Goal: Task Accomplishment & Management: Manage account settings

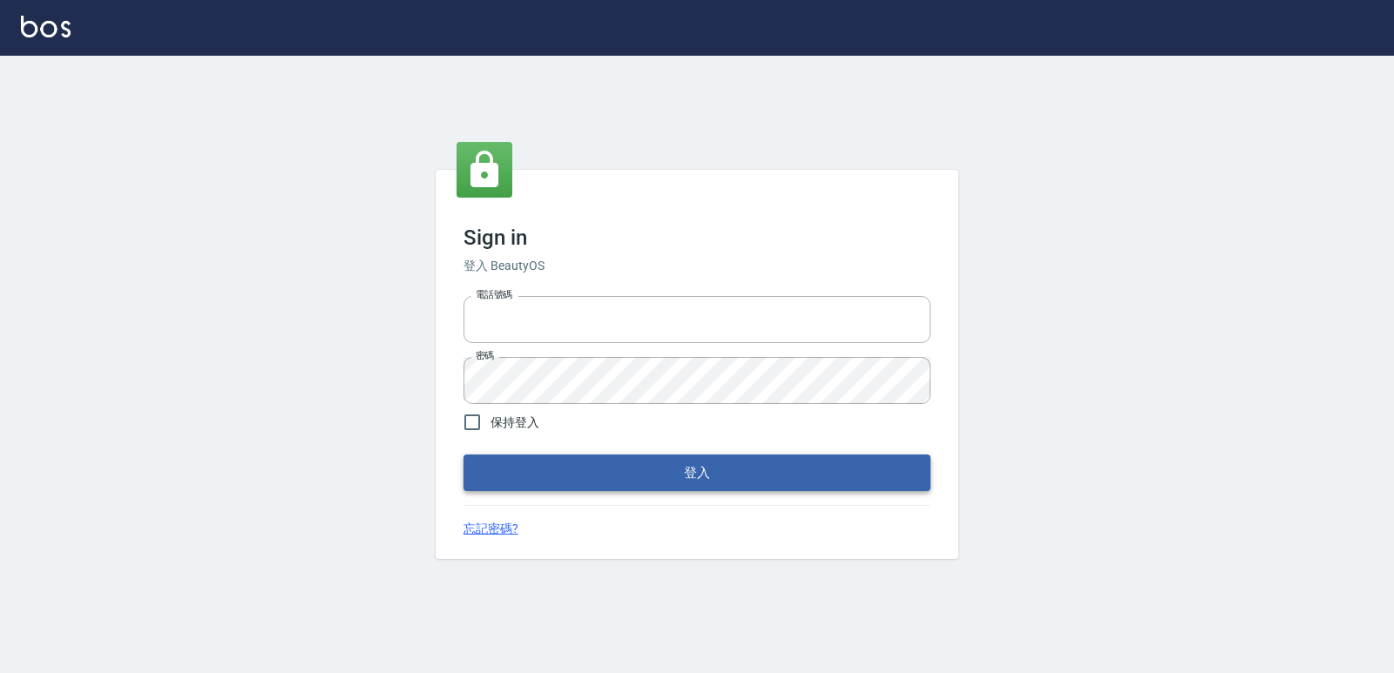
type input "0223312194"
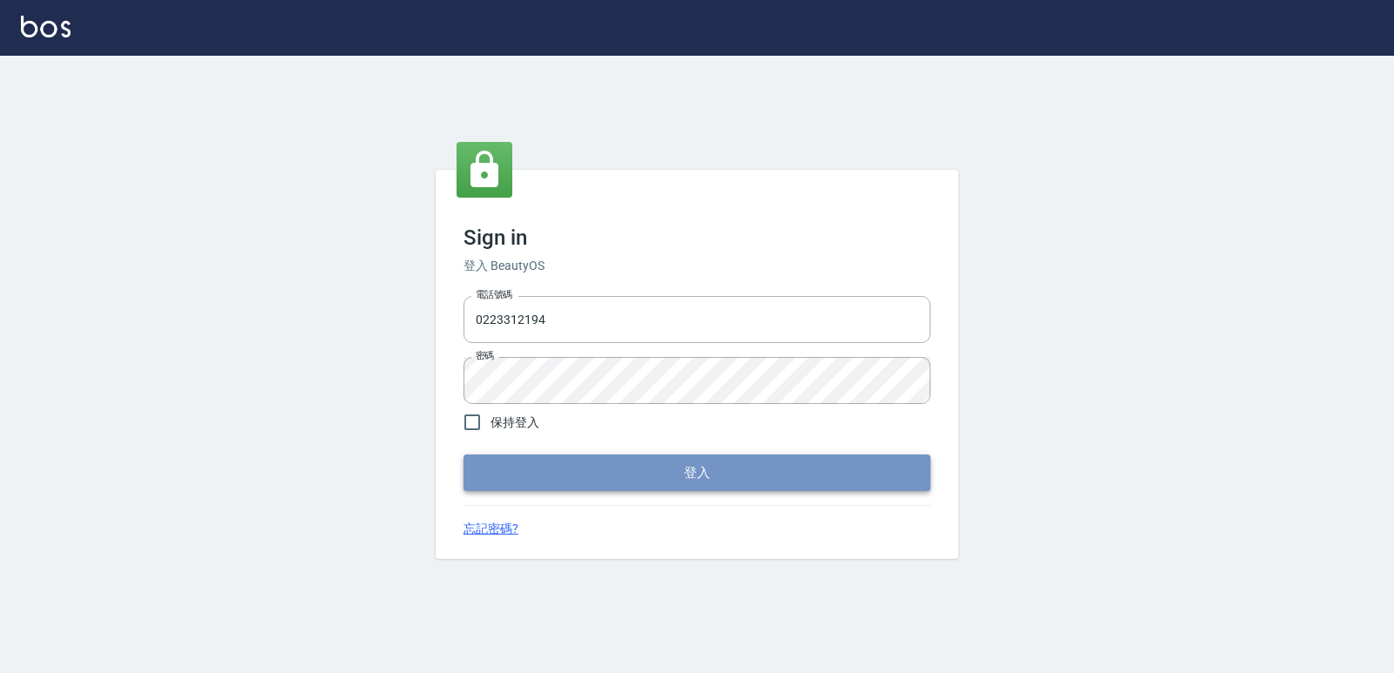
click at [566, 456] on button "登入" at bounding box center [696, 473] width 467 height 37
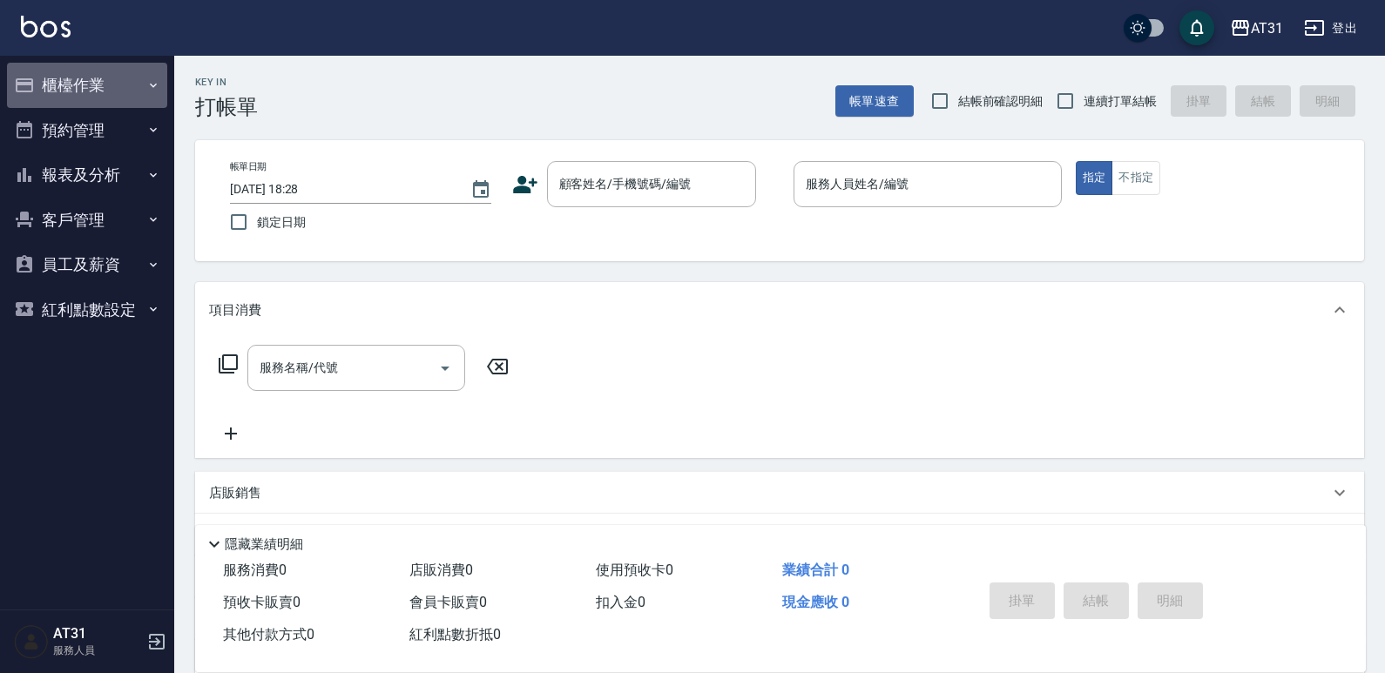
click at [156, 74] on button "櫃檯作業" at bounding box center [87, 85] width 160 height 45
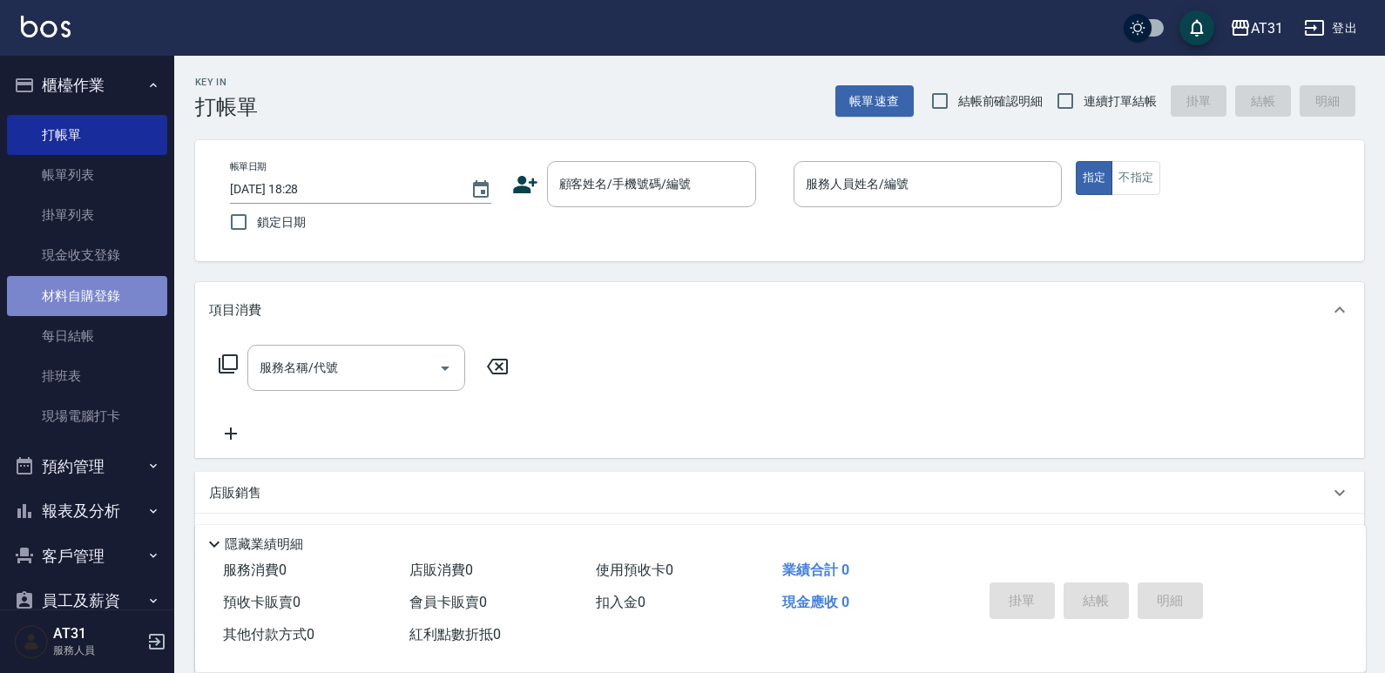
click at [102, 302] on link "材料自購登錄" at bounding box center [87, 296] width 160 height 40
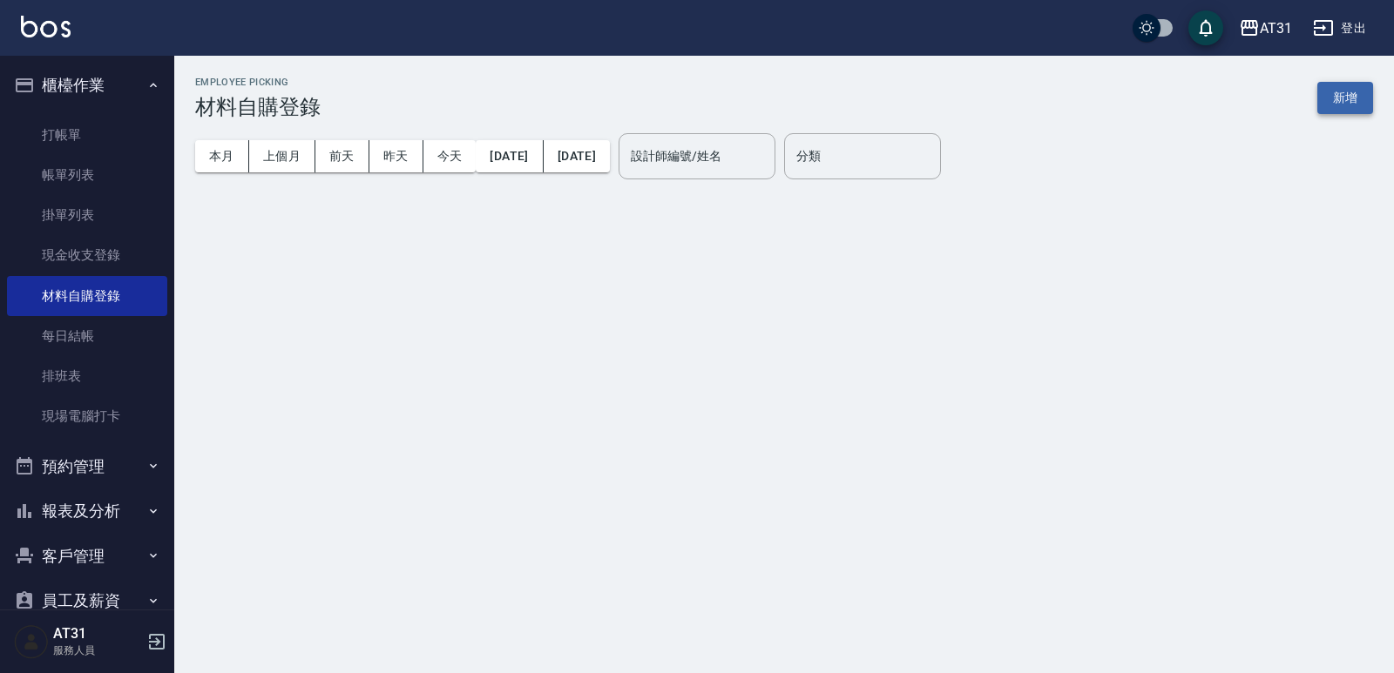
click at [1322, 94] on button "新增" at bounding box center [1345, 98] width 56 height 32
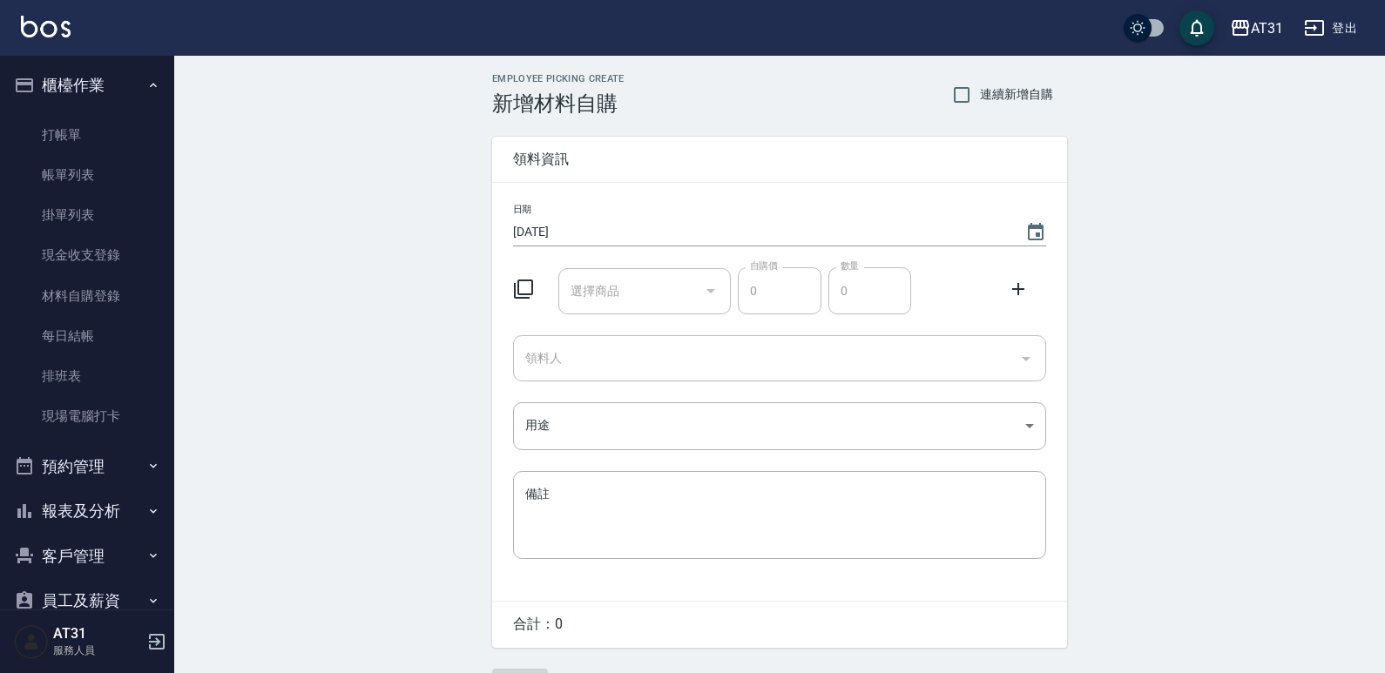
click at [622, 294] on input "選擇商品" at bounding box center [632, 291] width 132 height 30
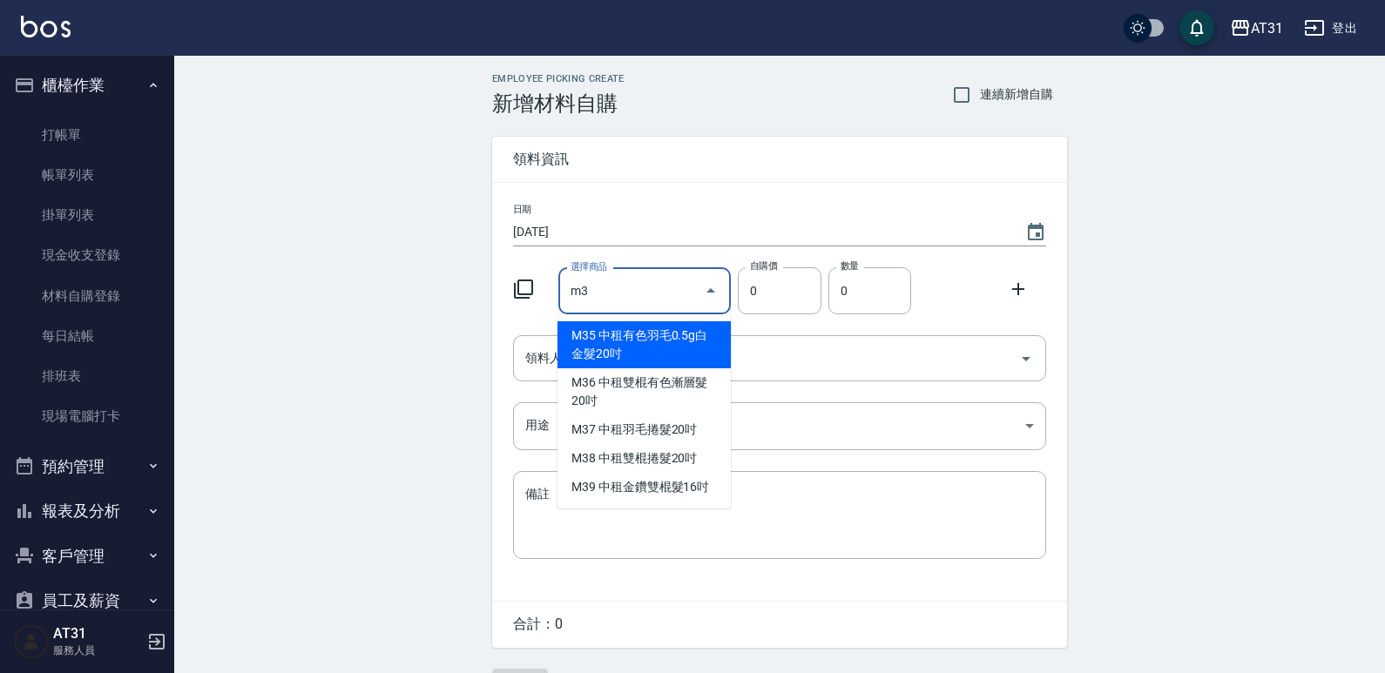
type input "m"
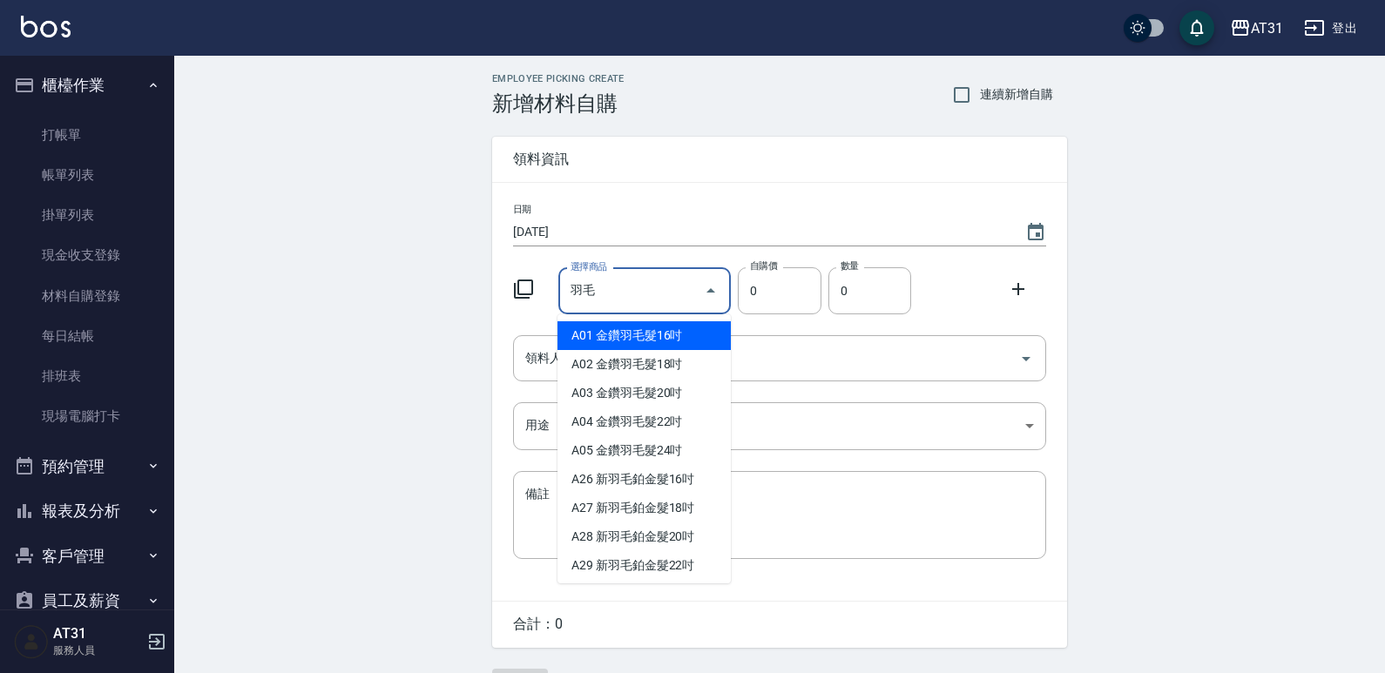
type input "與"
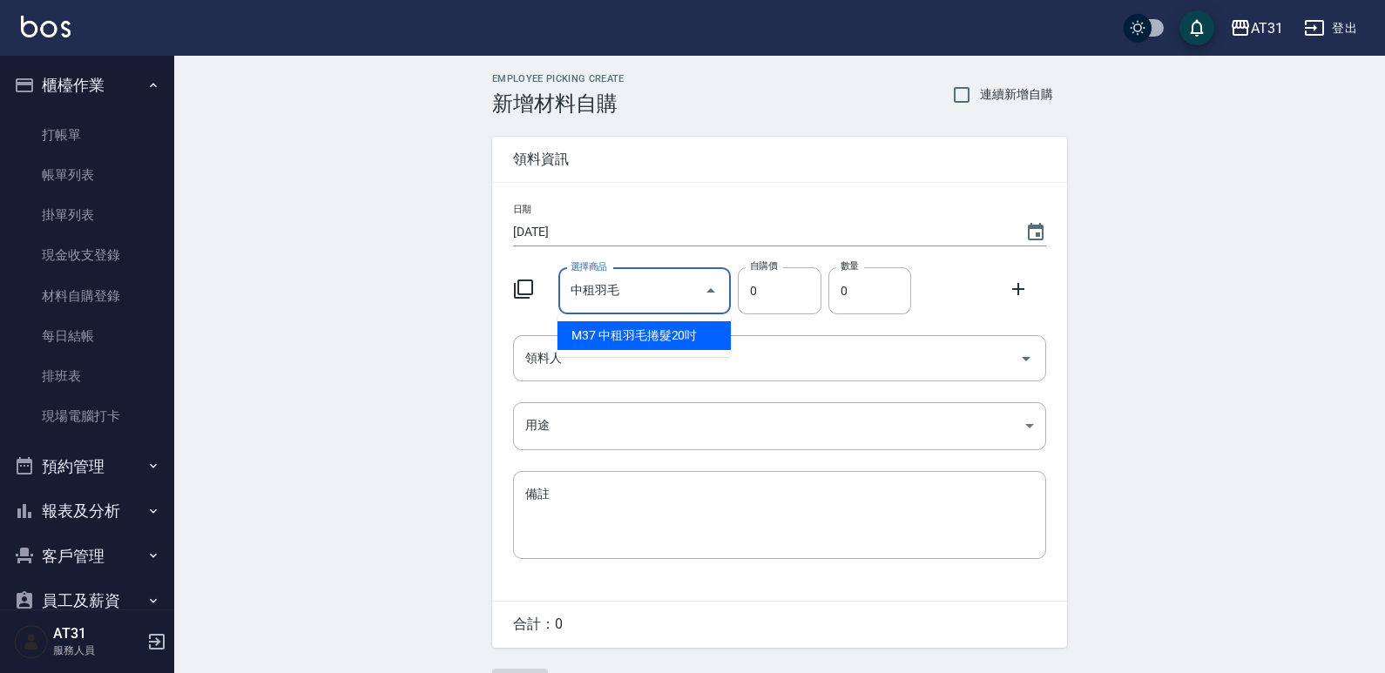
type input "中租羽毛捲髮20吋"
type input "2230"
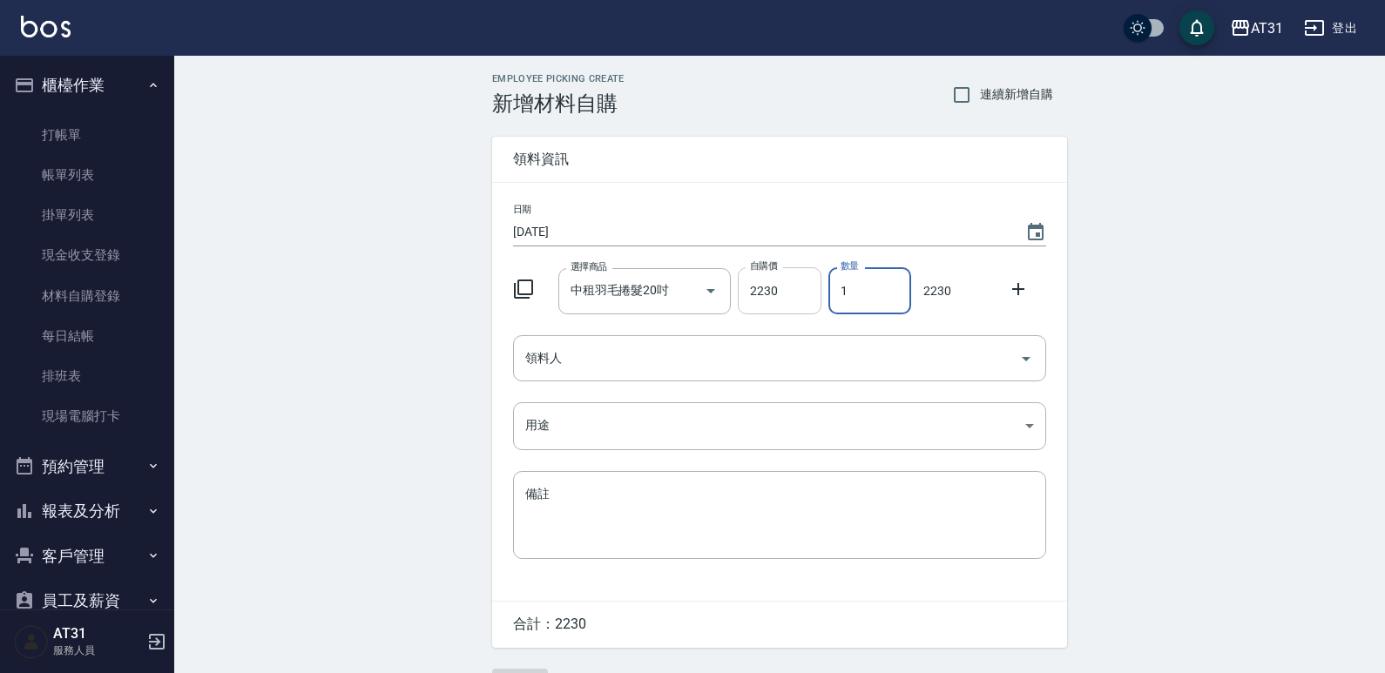
drag, startPoint x: 861, startPoint y: 294, endPoint x: 790, endPoint y: 301, distance: 70.9
click at [790, 301] on div "選擇商品 中租羽毛捲髮20吋 選擇商品 自購價 2230 自購價 數量 1 數量 2230" at bounding box center [776, 287] width 540 height 54
type input "3"
click at [762, 356] on input "領料人" at bounding box center [766, 358] width 491 height 30
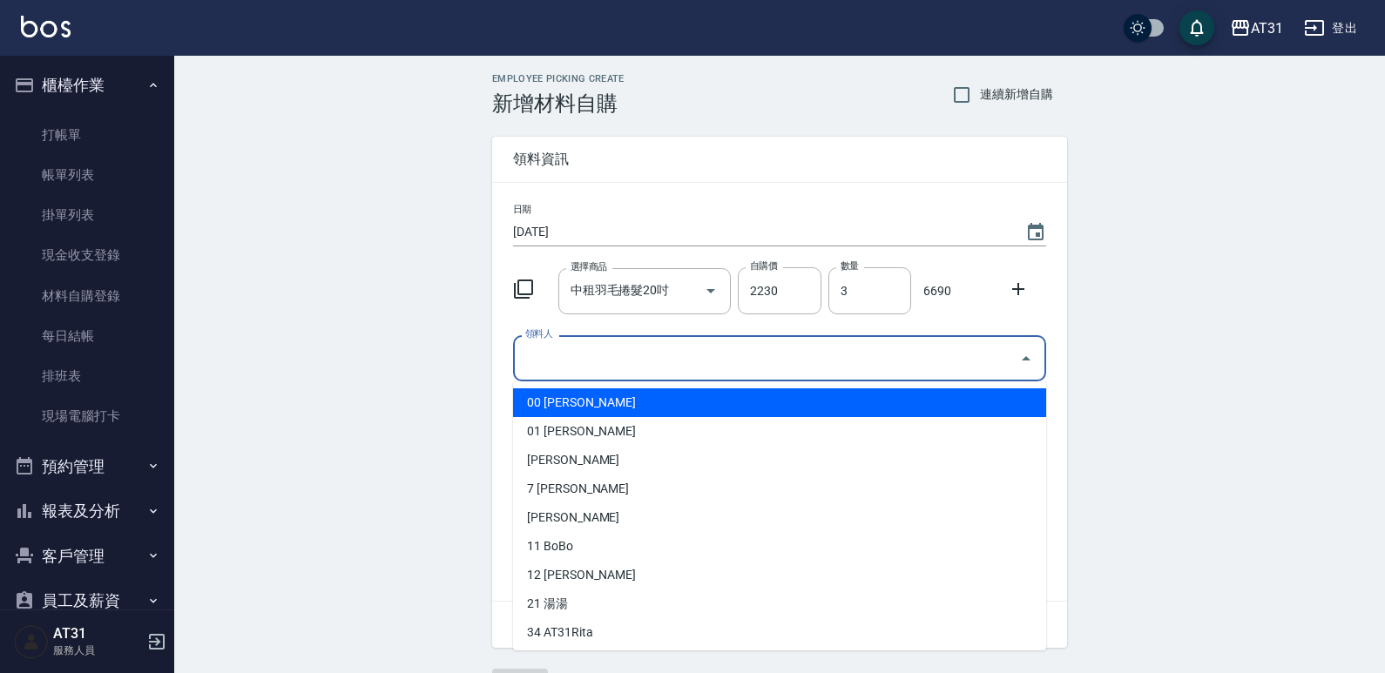
click at [736, 403] on li "00 [PERSON_NAME]" at bounding box center [779, 403] width 533 height 29
type input "[PERSON_NAME]"
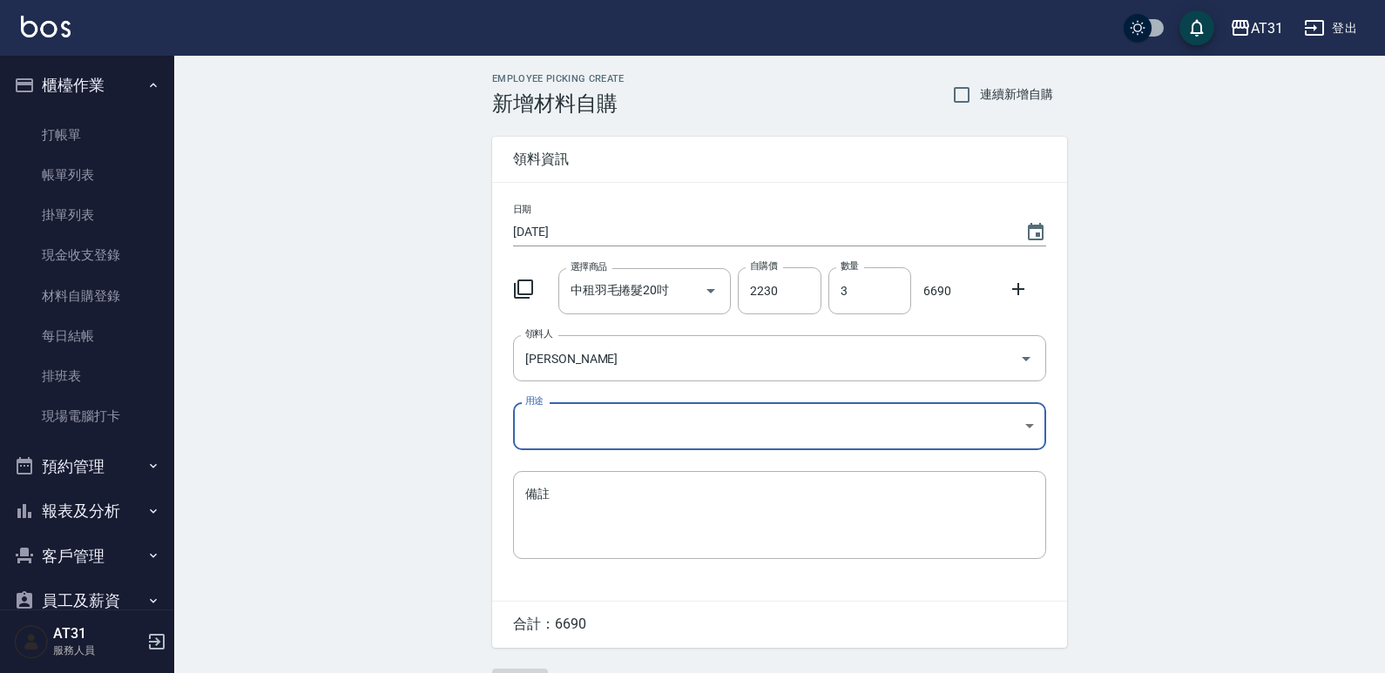
click at [726, 412] on body "AT31 登出 櫃檯作業 打帳單 帳單列表 掛單列表 現金收支登錄 材料自購登錄 每日結帳 排班表 現場電腦打卡 預約管理 預約管理 單日預約紀錄 單週預約紀…" at bounding box center [692, 359] width 1385 height 718
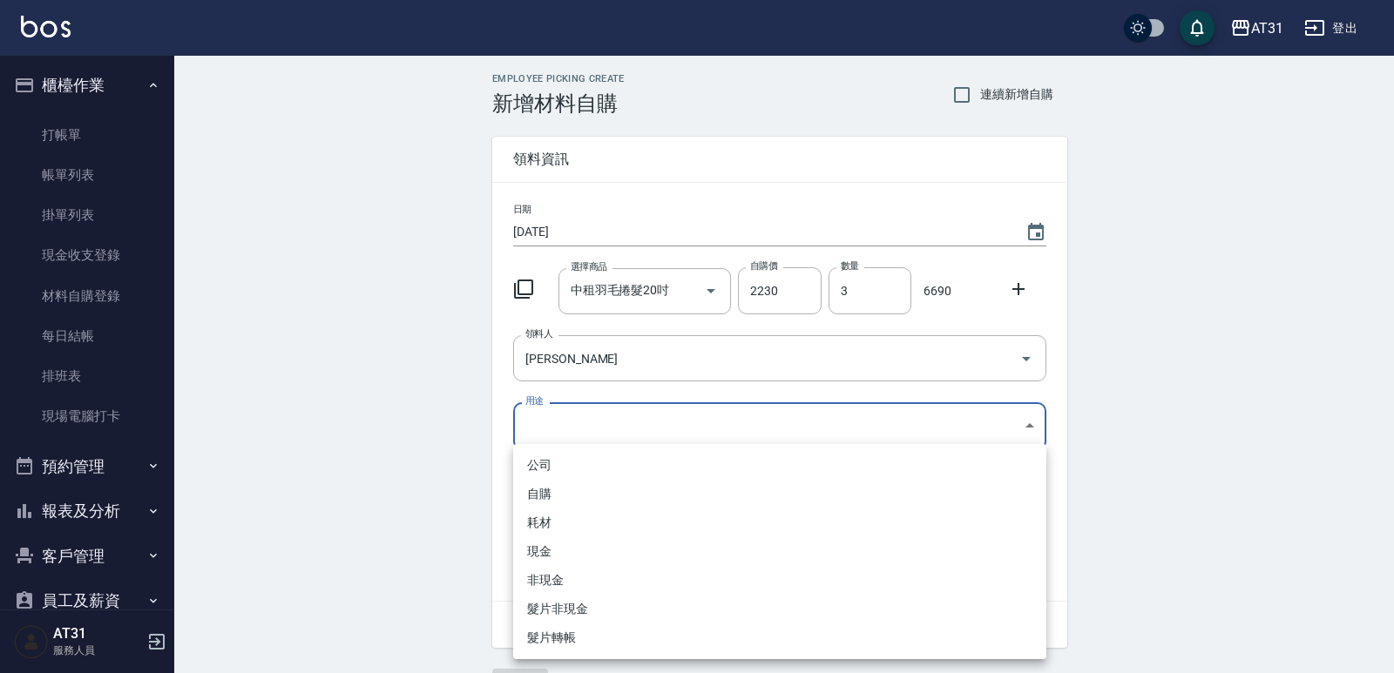
click at [617, 527] on li "耗材" at bounding box center [779, 523] width 533 height 29
type input "耗材"
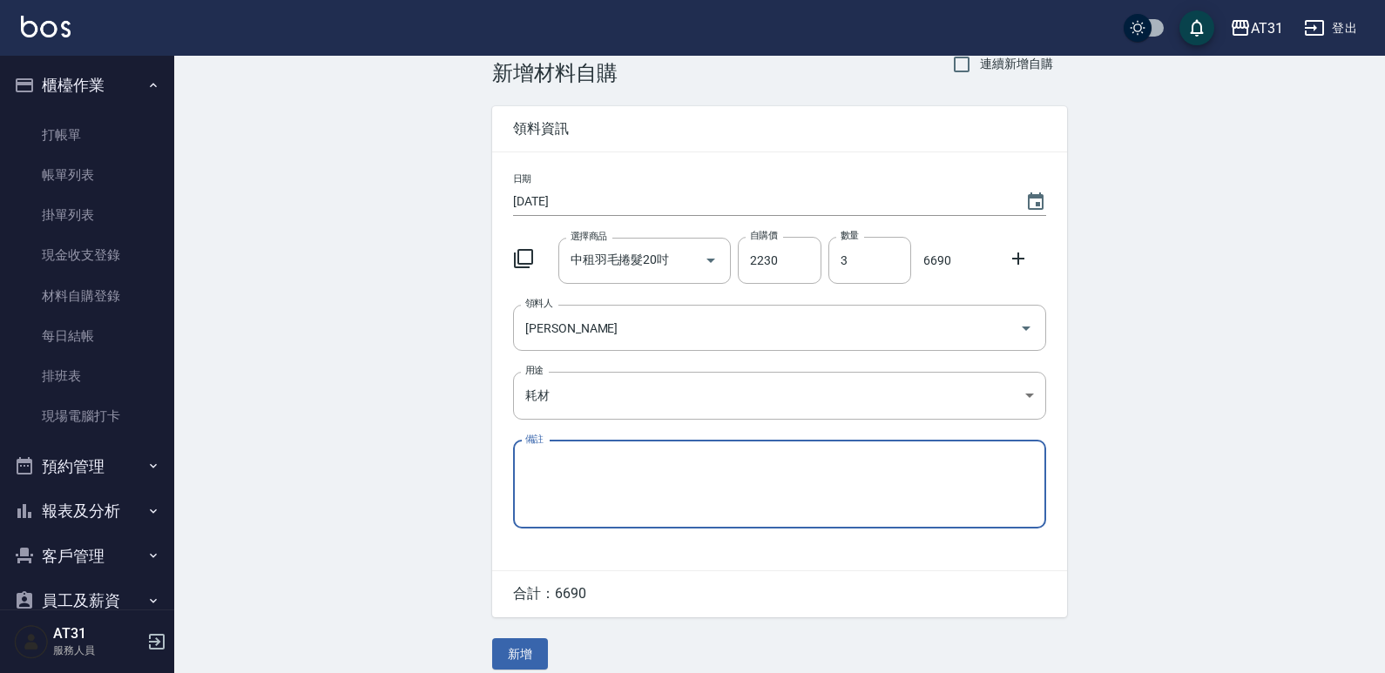
scroll to position [47, 0]
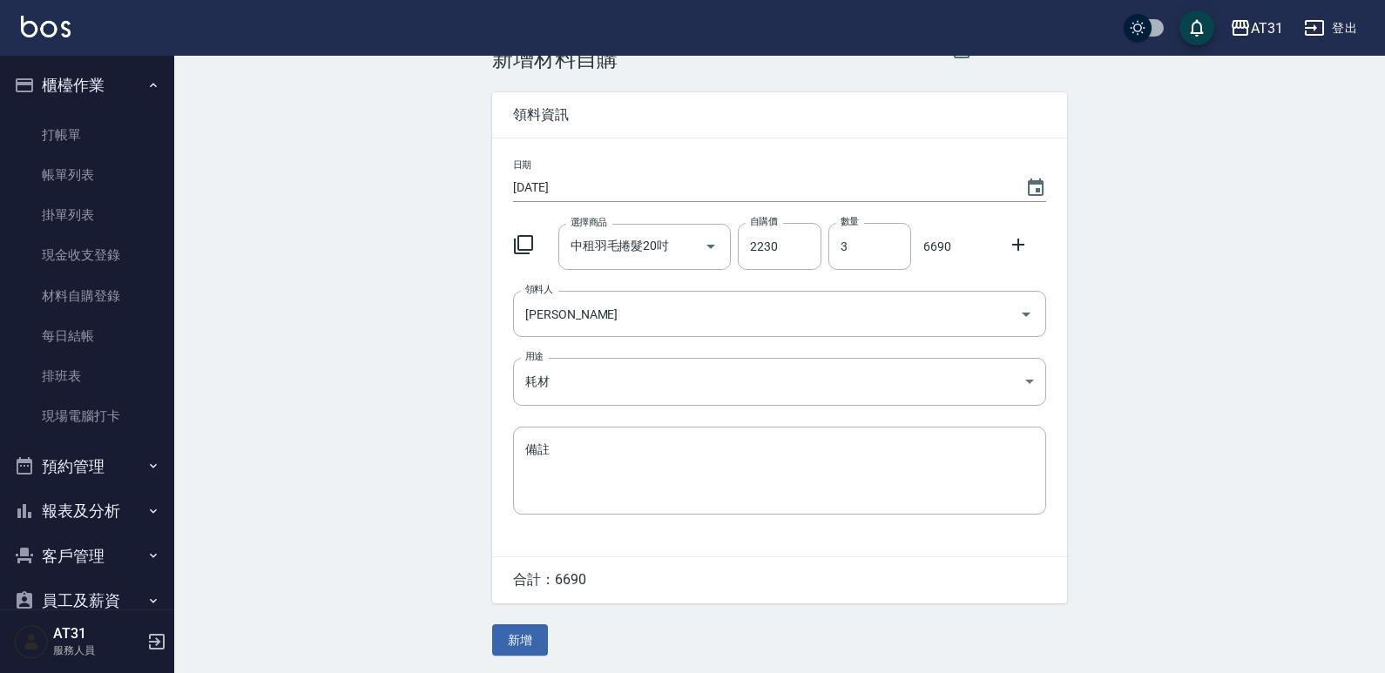
click at [524, 622] on div "Employee Picking Create 新增材料自購 連續新增自購 領料資訊 日期 [DATE] 選擇商品 中租羽毛捲髮20吋 選擇商品 自購價 22…" at bounding box center [780, 342] width 610 height 662
click at [529, 634] on button "新增" at bounding box center [520, 641] width 56 height 32
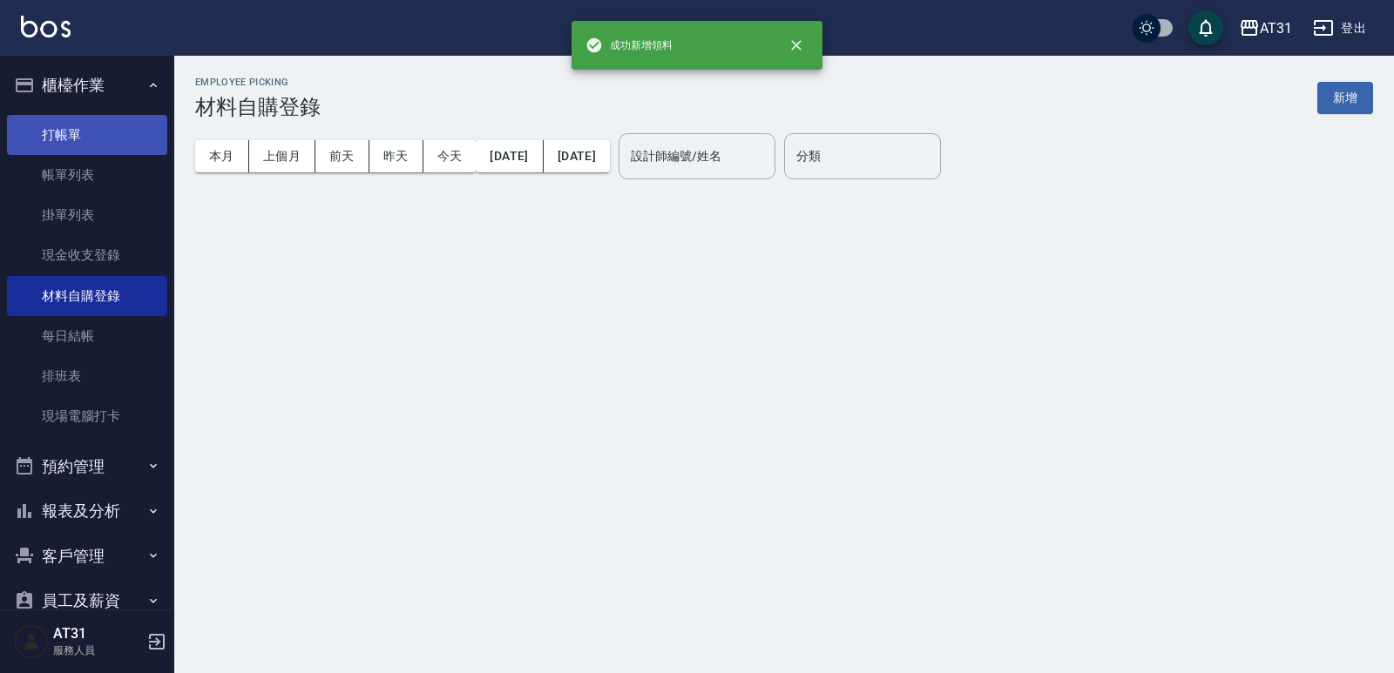
click at [80, 143] on link "打帳單" at bounding box center [87, 135] width 160 height 40
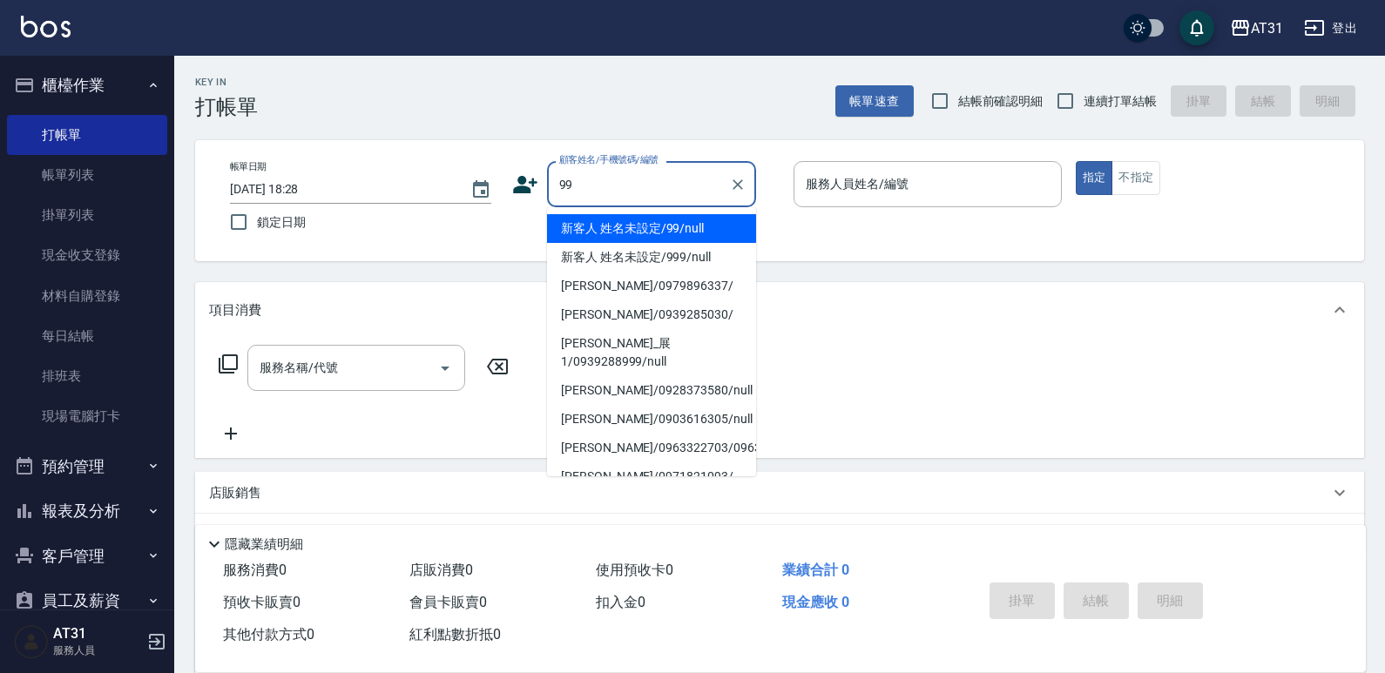
type input "新客人 姓名未設定/99/null"
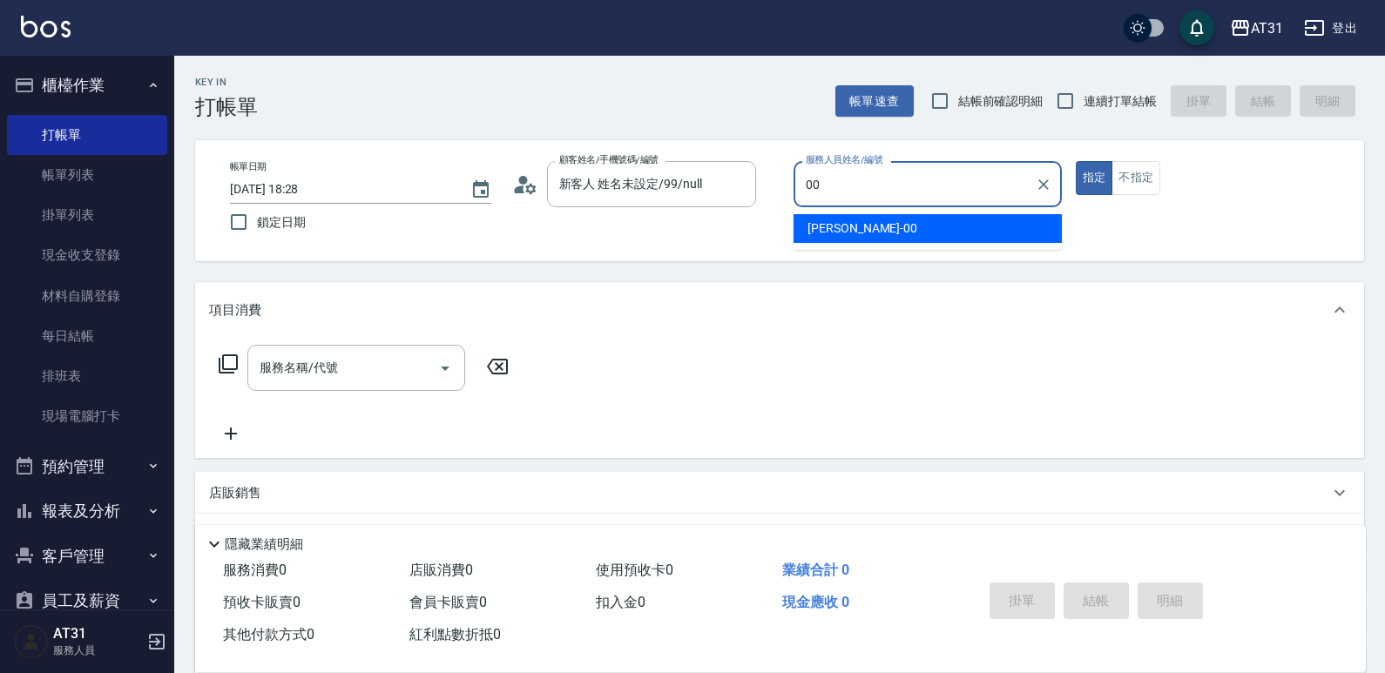
type input "[PERSON_NAME]-00"
type button "true"
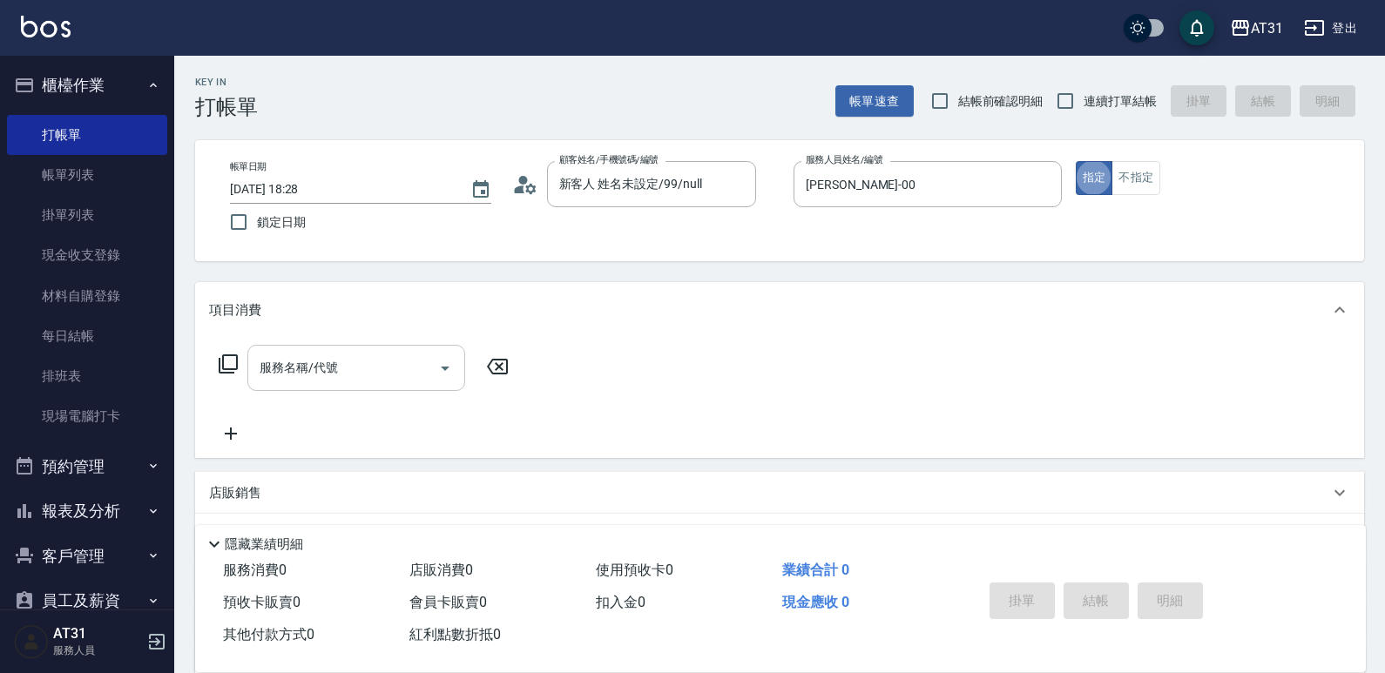
click at [358, 388] on div "服務名稱/代號" at bounding box center [356, 368] width 218 height 46
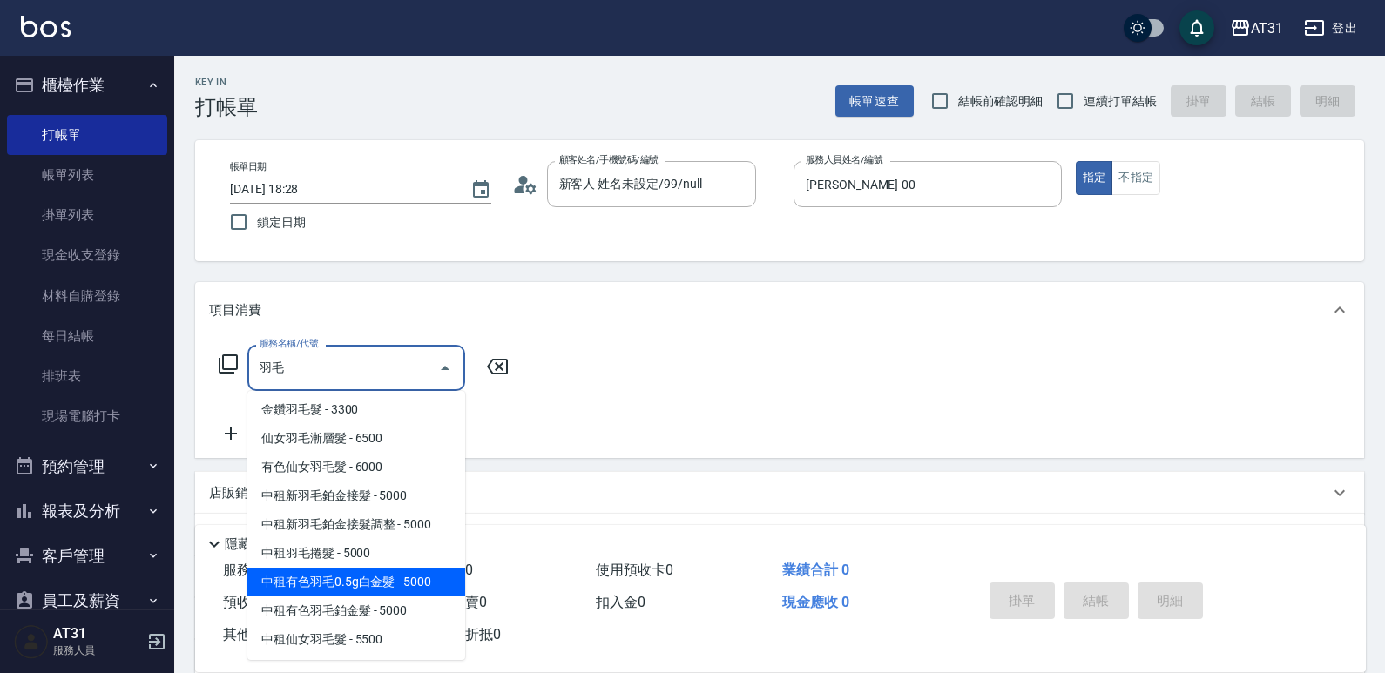
scroll to position [174, 0]
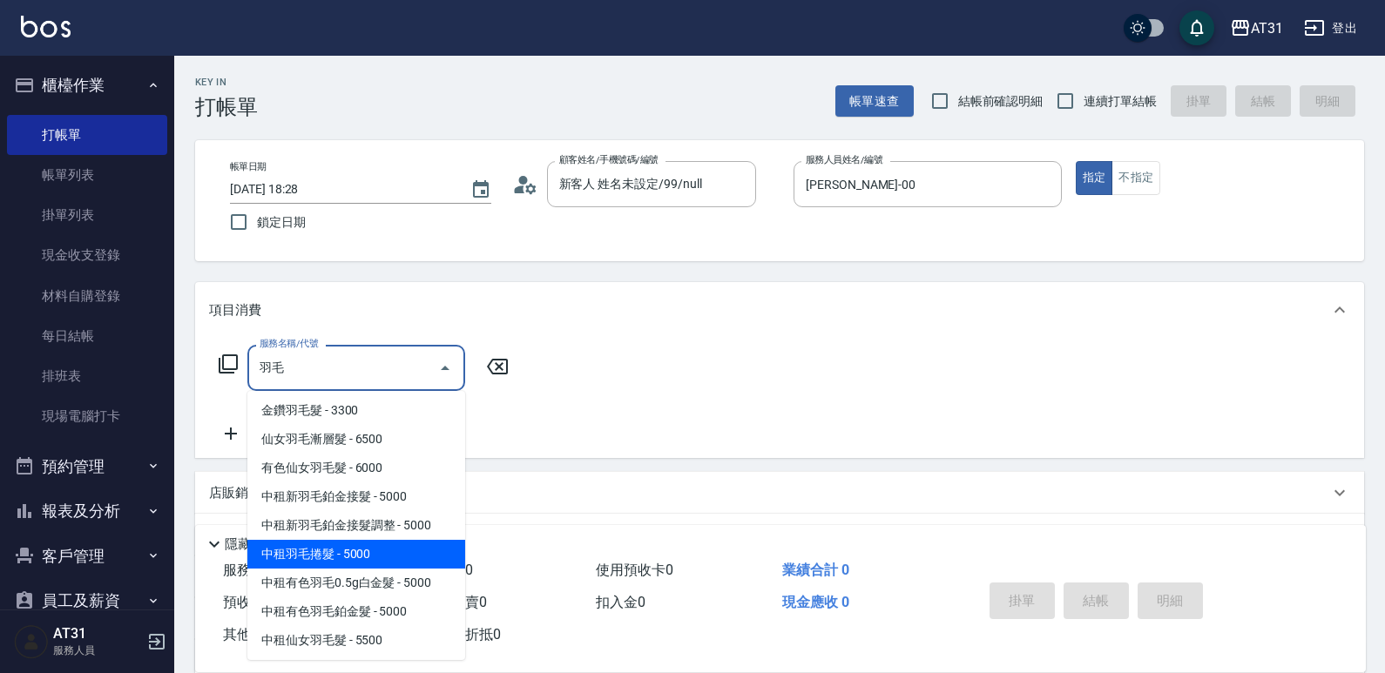
click at [383, 396] on span "仙女羽毛髮 - 5500" at bounding box center [356, 382] width 218 height 29
type input "仙女羽毛髮(720)"
type input "550"
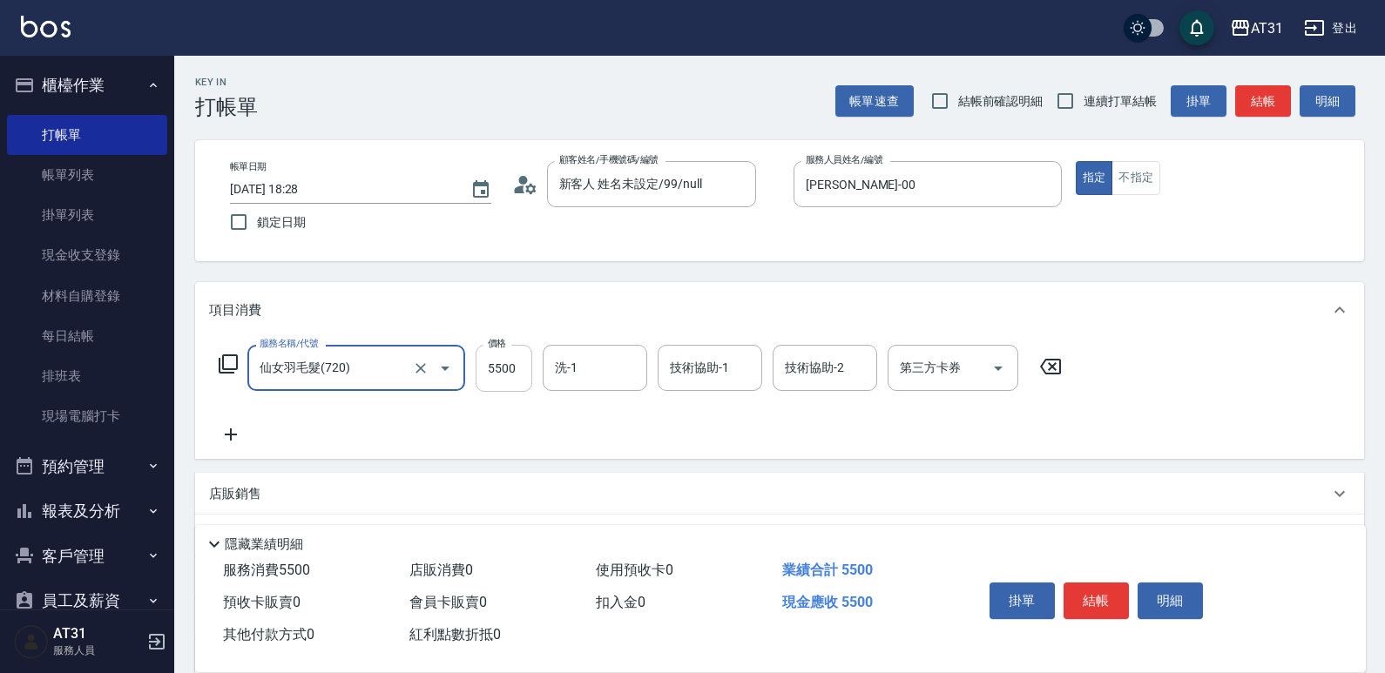
type input "仙女羽毛髮(720)"
click at [517, 380] on input "5500" at bounding box center [504, 368] width 57 height 47
type input "0"
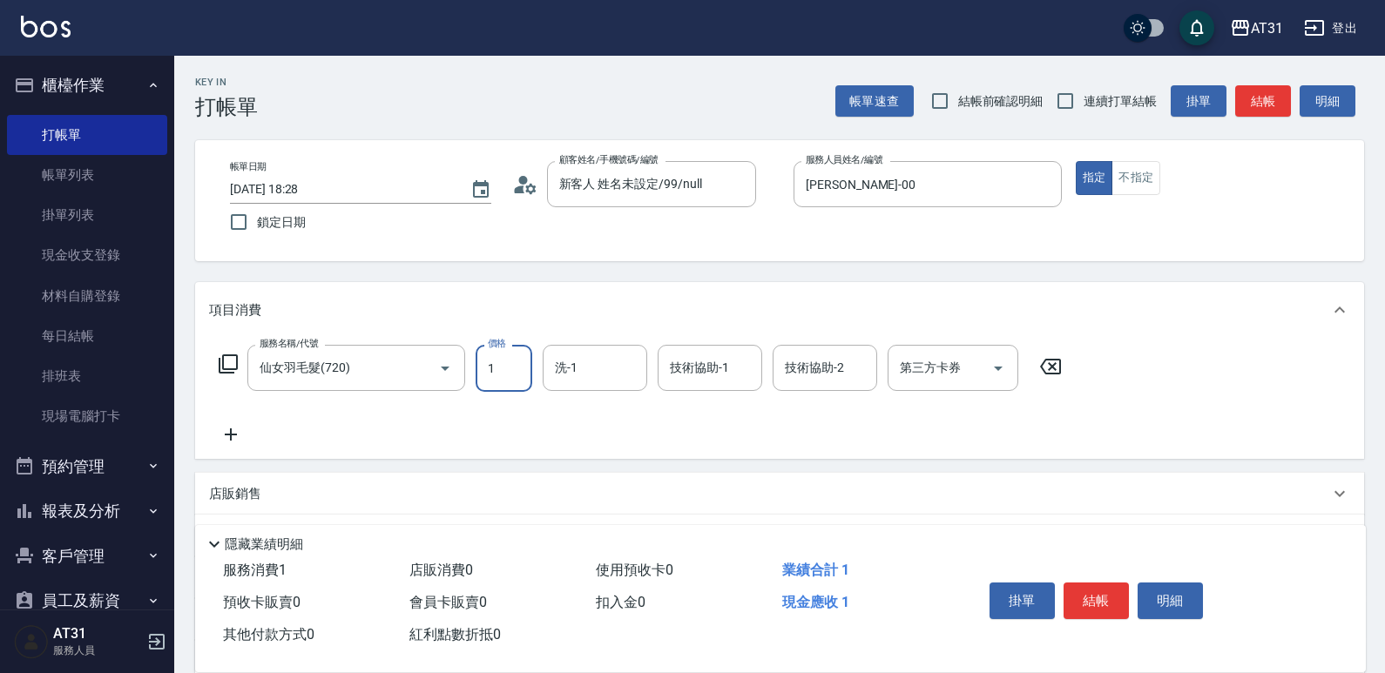
type input "18"
type input "10"
type input "183"
type input "180"
type input "18310"
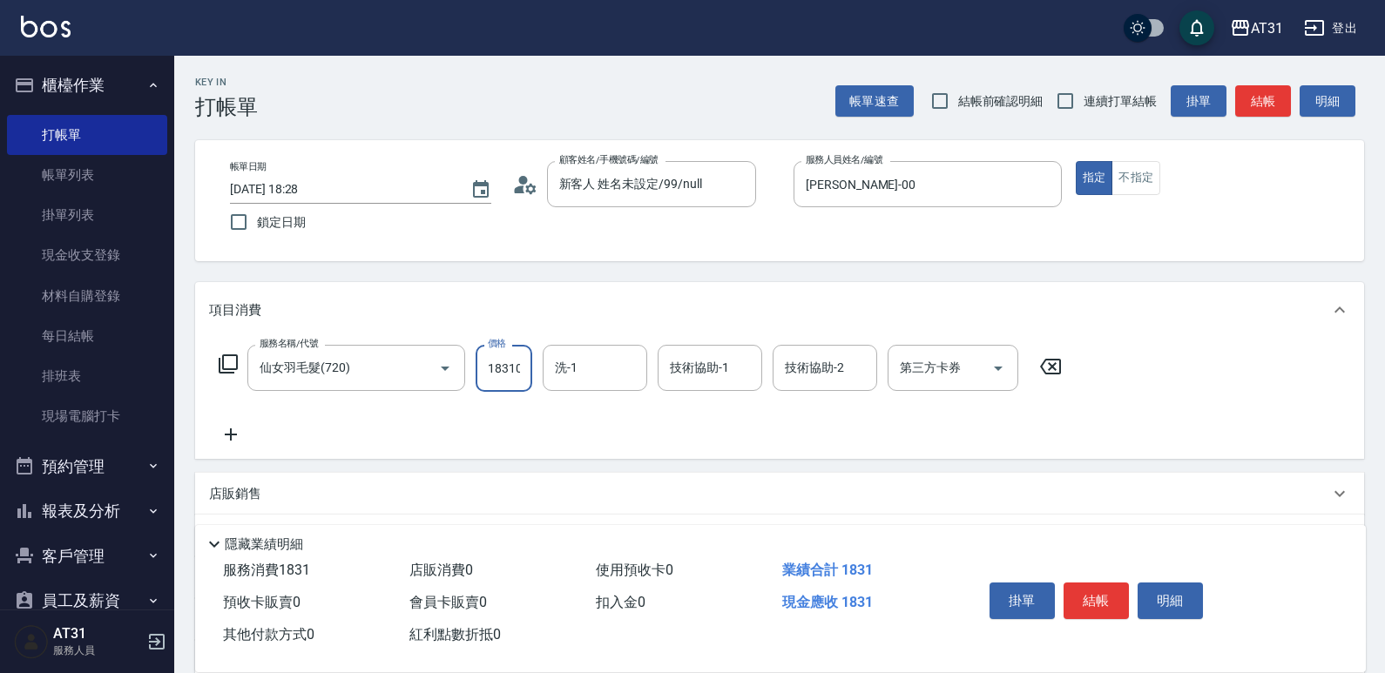
type input "1830"
type input "18310"
type input "鳳梨-41"
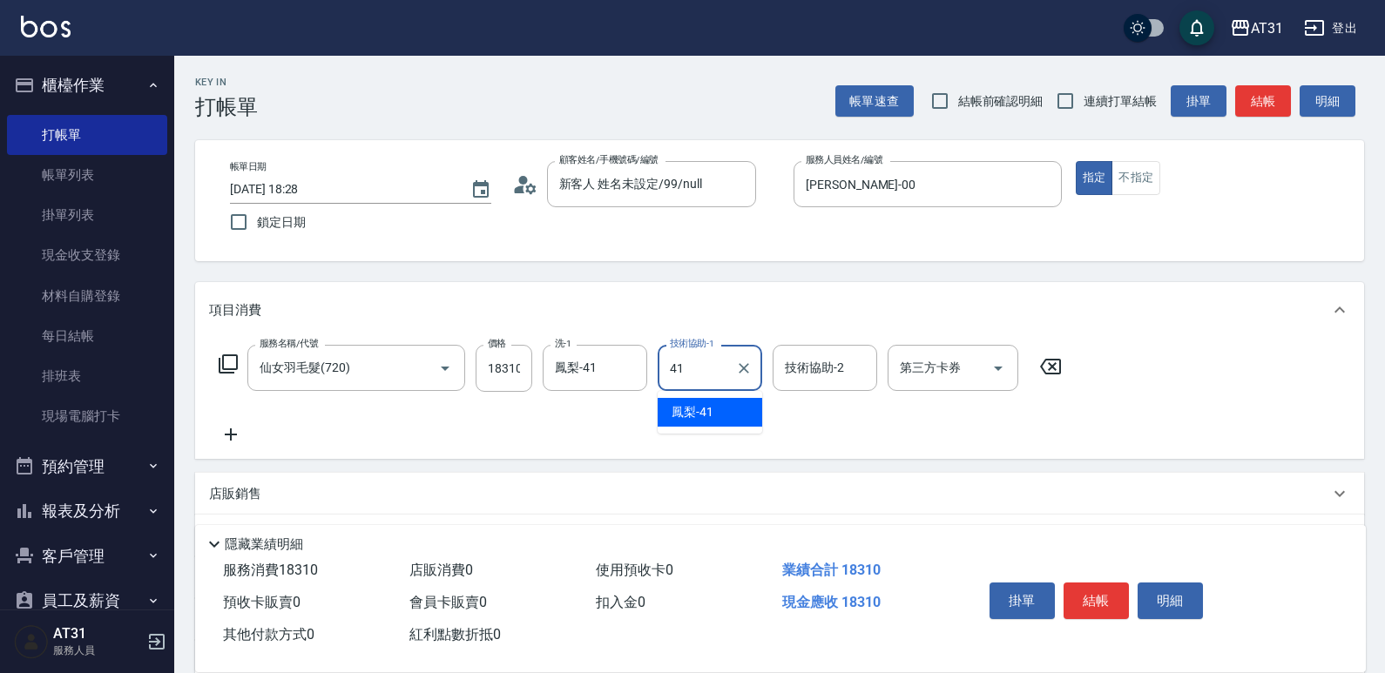
type input "鳳梨-41"
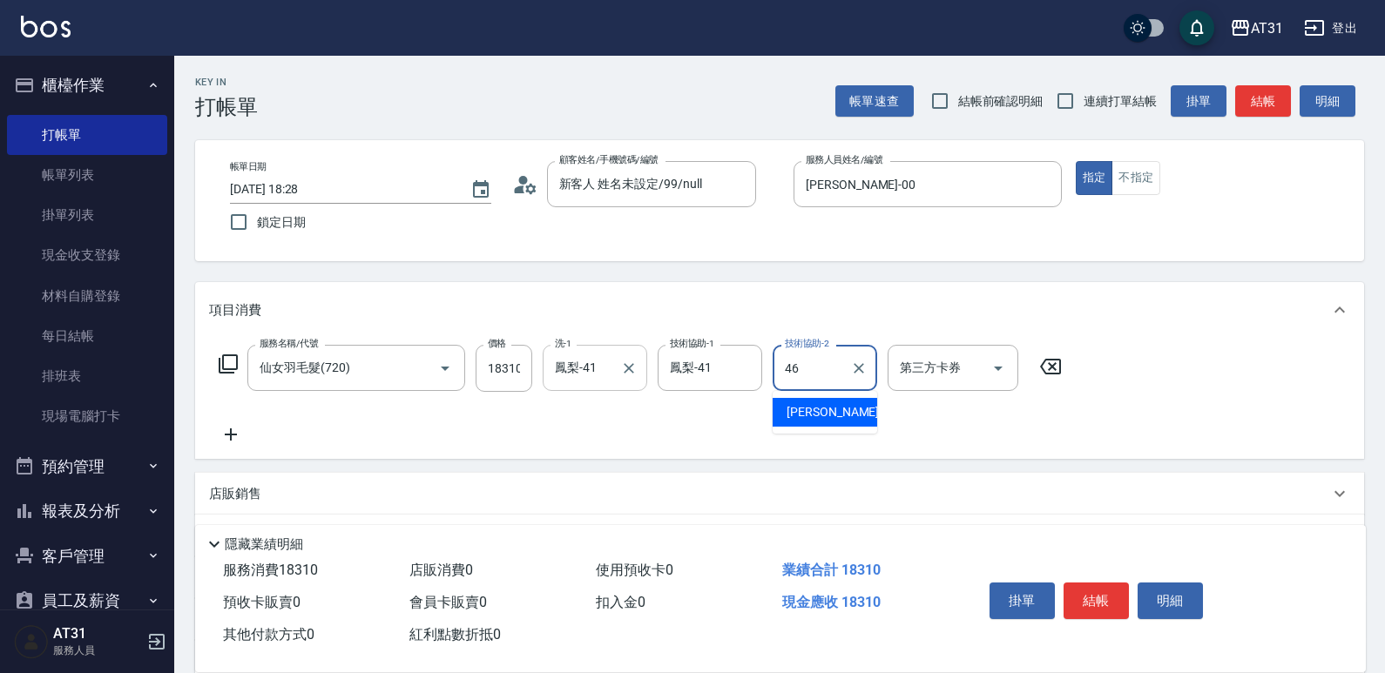
type input "[PERSON_NAME]-46"
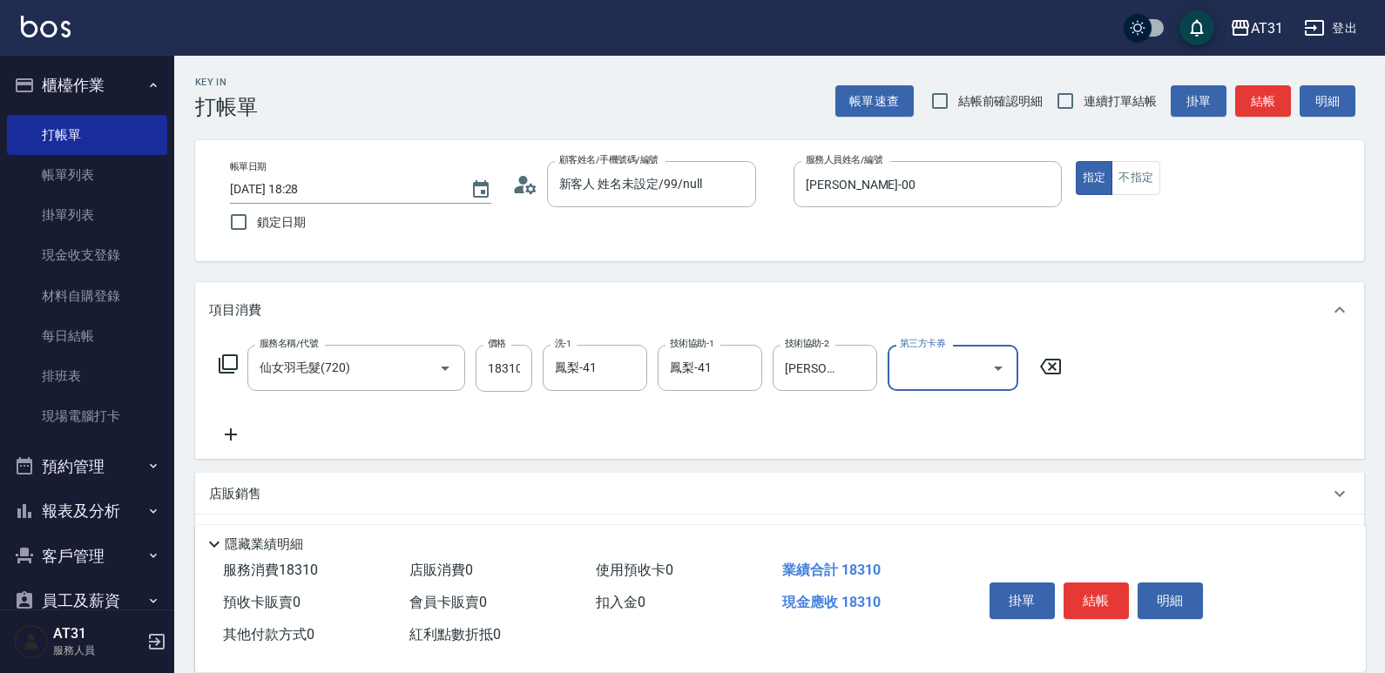
click at [228, 429] on icon at bounding box center [231, 434] width 44 height 21
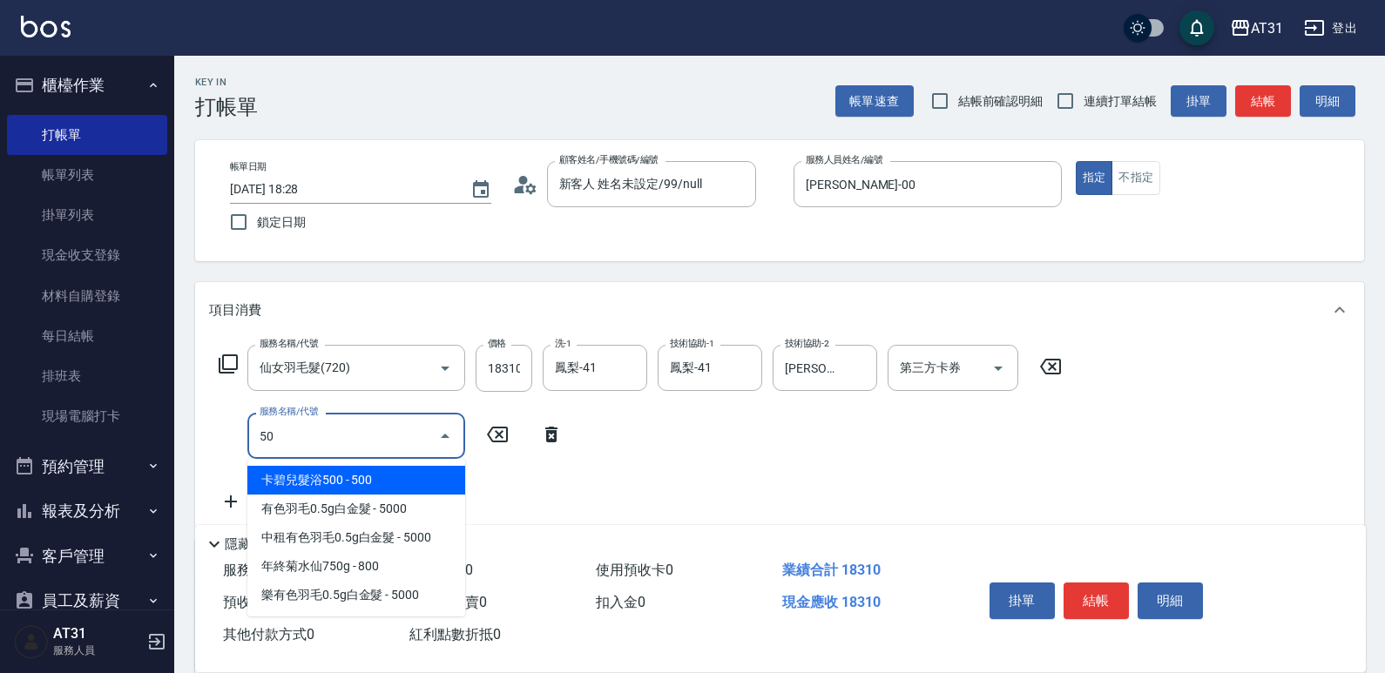
type input "501"
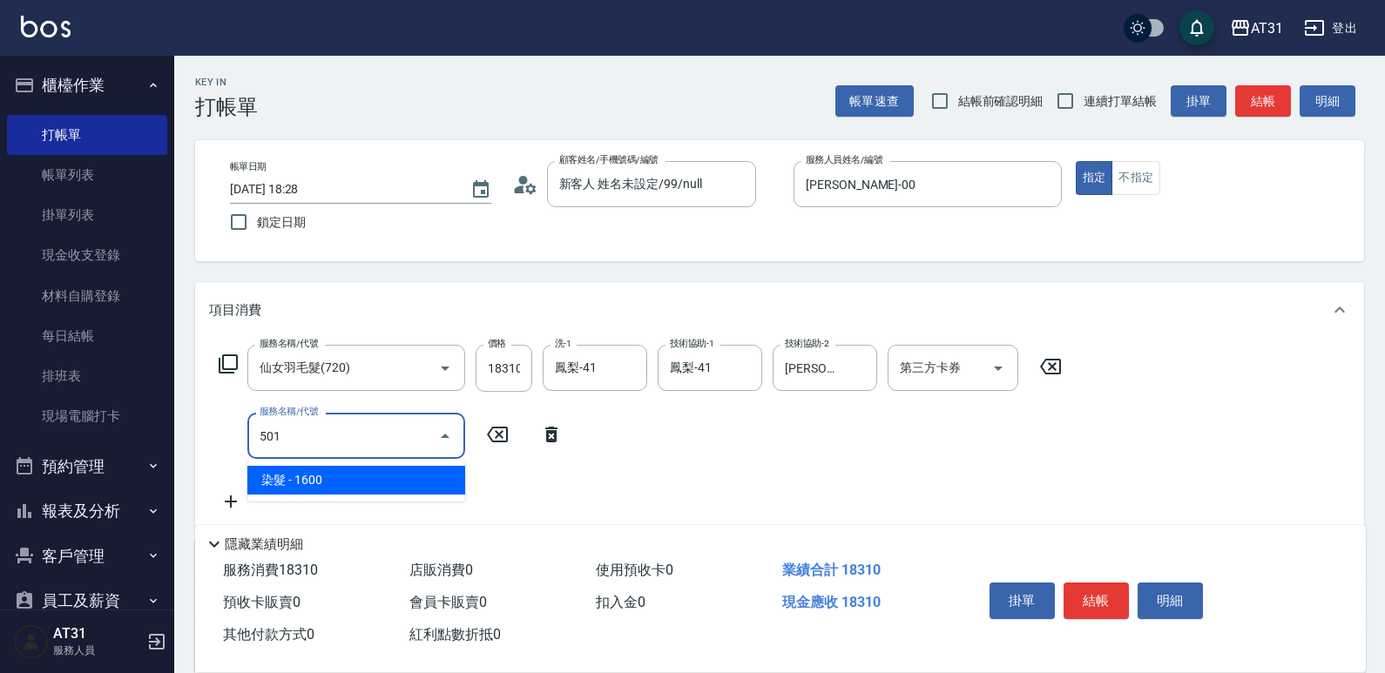
type input "1990"
type input "染髮(501)"
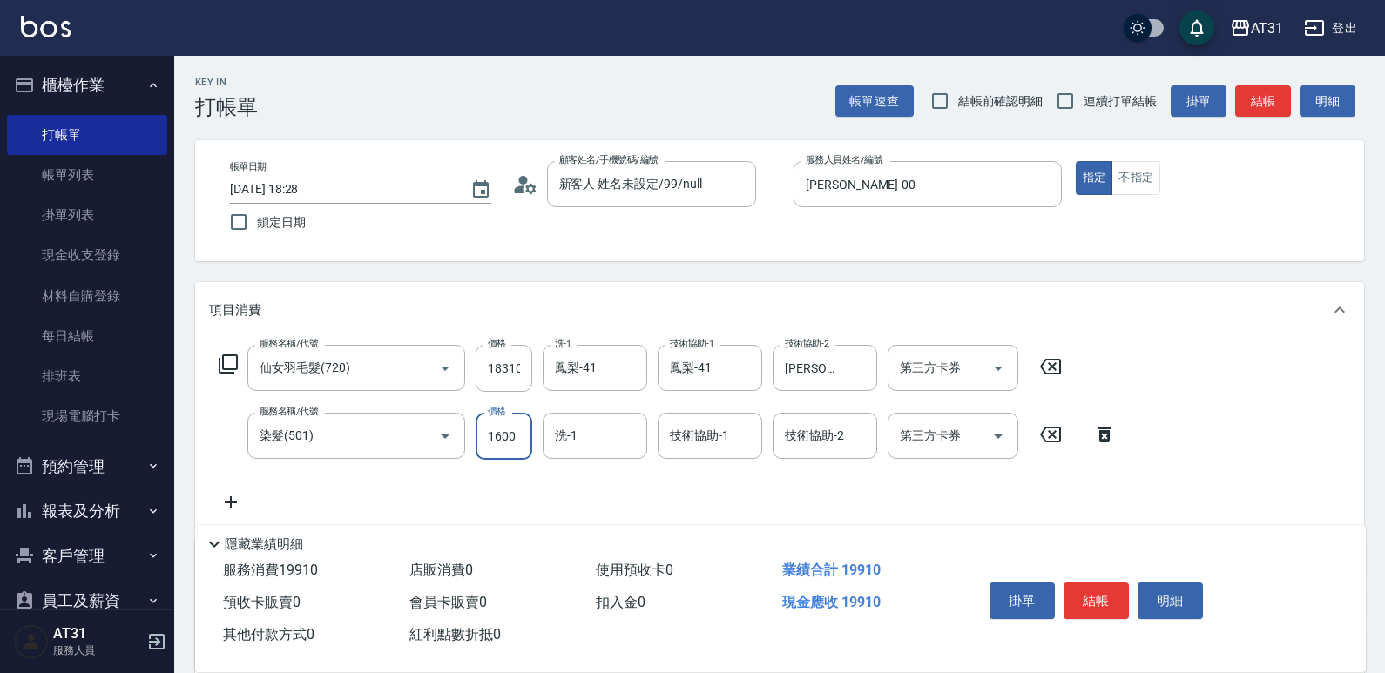
type input "0"
type input "1830"
type input "0"
type input "鳳梨-41"
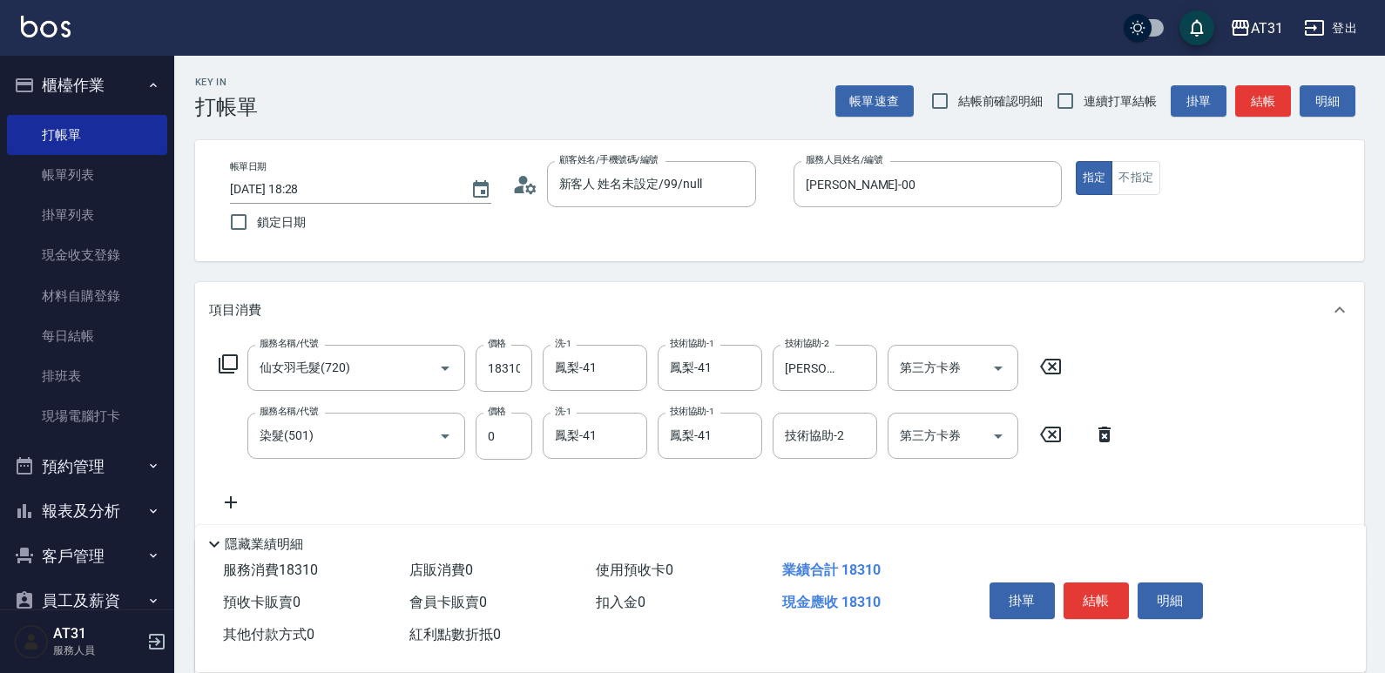
click at [220, 505] on icon at bounding box center [231, 502] width 44 height 21
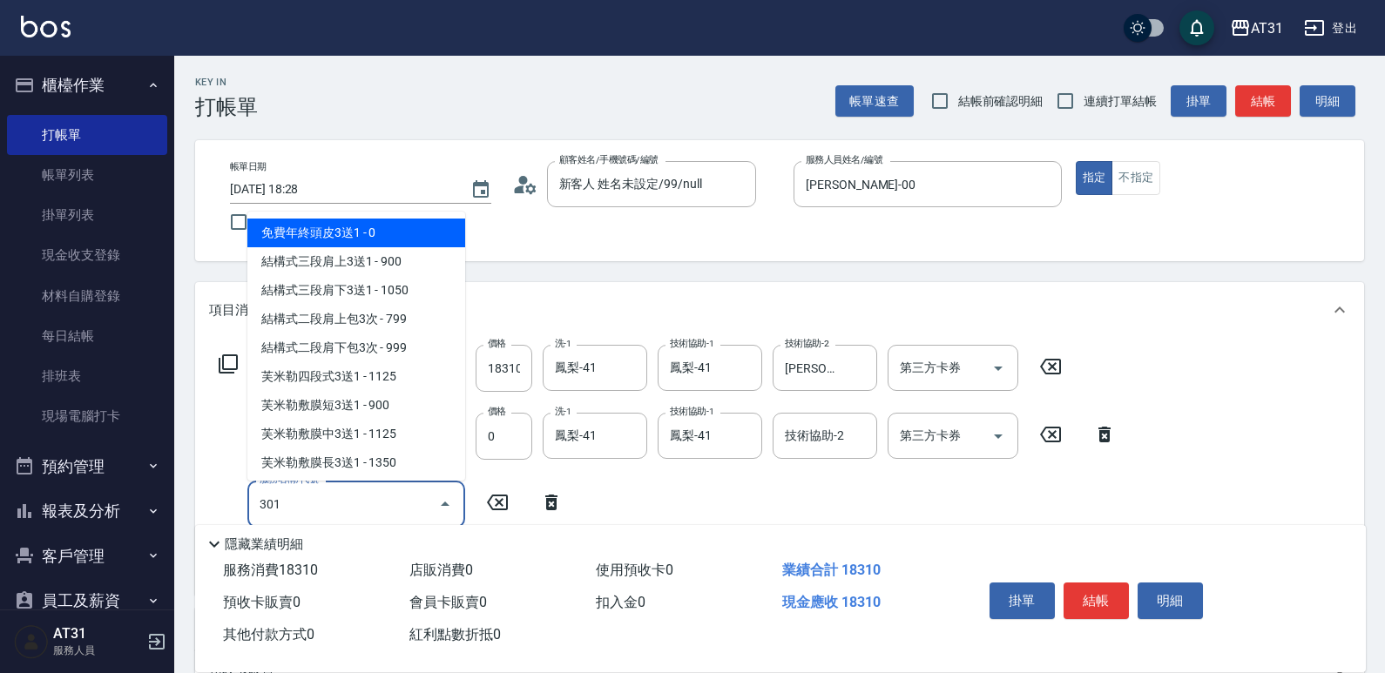
type input "301"
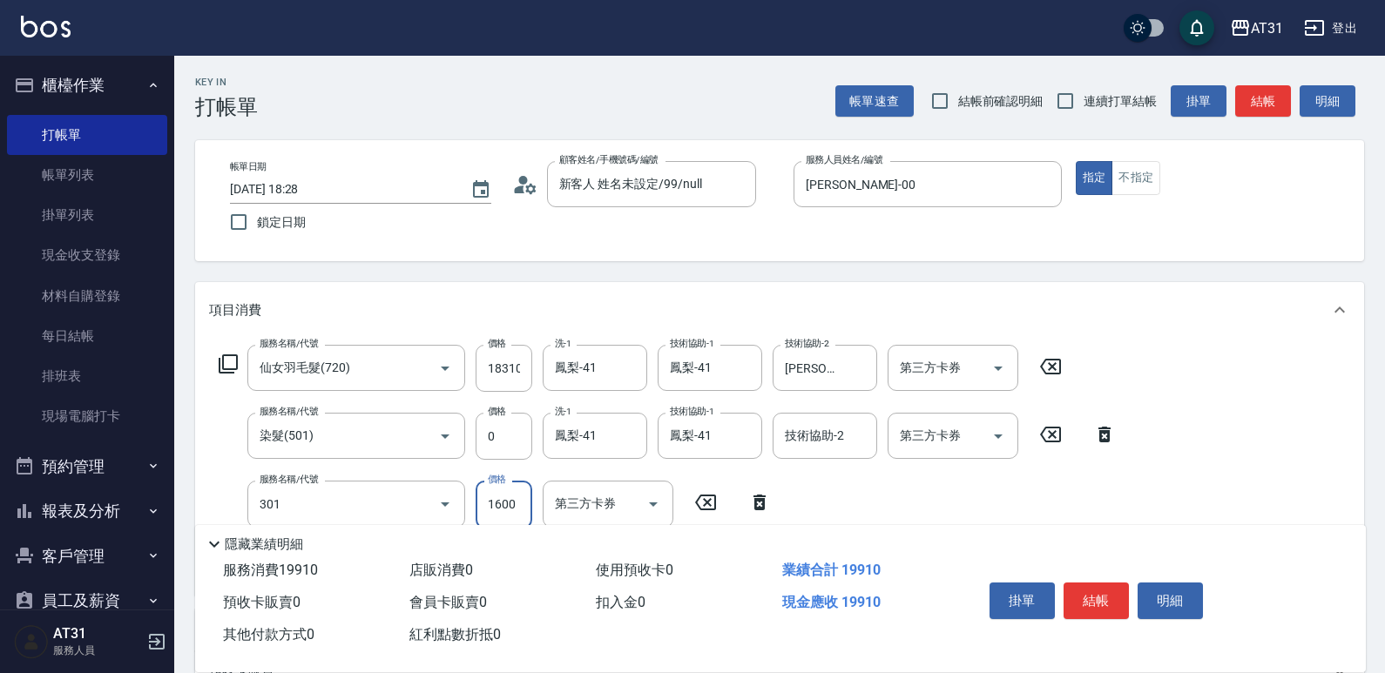
type input "1990"
type input "燙髮(301)"
type input "0"
type input "1830"
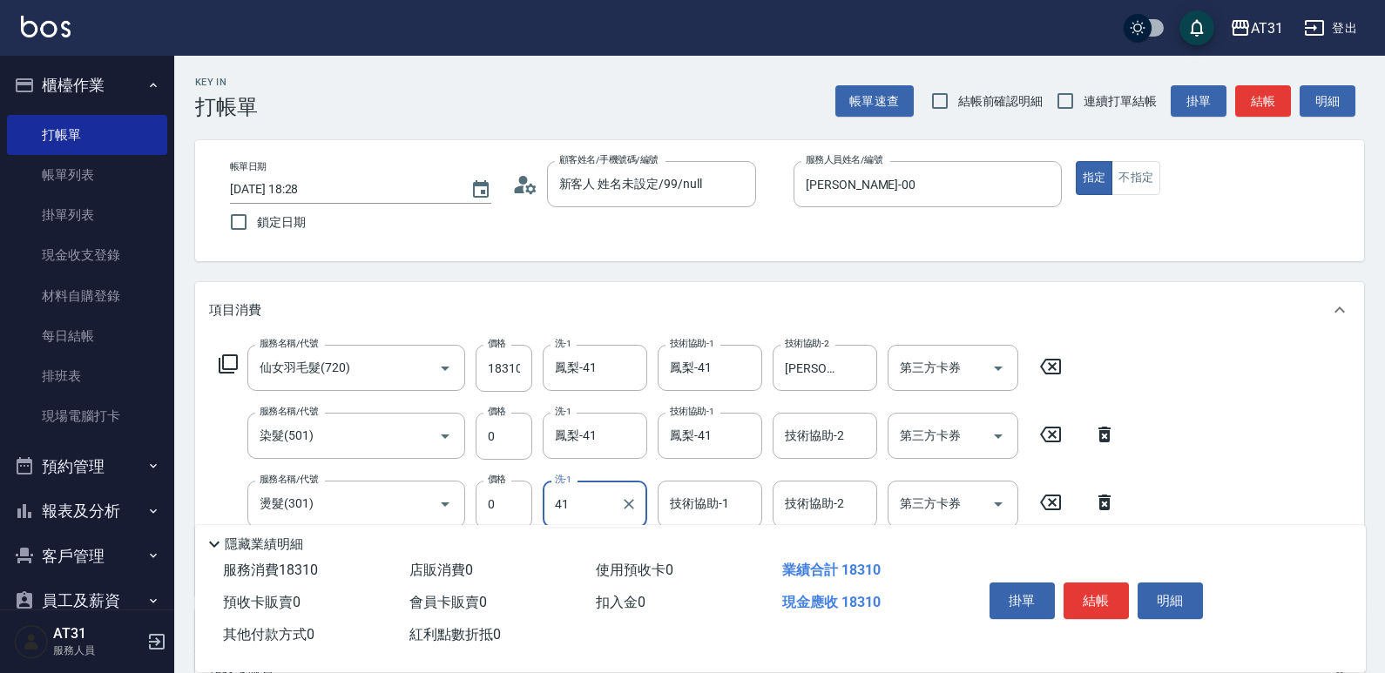
type input "鳳梨-41"
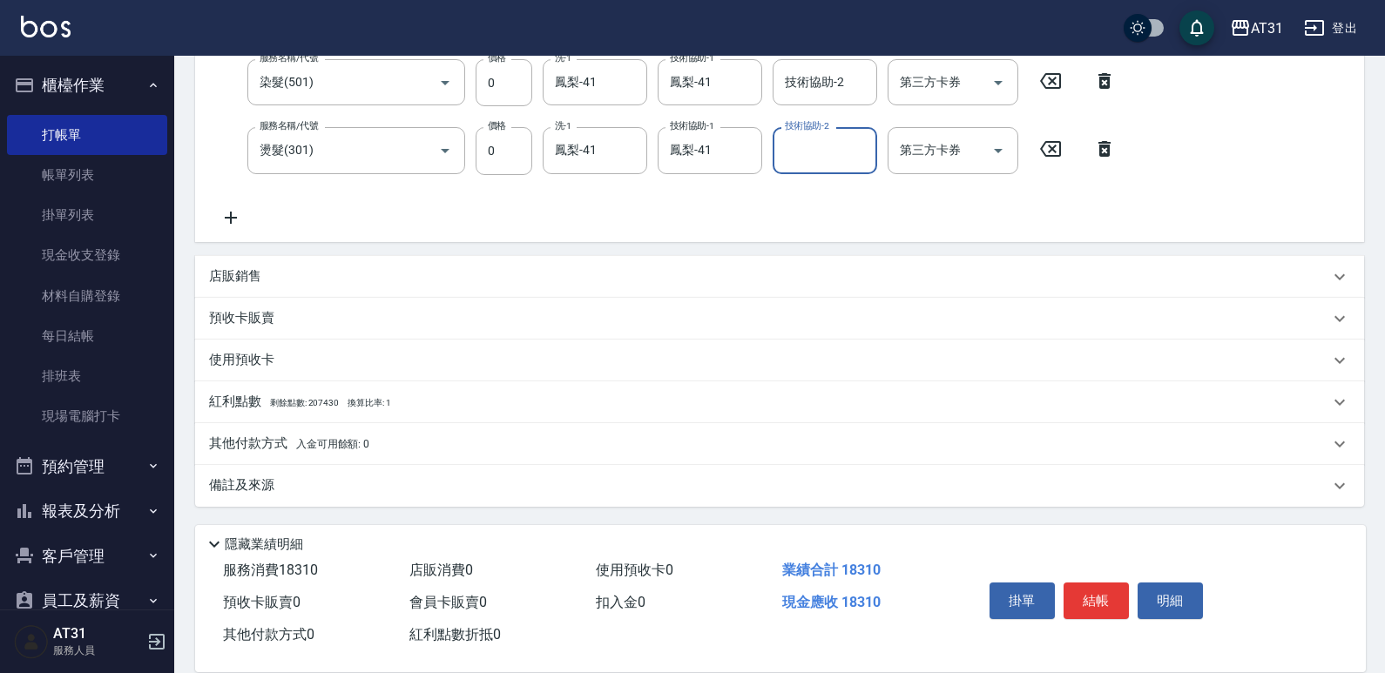
scroll to position [355, 0]
click at [336, 450] on p "其他付款方式 入金可用餘額: 0" at bounding box center [289, 443] width 160 height 19
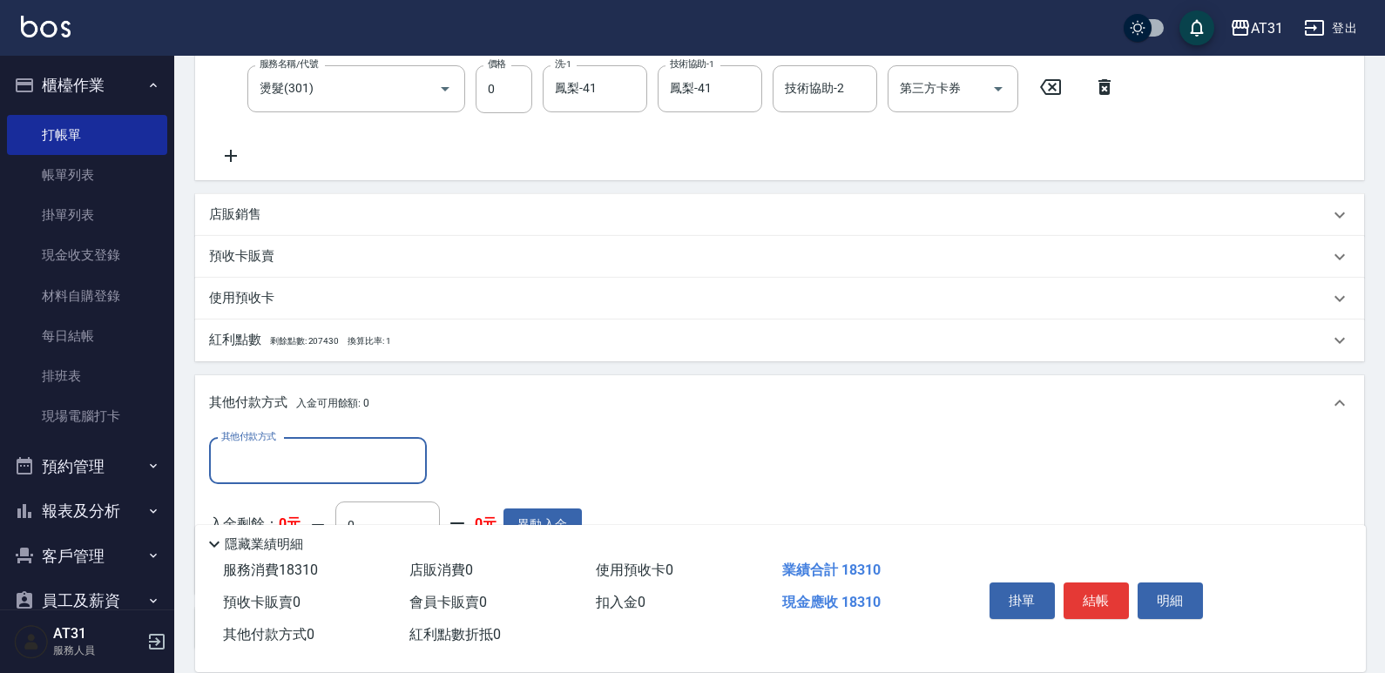
scroll to position [0, 0]
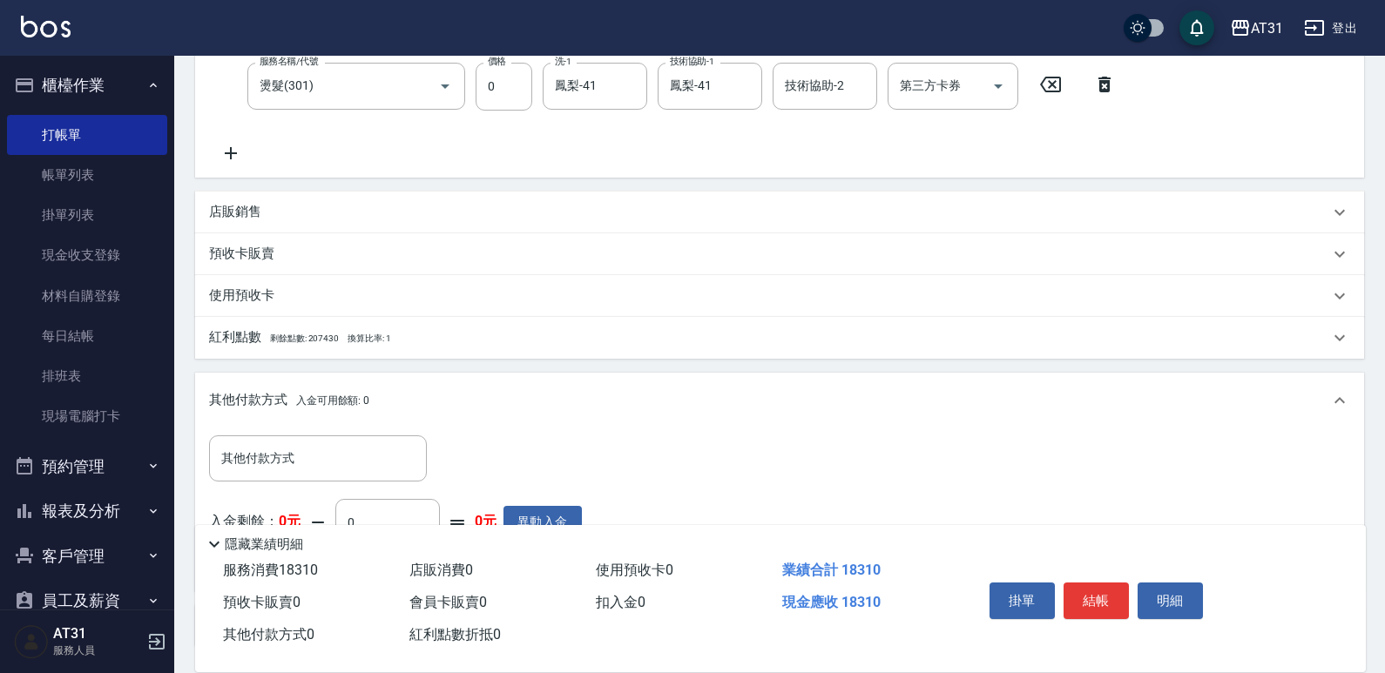
drag, startPoint x: 330, startPoint y: 208, endPoint x: 325, endPoint y: 222, distance: 14.9
click at [327, 214] on div "店販銷售" at bounding box center [769, 212] width 1120 height 18
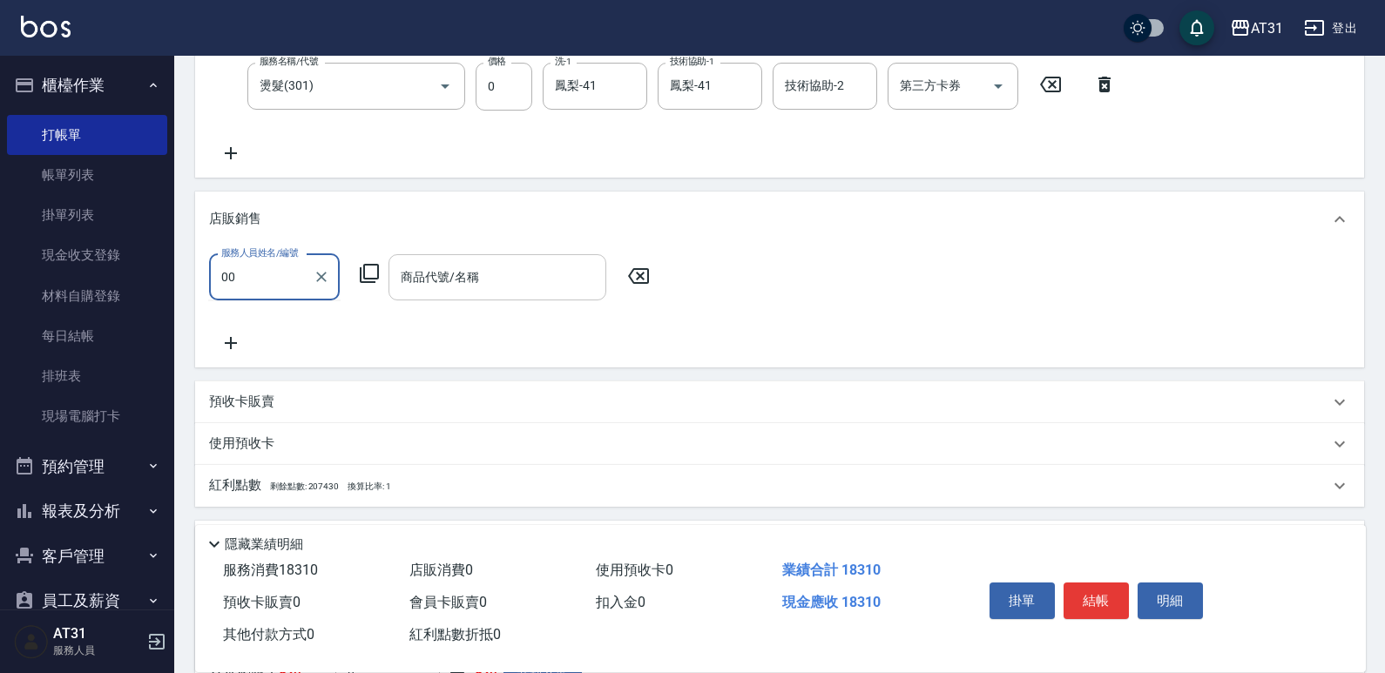
type input "[PERSON_NAME]-00"
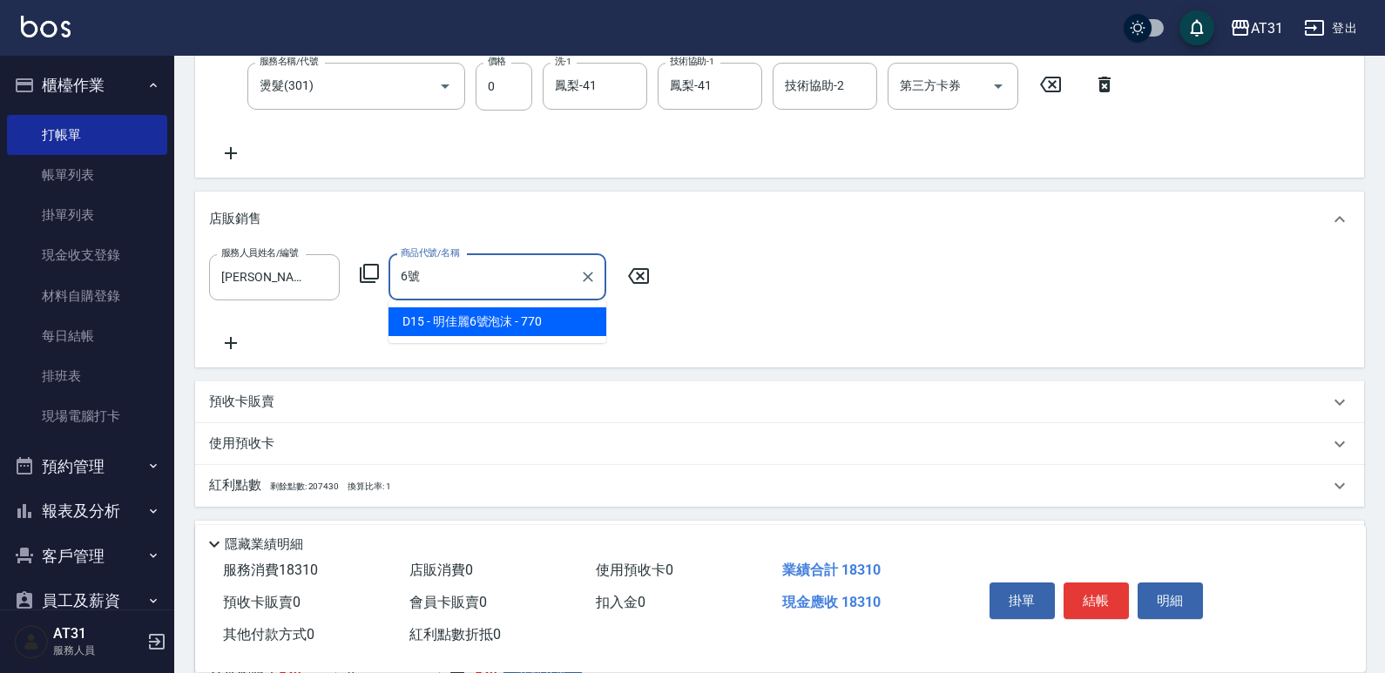
type input "明佳麗6號泡沫"
type input "1900"
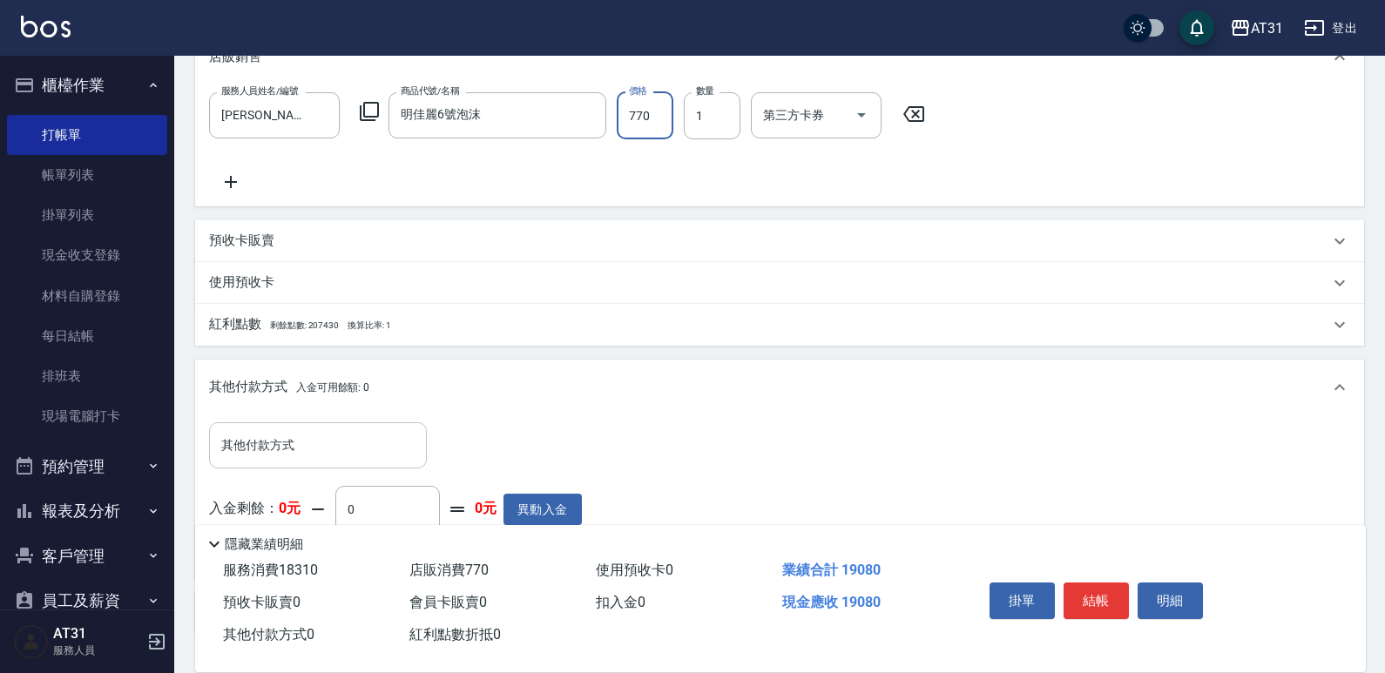
scroll to position [621, 0]
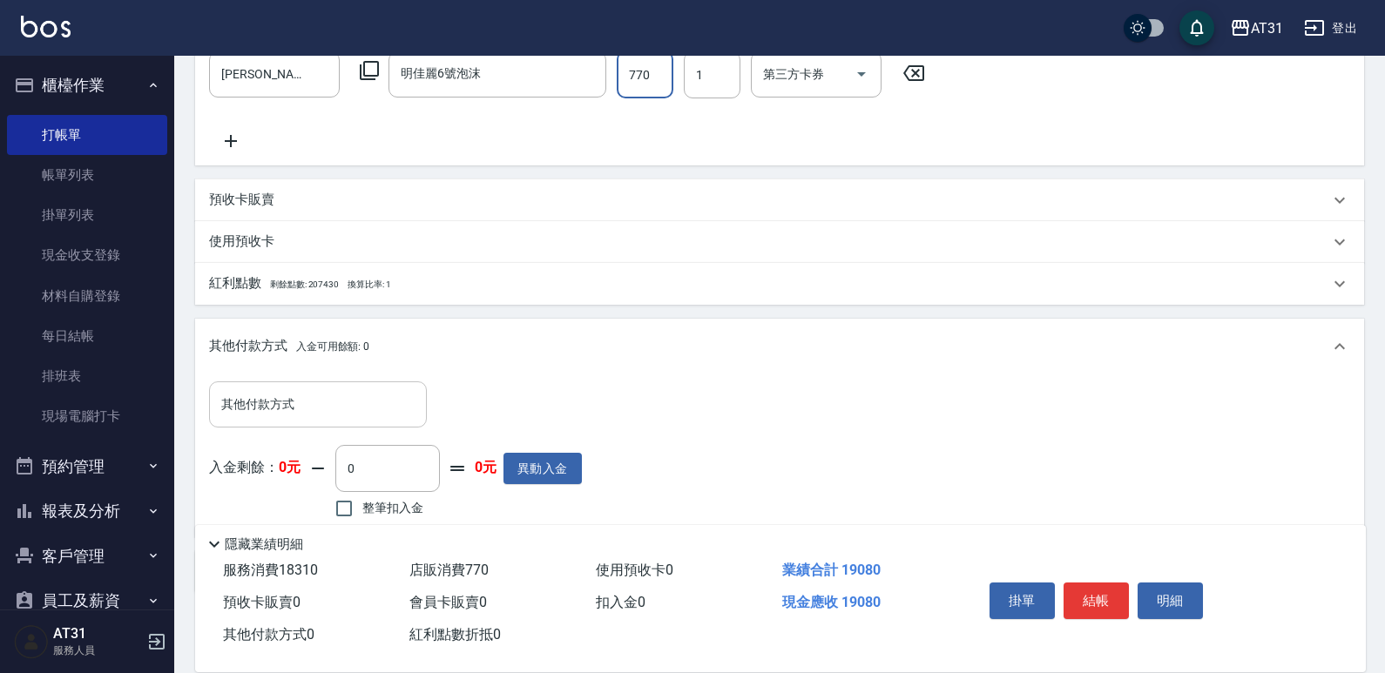
click at [345, 422] on div "其他付款方式" at bounding box center [318, 405] width 218 height 46
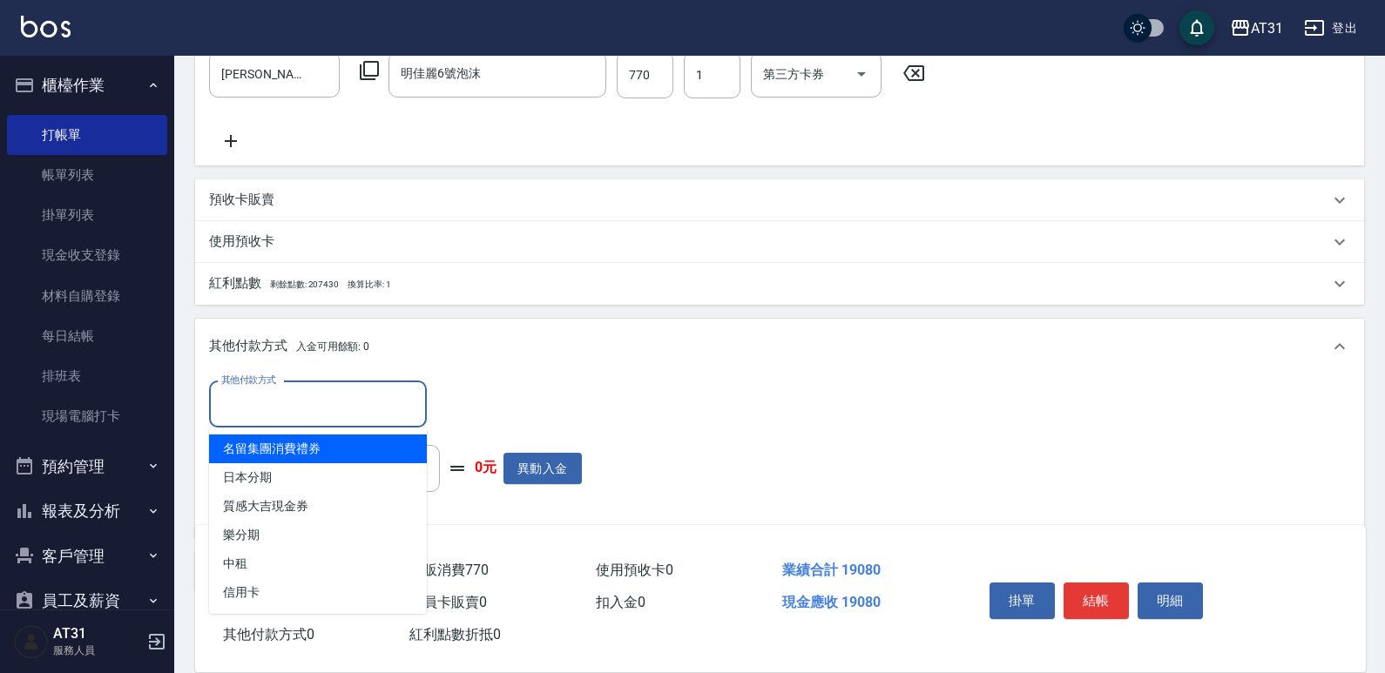
drag, startPoint x: 350, startPoint y: 416, endPoint x: 314, endPoint y: 539, distance: 128.7
click at [350, 416] on input "其他付款方式" at bounding box center [318, 404] width 202 height 30
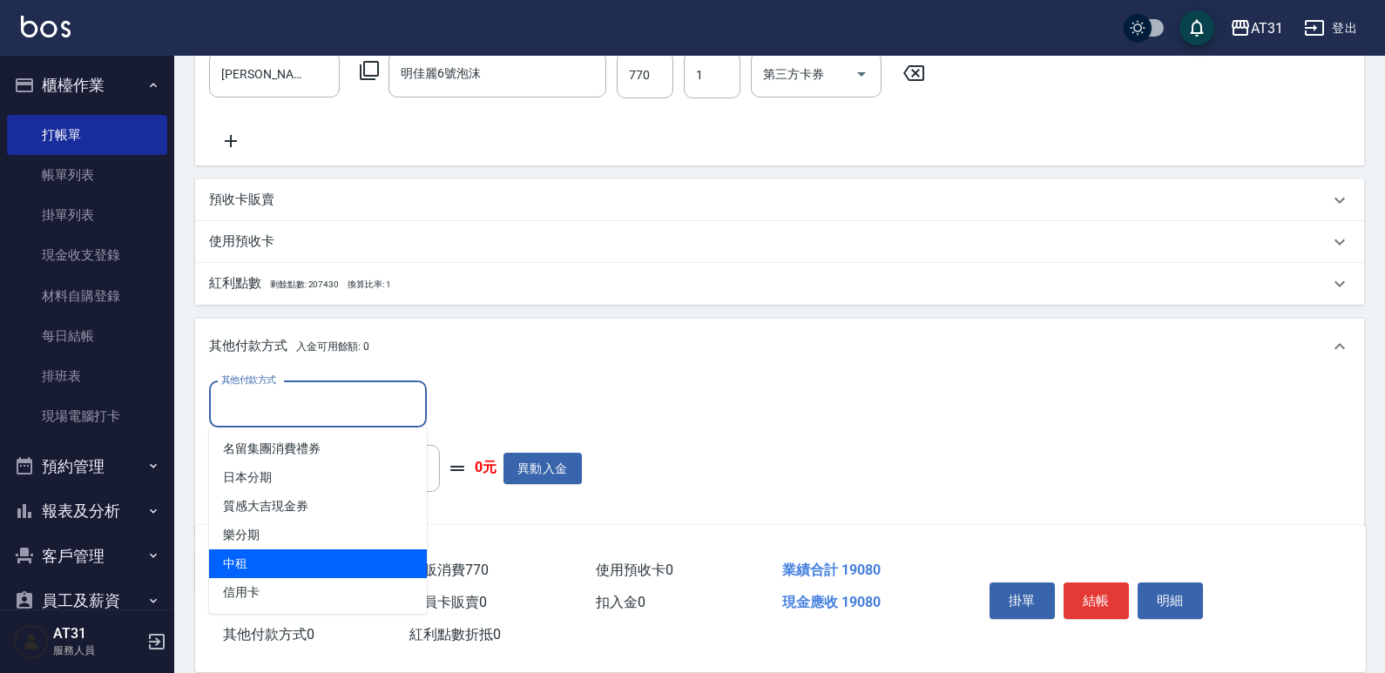
click at [309, 565] on span "中租" at bounding box center [318, 564] width 218 height 29
type input "中租"
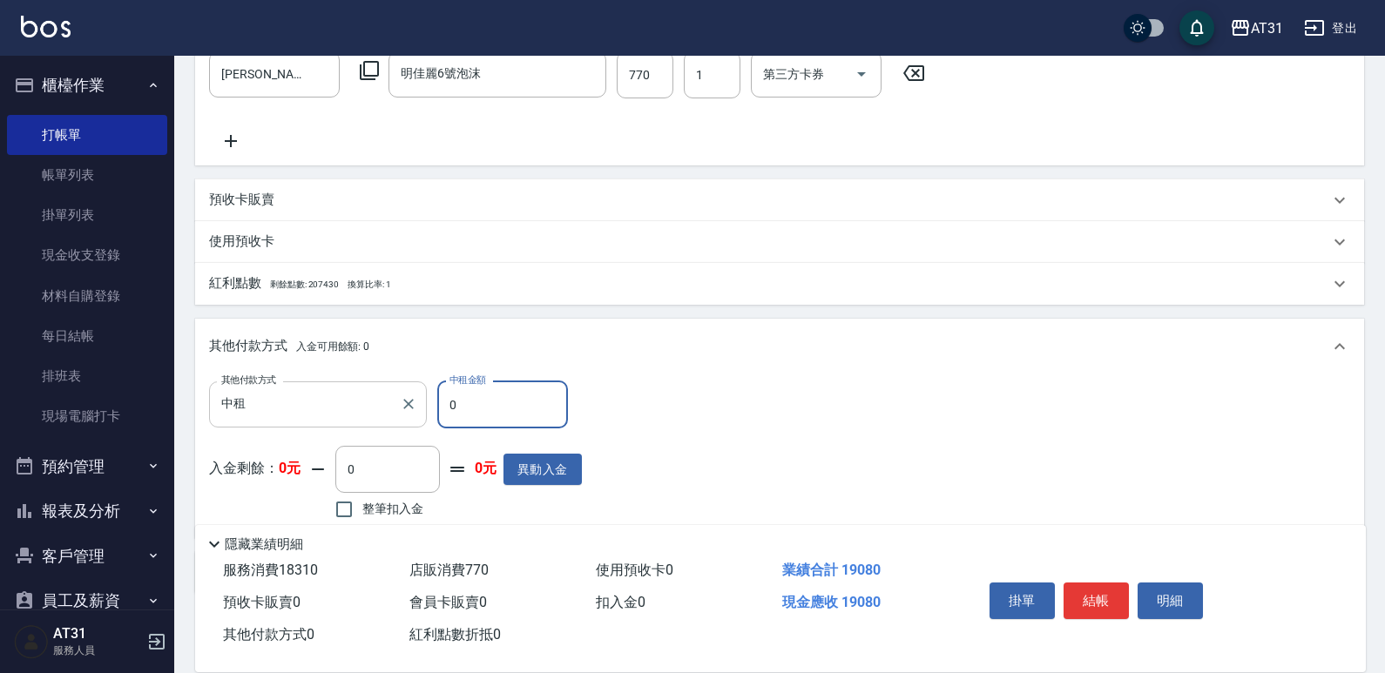
drag, startPoint x: 480, startPoint y: 411, endPoint x: 375, endPoint y: 420, distance: 105.8
click at [375, 420] on div "其他付款方式 中租 其他付款方式 中租金額 0 中租金額" at bounding box center [395, 405] width 373 height 47
type input "7770"
type input "1130"
type input "777"
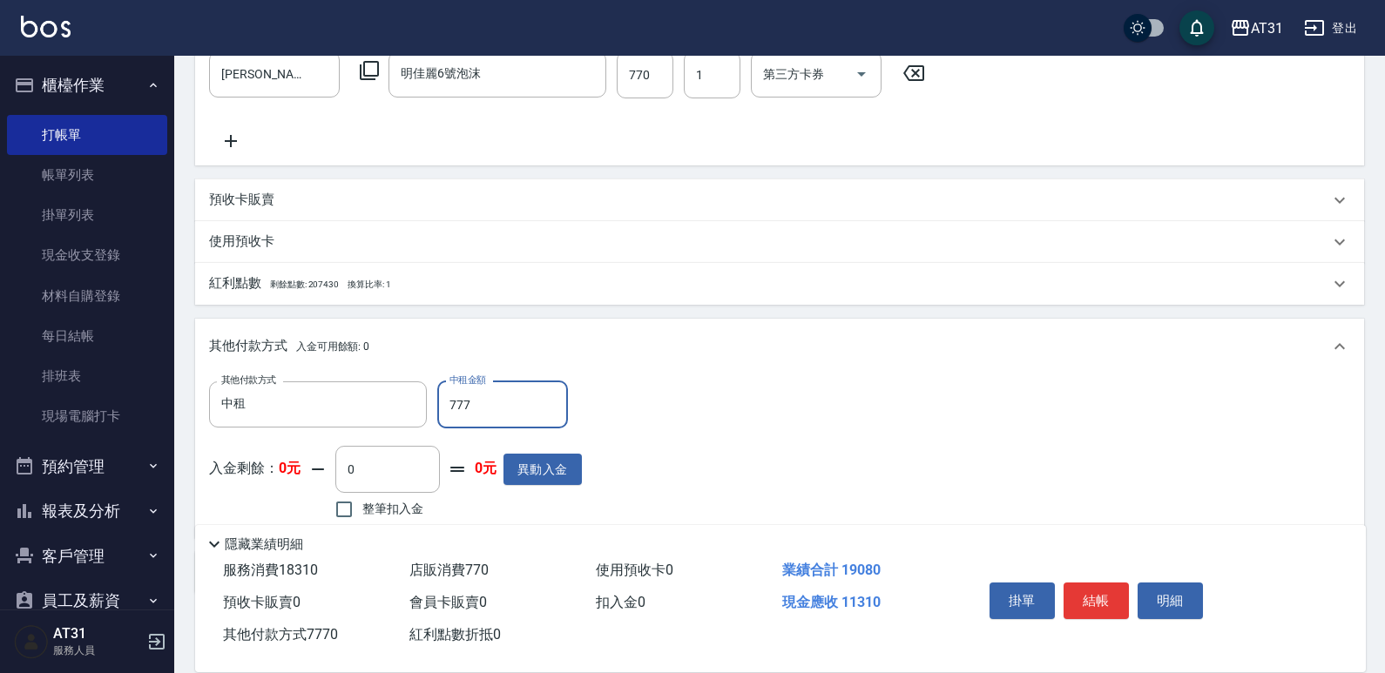
type input "1900"
type input "770"
drag, startPoint x: 531, startPoint y: 400, endPoint x: 419, endPoint y: 411, distance: 112.9
click at [419, 411] on div "其他付款方式 中租 其他付款方式 中租金額 770 中租金額" at bounding box center [395, 405] width 373 height 47
click at [524, 401] on input "770" at bounding box center [502, 405] width 131 height 47
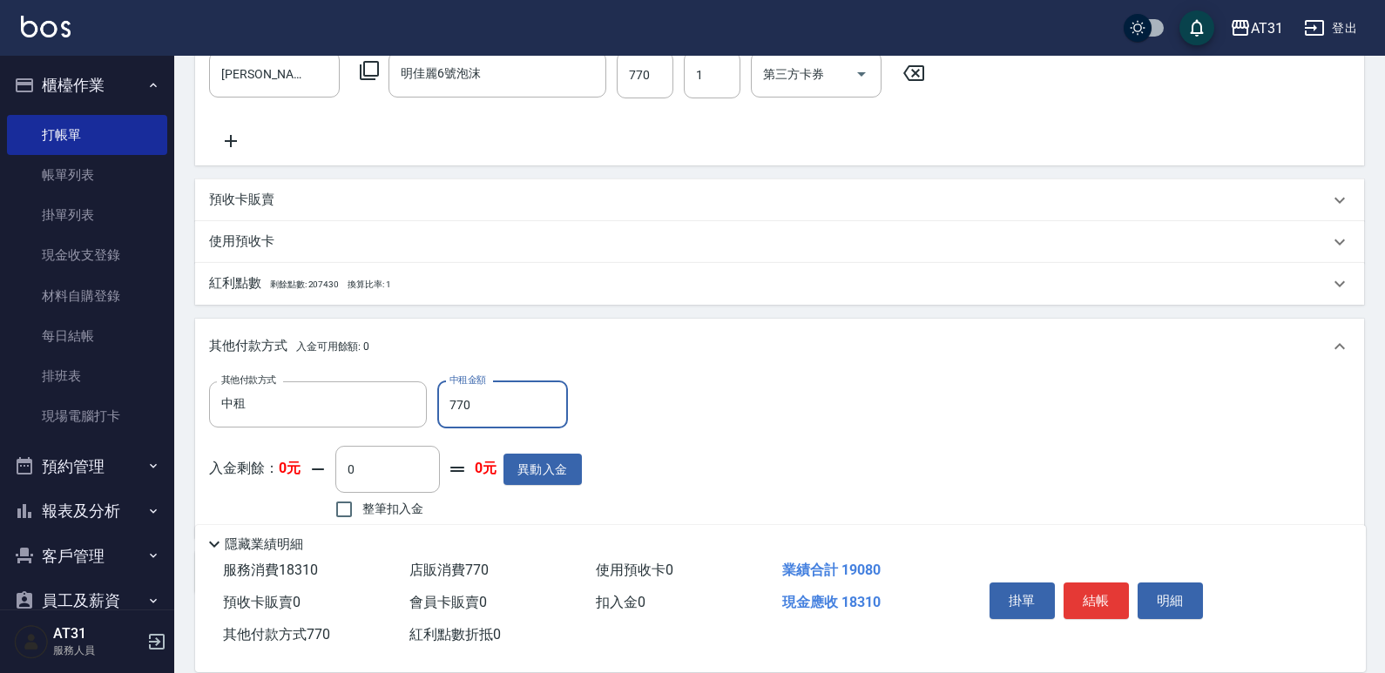
type input "1900"
click at [507, 407] on input "1" at bounding box center [502, 405] width 131 height 47
type input "18"
type input "1880"
type input "183"
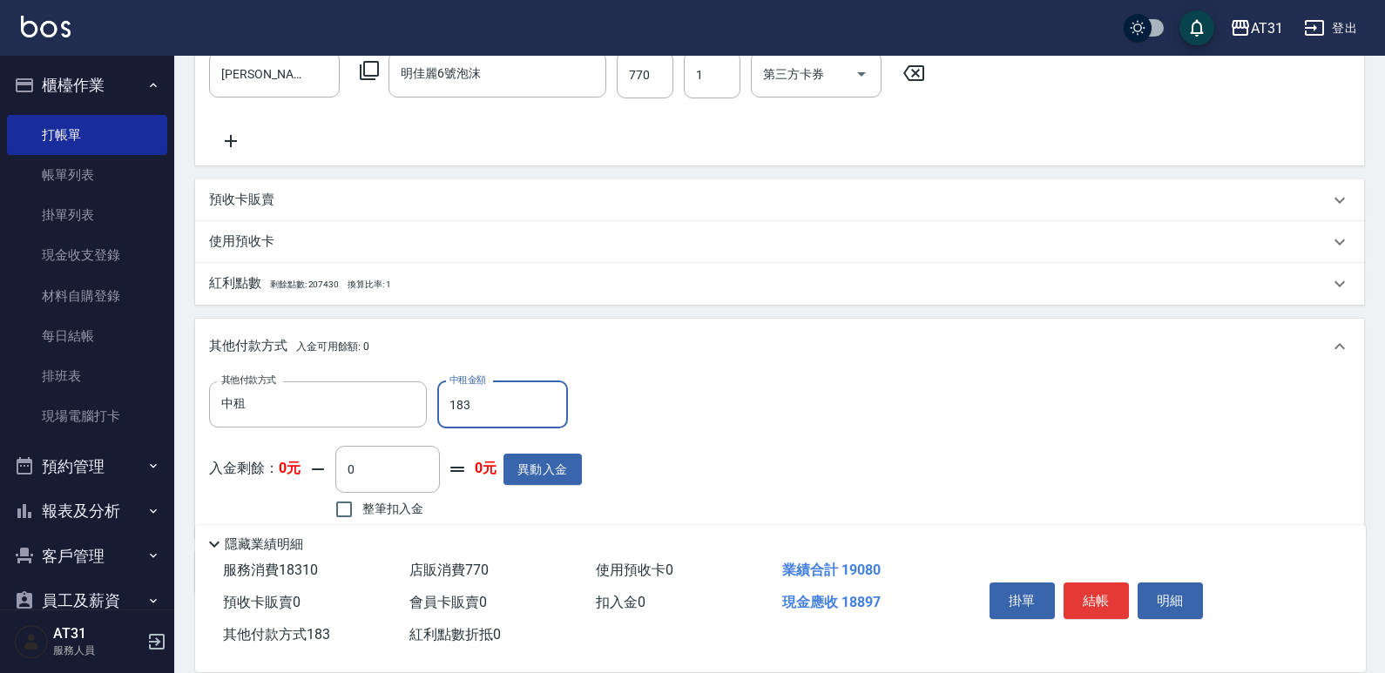
type input "1720"
type input "18310"
type input "70"
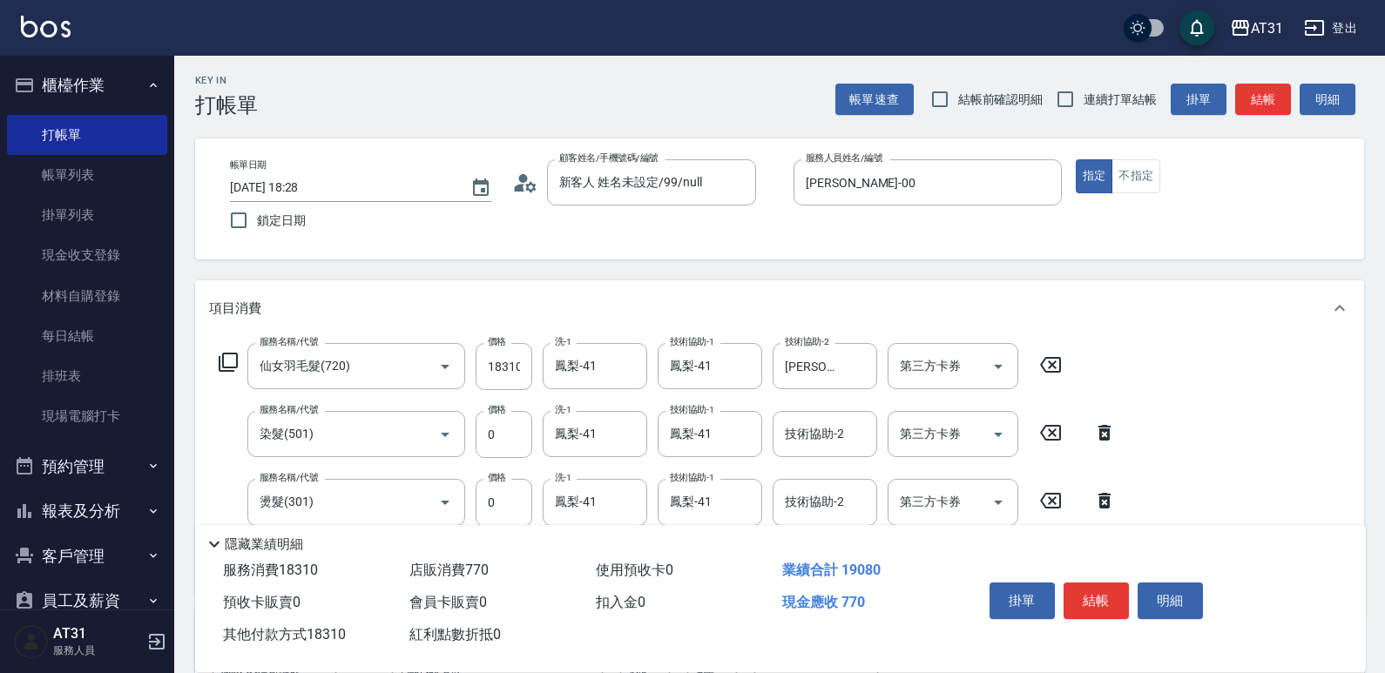
scroll to position [0, 0]
type input "18310"
click at [1075, 109] on input "連續打單結帳" at bounding box center [1065, 101] width 37 height 37
checkbox input "true"
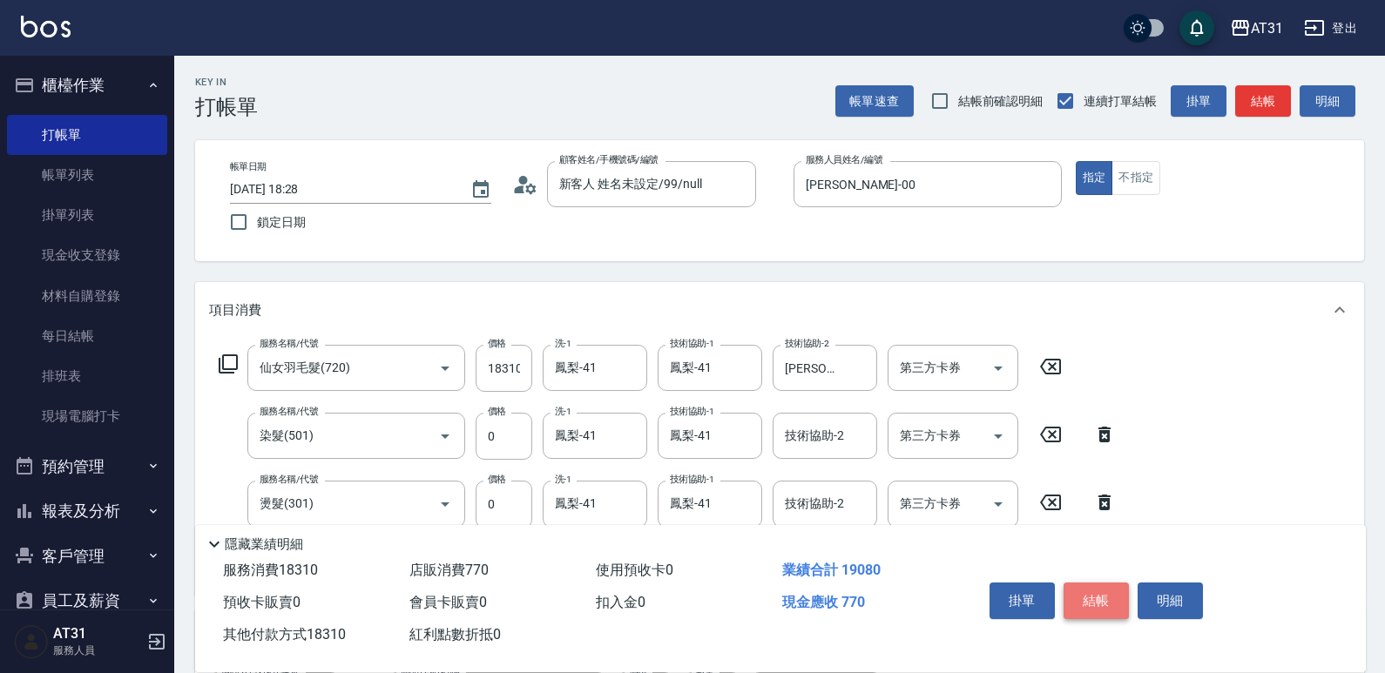
click at [1099, 583] on button "結帳" at bounding box center [1096, 601] width 65 height 37
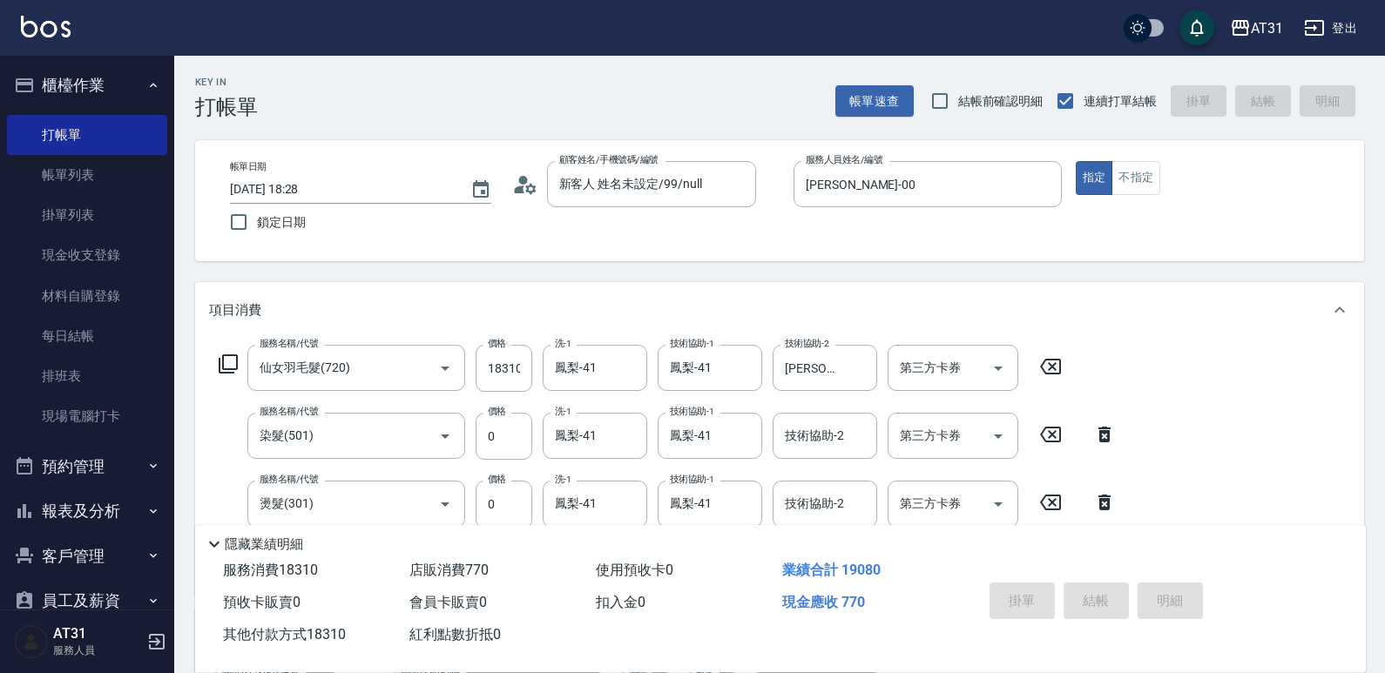
type input "[DATE] 18:29"
type input "0"
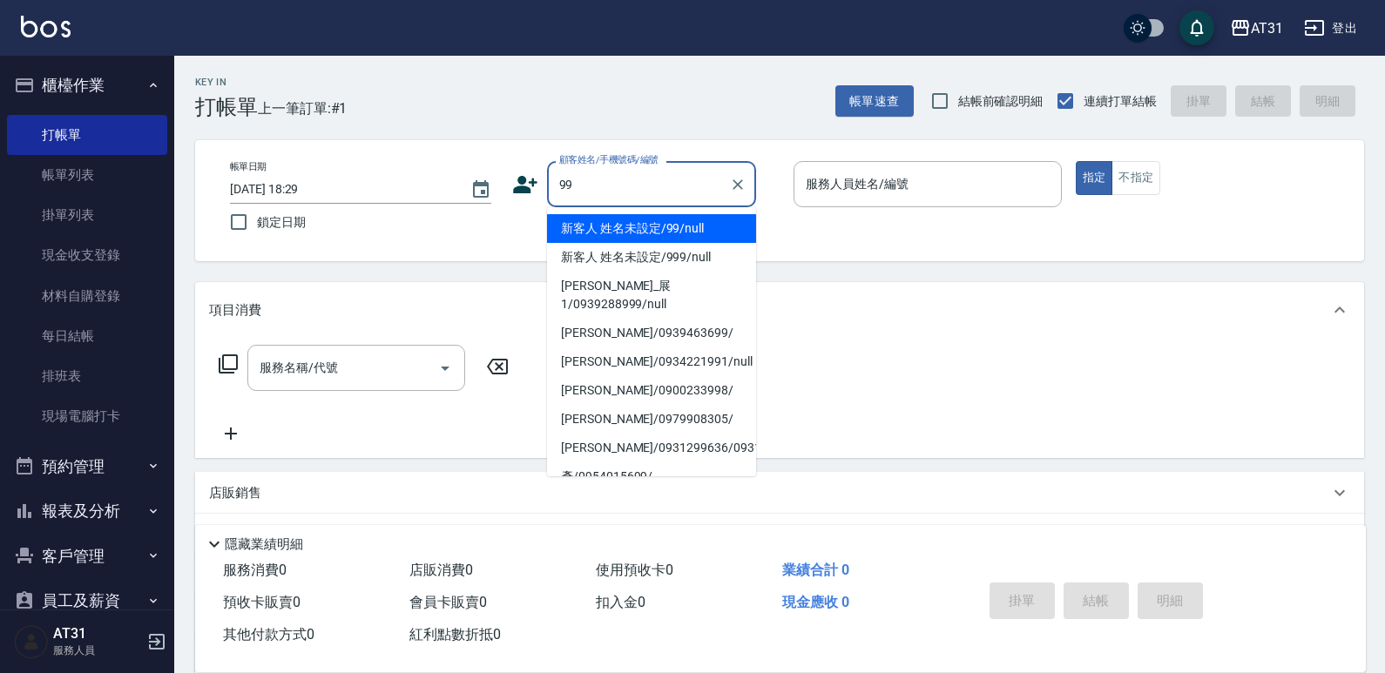
type input "新客人 姓名未設定/99/null"
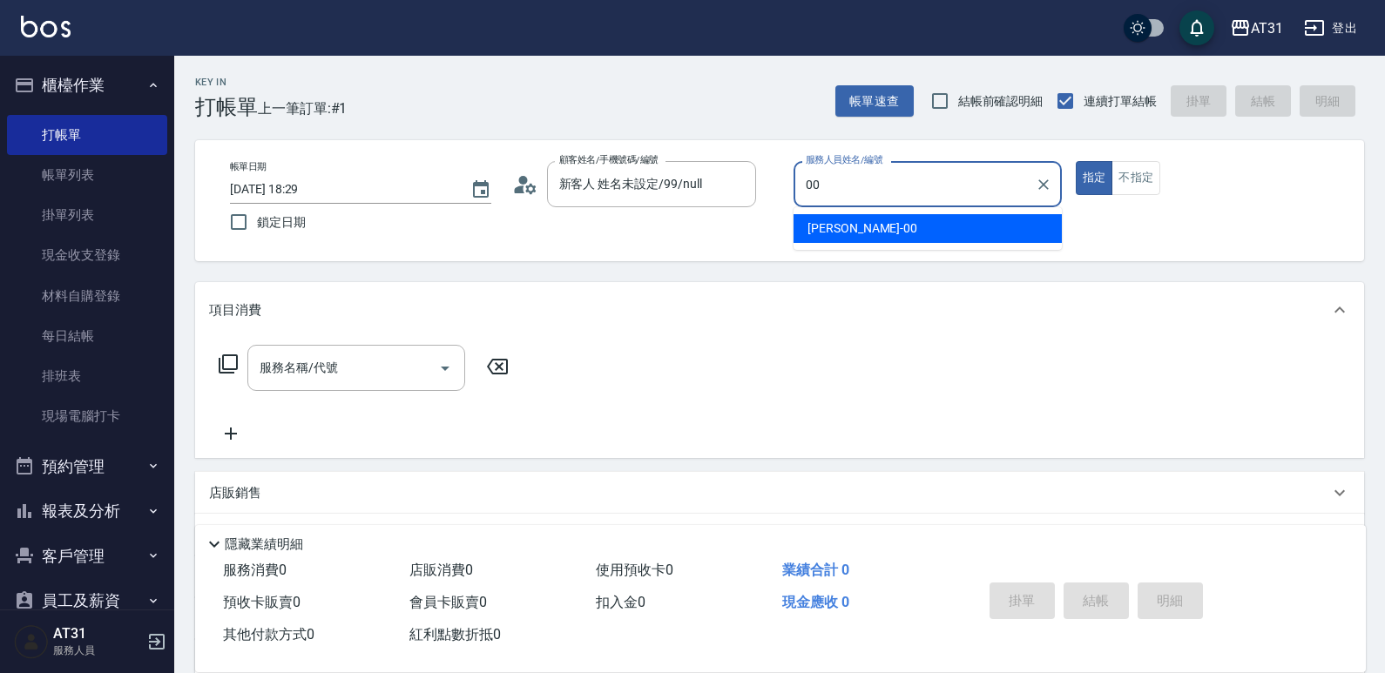
type input "[PERSON_NAME]-00"
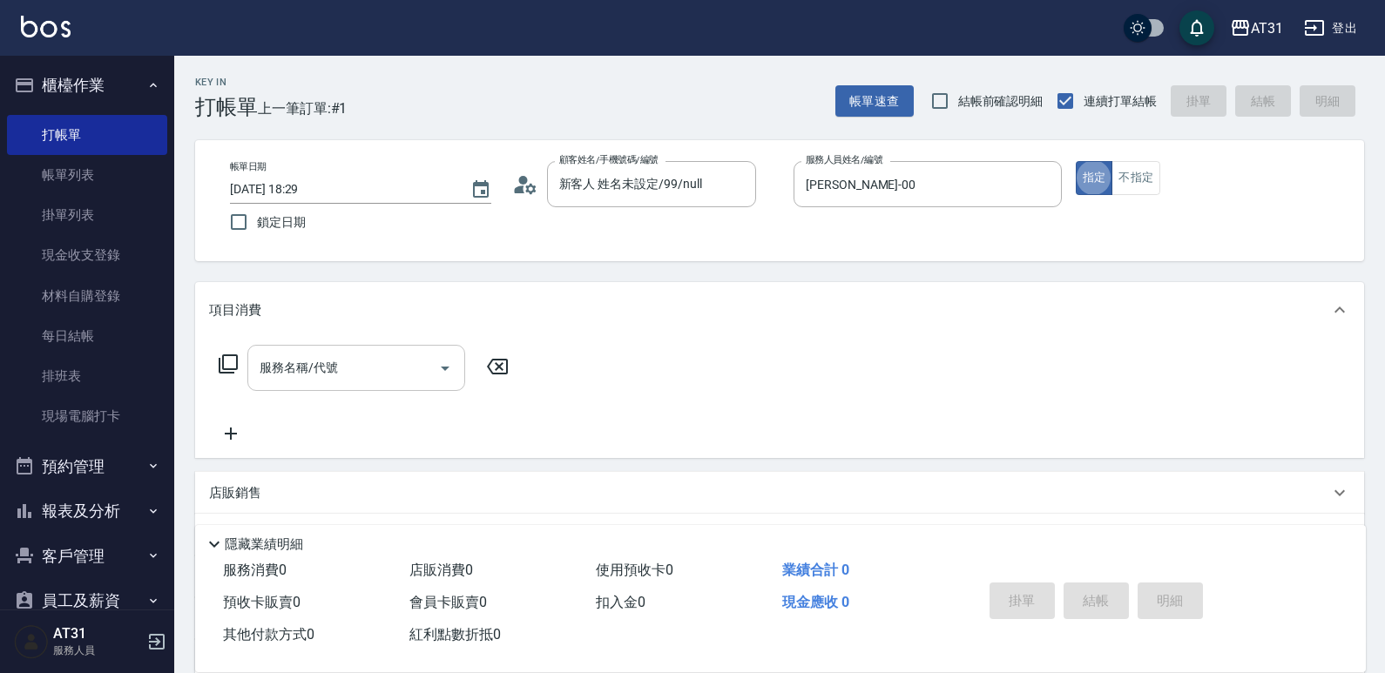
click at [395, 368] on input "服務名稱/代號" at bounding box center [343, 368] width 176 height 30
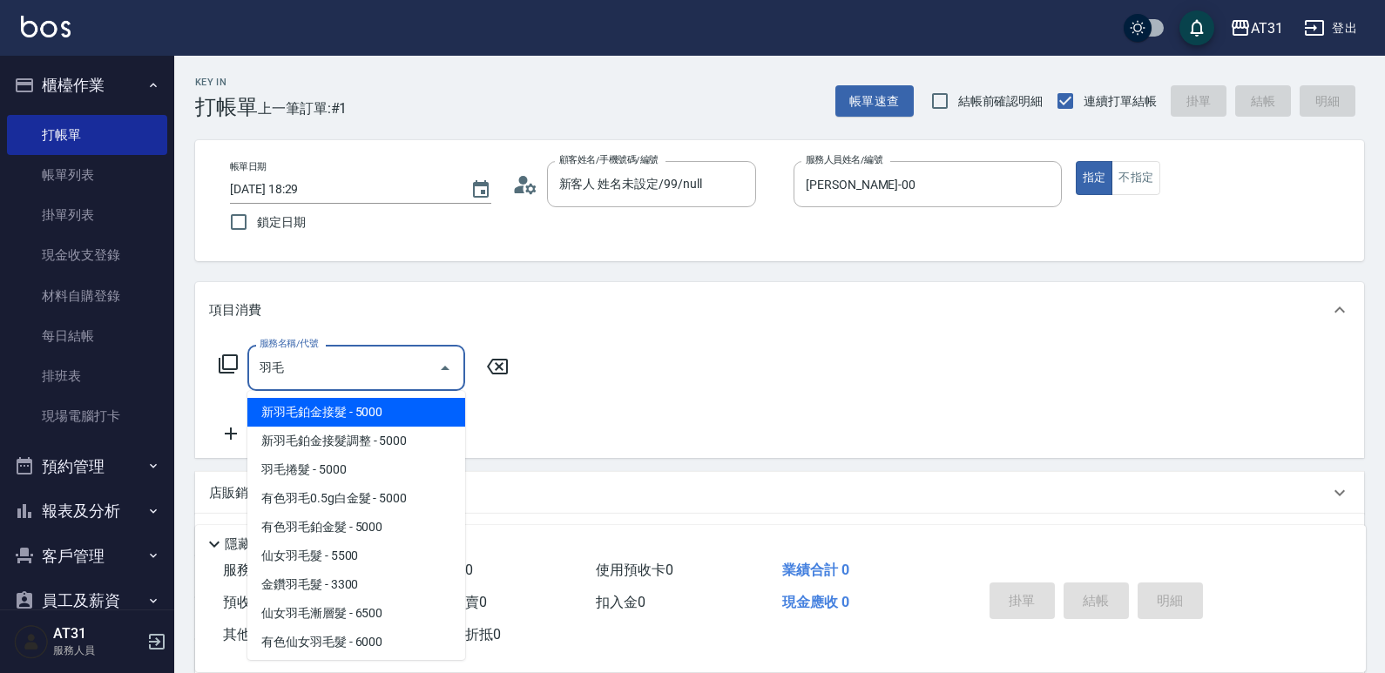
click at [378, 409] on span "新羽毛鉑金接髮 - 5000" at bounding box center [356, 412] width 218 height 29
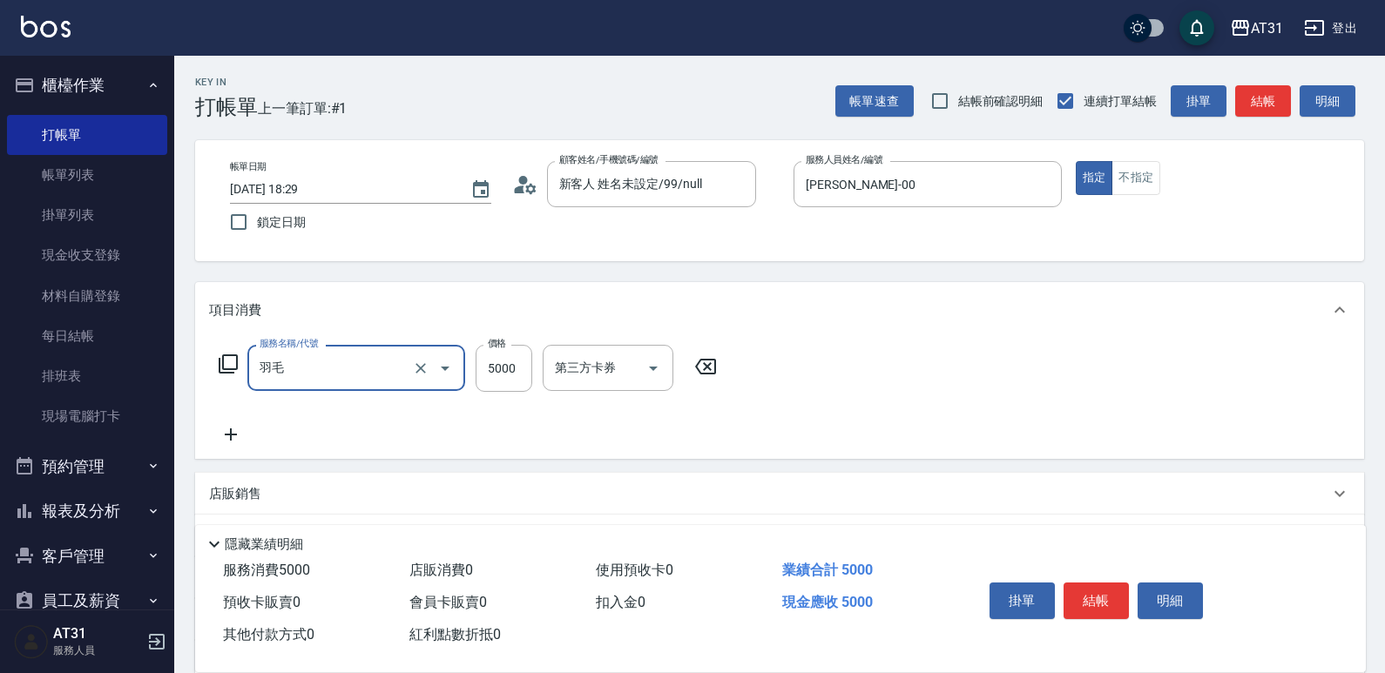
type input "新羽毛鉑金接髮(704)"
type input "500"
type input "新羽毛鉑金接髮(704)"
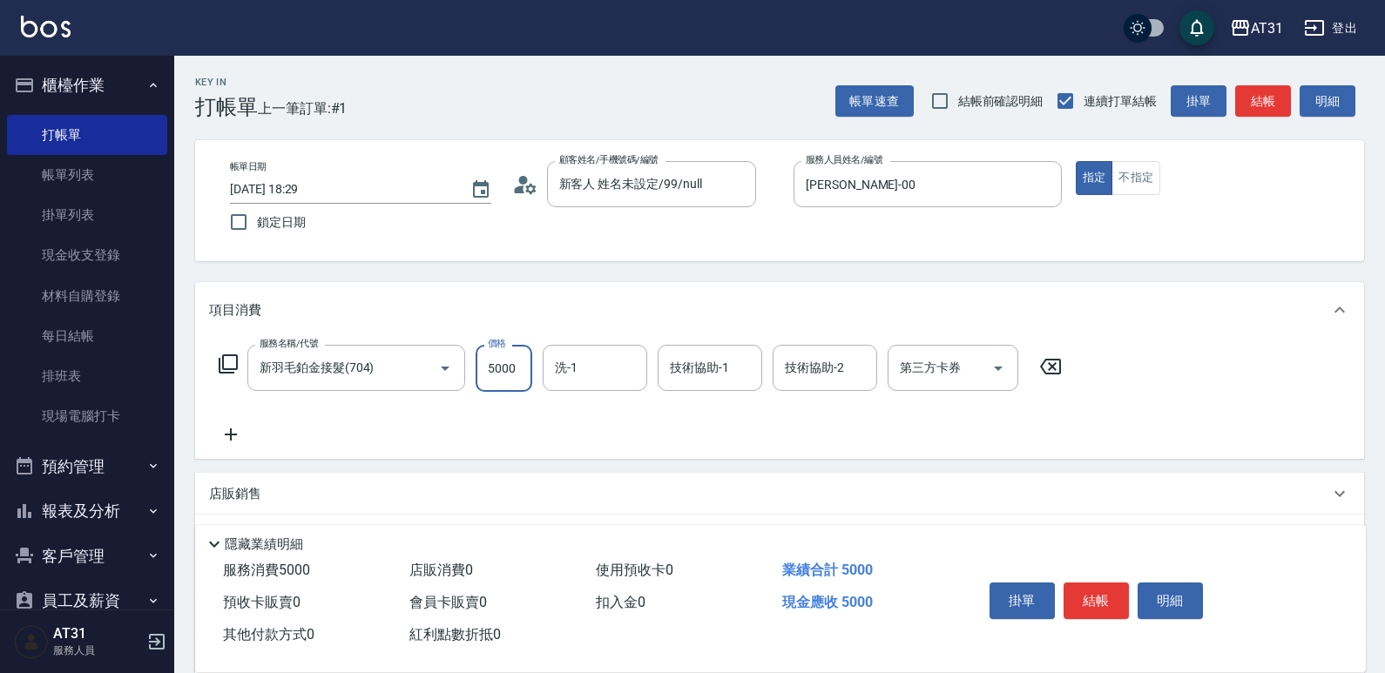
click at [487, 375] on input "5000" at bounding box center [504, 368] width 57 height 47
type input "0"
type input "440"
type input "40"
type input "44000"
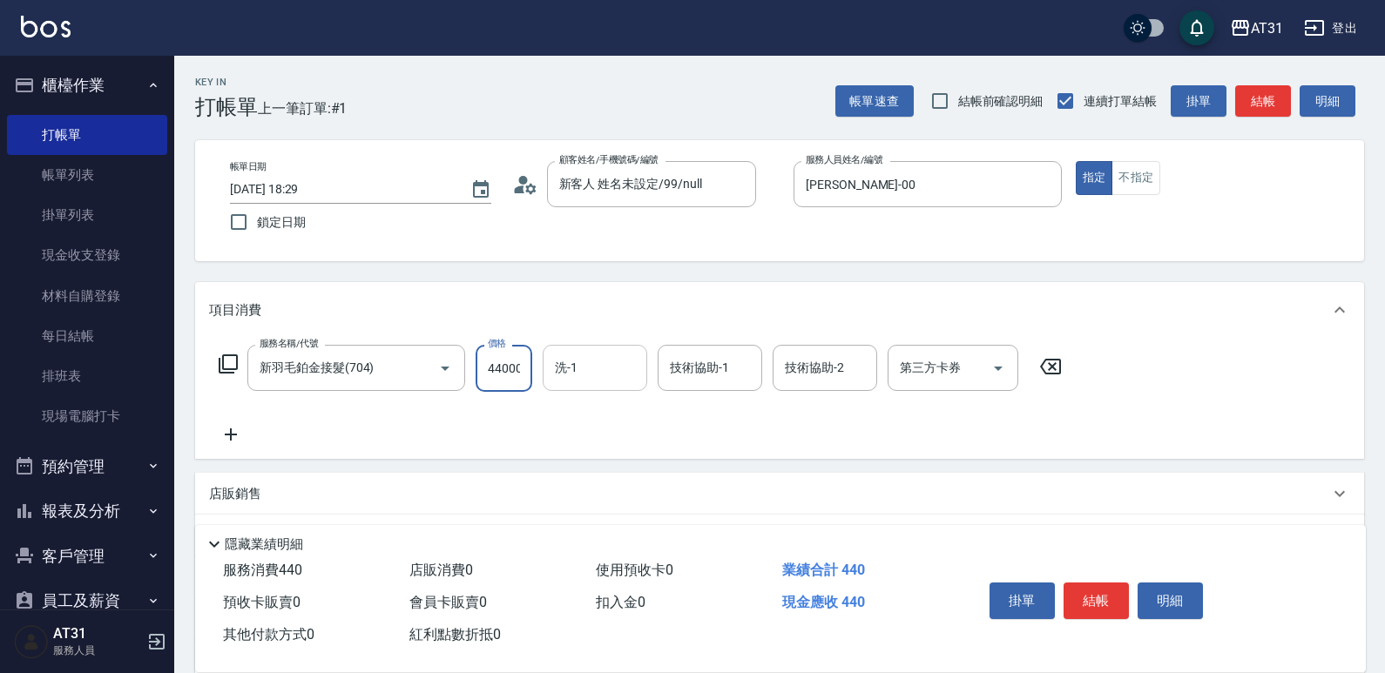
type input "4"
type input "4400"
type input "4"
click at [516, 370] on input "44000" at bounding box center [504, 368] width 57 height 47
type input "0"
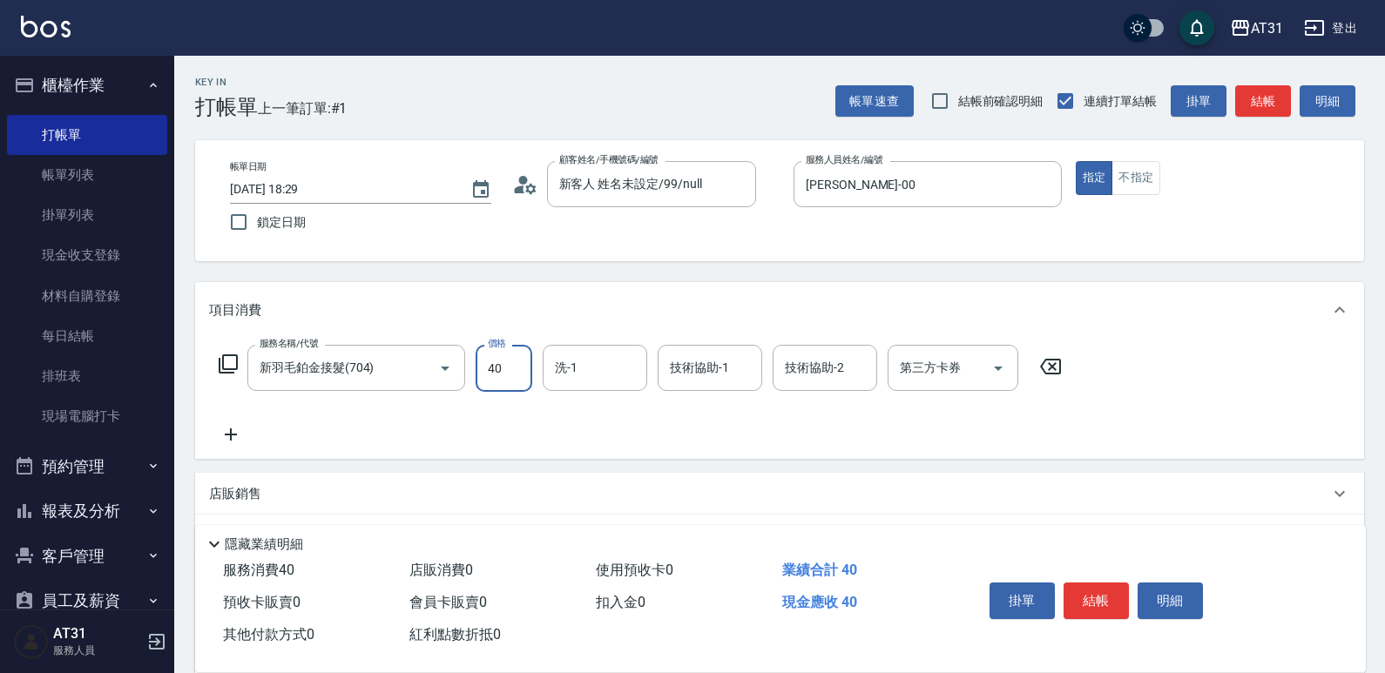
type input "400"
type input "4000"
type input "鳳梨-41"
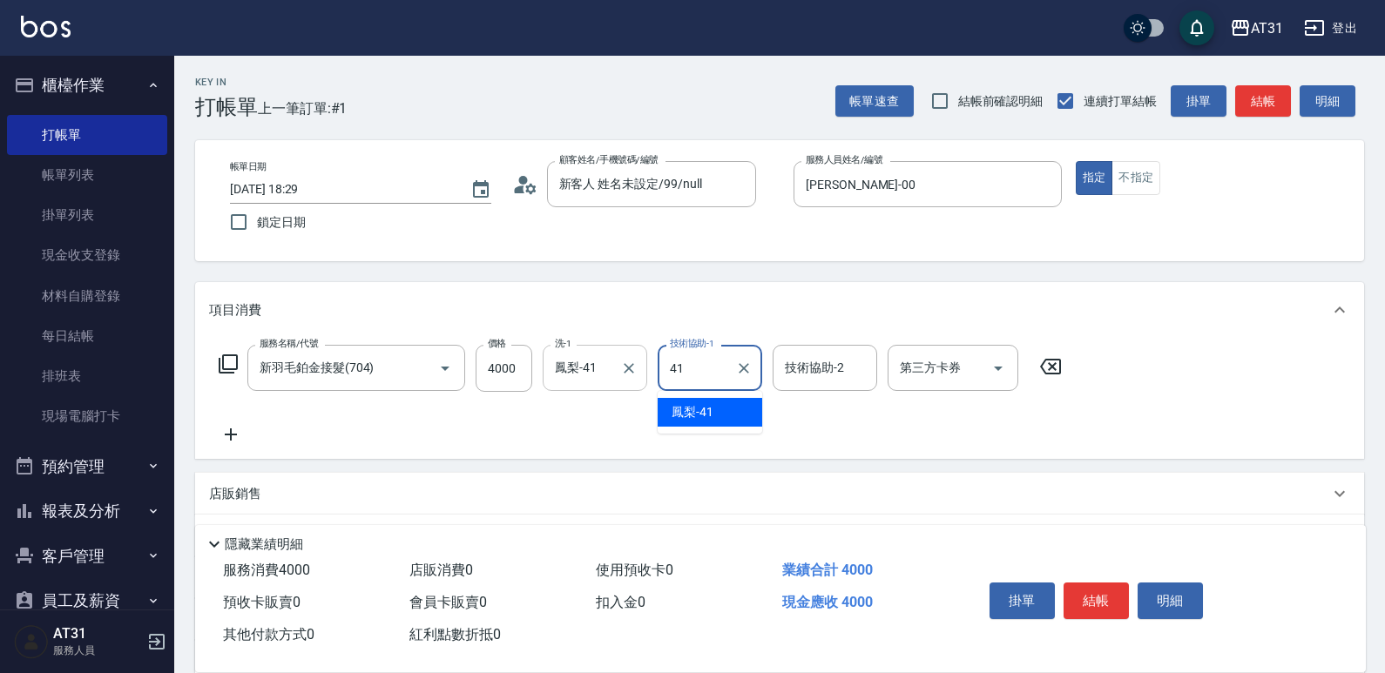
type input "鳳梨-41"
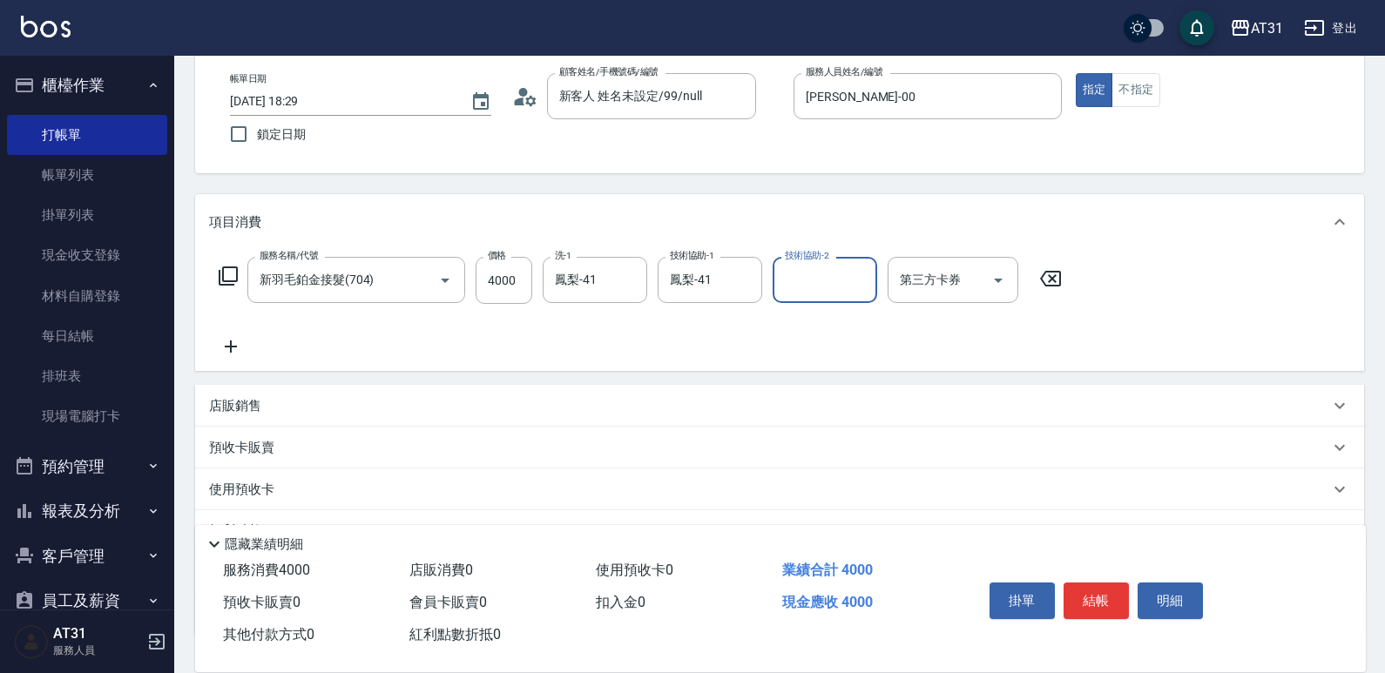
scroll to position [218, 0]
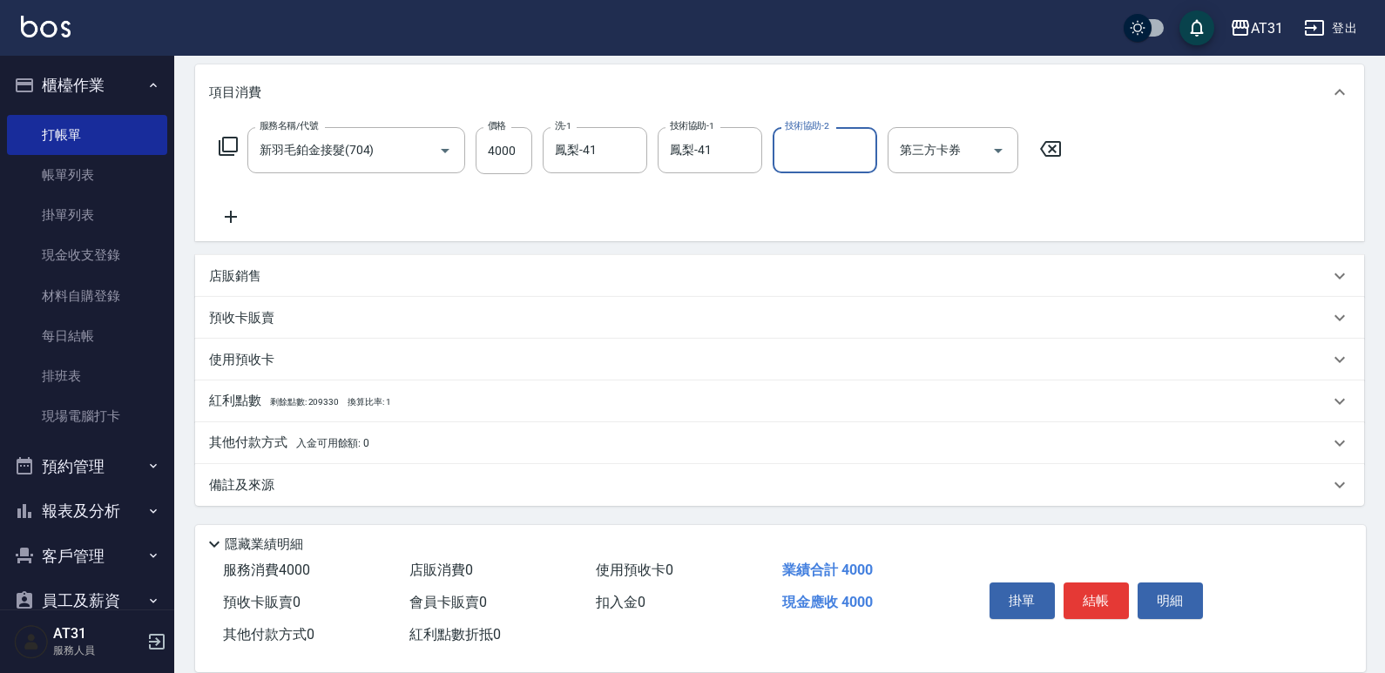
click at [376, 434] on div "其他付款方式 入金可用餘額: 0" at bounding box center [769, 443] width 1120 height 19
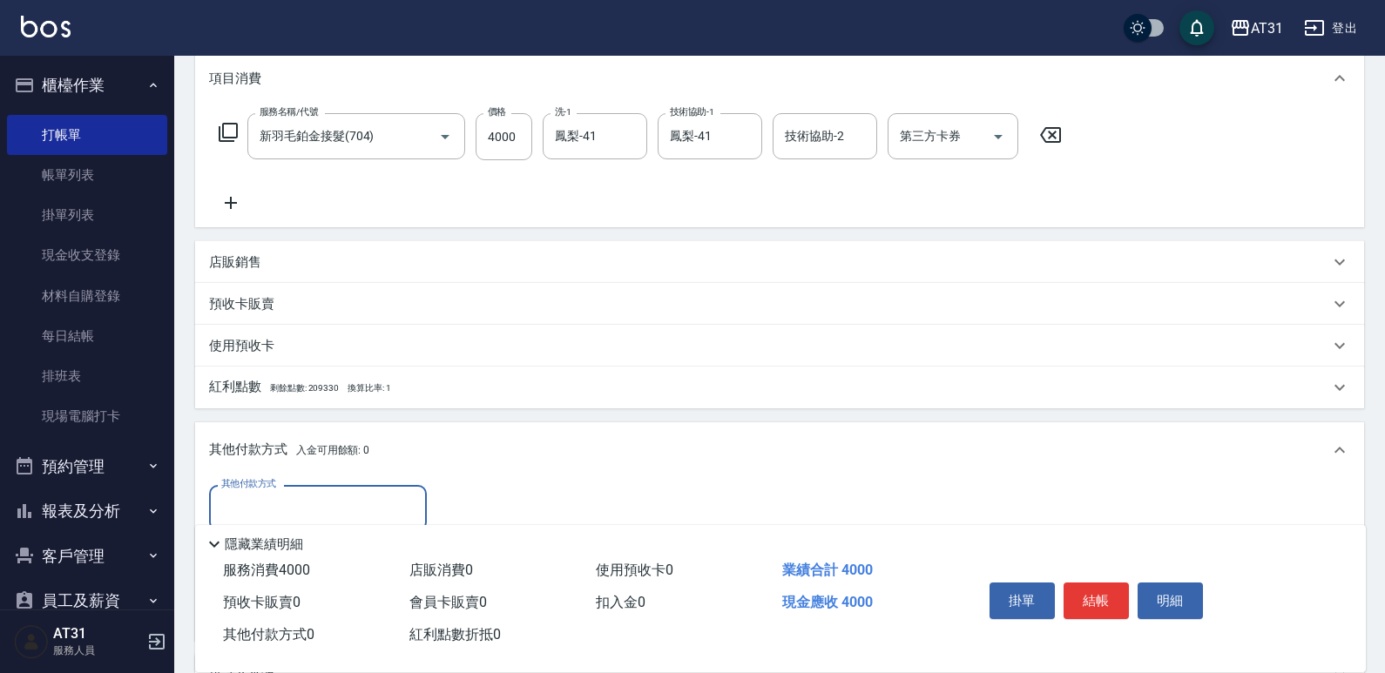
scroll to position [0, 0]
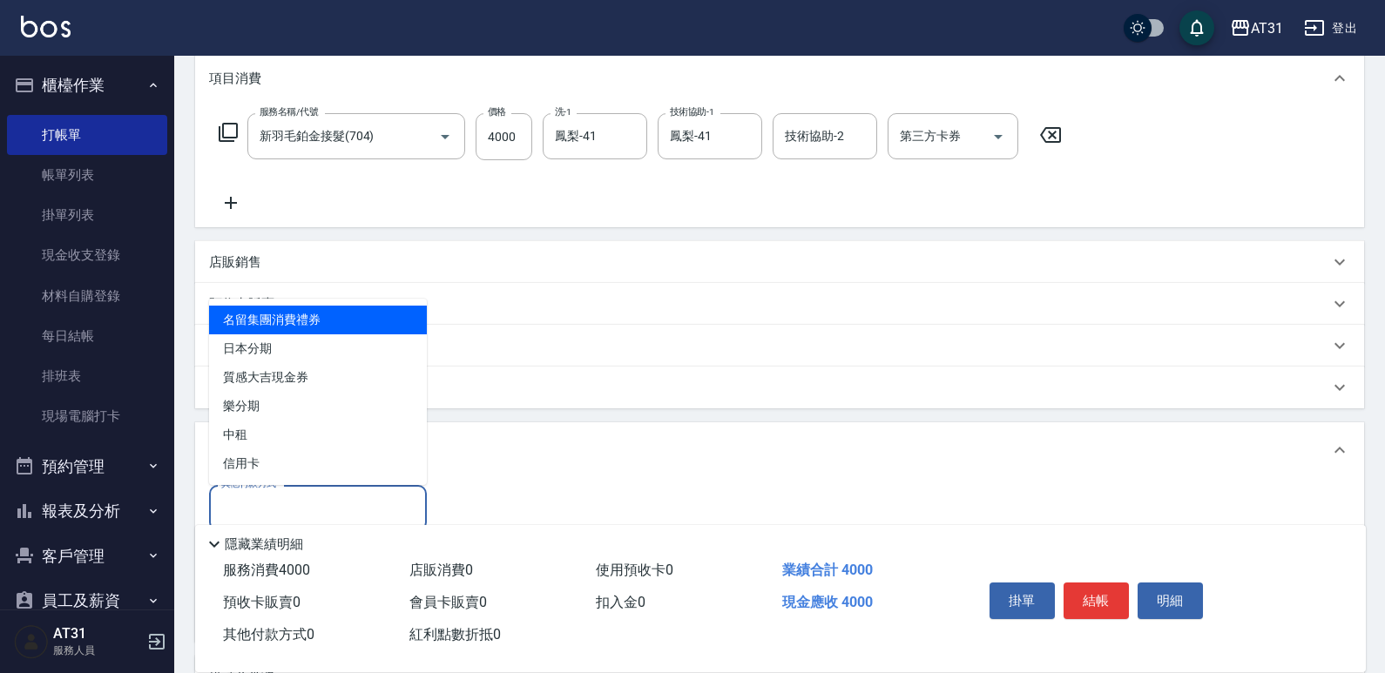
click at [350, 502] on input "其他付款方式" at bounding box center [318, 508] width 202 height 30
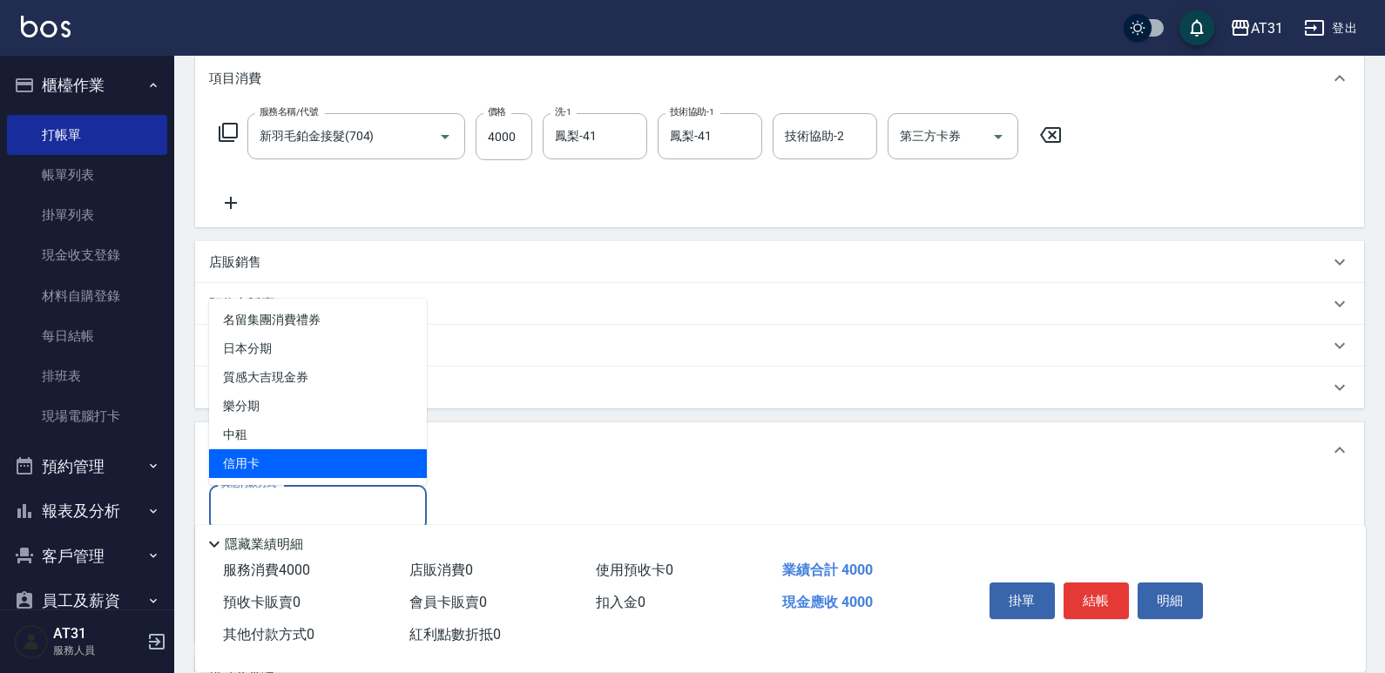
click at [348, 450] on span "信用卡" at bounding box center [318, 463] width 218 height 29
type input "信用卡"
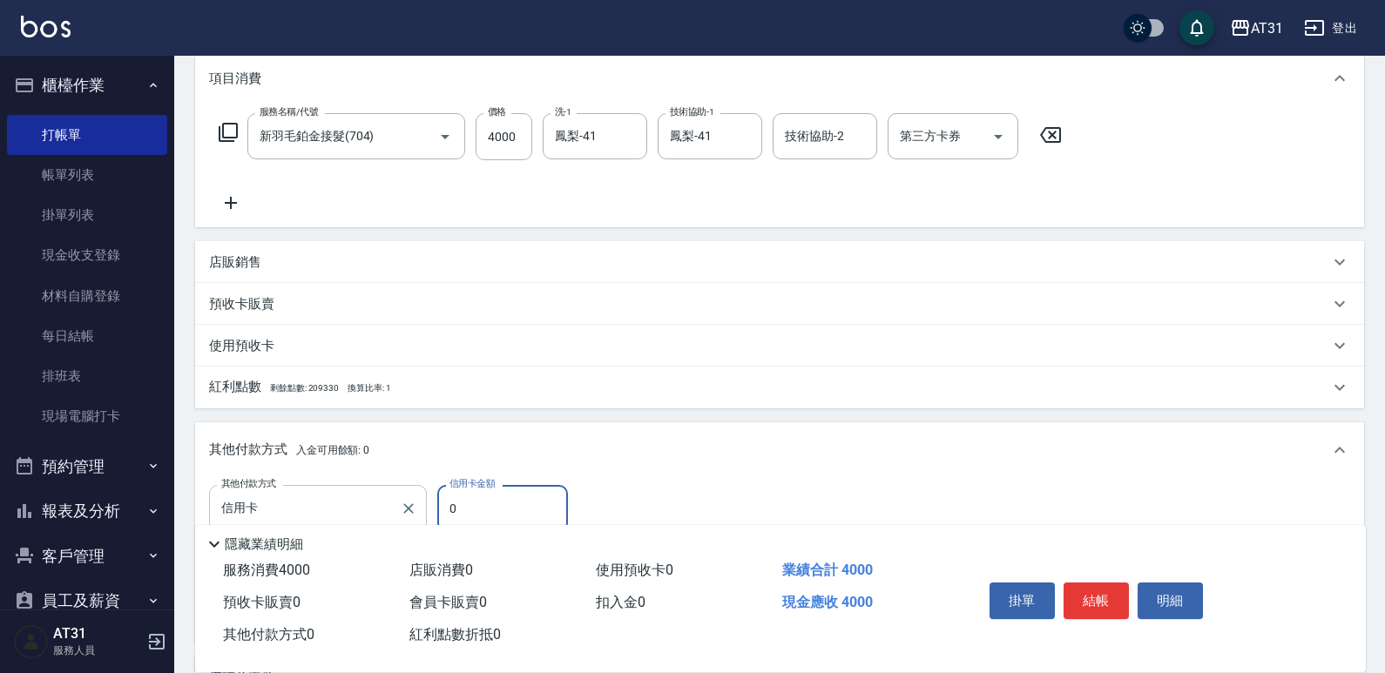
drag, startPoint x: 518, startPoint y: 501, endPoint x: 386, endPoint y: 508, distance: 132.6
click at [384, 511] on div "其他付款方式 信用卡 其他付款方式 信用卡金額 0 信用卡金額" at bounding box center [395, 508] width 373 height 47
type input "390"
type input "40"
type input "360"
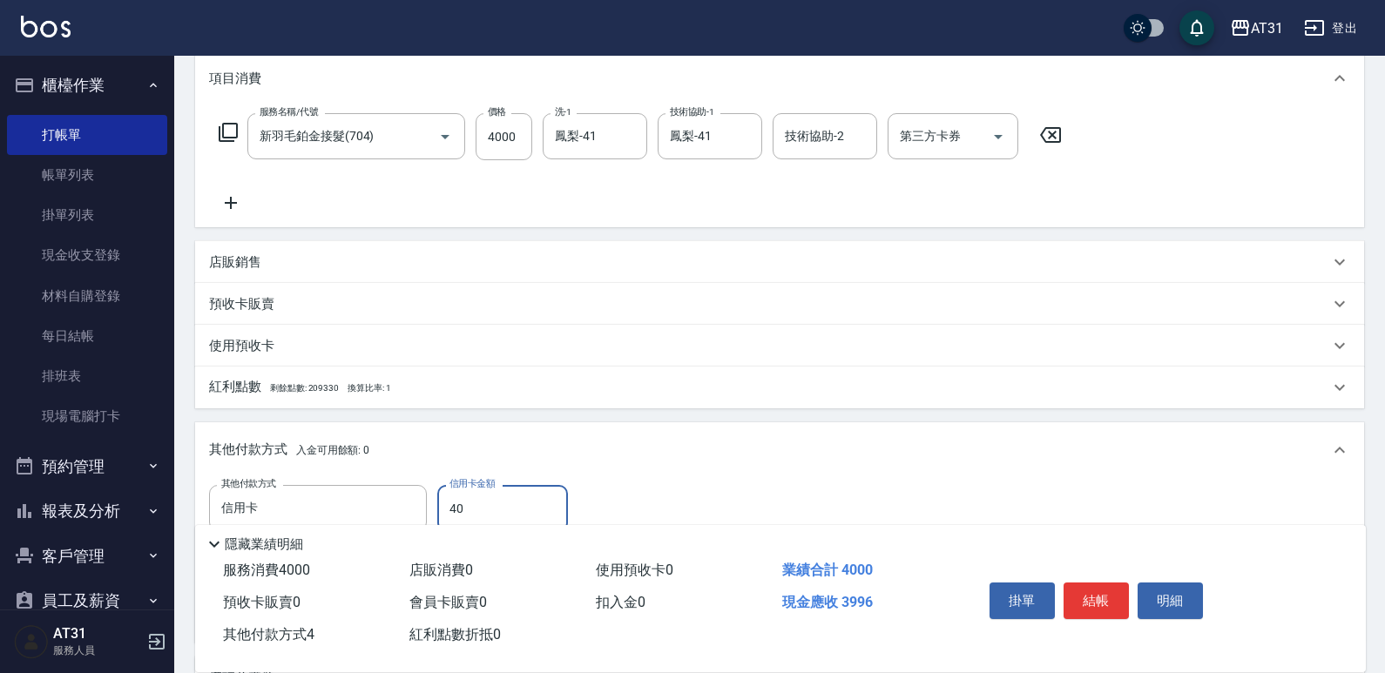
type input "400"
type input "0"
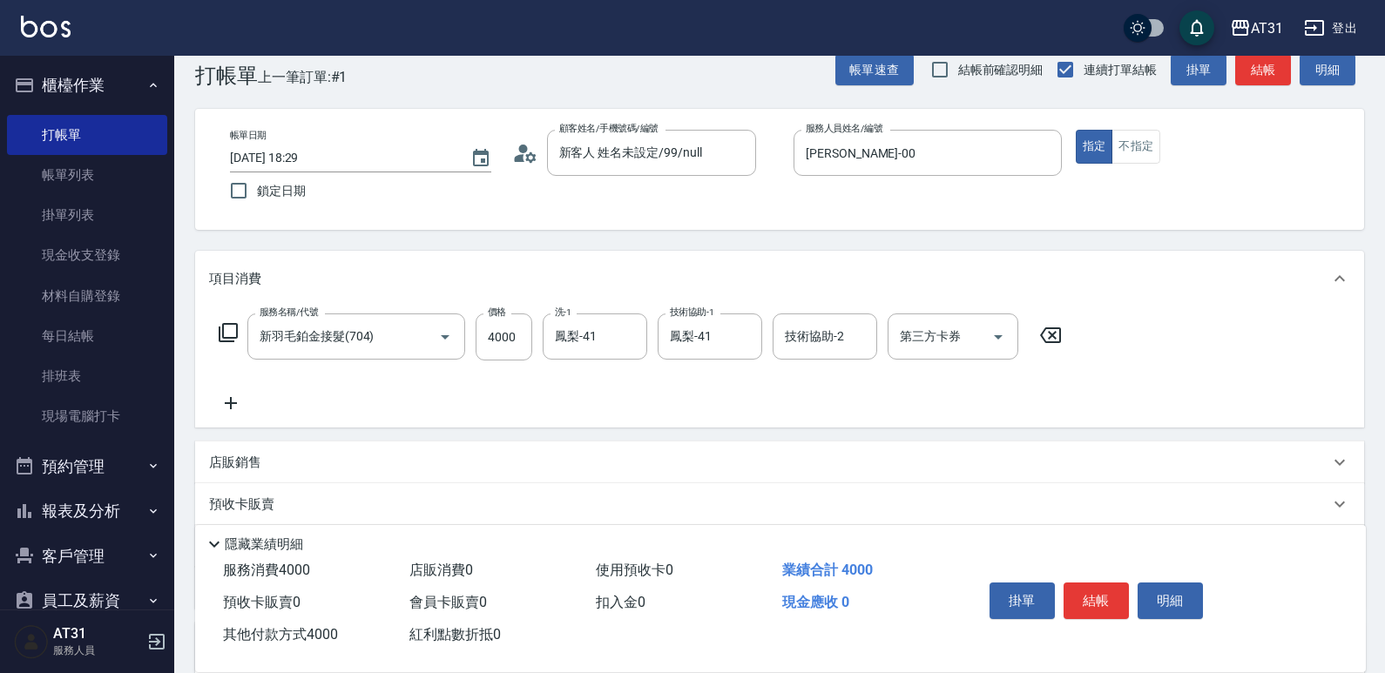
scroll to position [87, 0]
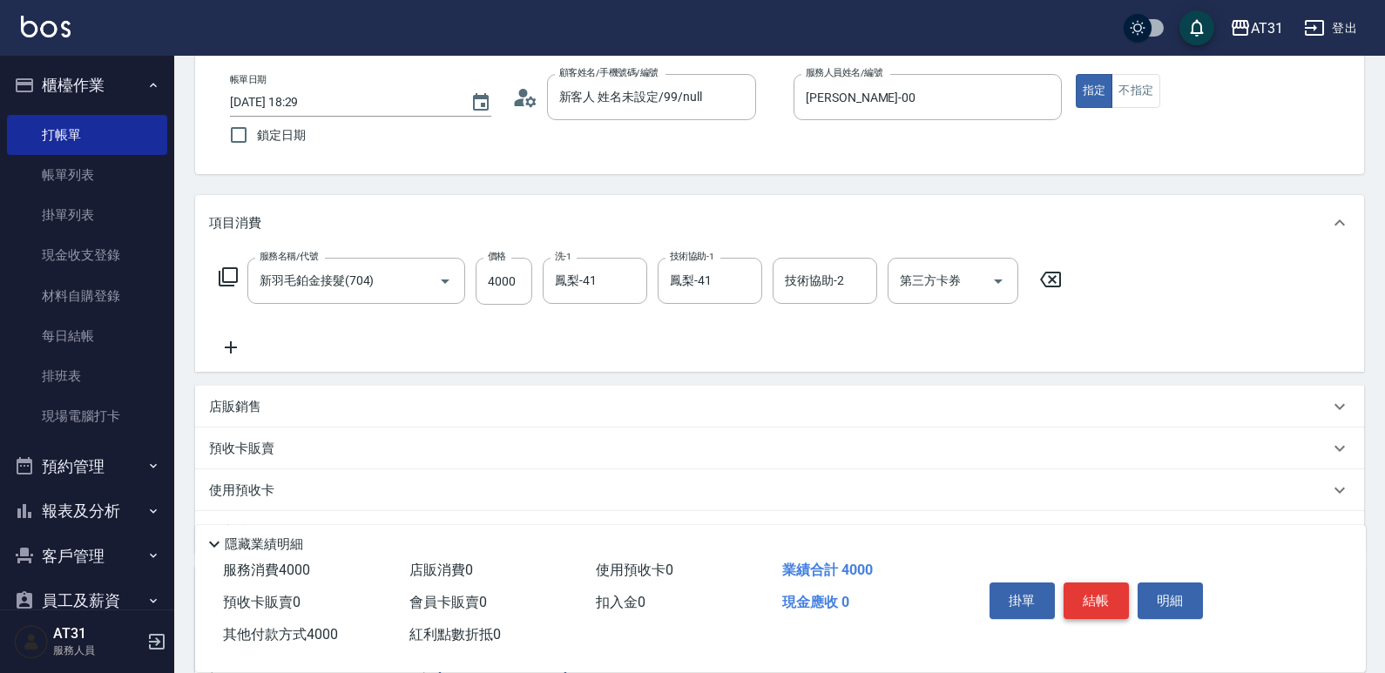
type input "4000"
click at [1091, 596] on button "結帳" at bounding box center [1096, 601] width 65 height 37
type input "[DATE] 18:30"
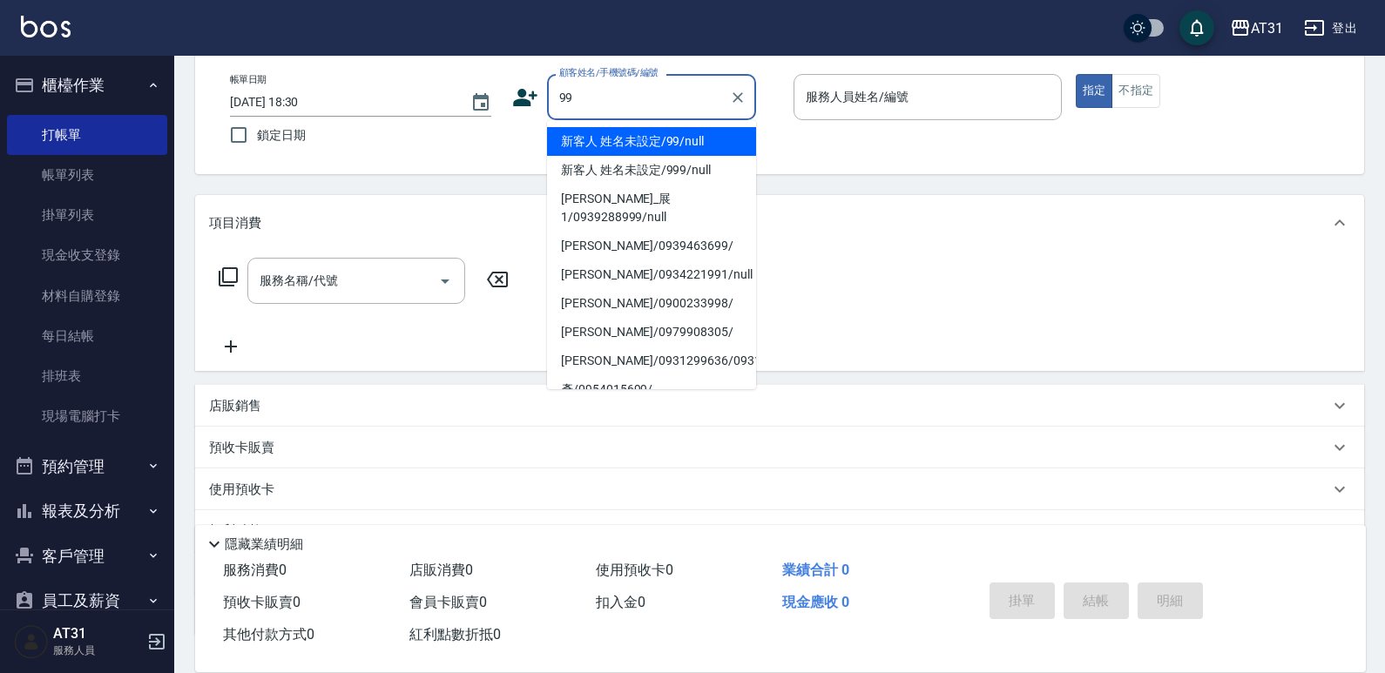
type input "新客人 姓名未設定/99/null"
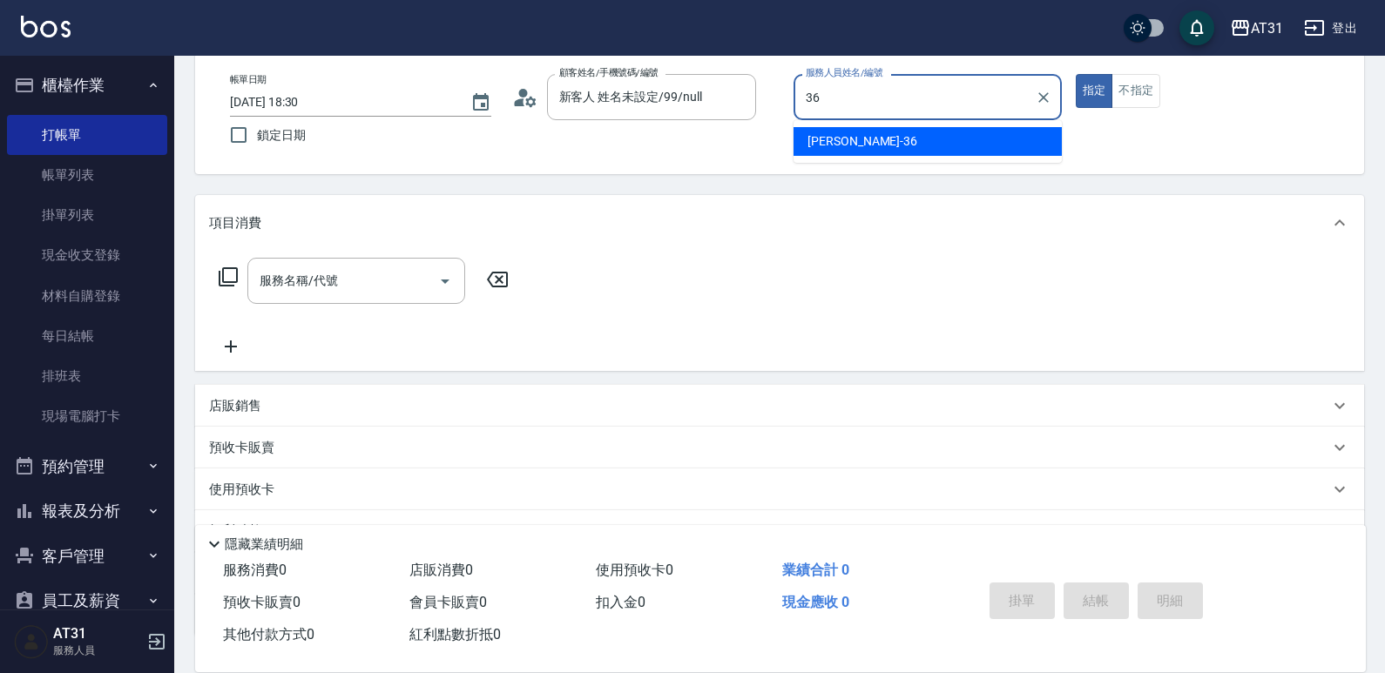
type input "[PERSON_NAME]-36"
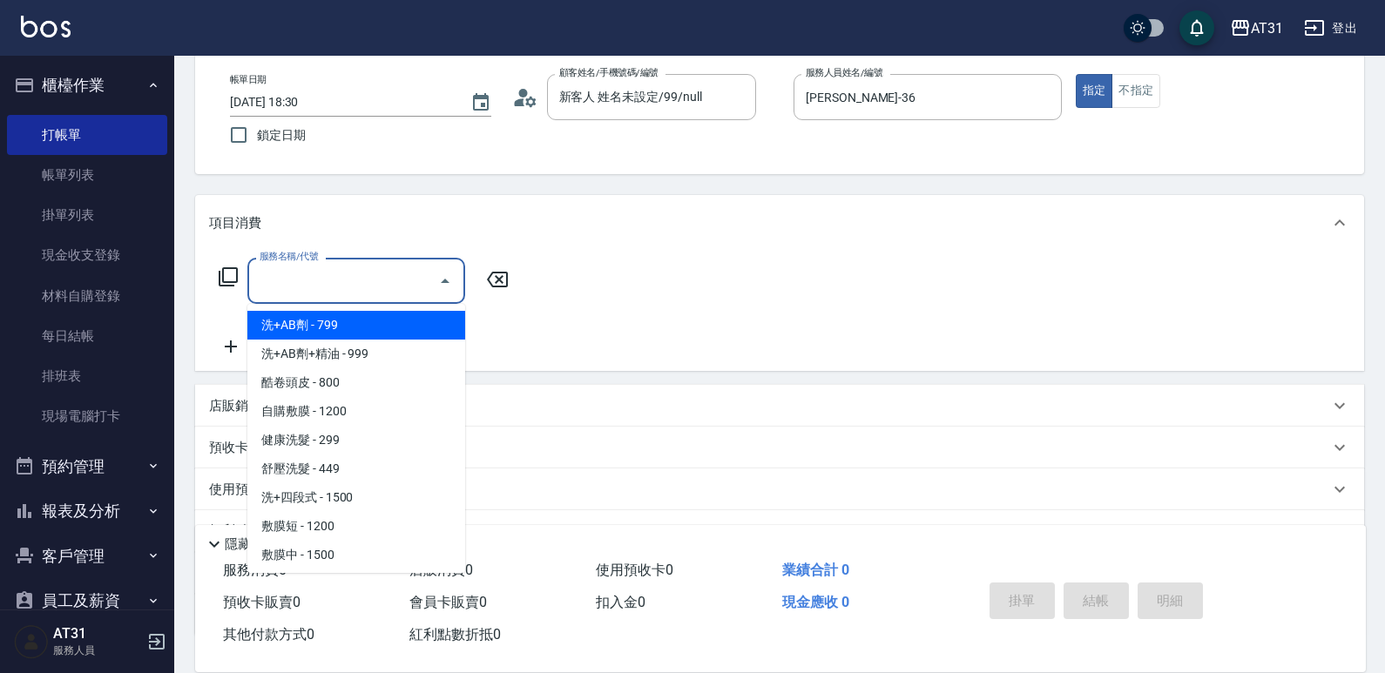
click at [390, 267] on input "服務名稱/代號" at bounding box center [343, 281] width 176 height 30
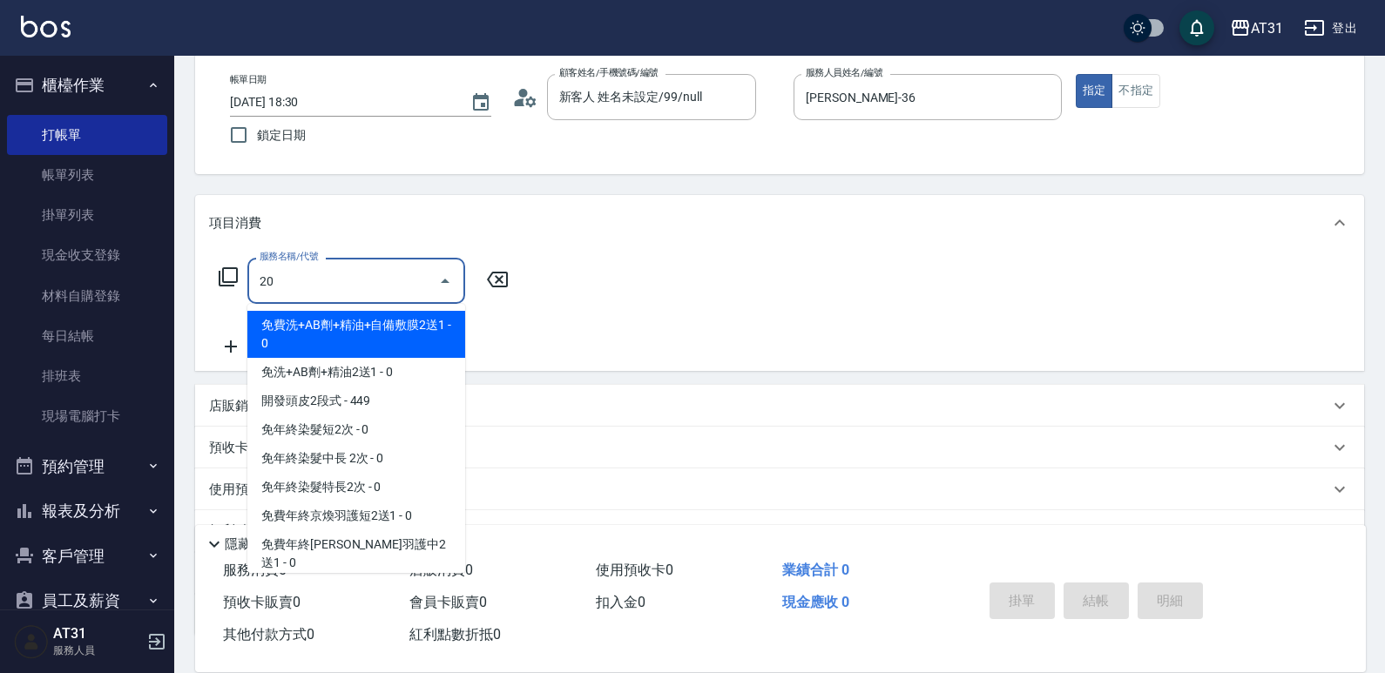
type input "201"
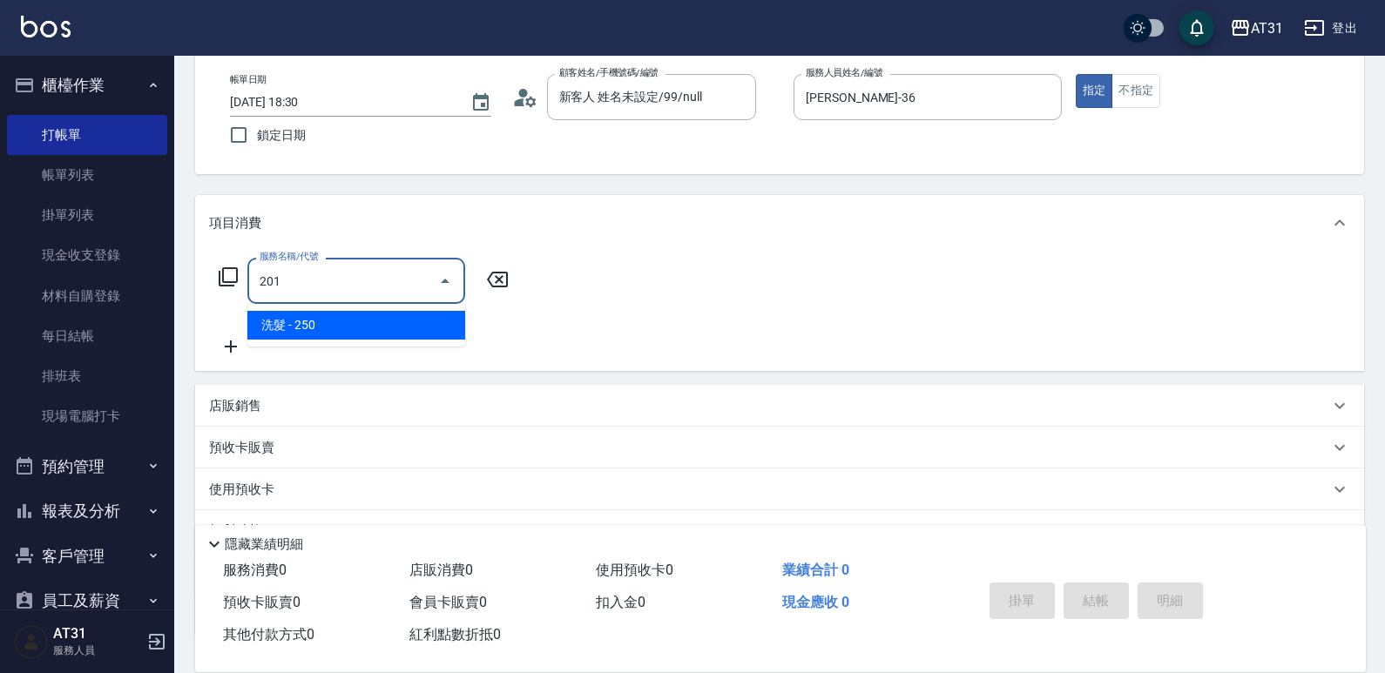
type input "20"
type input "洗髮(201)"
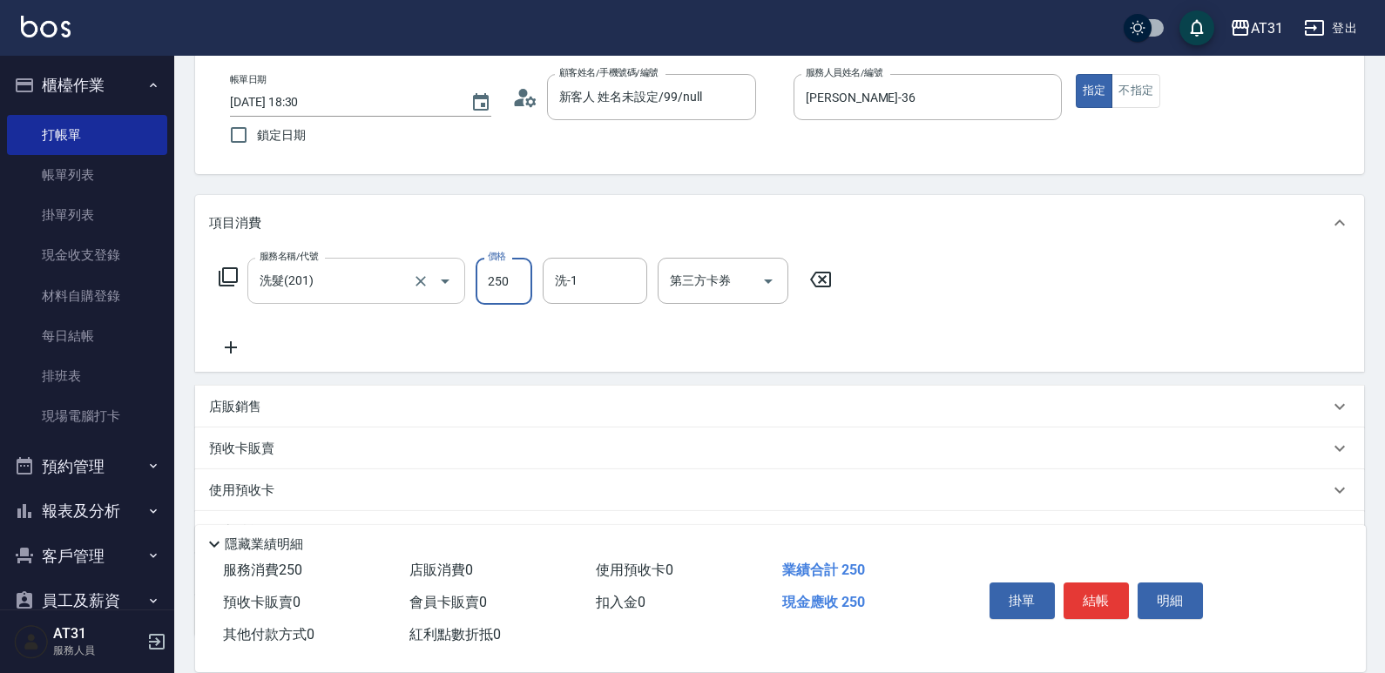
type input "0"
type input "40"
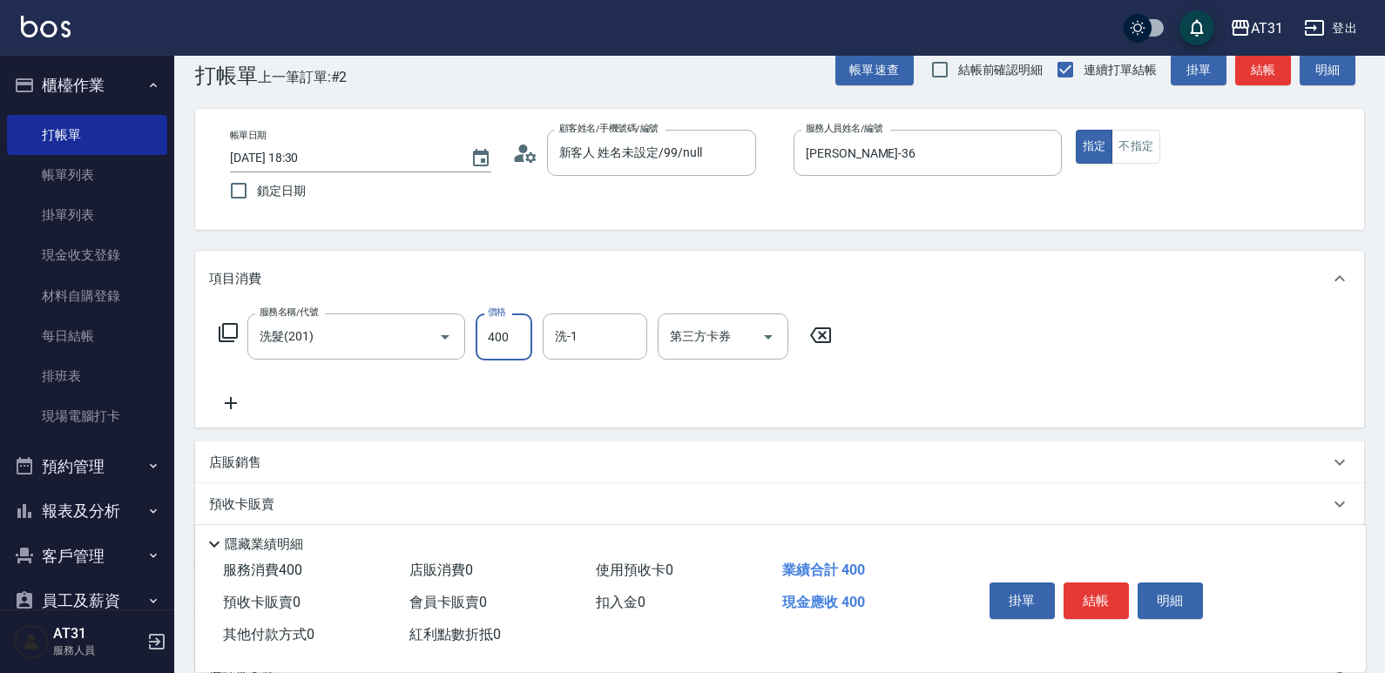
scroll to position [0, 0]
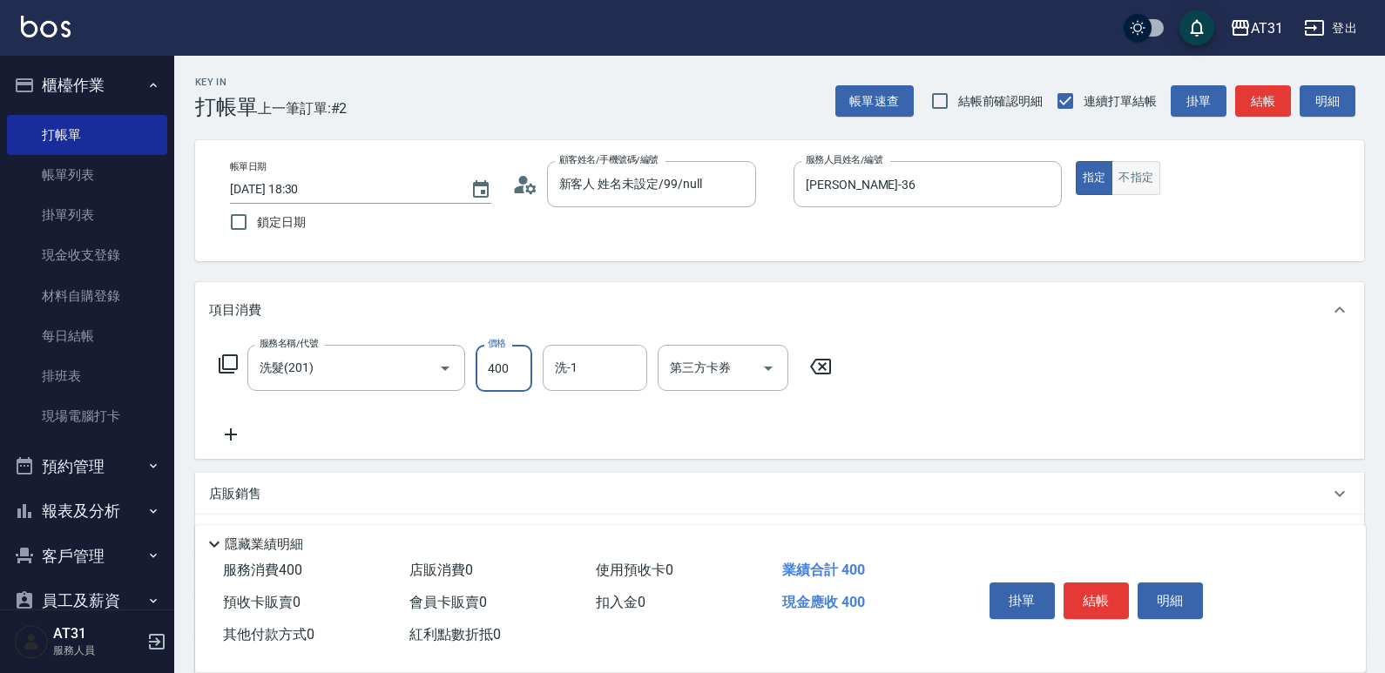
type input "400"
click at [1123, 187] on button "不指定" at bounding box center [1136, 178] width 49 height 34
click at [1109, 598] on button "結帳" at bounding box center [1096, 601] width 65 height 37
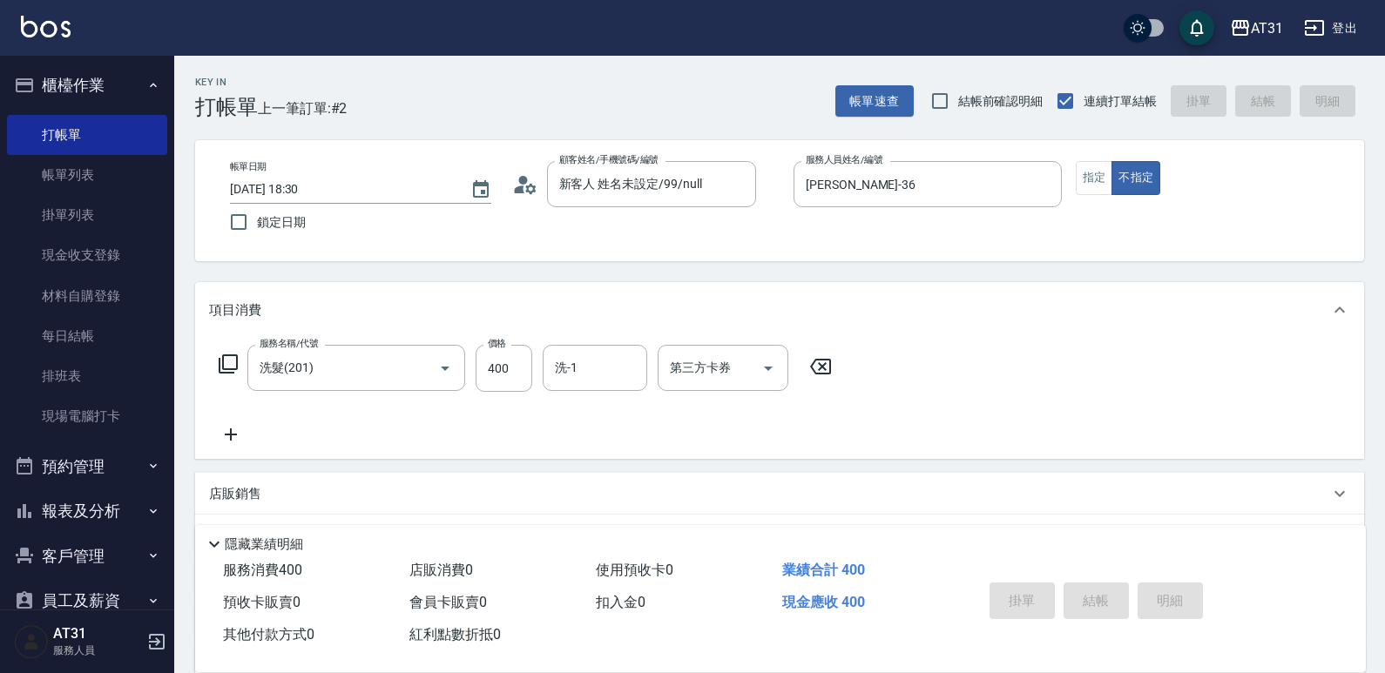
type input "0"
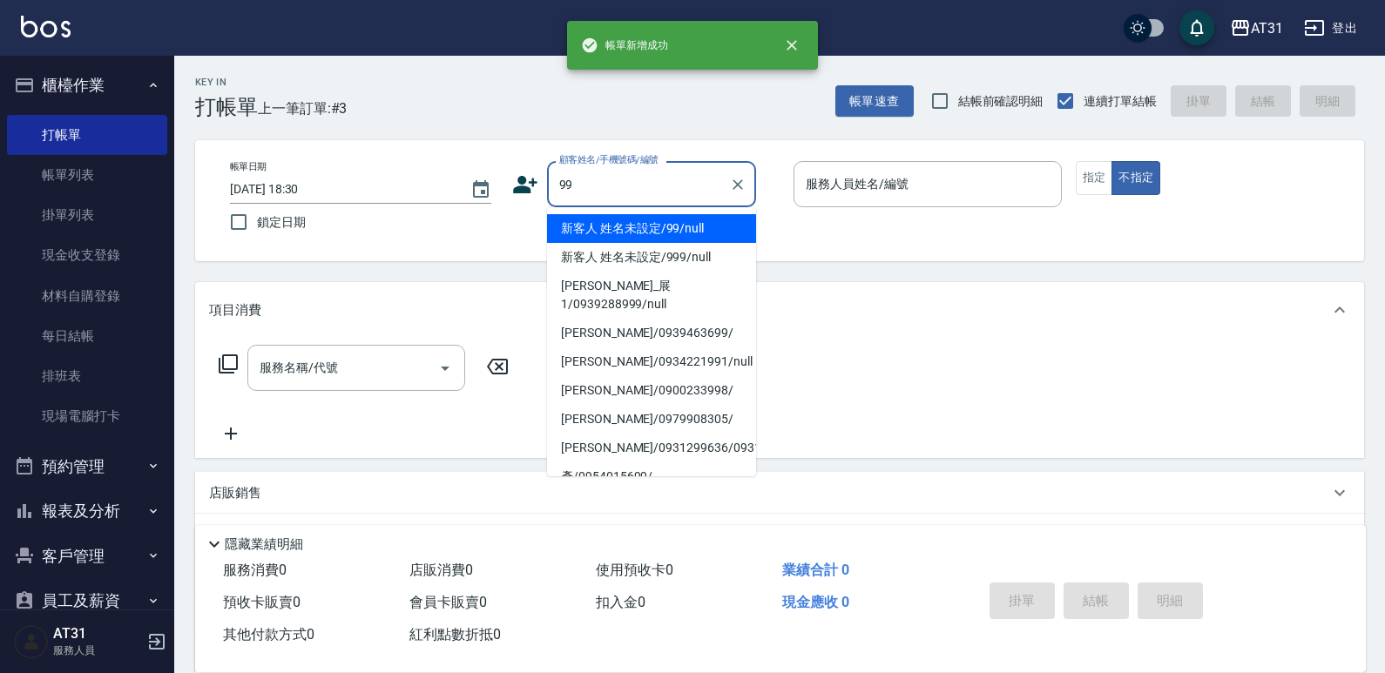
type input "新客人 姓名未設定/99/null"
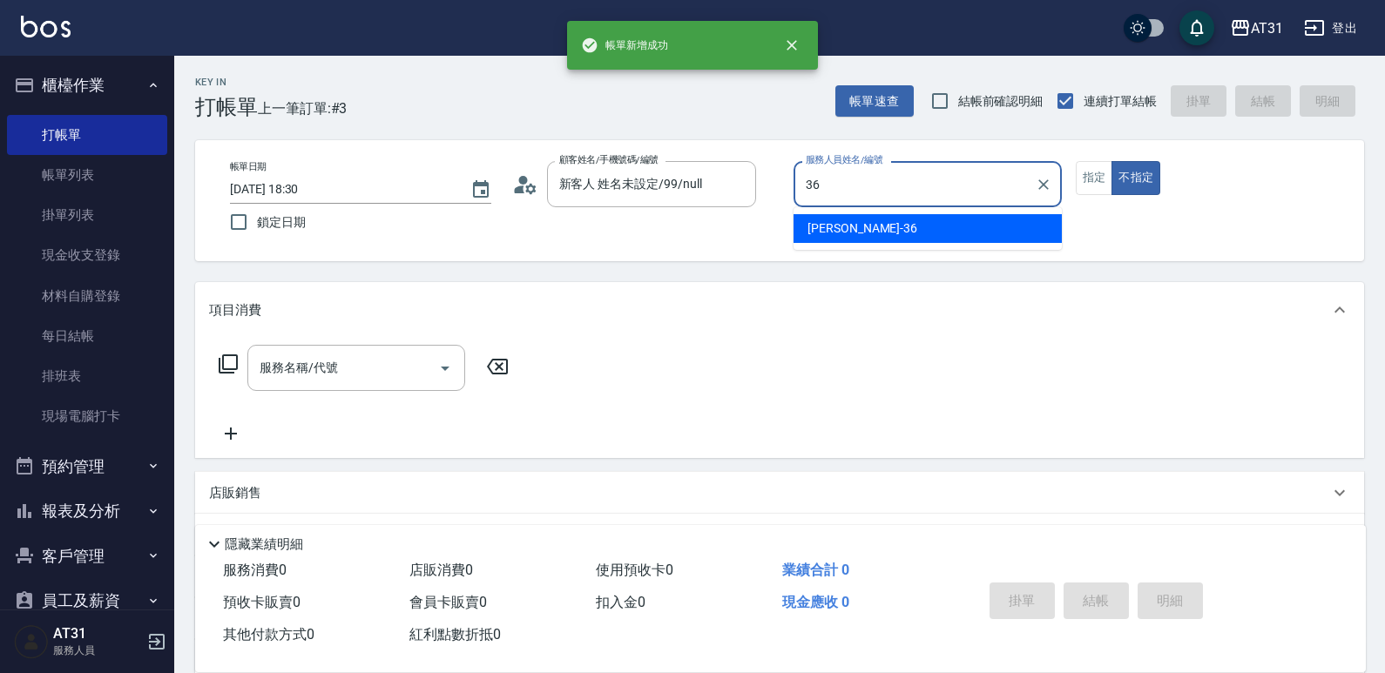
type input "[PERSON_NAME]-36"
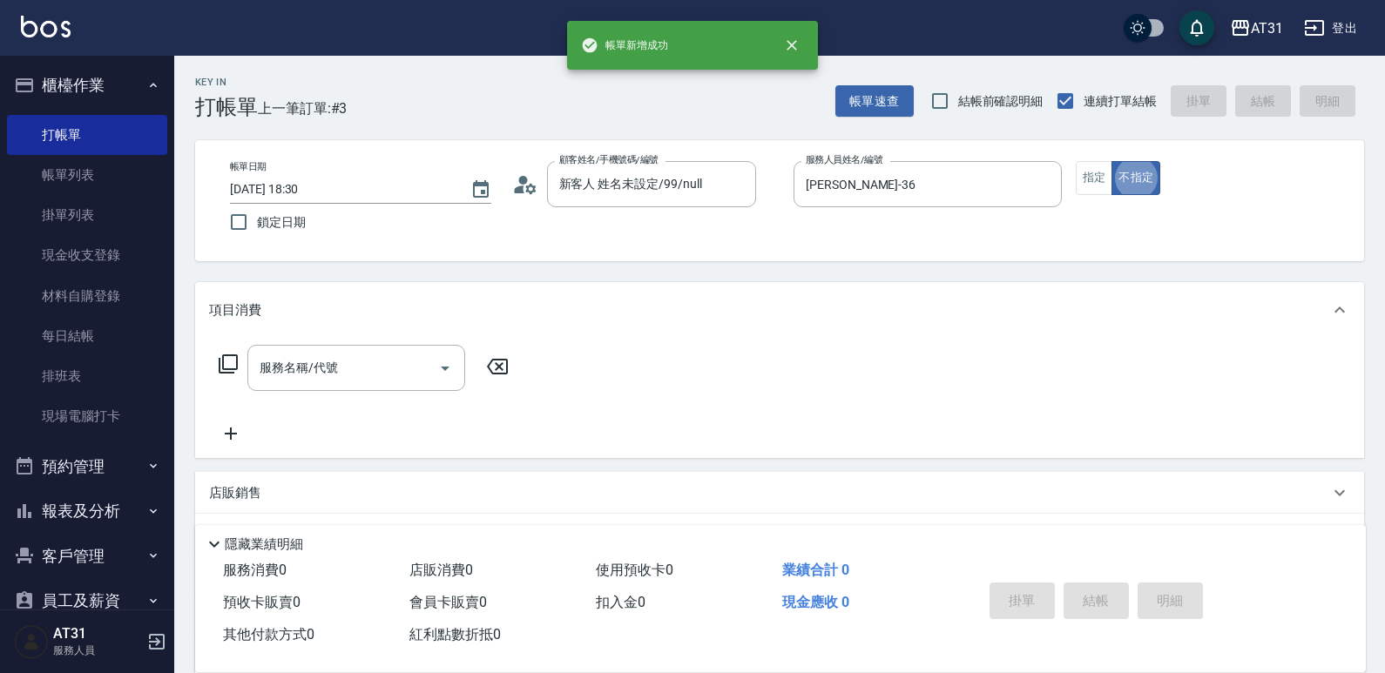
type button "false"
click at [380, 376] on input "服務名稱/代號" at bounding box center [343, 368] width 176 height 30
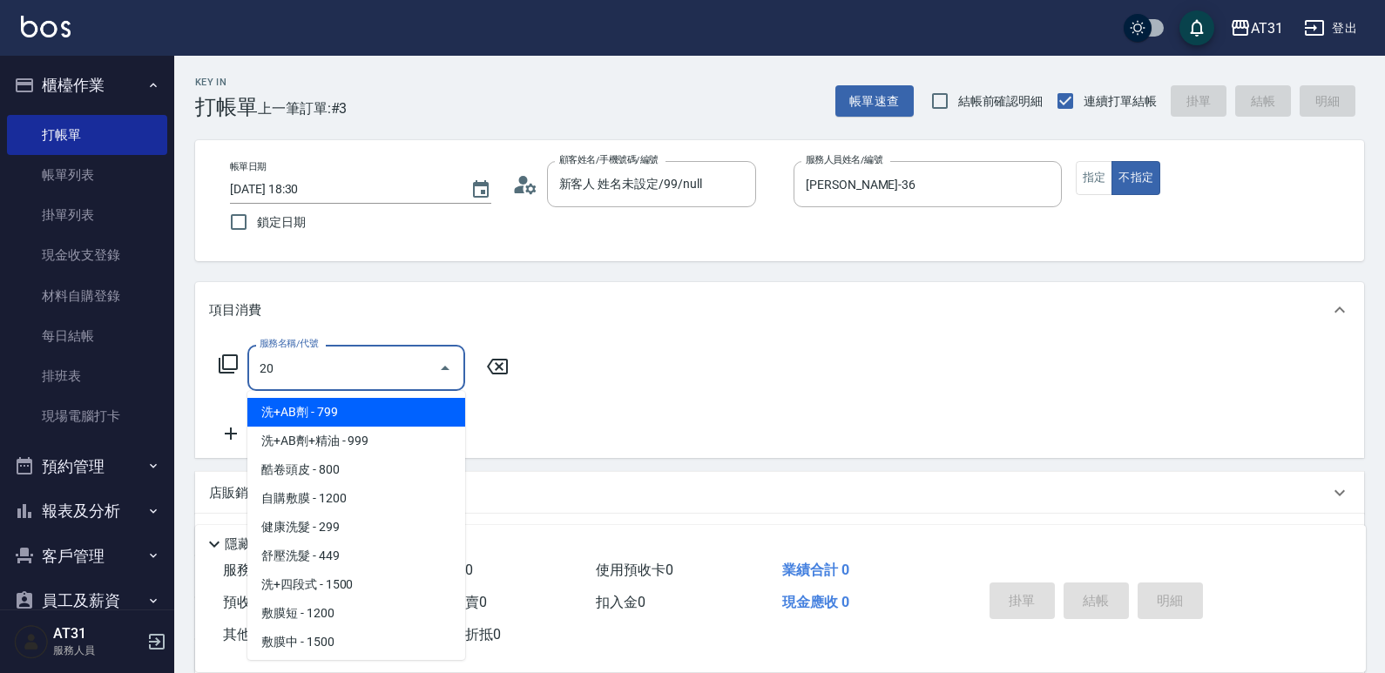
type input "201"
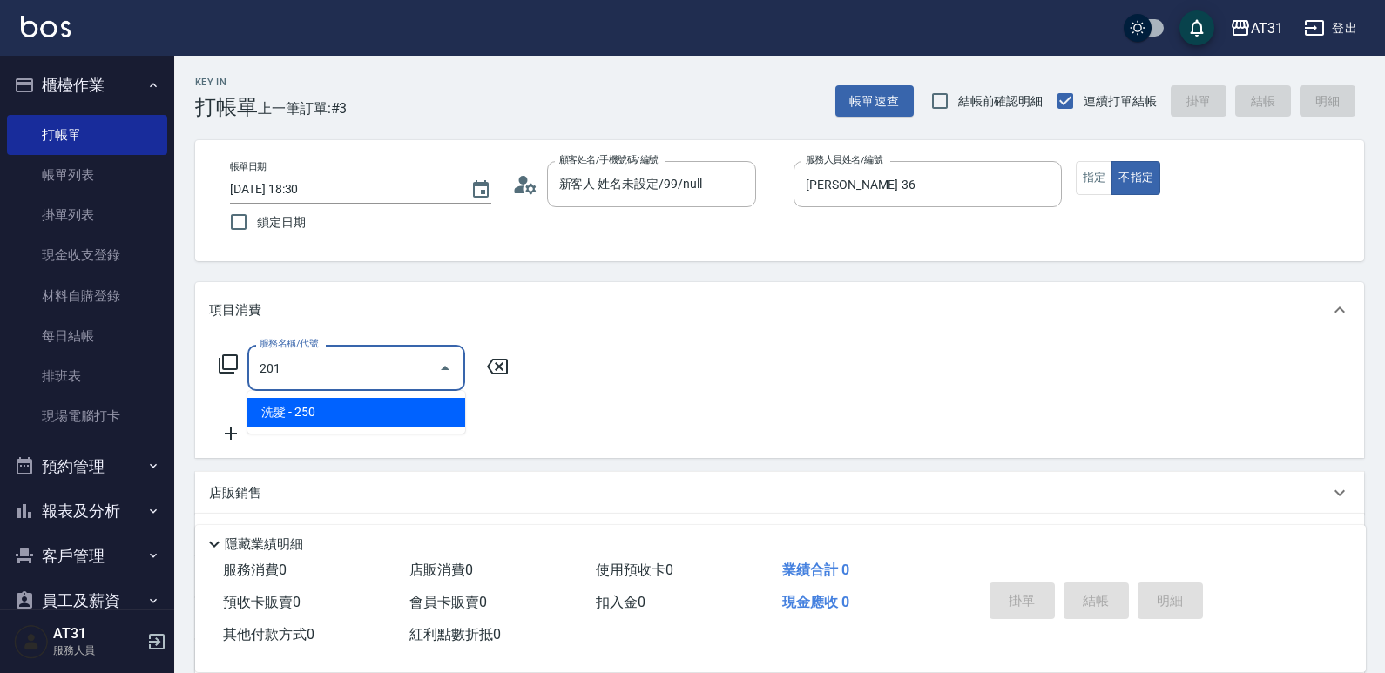
type input "20"
type input "洗髮(201)"
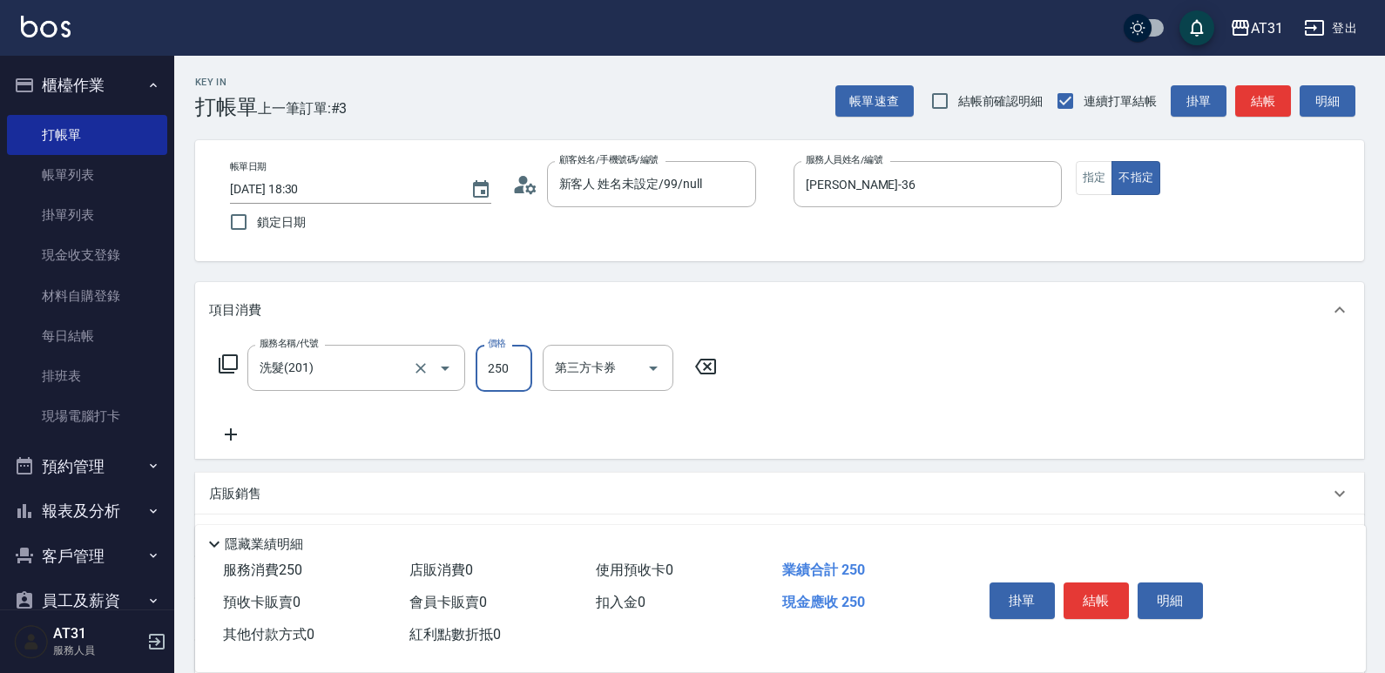
type input "0"
type input "40"
type input "400"
click at [1105, 597] on button "結帳" at bounding box center [1096, 601] width 65 height 37
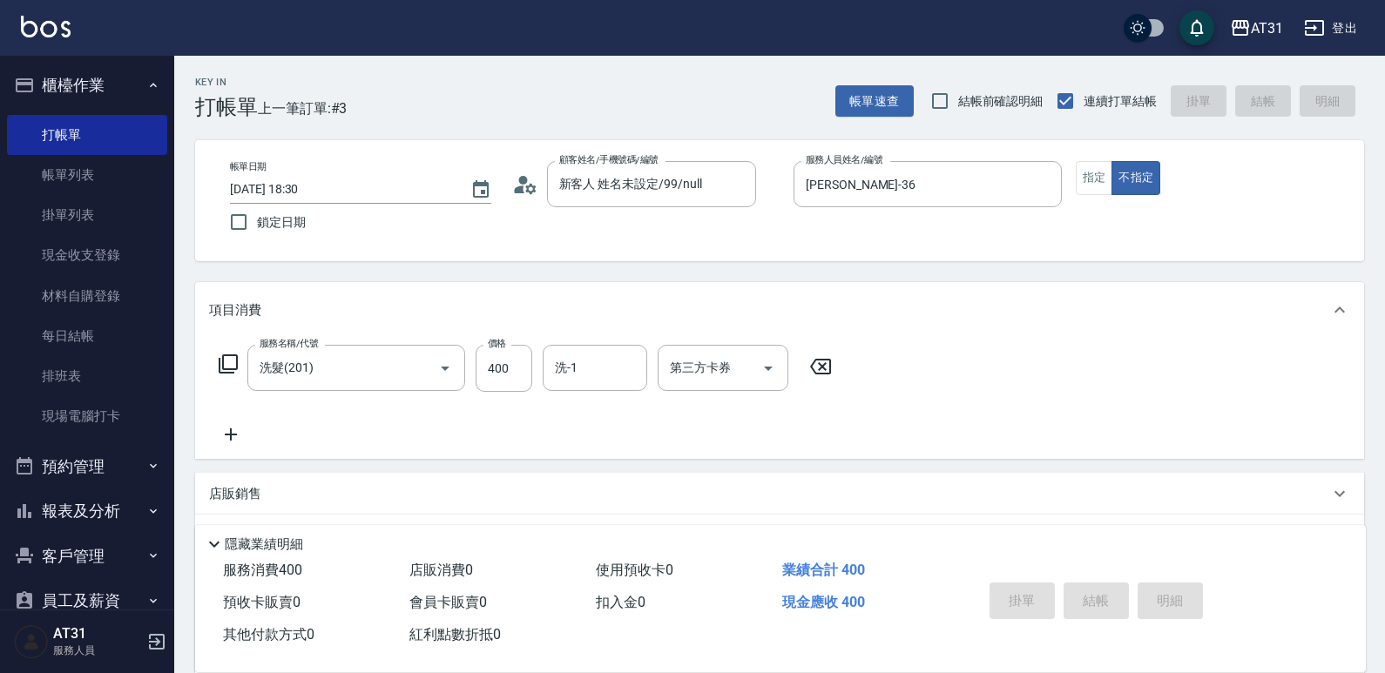
type input "0"
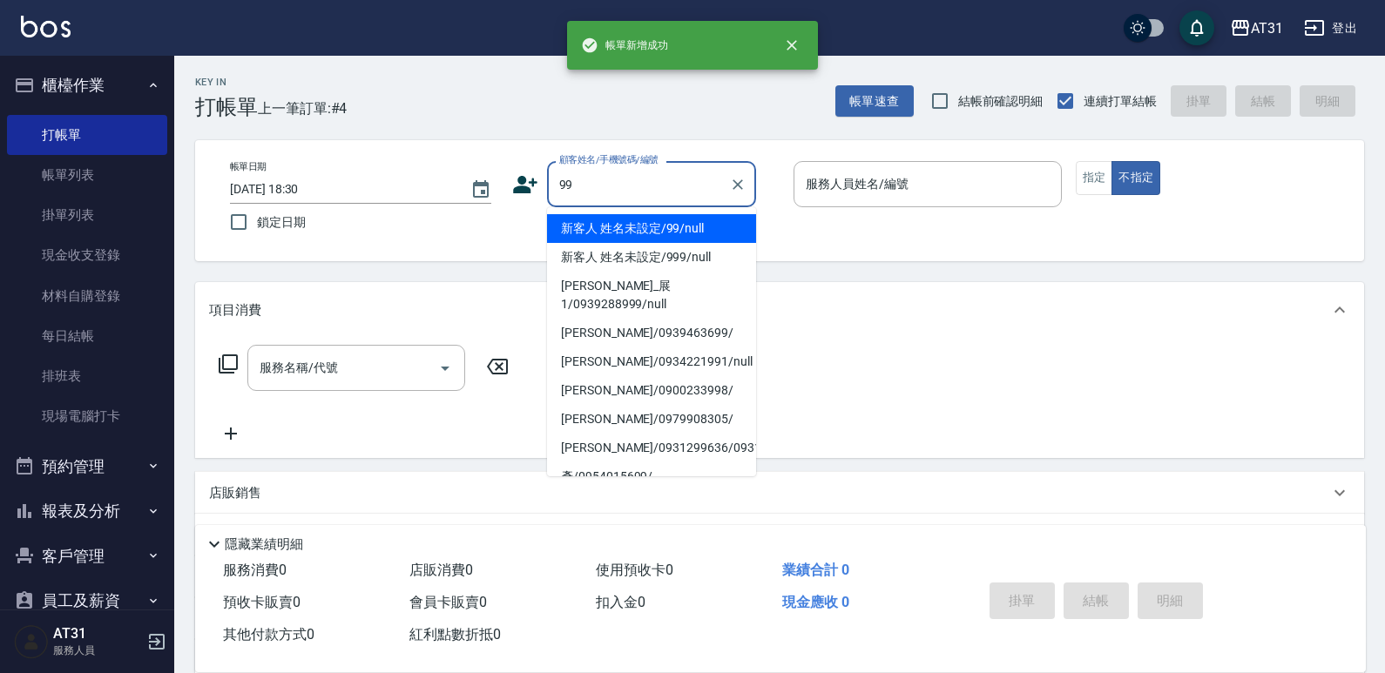
type input "99"
type input "4"
type input "新客人 姓名未設定/99/null"
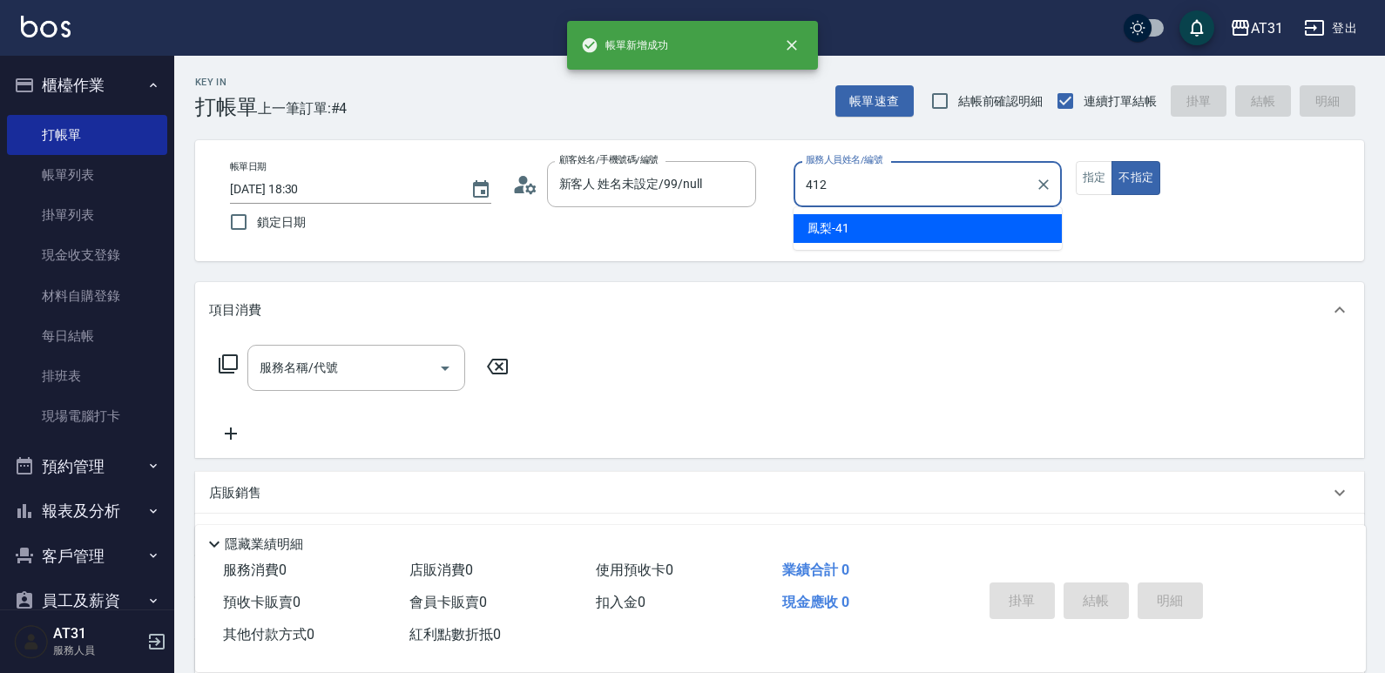
type input "412"
click at [1112, 161] on button "不指定" at bounding box center [1136, 178] width 49 height 34
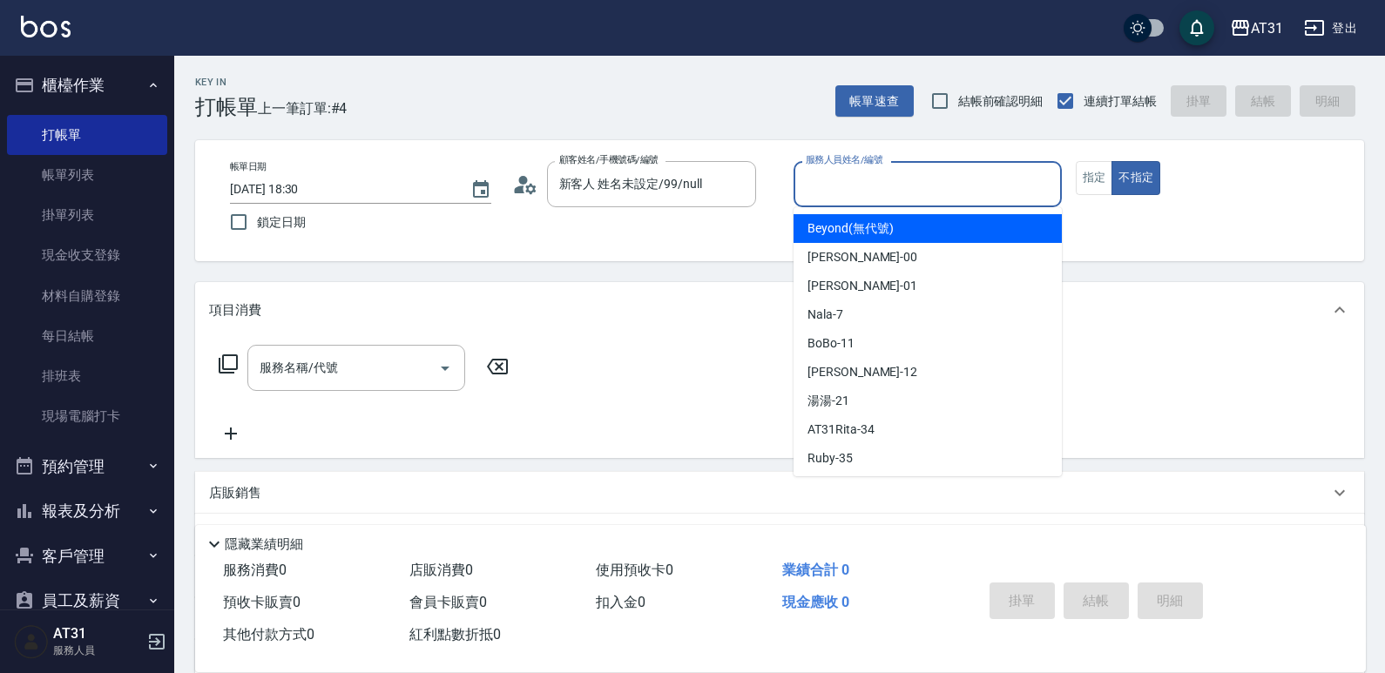
click at [878, 176] on input "服務人員姓名/編號" at bounding box center [927, 184] width 253 height 30
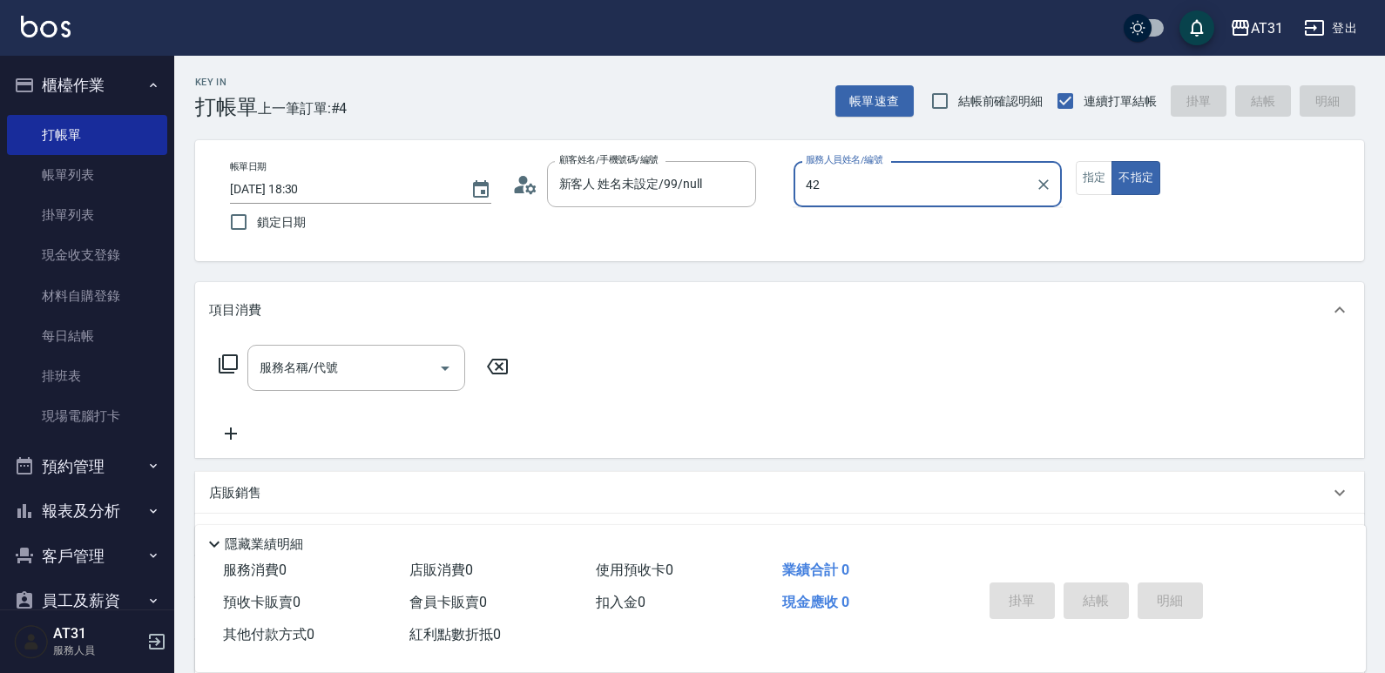
type input "Candy-42"
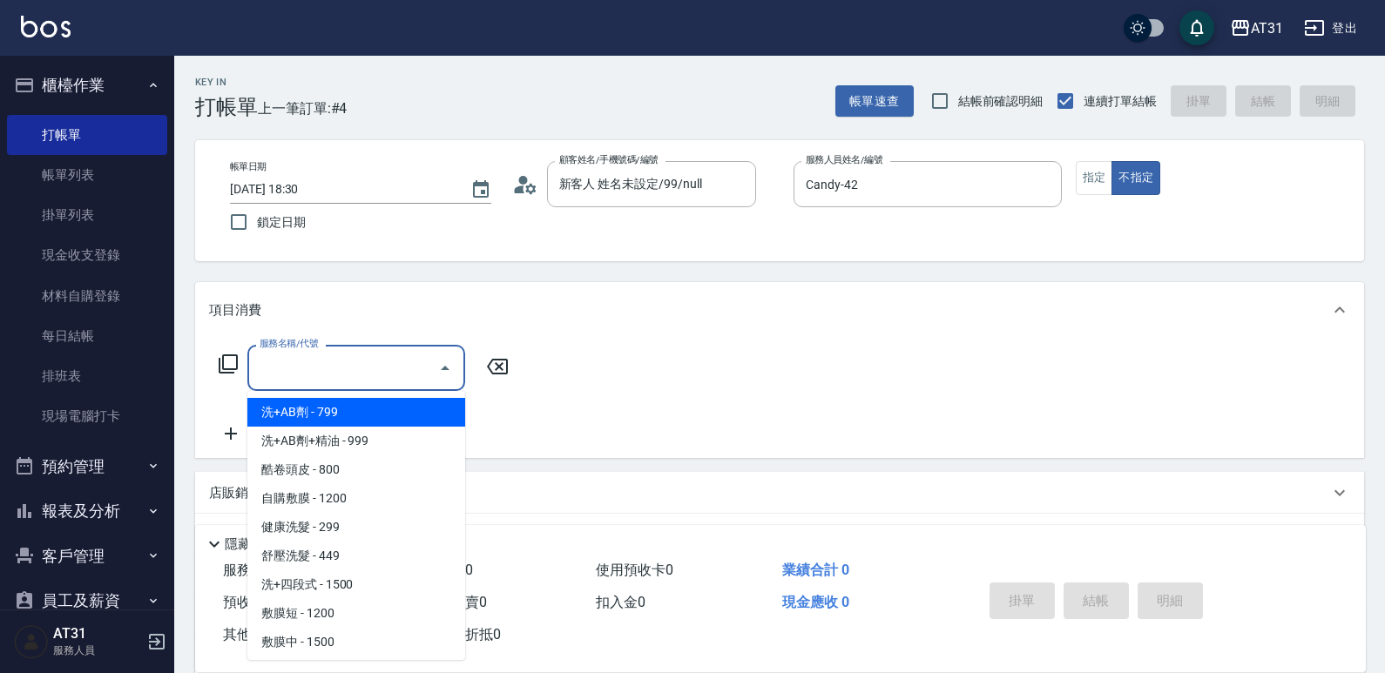
click at [389, 363] on input "服務名稱/代號" at bounding box center [343, 368] width 176 height 30
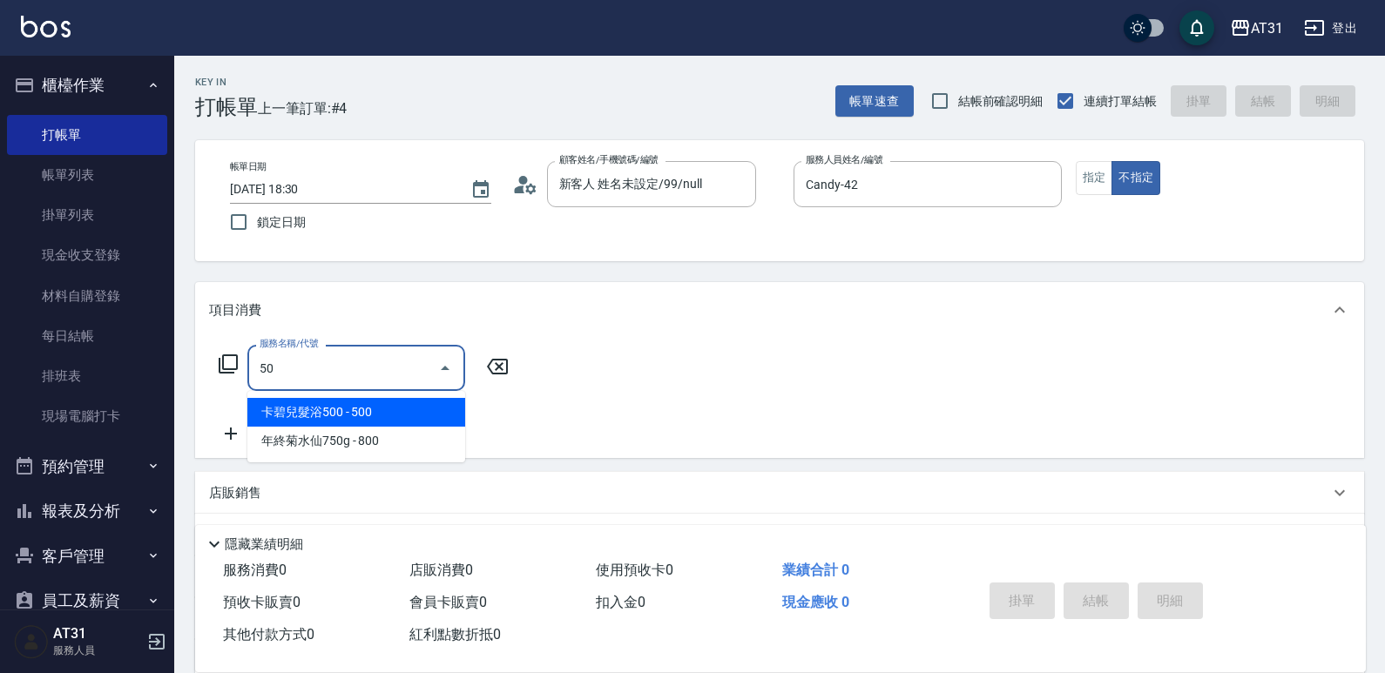
type input "501"
type input "160"
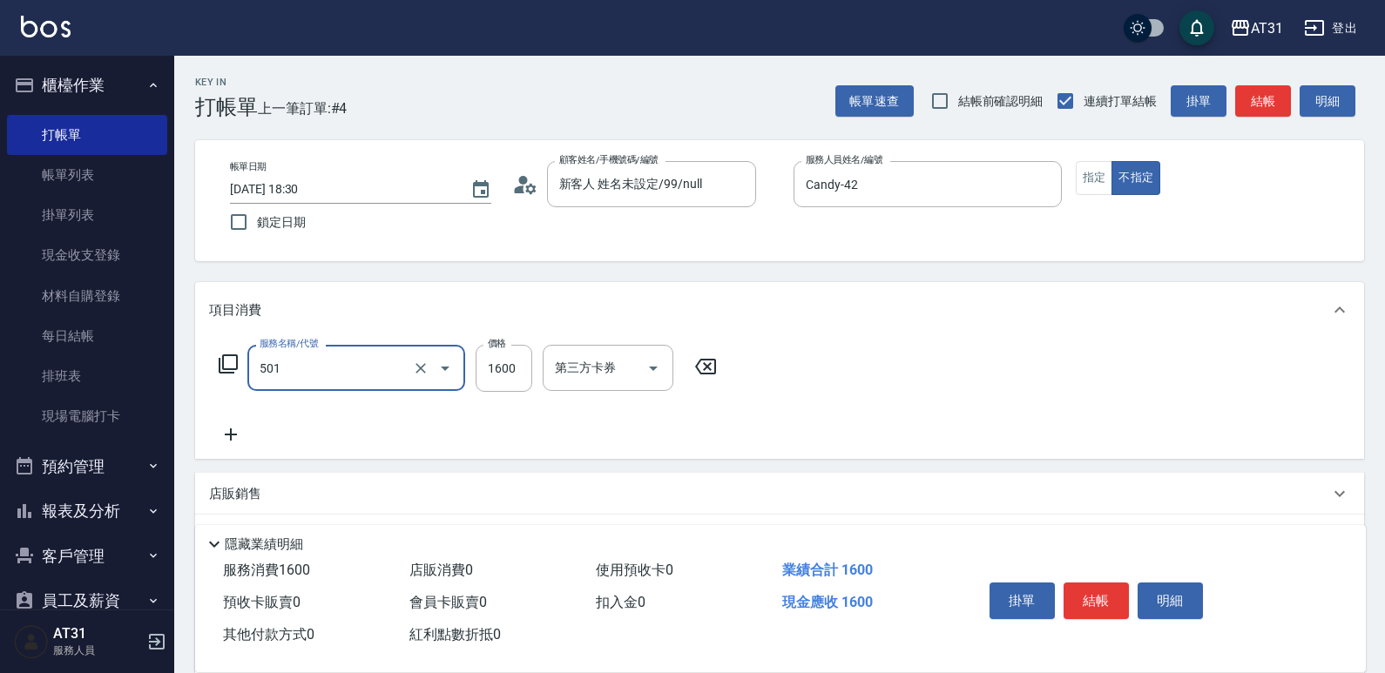
type input "染髮(501)"
type input "1"
type input "0"
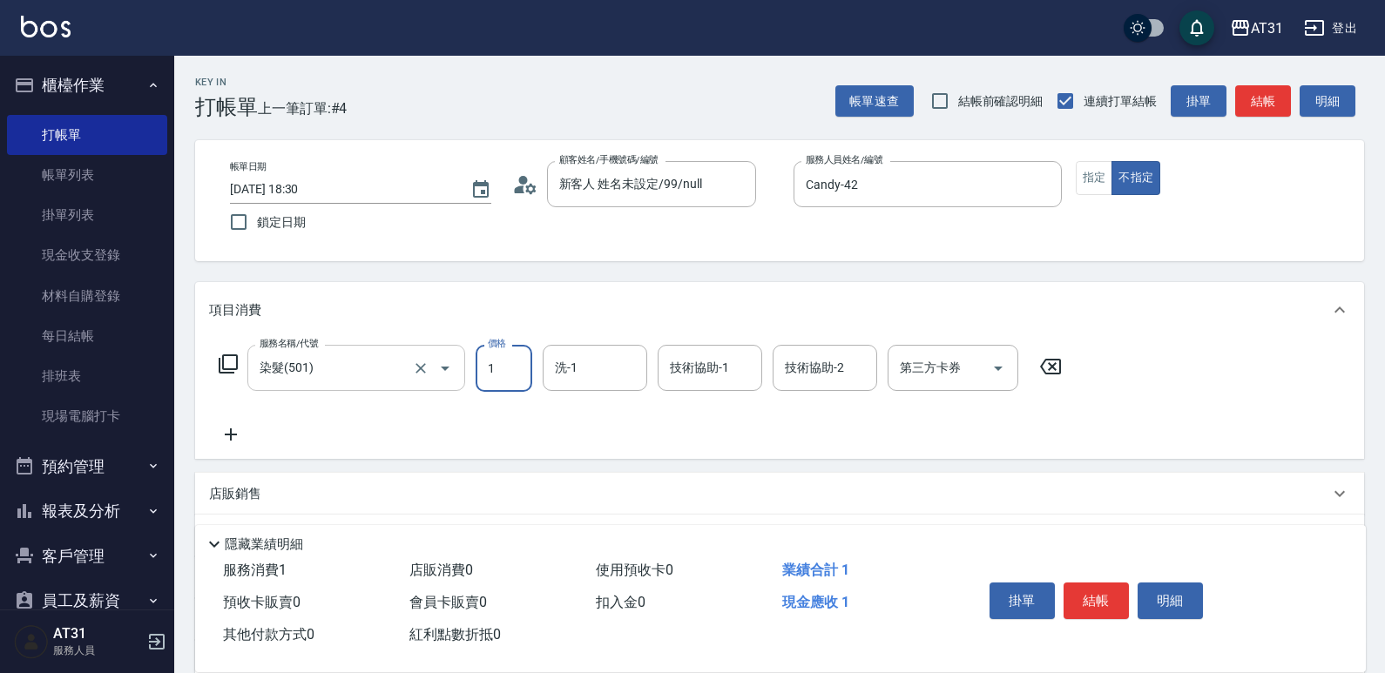
type input "16"
type input "10"
type input "1680"
type input "160"
type input "1680"
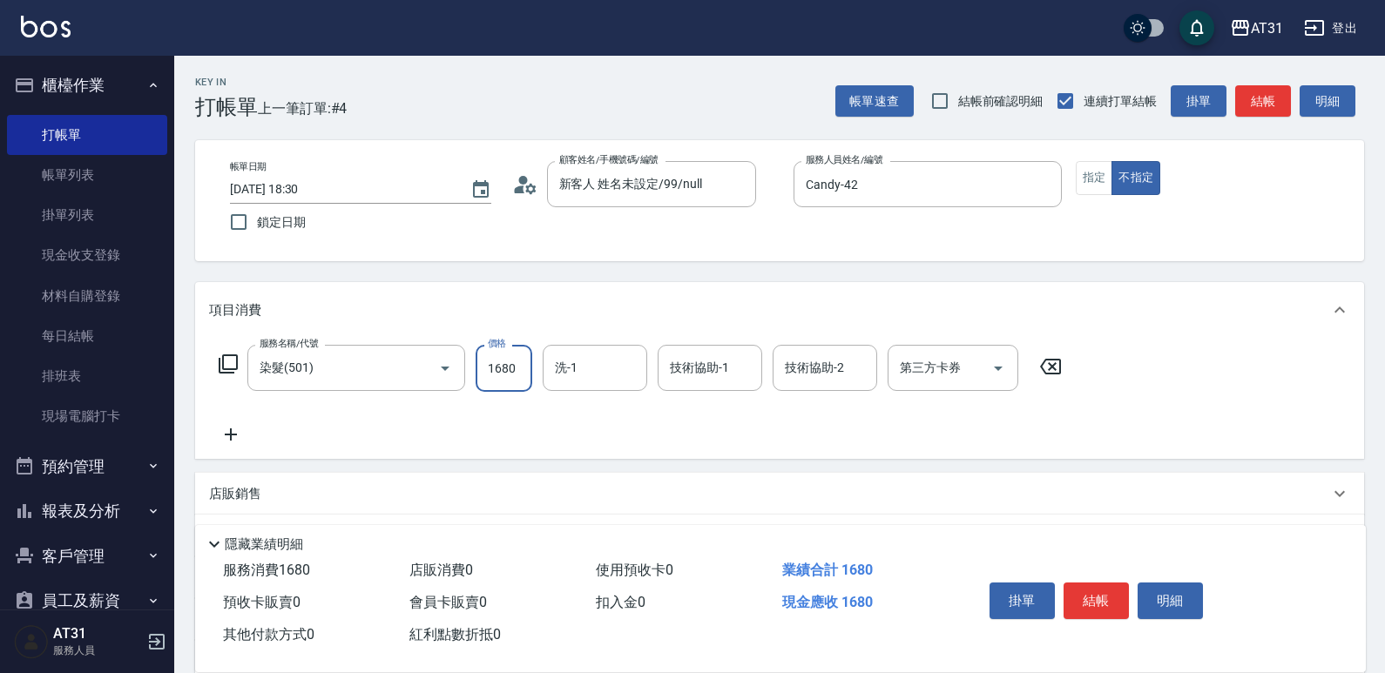
click at [240, 429] on icon at bounding box center [231, 434] width 44 height 21
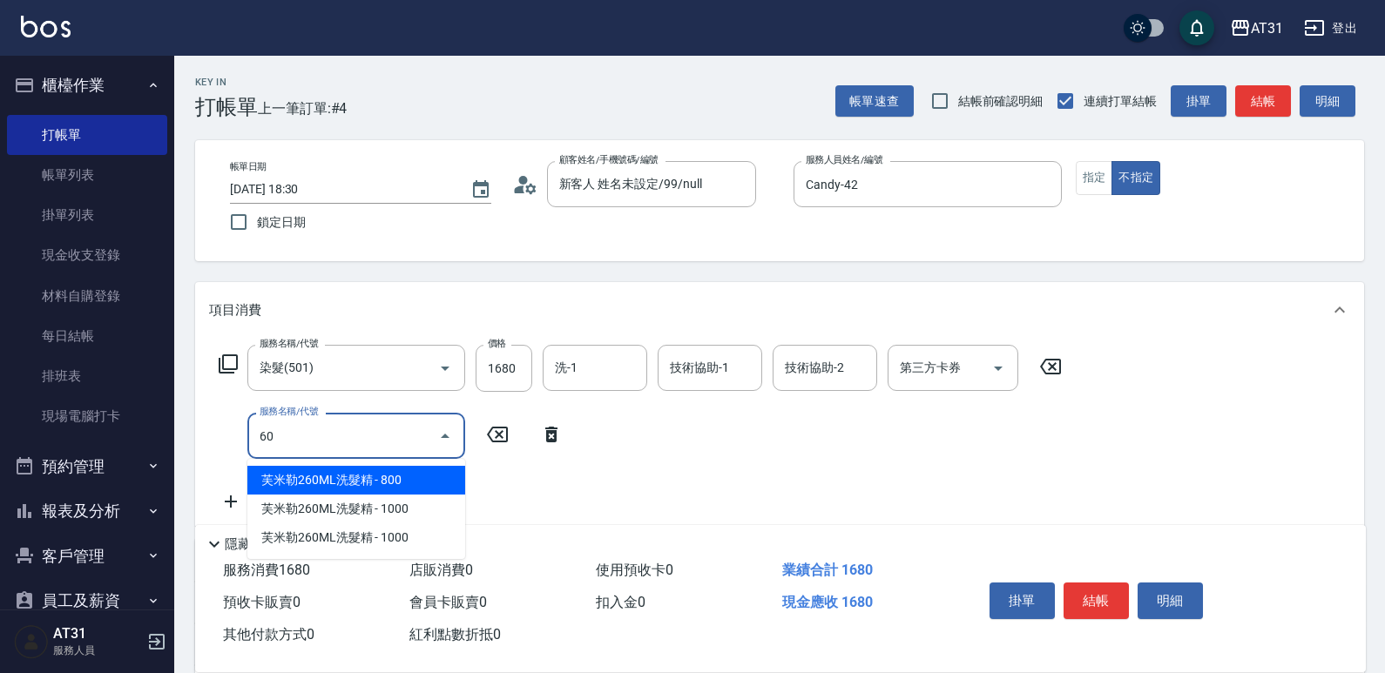
type input "602"
type input "200"
type input "霧化機(602)"
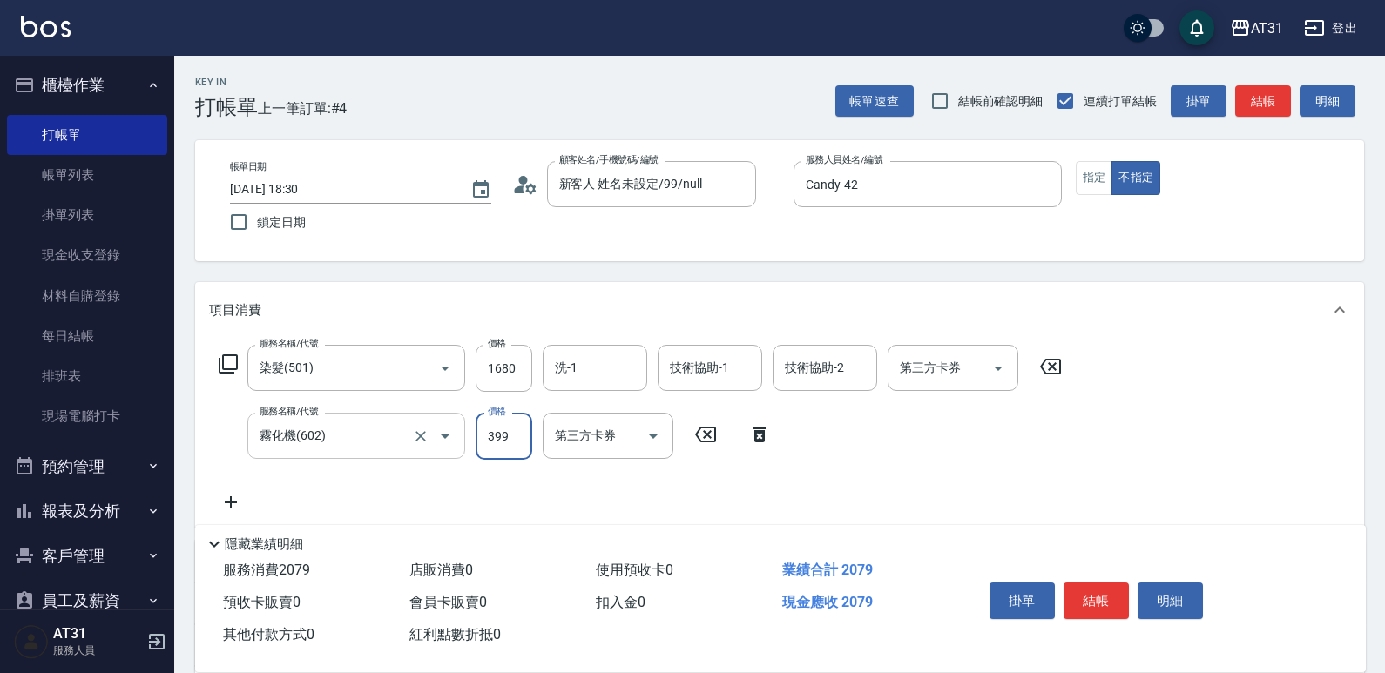
type input "160"
type input "100"
type input "170"
click at [513, 435] on input "100" at bounding box center [504, 436] width 57 height 47
drag, startPoint x: 513, startPoint y: 435, endPoint x: 474, endPoint y: 452, distance: 42.9
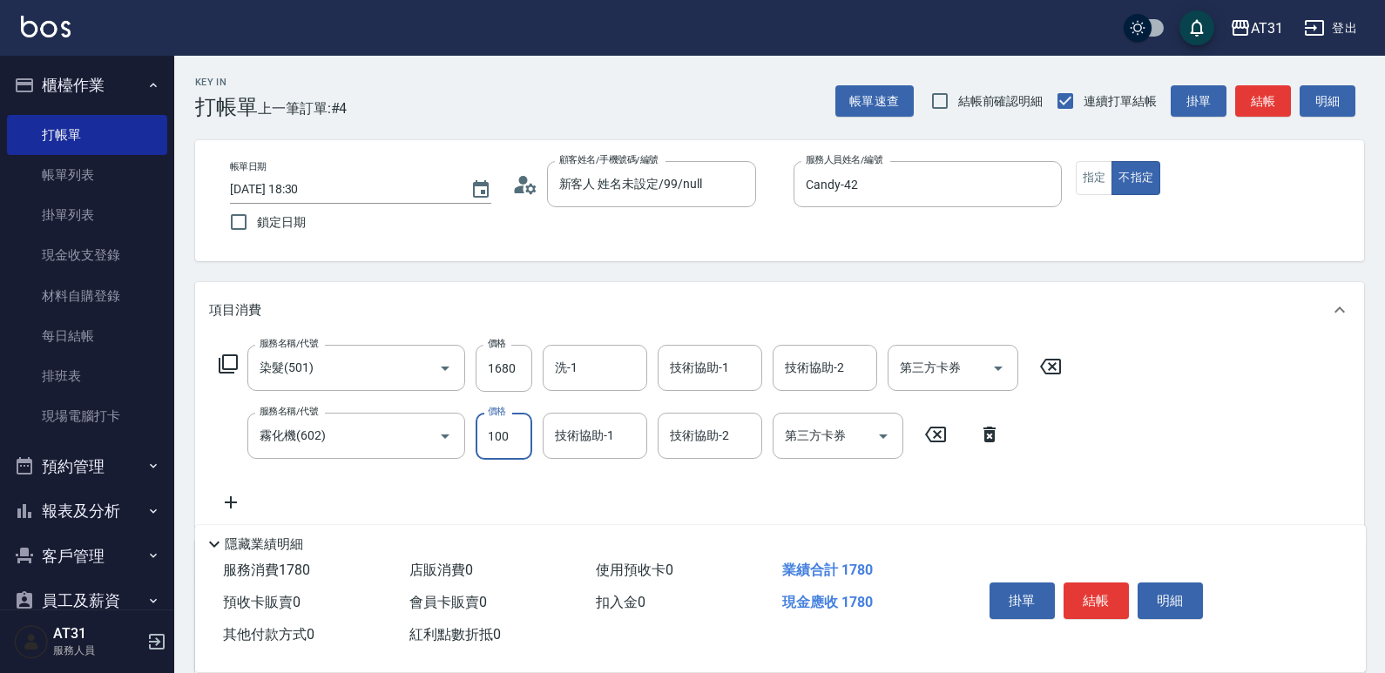
click at [474, 452] on div "服務名稱/代號 霧化機(602) 服務名稱/代號 價格 100 價格 技術協助-1 技術協助-1 技術協助-2 技術協助-2 第三方卡券 第三方卡券" at bounding box center [610, 436] width 802 height 47
type input "100"
click at [344, 449] on input "霧化機(602)" at bounding box center [331, 436] width 153 height 30
type input "6"
type input "160"
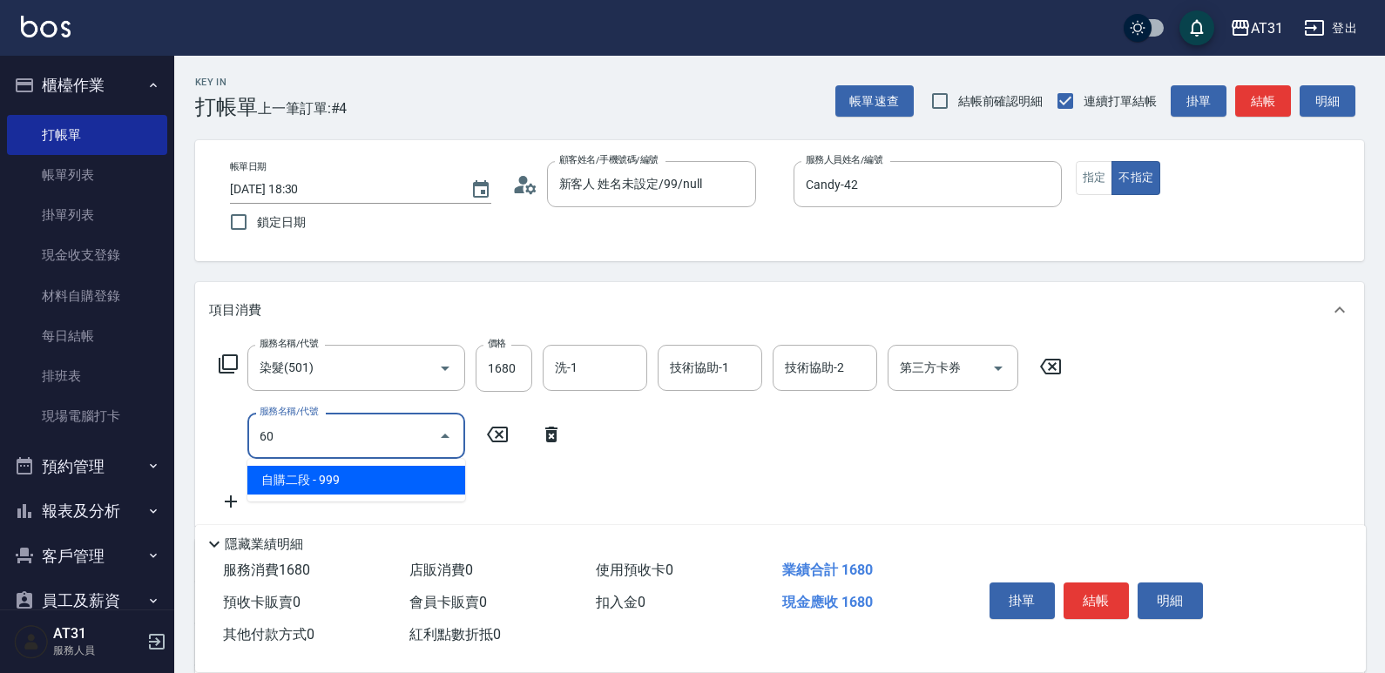
type input "608"
type input "260"
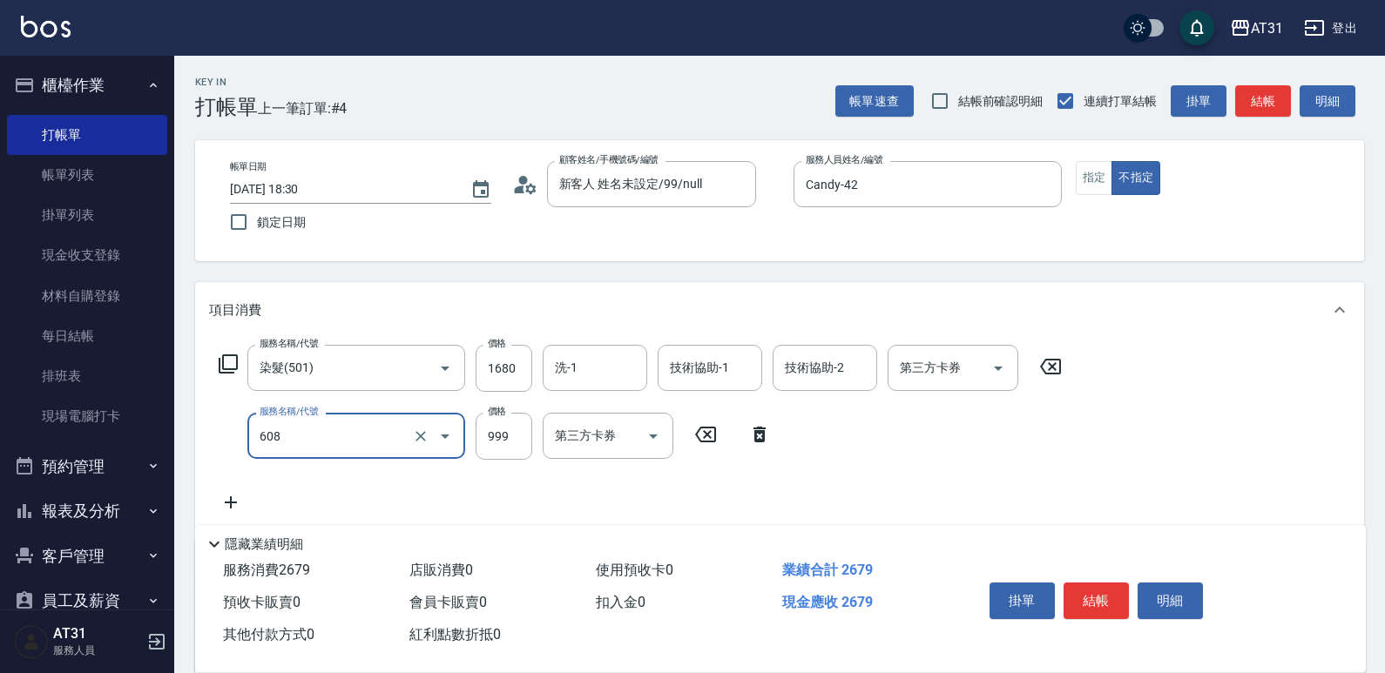
type input "自購二段(608)"
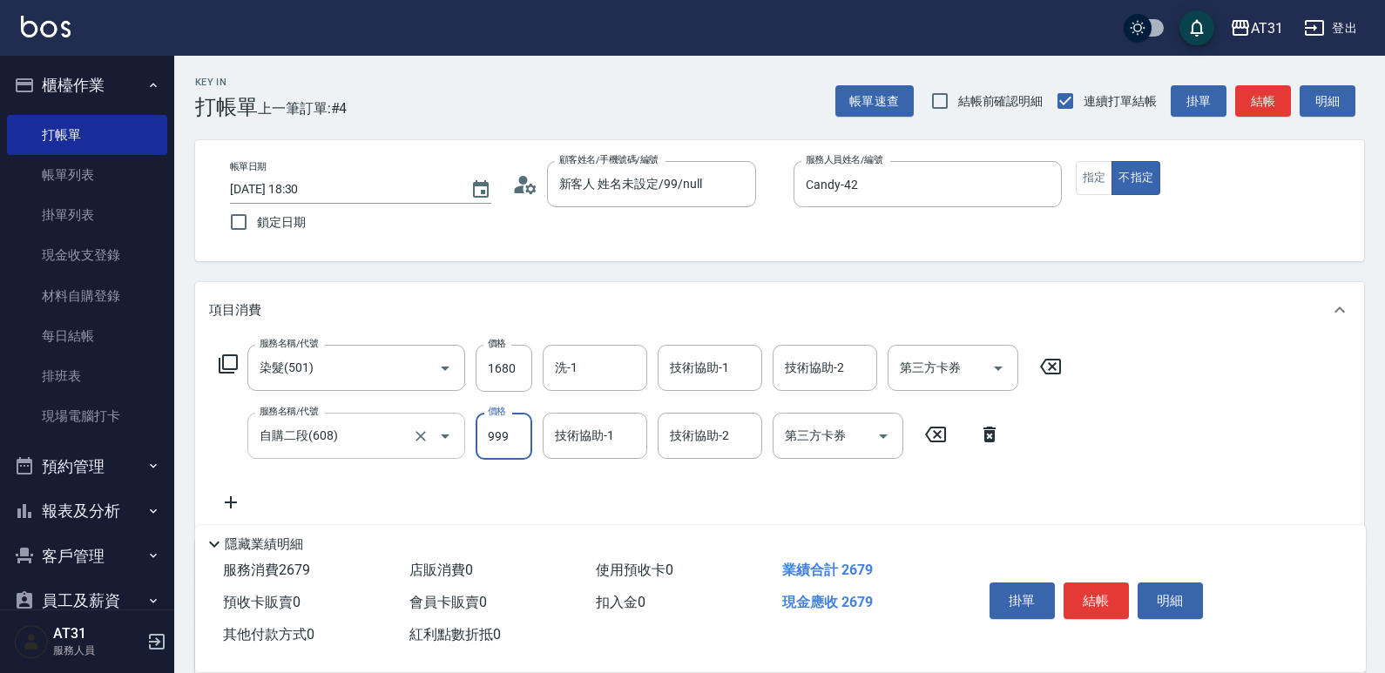
type input "160"
type input "150"
type input "310"
type input "1500"
click at [614, 375] on input "洗-1" at bounding box center [595, 368] width 89 height 30
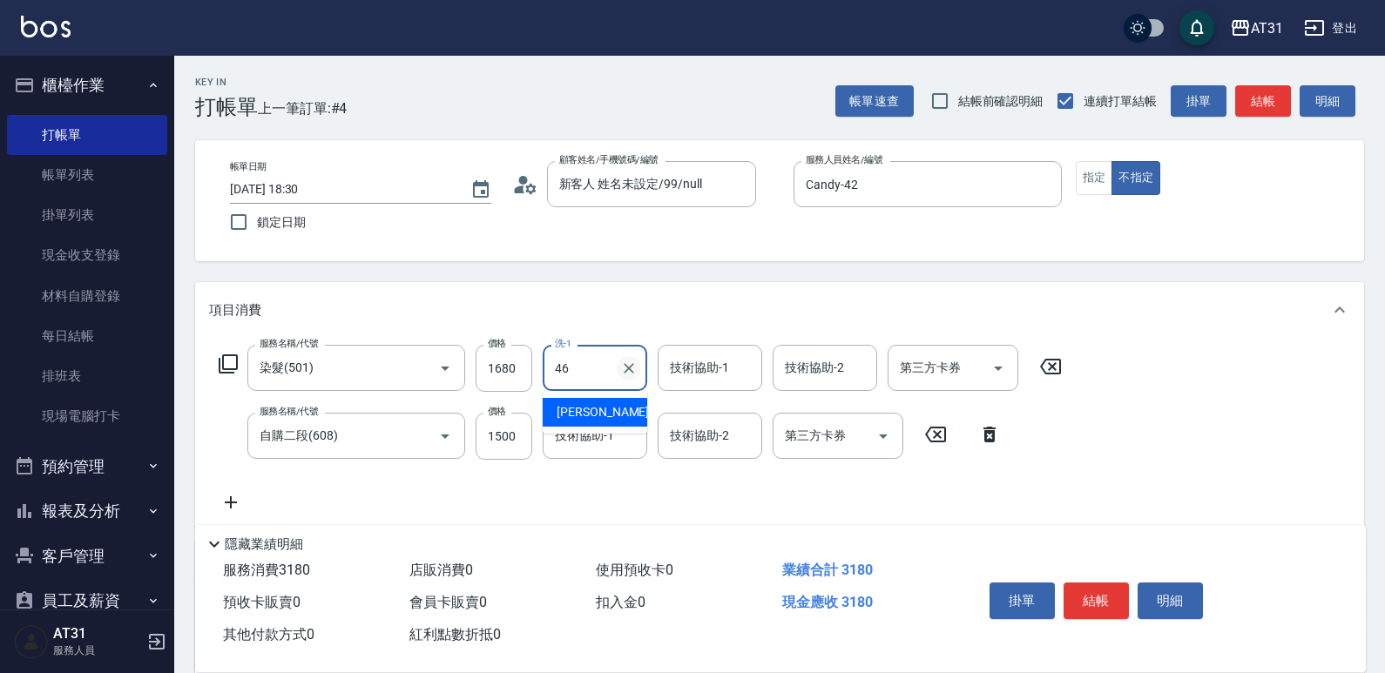
type input "[PERSON_NAME]-46"
click at [1088, 183] on button "指定" at bounding box center [1094, 178] width 37 height 34
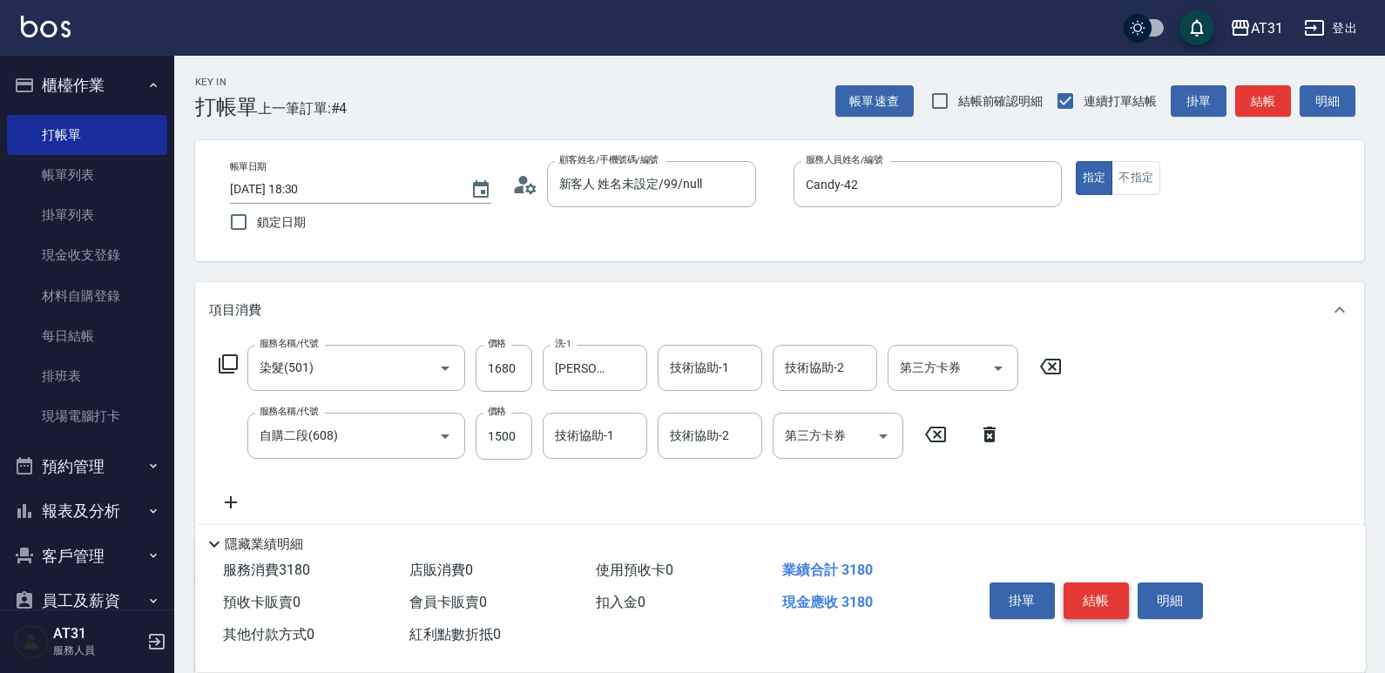
click at [1108, 584] on button "結帳" at bounding box center [1096, 601] width 65 height 37
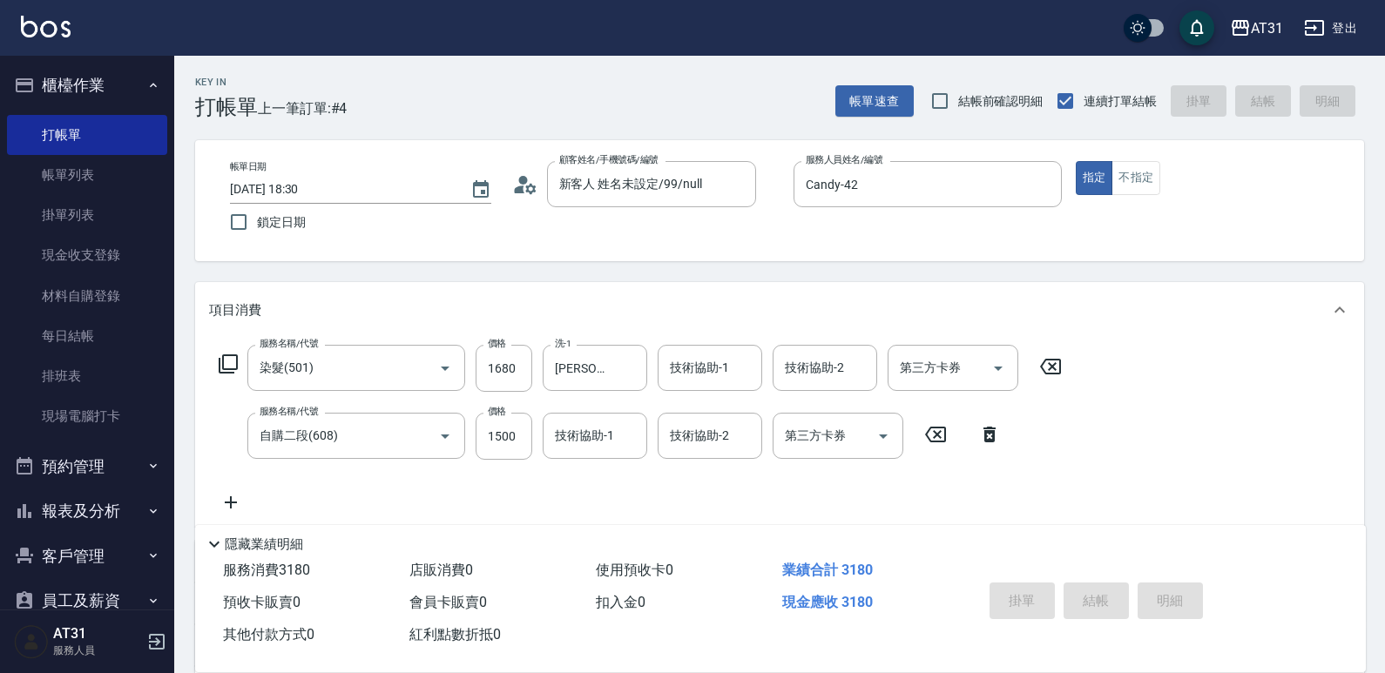
type input "0"
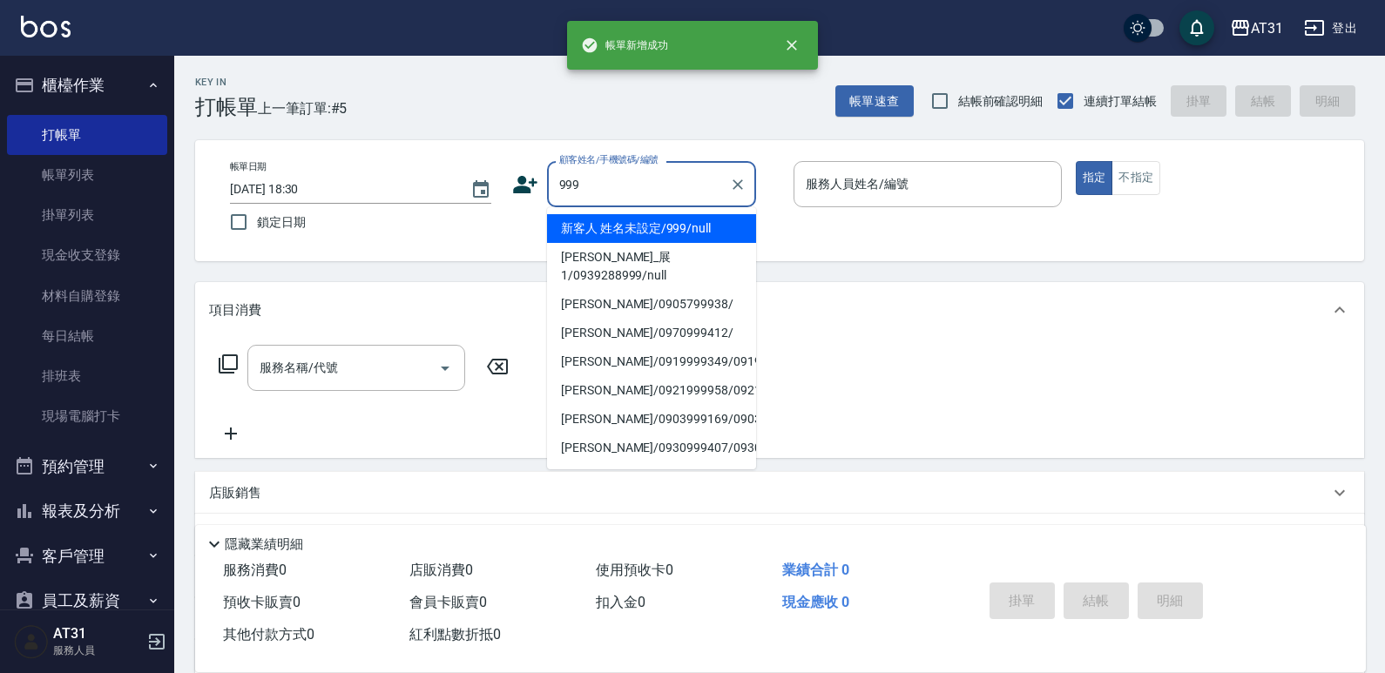
type input "新客人 姓名未設定/999/null"
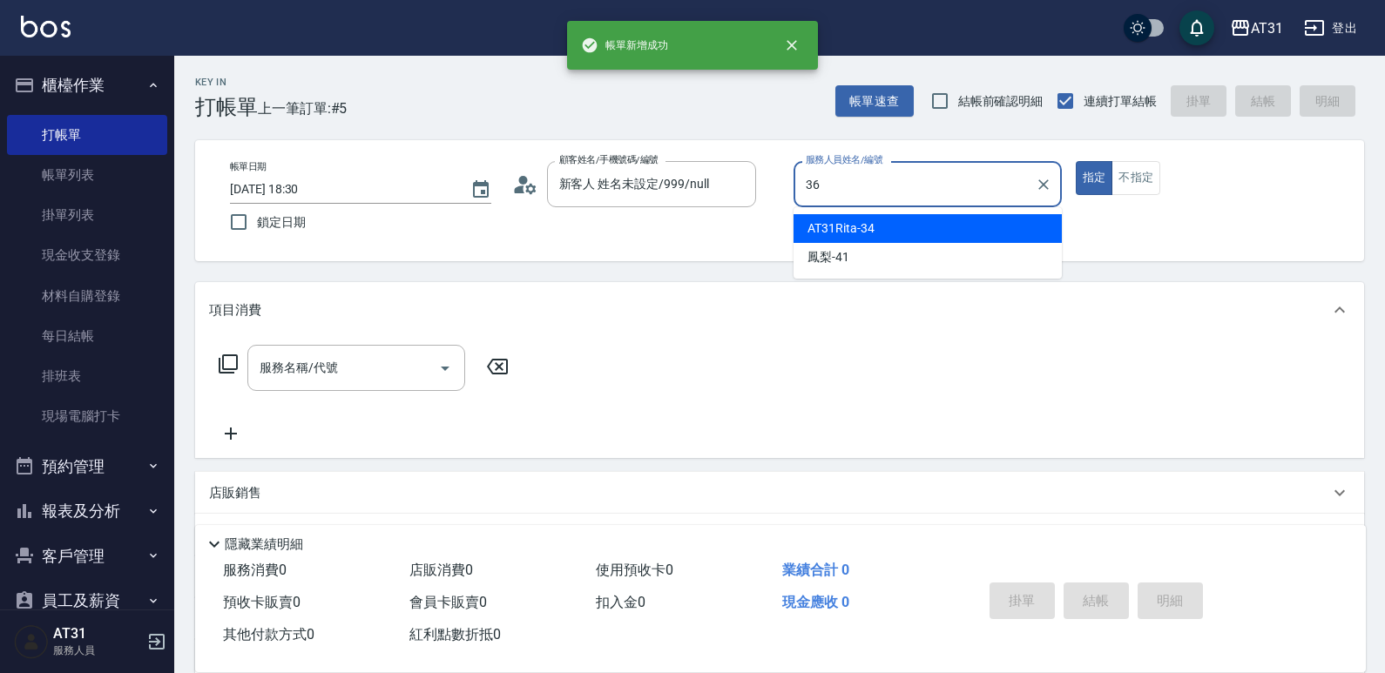
type input "[PERSON_NAME]-36"
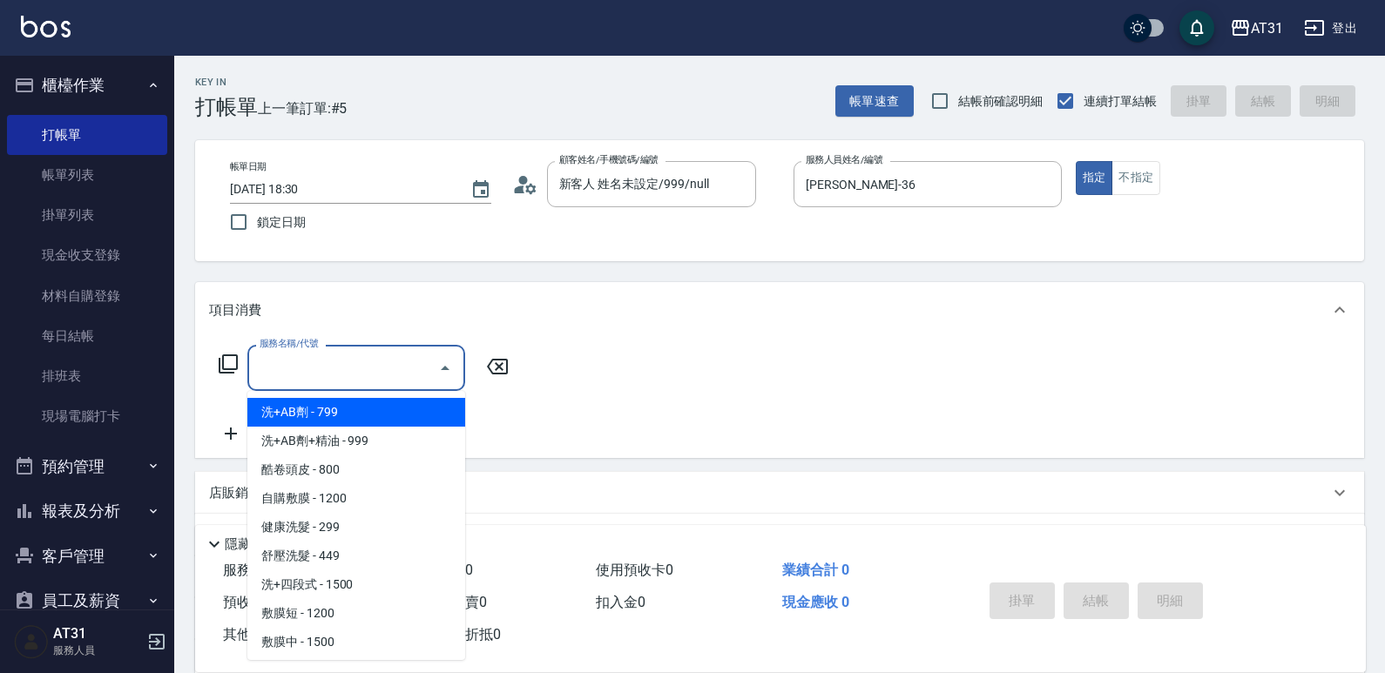
click at [385, 361] on input "服務名稱/代號" at bounding box center [343, 368] width 176 height 30
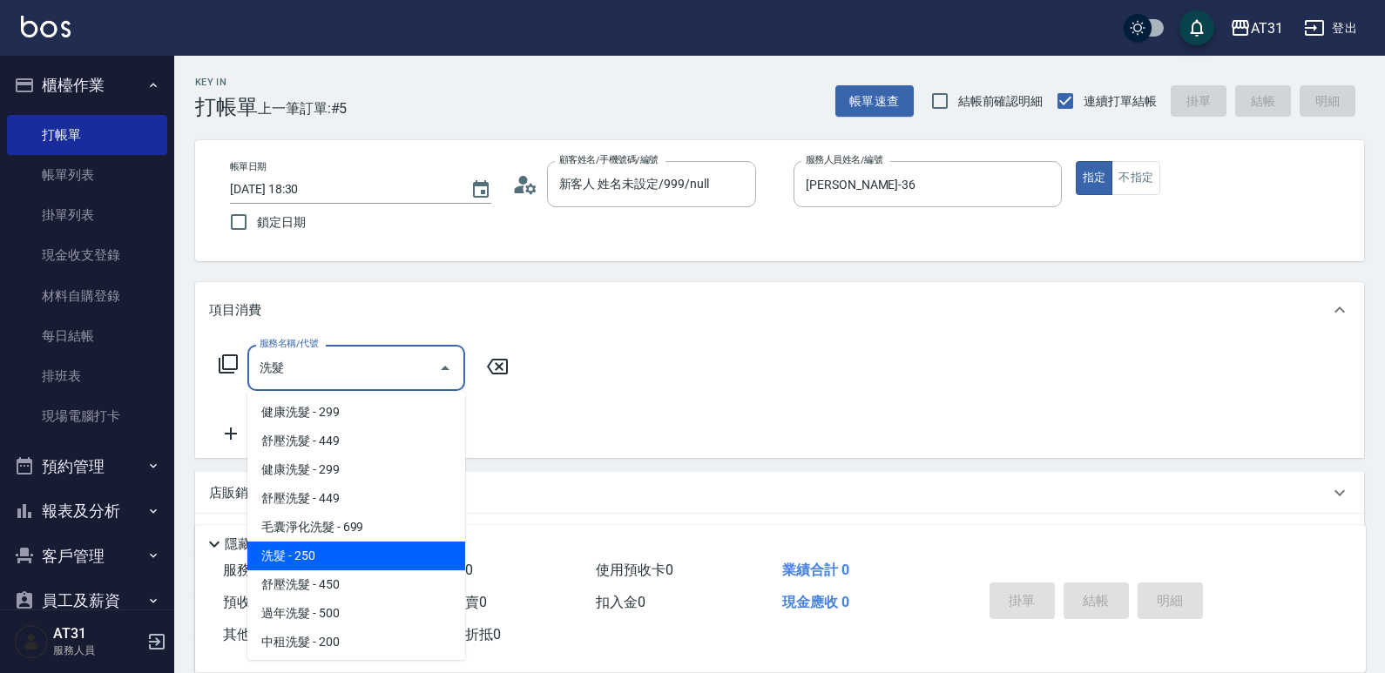
click at [329, 554] on span "洗髮 - 250" at bounding box center [356, 556] width 218 height 29
type input "洗髮(201)"
type input "20"
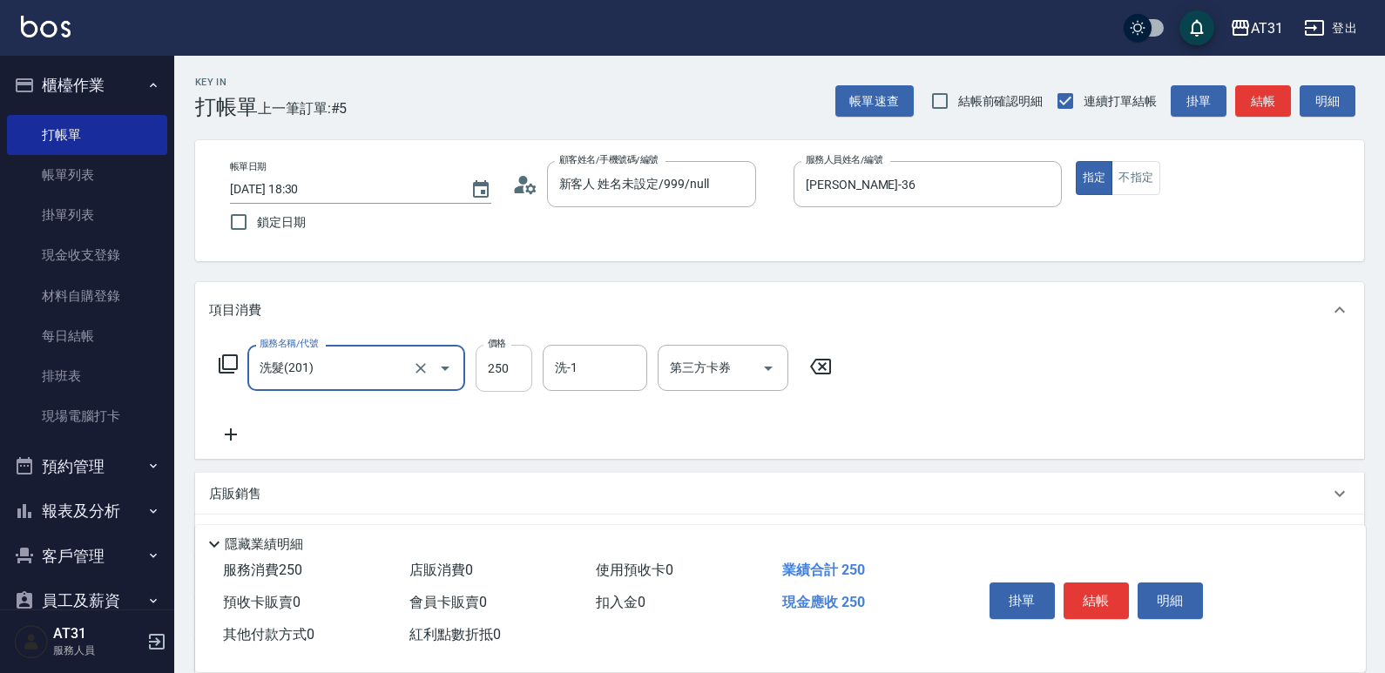
type input "洗髮(201)"
type input "0"
type input "35"
type input "30"
type input "359"
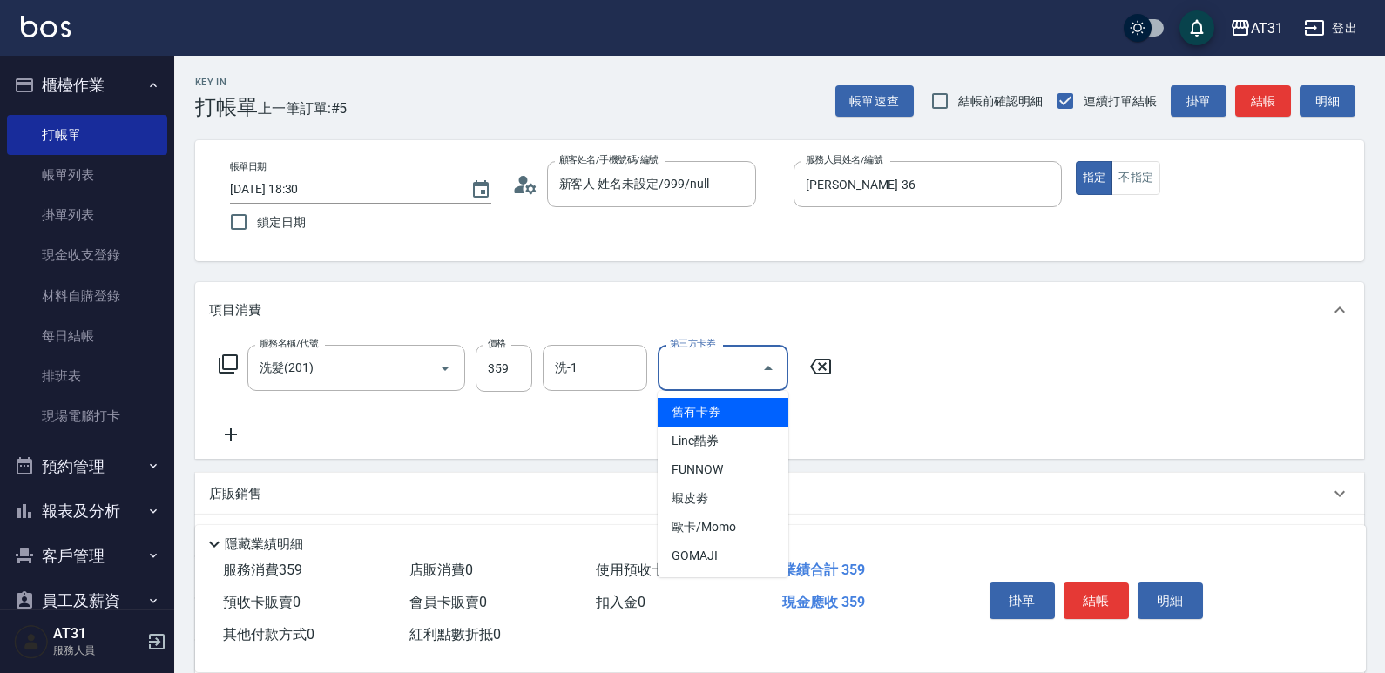
click at [711, 370] on input "第三方卡券" at bounding box center [710, 368] width 89 height 30
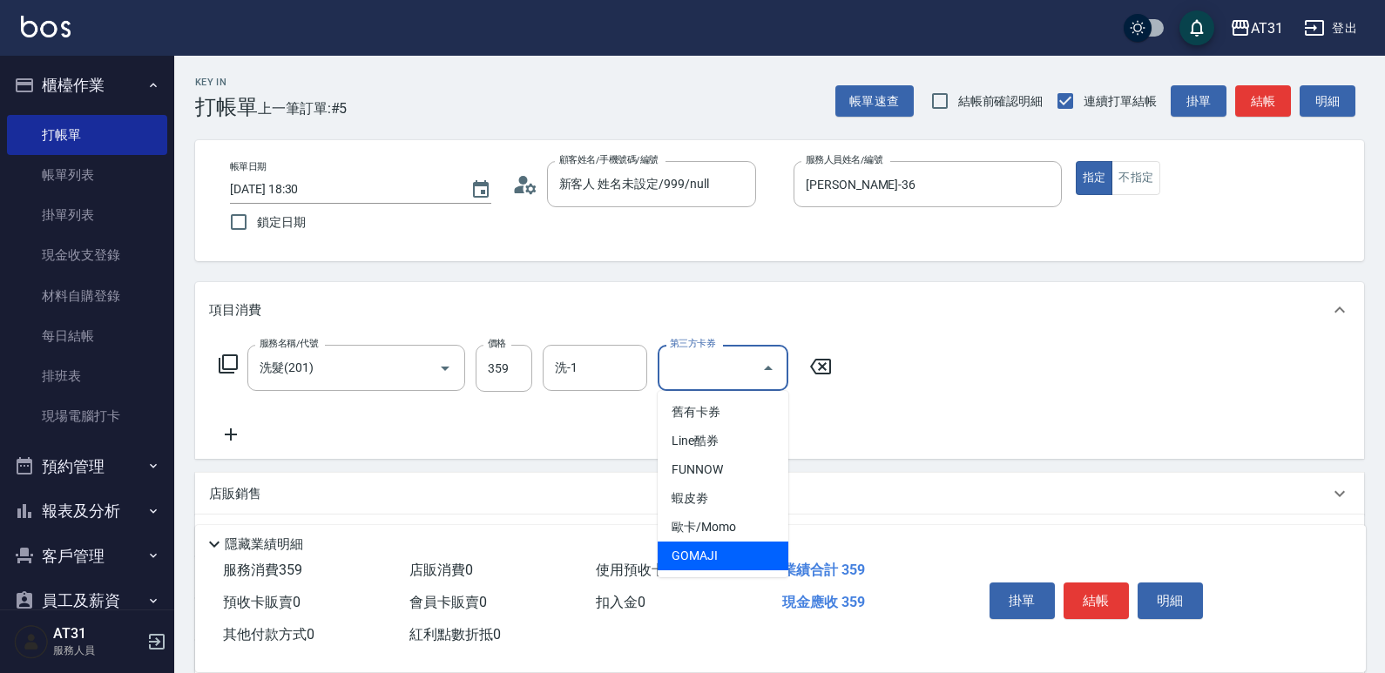
click at [730, 550] on span "GOMAJI" at bounding box center [723, 556] width 131 height 29
type input "0"
type input "GOMAJI"
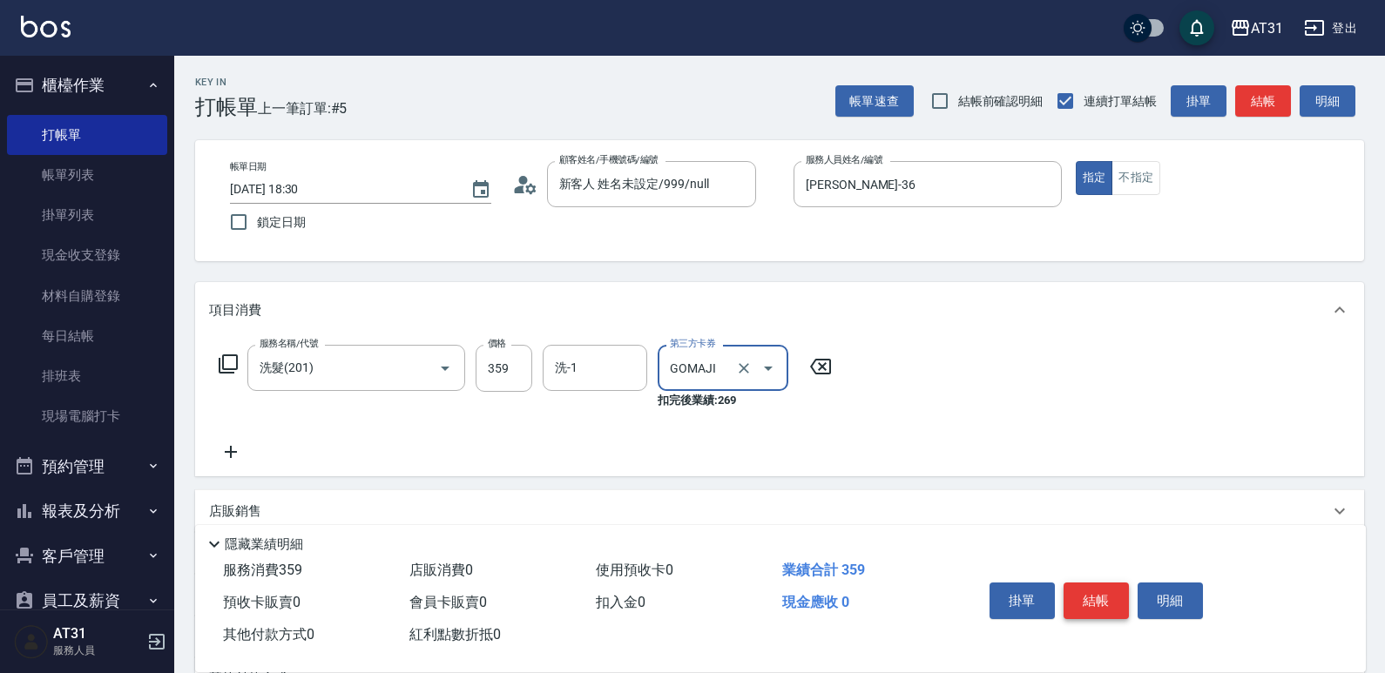
click at [1097, 585] on button "結帳" at bounding box center [1096, 601] width 65 height 37
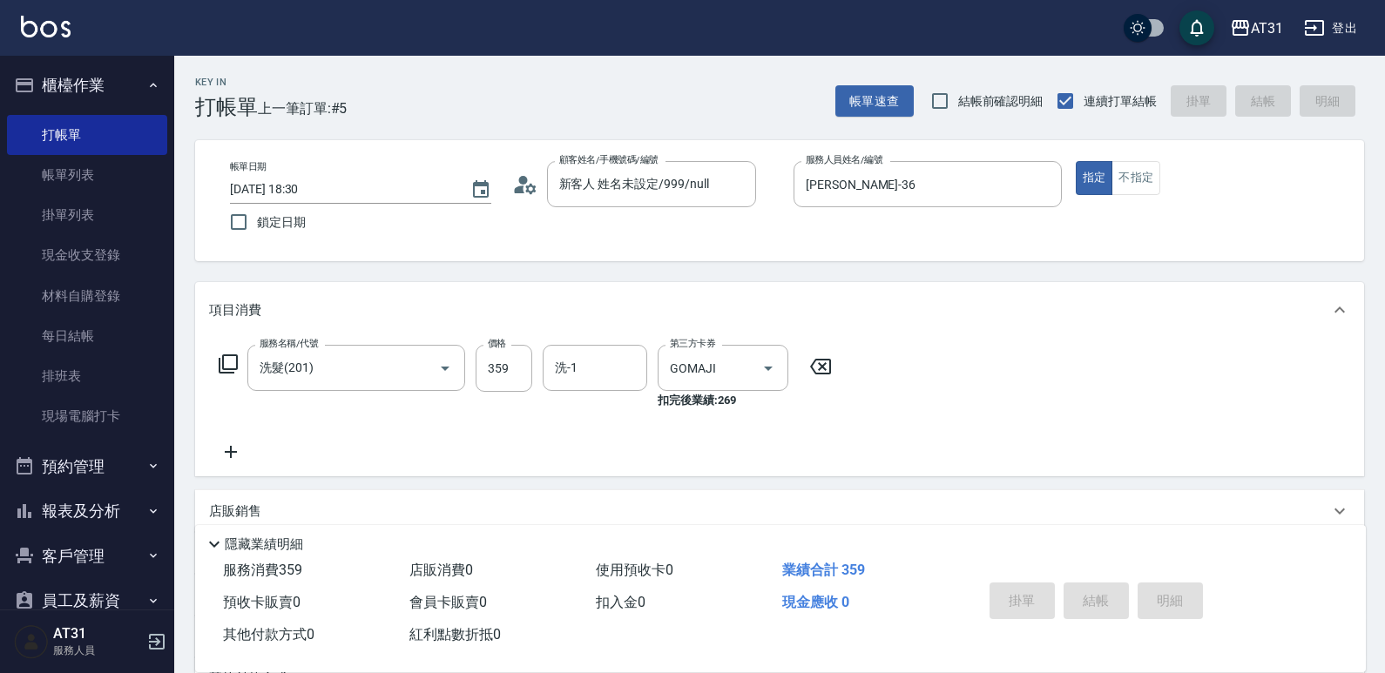
type input "[DATE] 18:31"
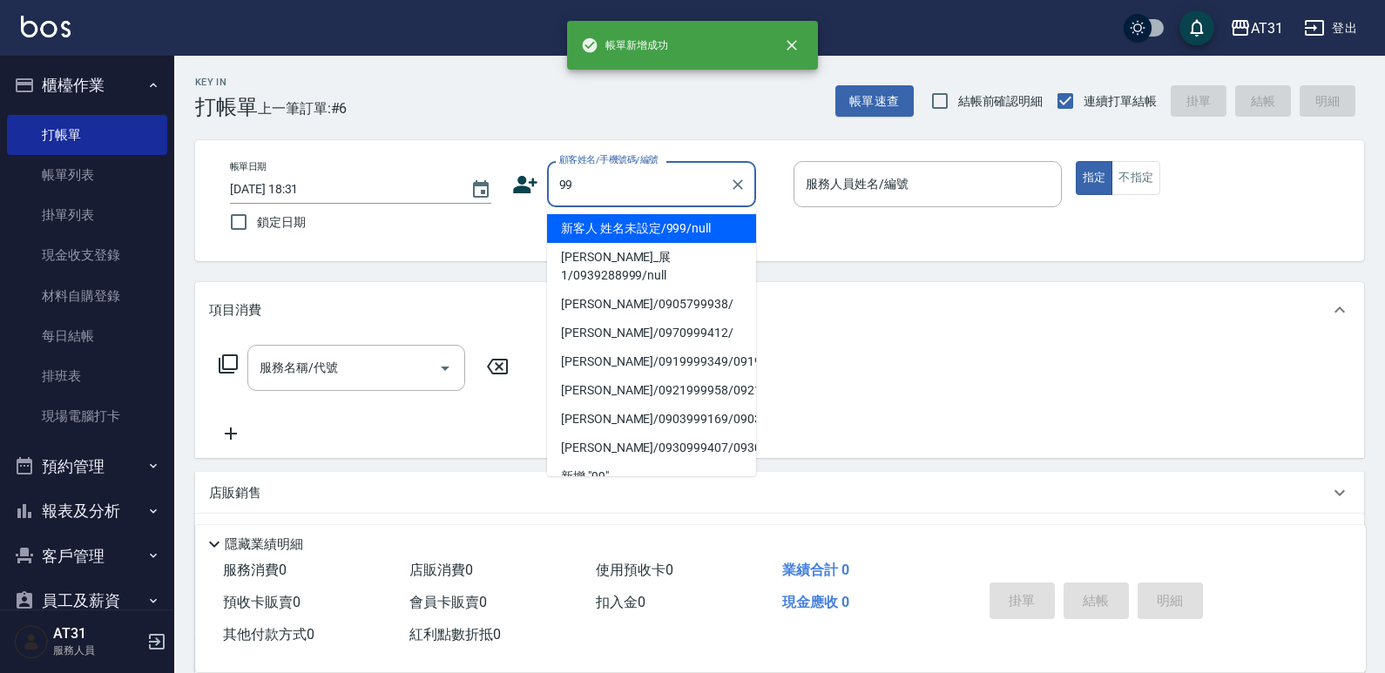
type input "新客人 姓名未設定/999/null"
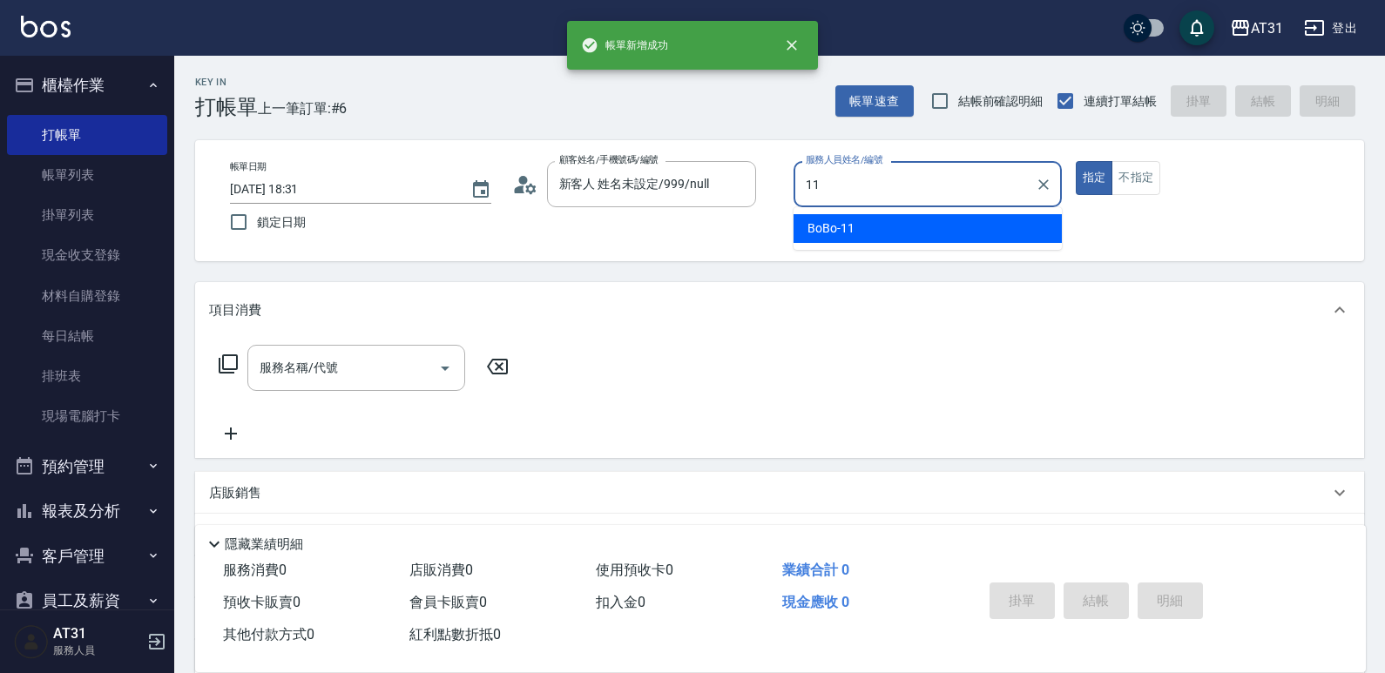
type input "BoBo-11"
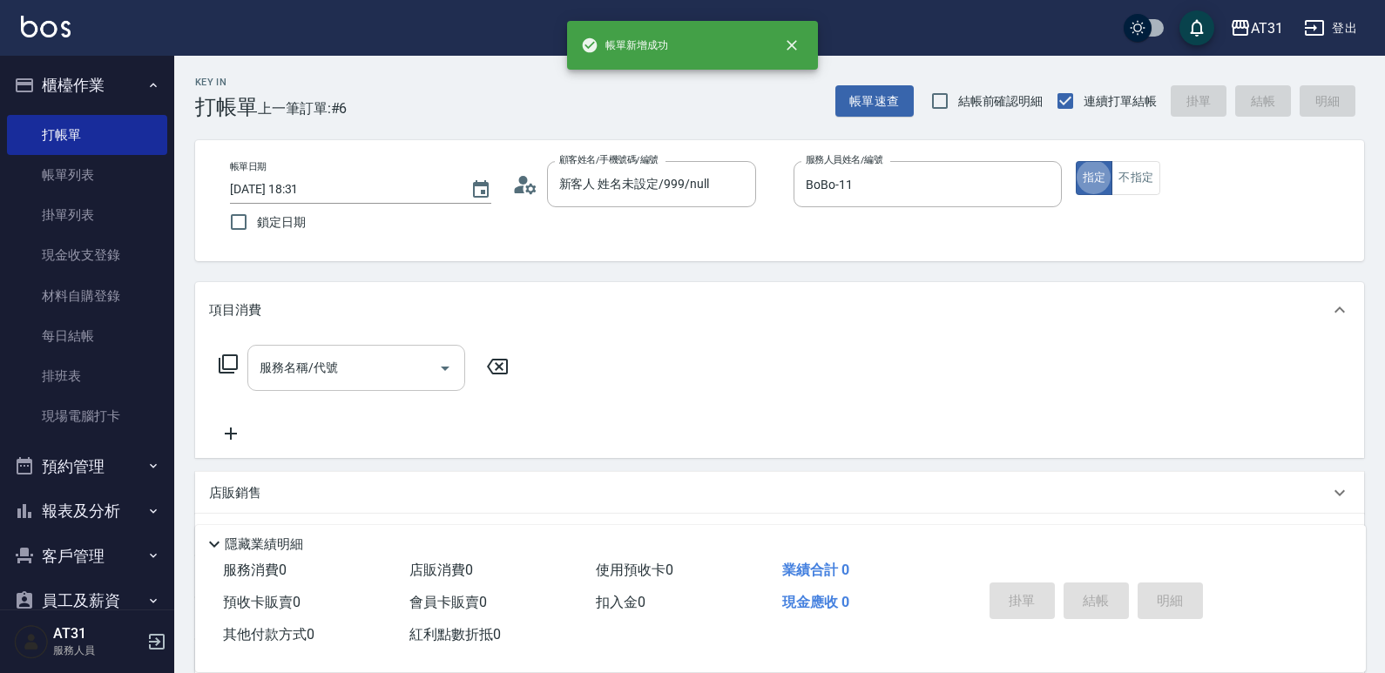
click at [299, 375] on div "服務名稱/代號 服務名稱/代號" at bounding box center [356, 368] width 218 height 46
type input "新客人 姓名未設定/99/null"
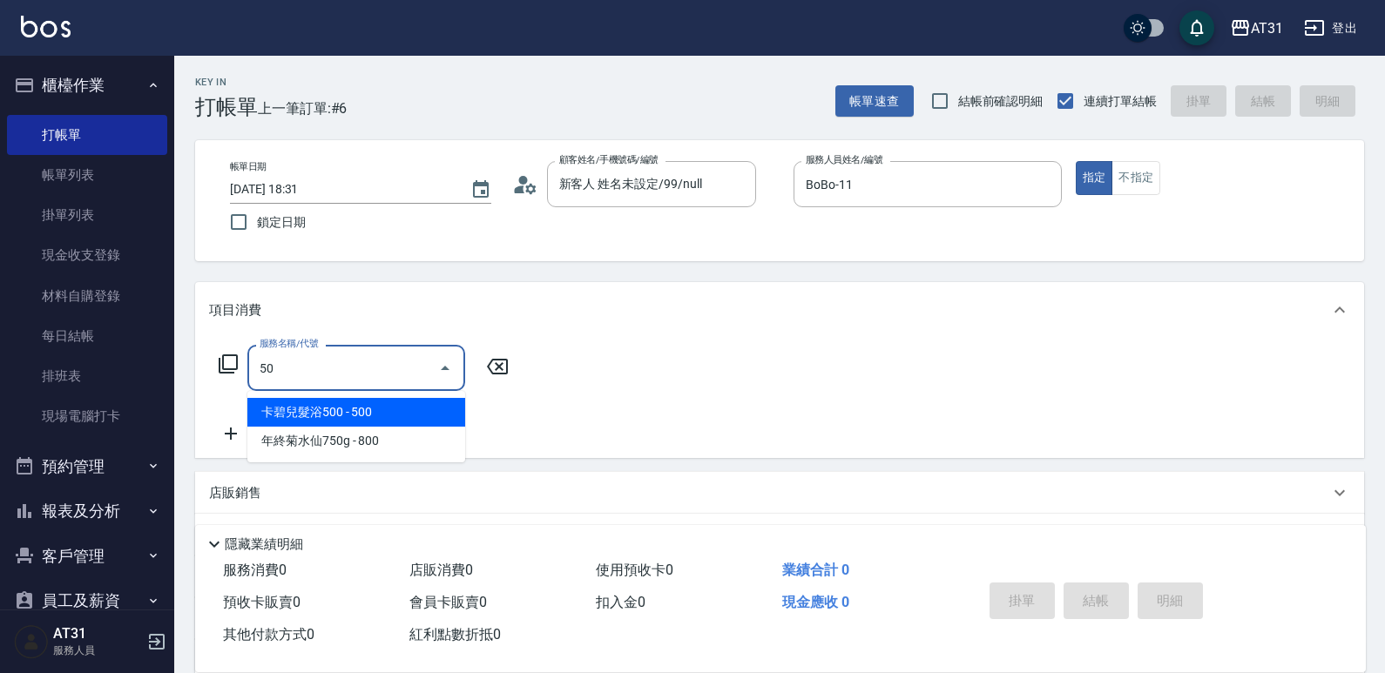
type input "501"
type input "160"
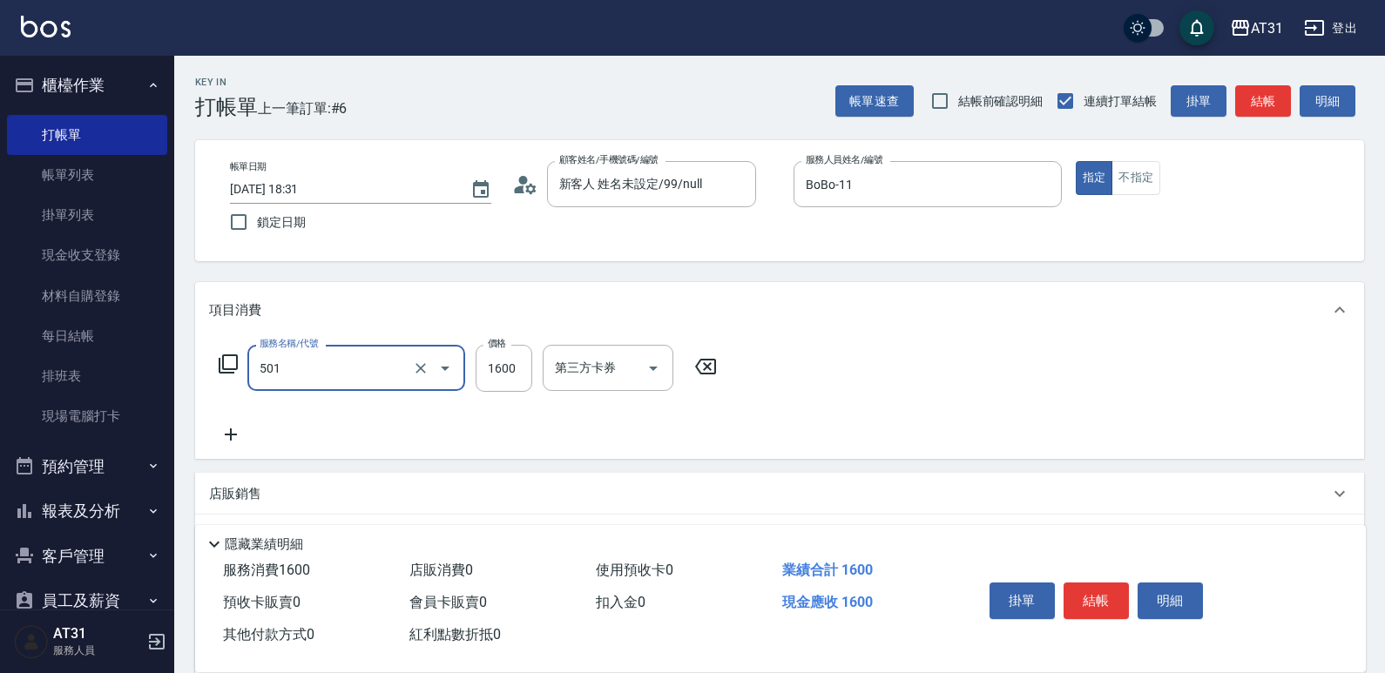
type input "染髮(501)"
type input "0"
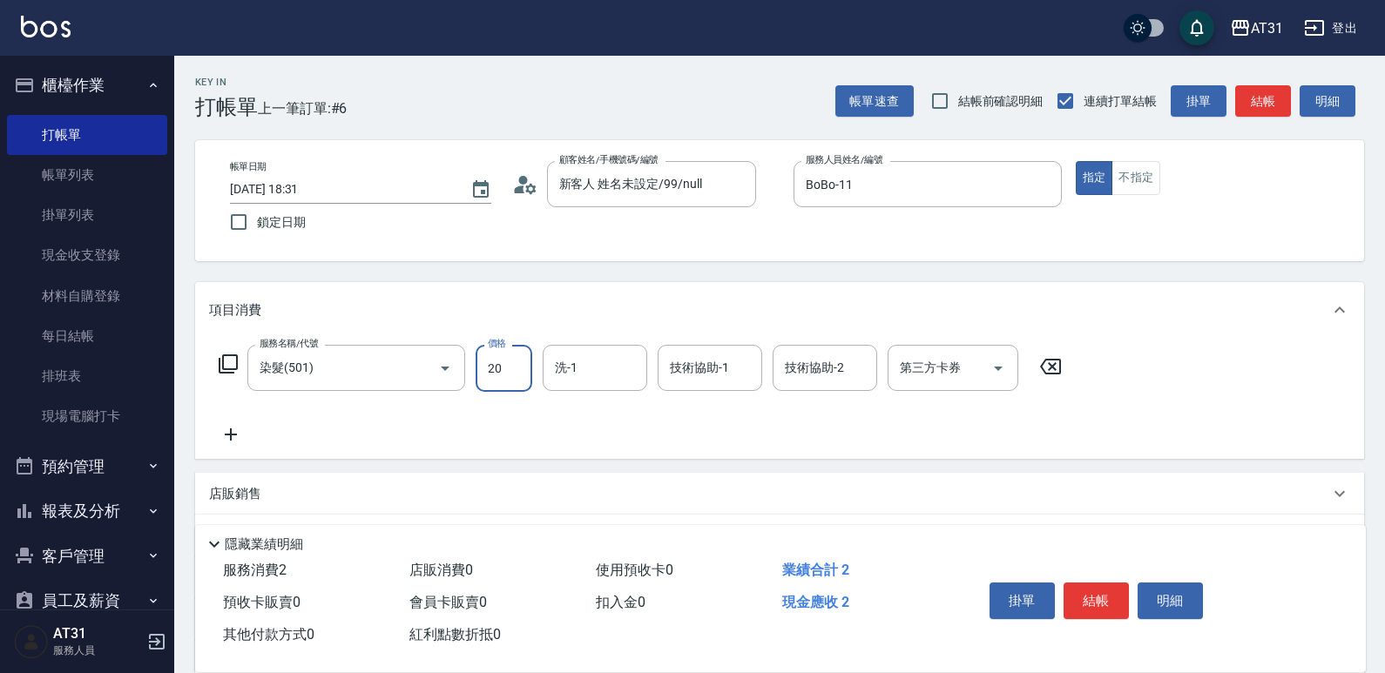
type input "205"
type input "20"
type input "2050"
type input "200"
type input "2050"
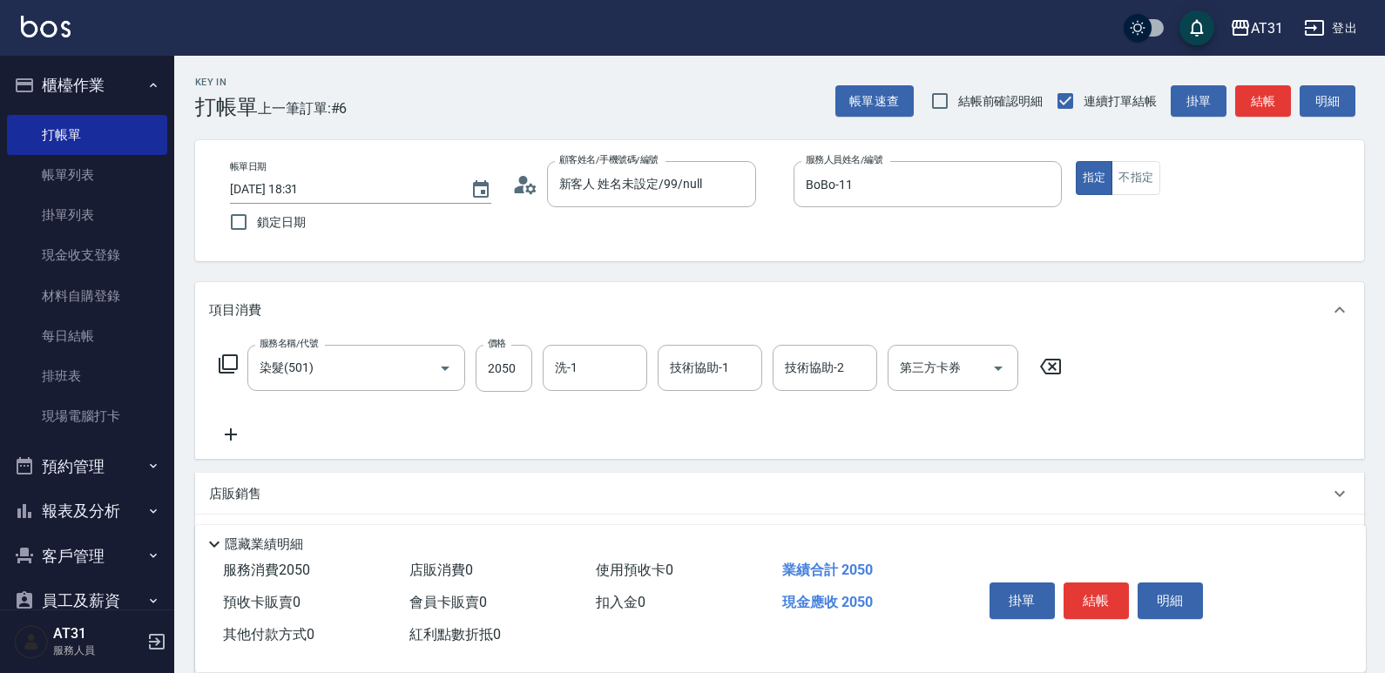
click at [223, 432] on icon at bounding box center [231, 434] width 44 height 21
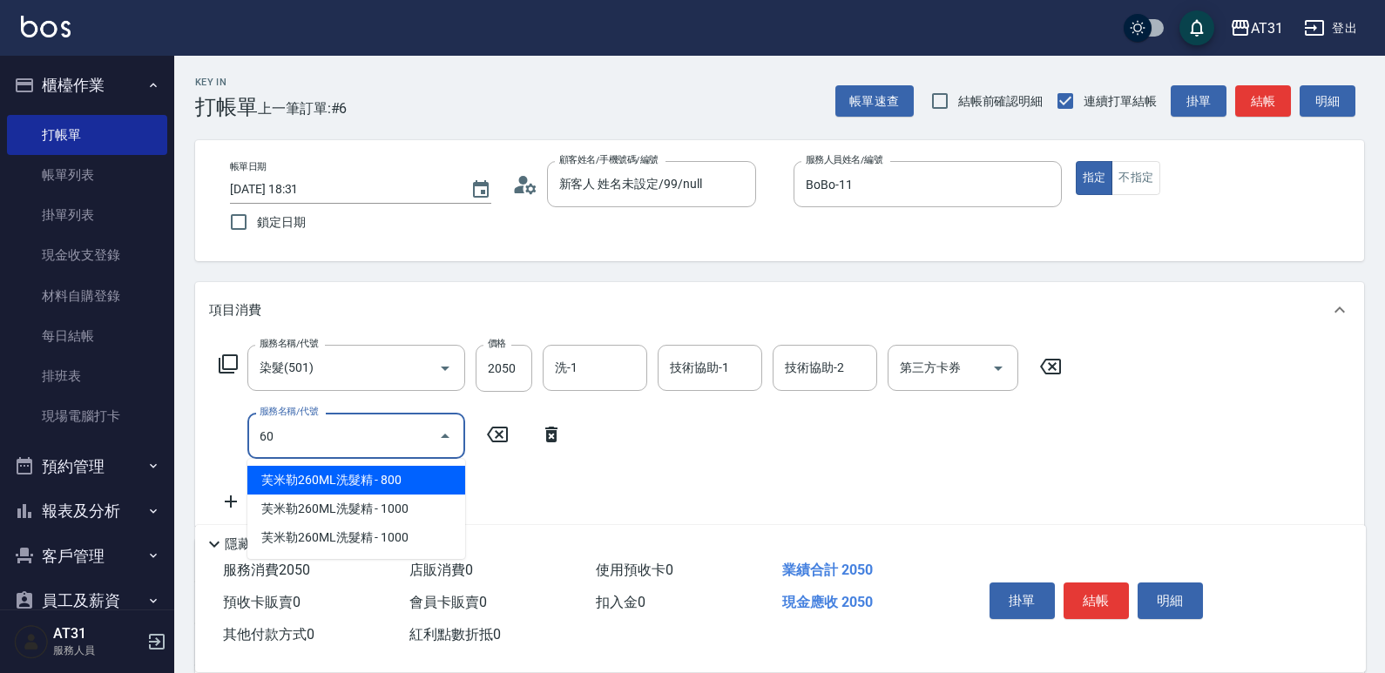
type input "608"
type input "300"
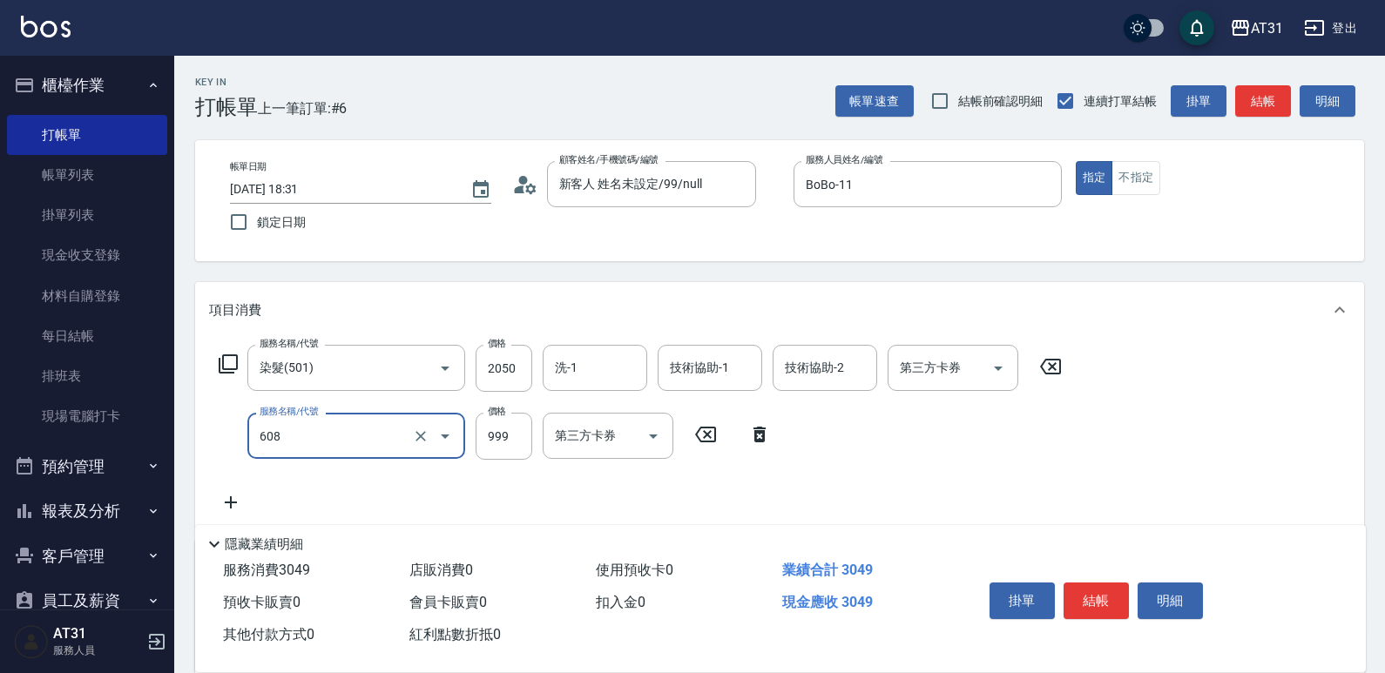
type input "自購二段(608)"
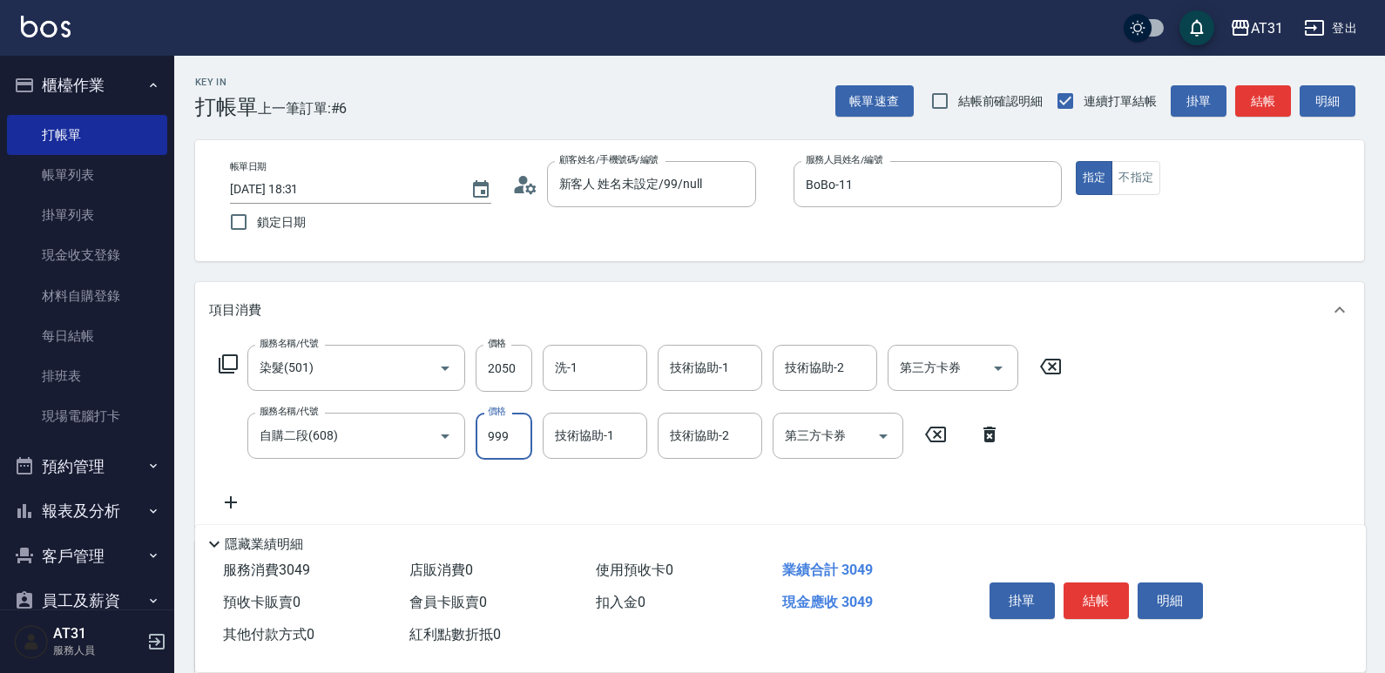
type input "1"
type input "200"
type input "110"
type input "310"
type input "1100"
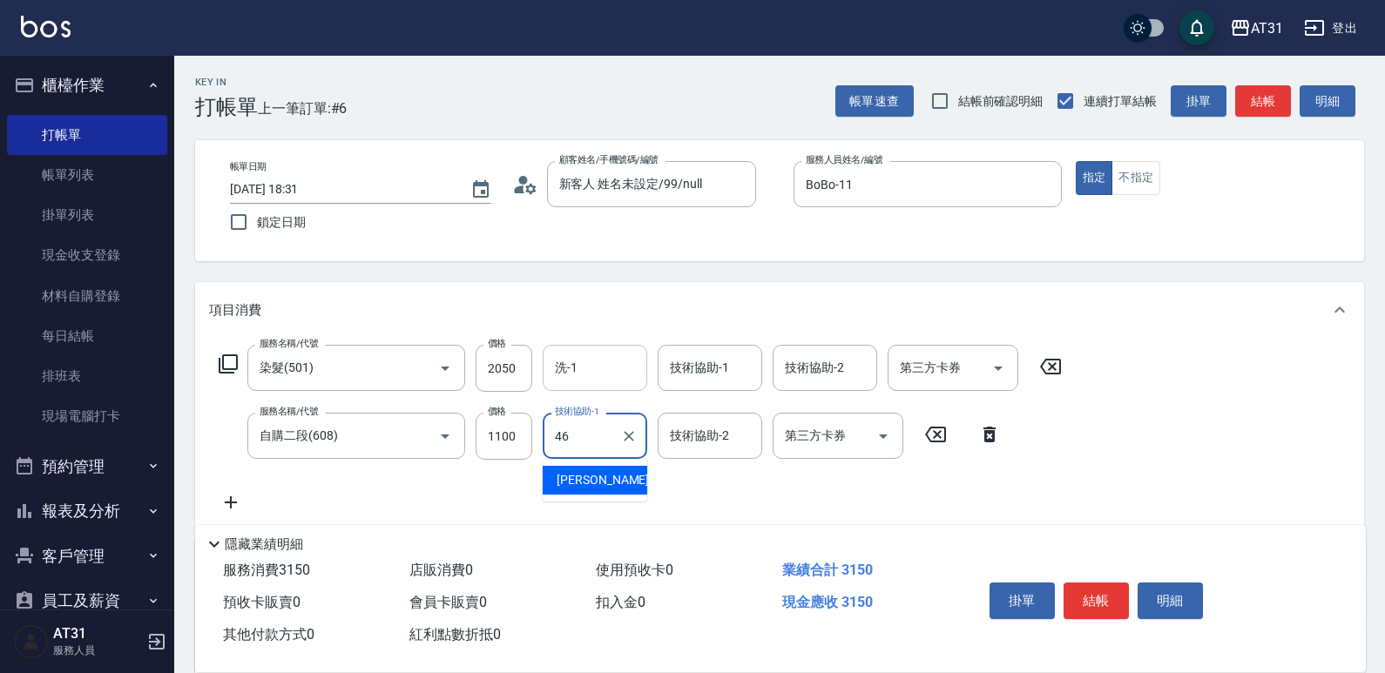
type input "[PERSON_NAME]-46"
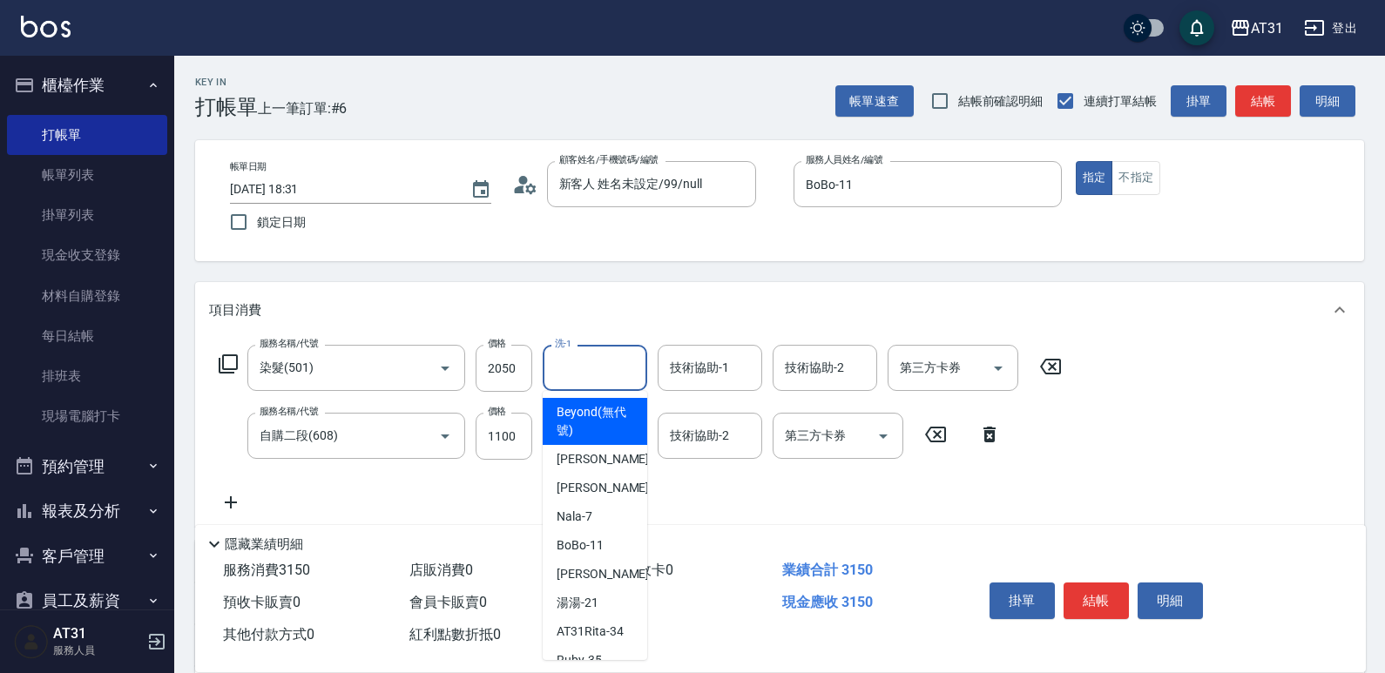
click at [585, 362] on input "洗-1" at bounding box center [595, 368] width 89 height 30
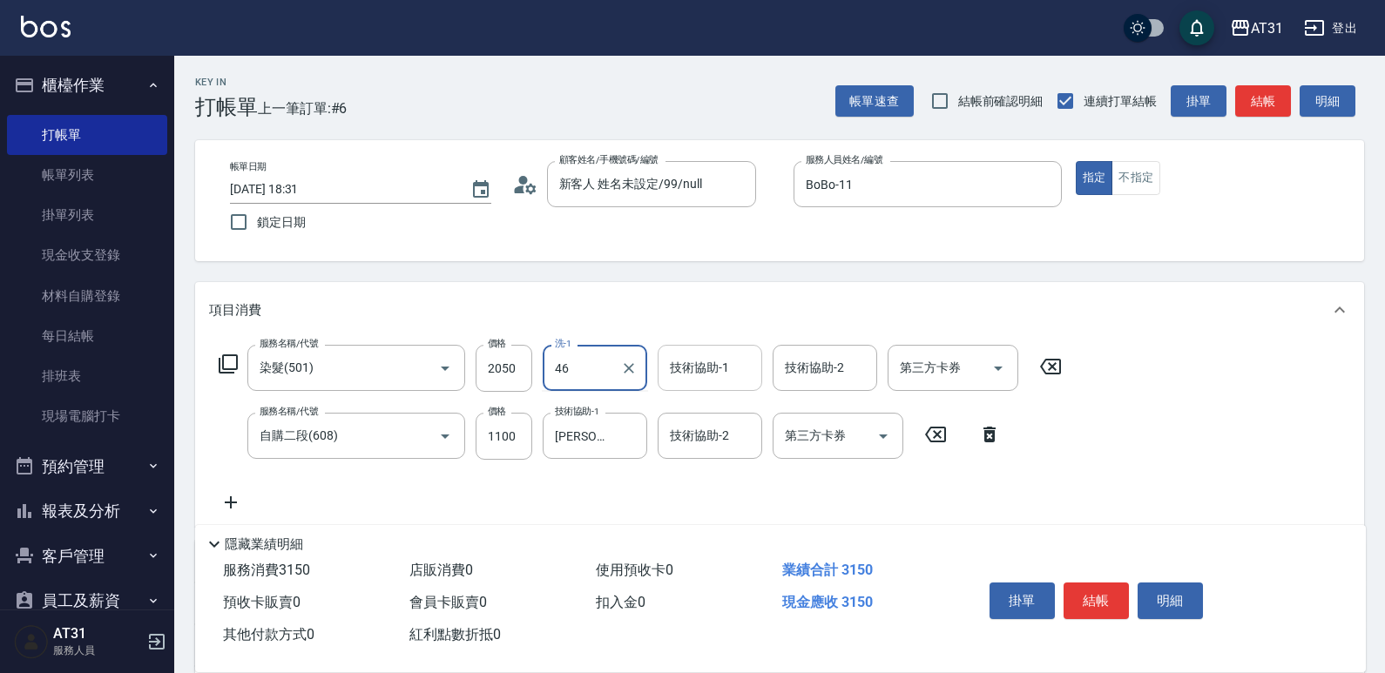
type input "[PERSON_NAME]-46"
click at [1089, 592] on button "結帳" at bounding box center [1096, 601] width 65 height 37
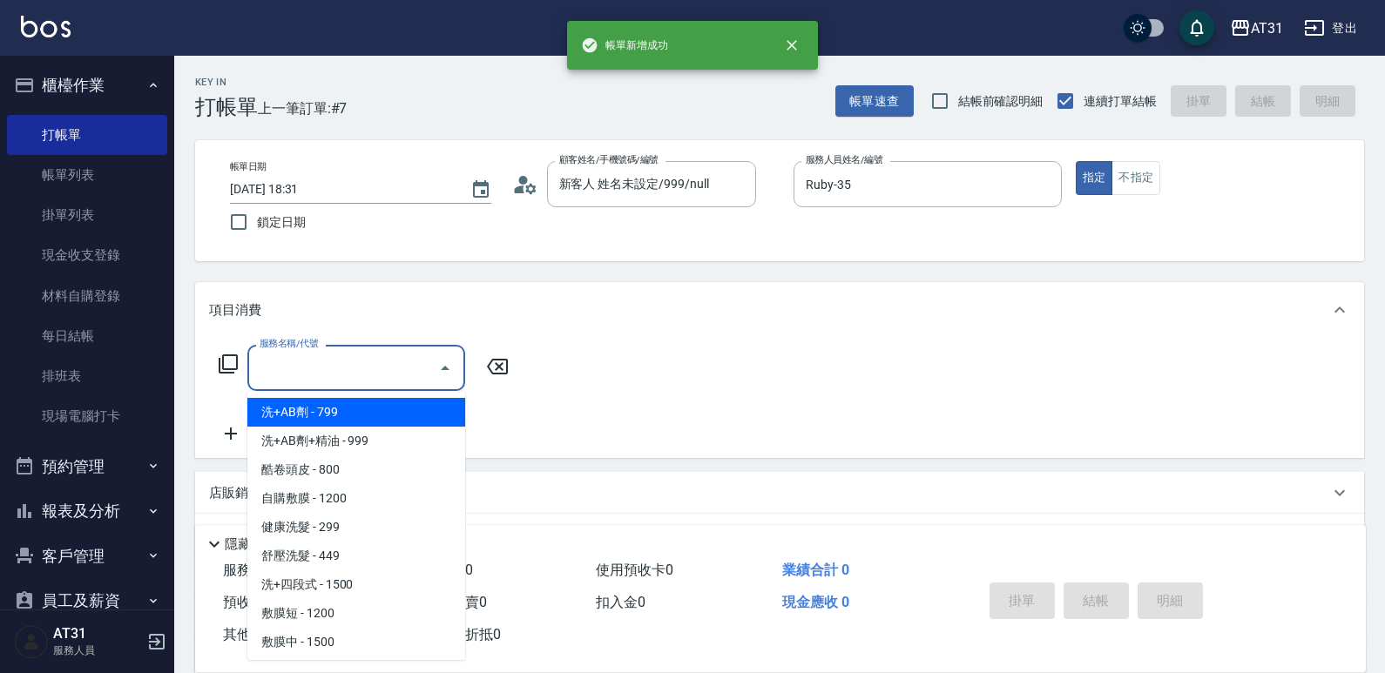
click at [378, 364] on input "服務名稱/代號" at bounding box center [343, 368] width 176 height 30
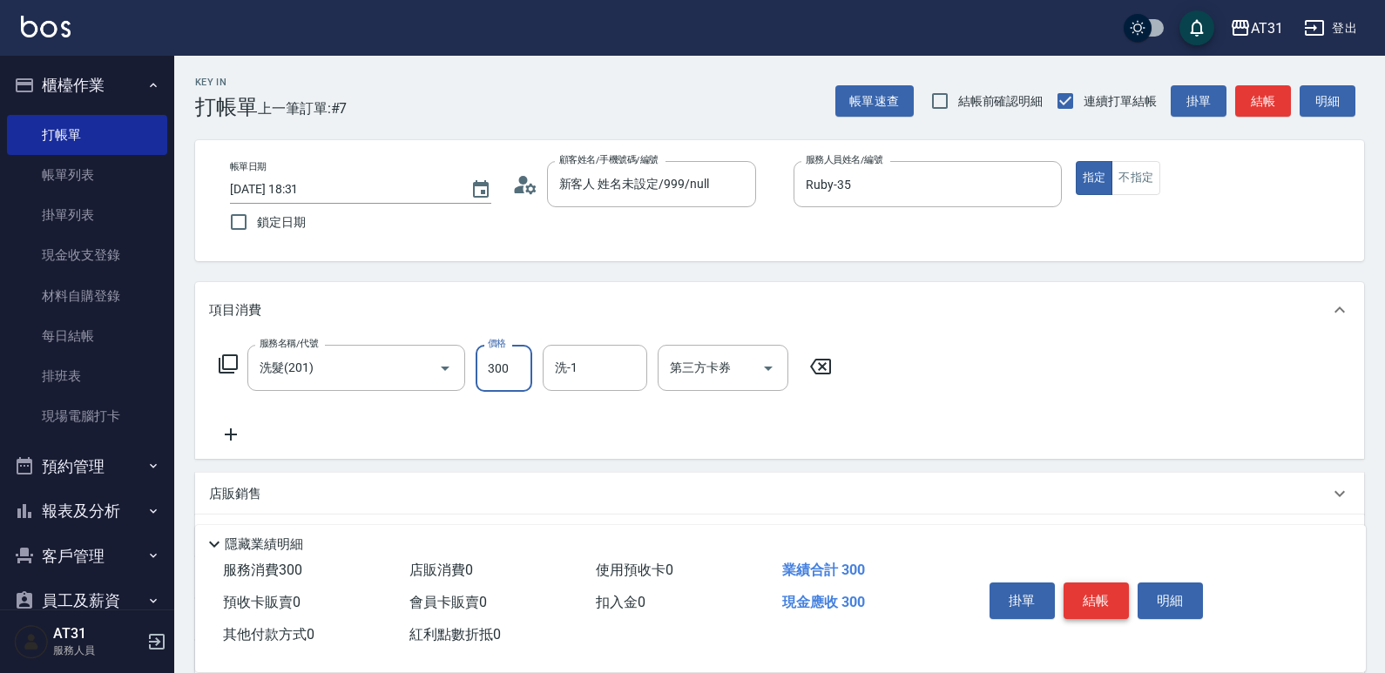
click at [1101, 586] on button "結帳" at bounding box center [1096, 601] width 65 height 37
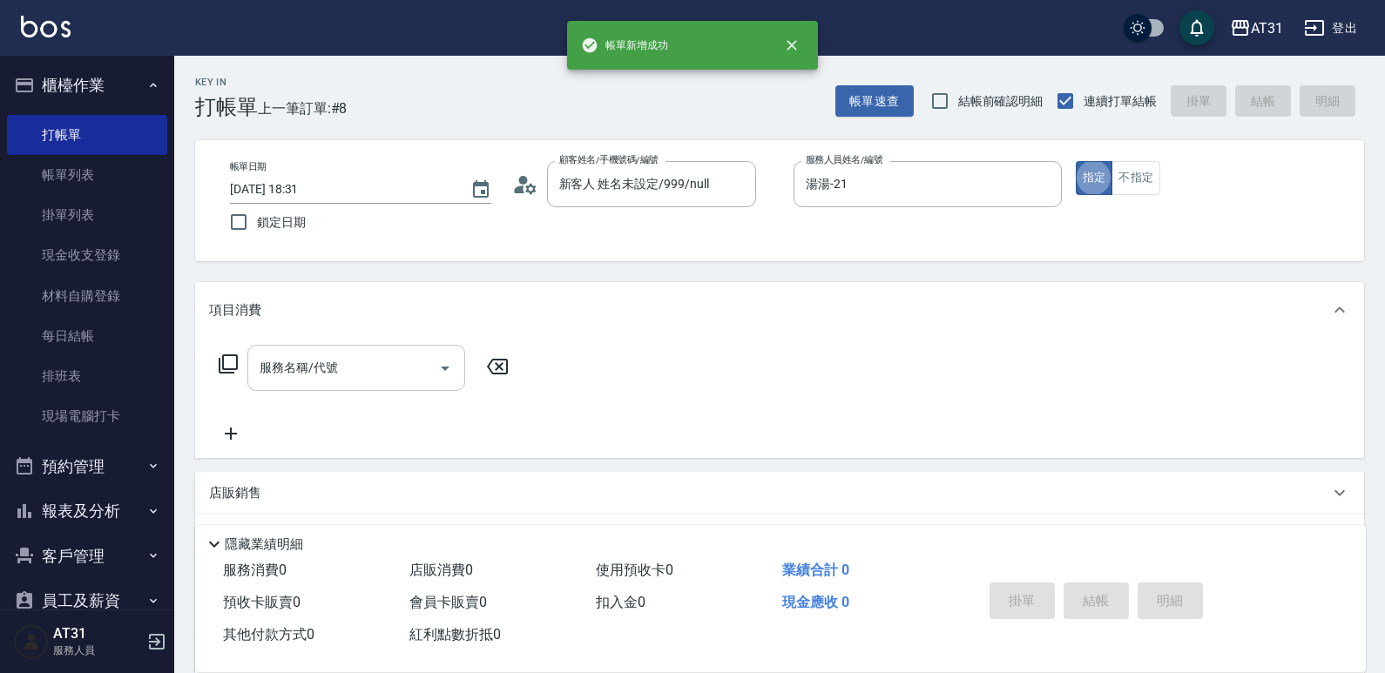
click at [302, 358] on div "服務名稱/代號 服務名稱/代號" at bounding box center [356, 368] width 218 height 46
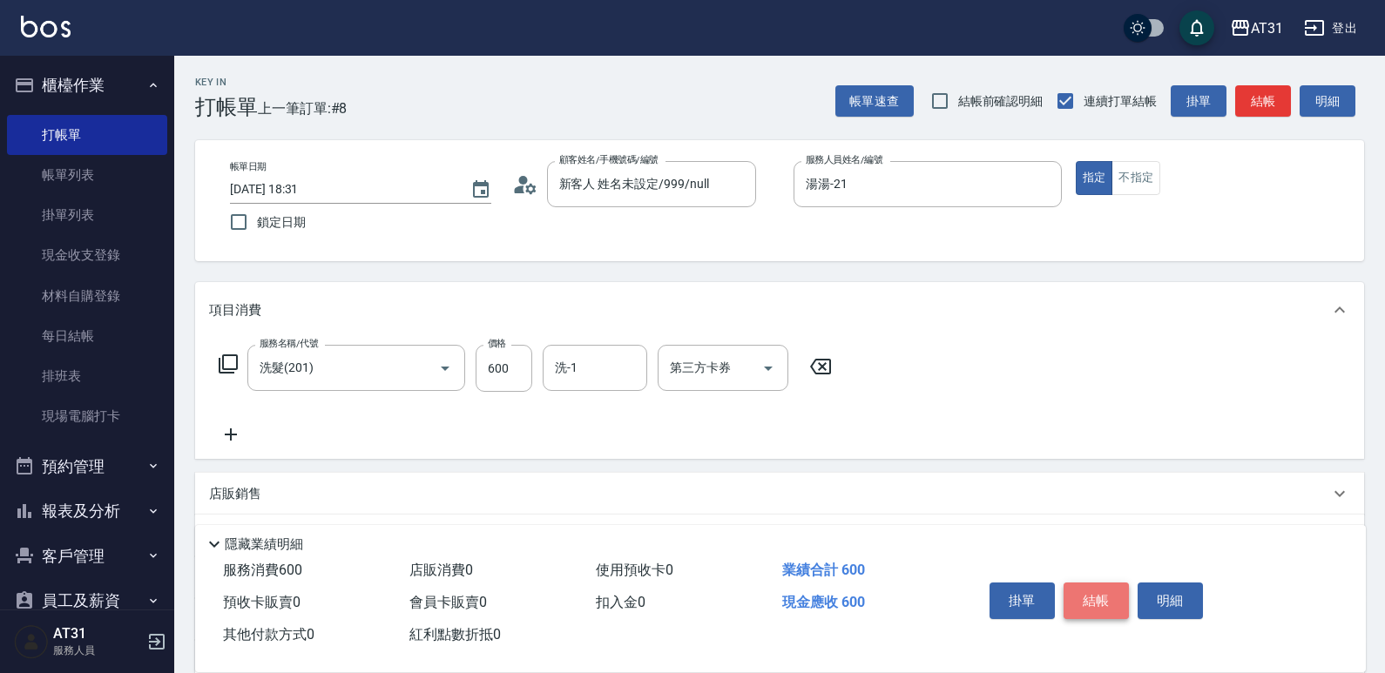
click at [1098, 583] on button "結帳" at bounding box center [1096, 601] width 65 height 37
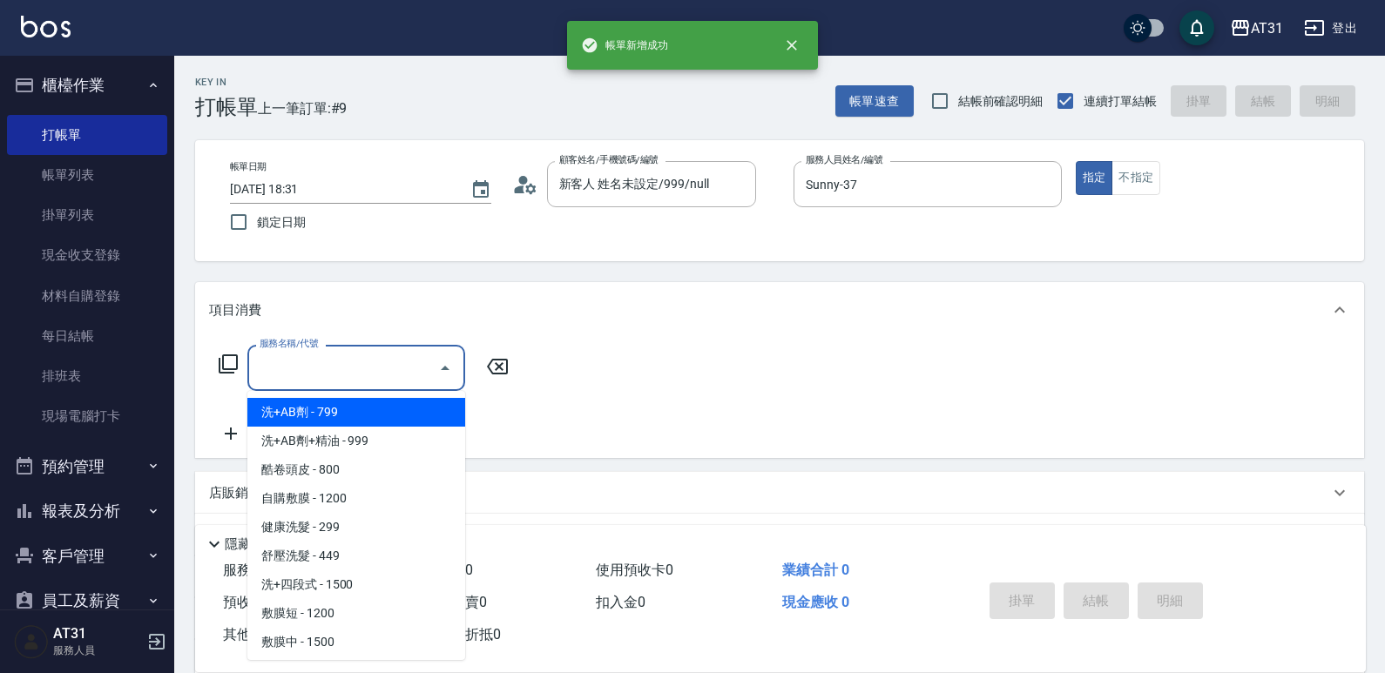
click at [411, 370] on input "服務名稱/代號" at bounding box center [343, 368] width 176 height 30
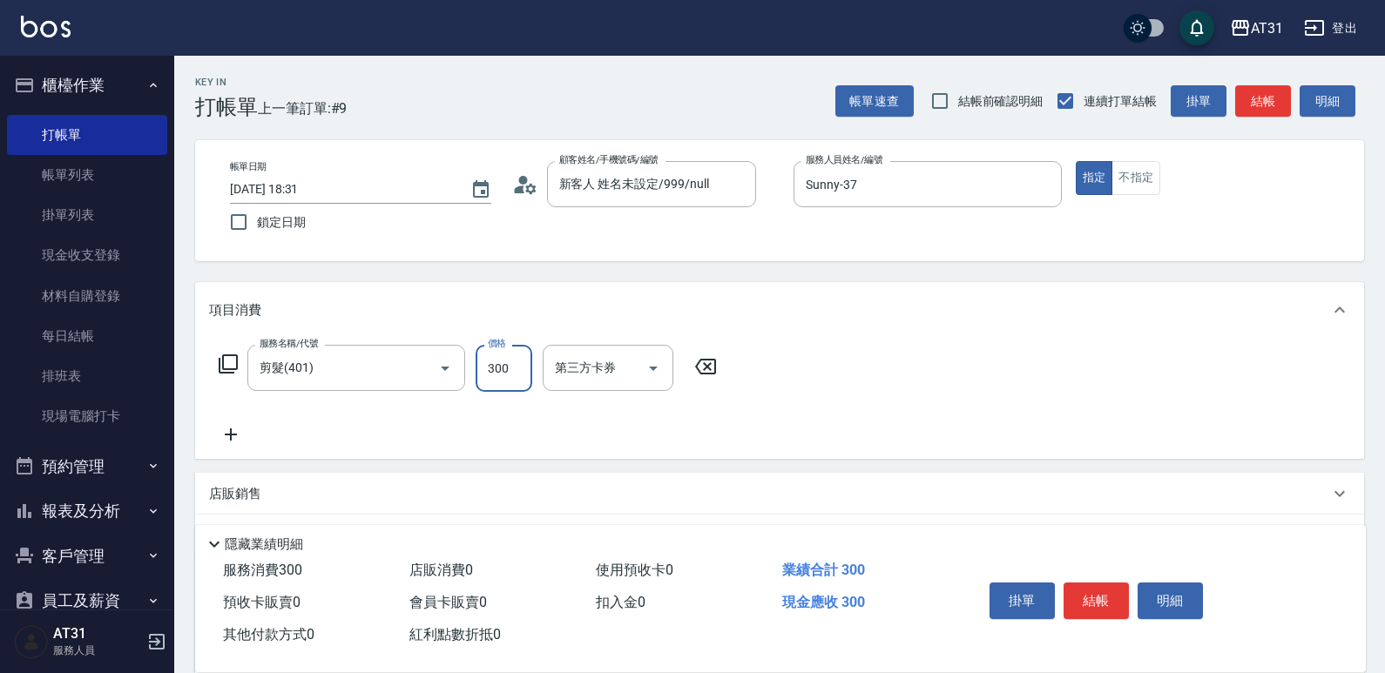
click at [247, 437] on icon at bounding box center [231, 434] width 44 height 21
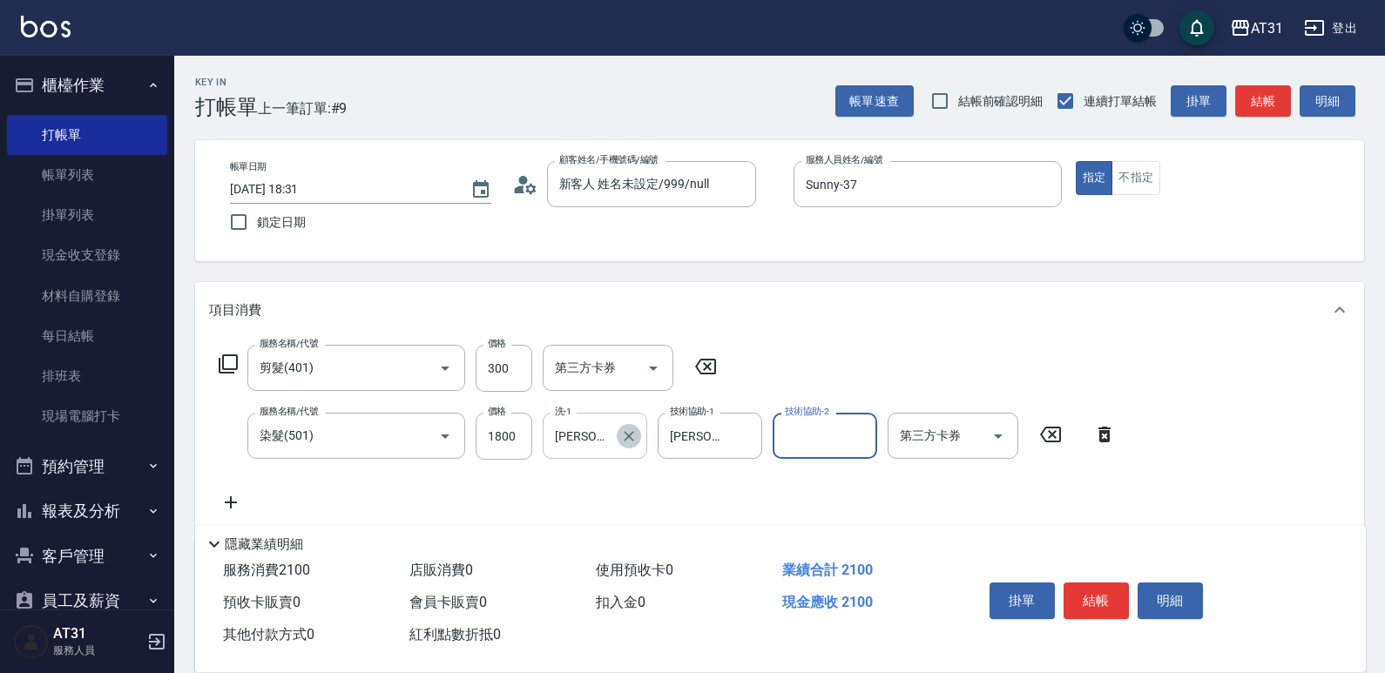
click at [629, 428] on icon "Clear" at bounding box center [628, 436] width 17 height 17
click at [1083, 590] on button "結帳" at bounding box center [1096, 601] width 65 height 37
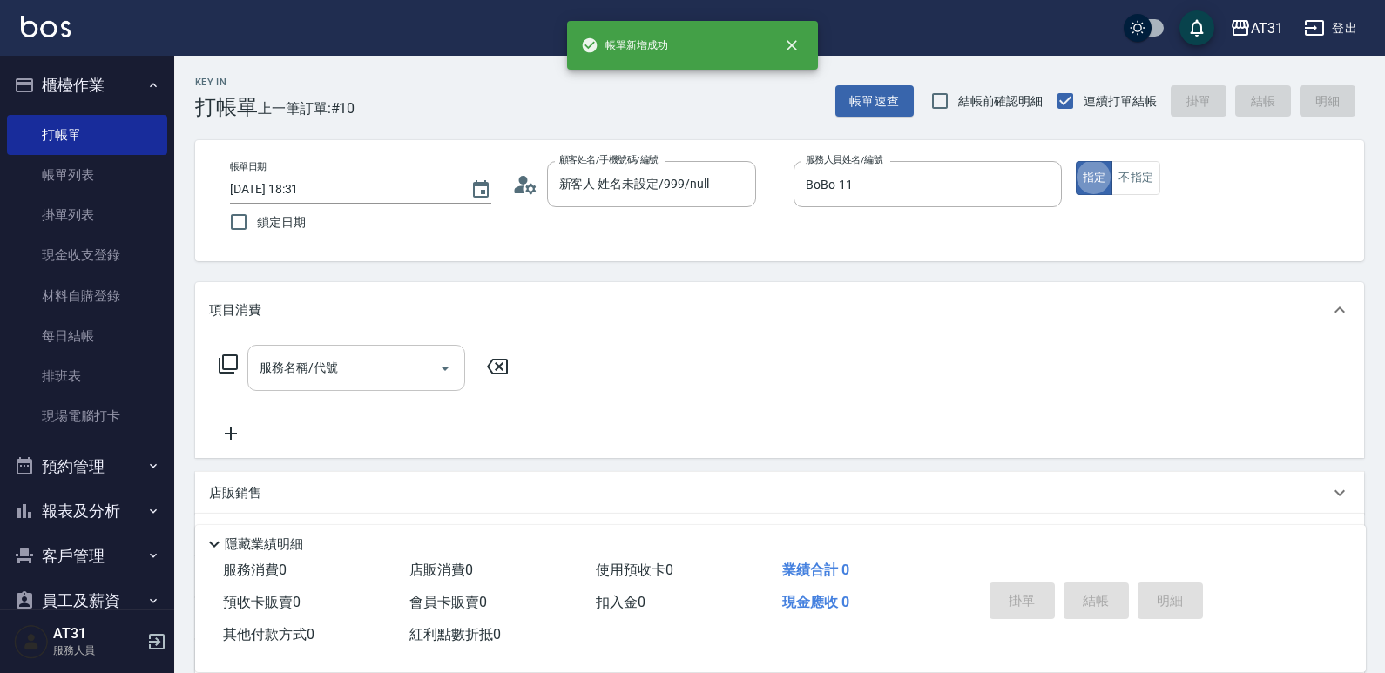
click at [345, 373] on input "服務名稱/代號" at bounding box center [343, 368] width 176 height 30
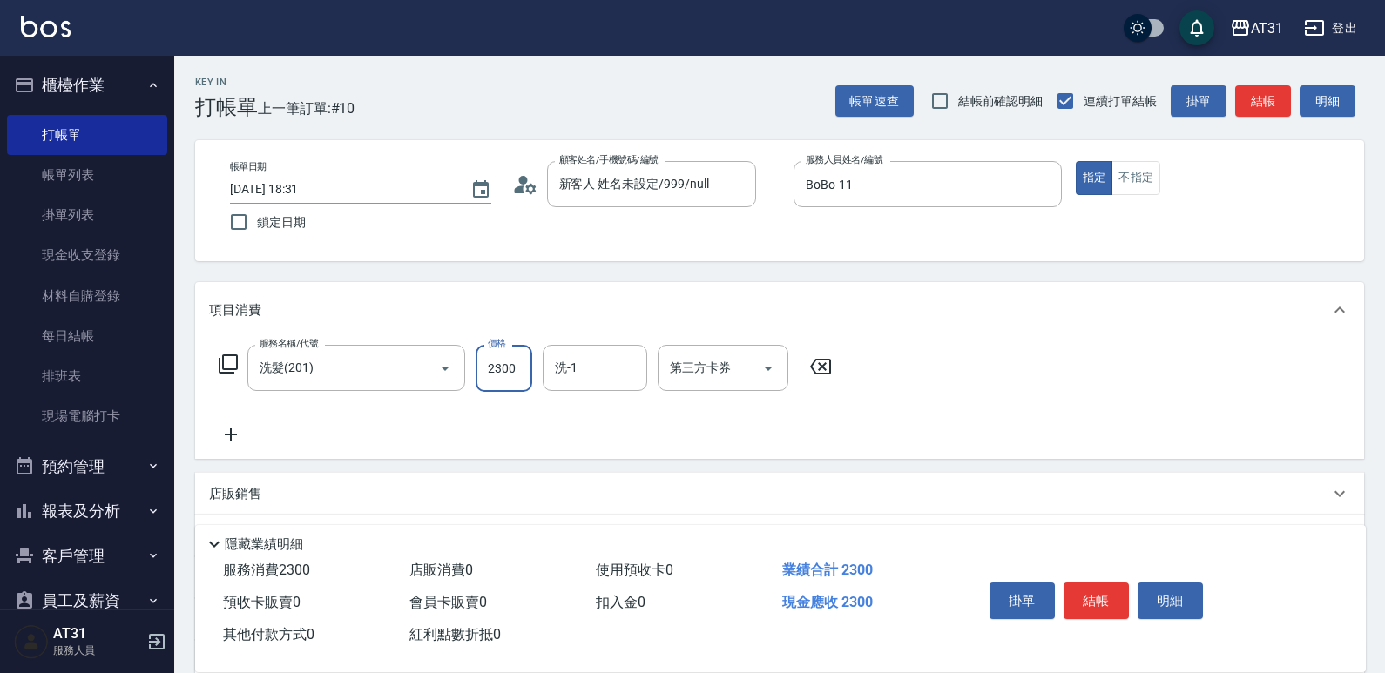
click at [500, 368] on input "2300" at bounding box center [504, 368] width 57 height 47
click at [501, 368] on input "2300" at bounding box center [504, 368] width 57 height 47
click at [1087, 589] on button "結帳" at bounding box center [1096, 601] width 65 height 37
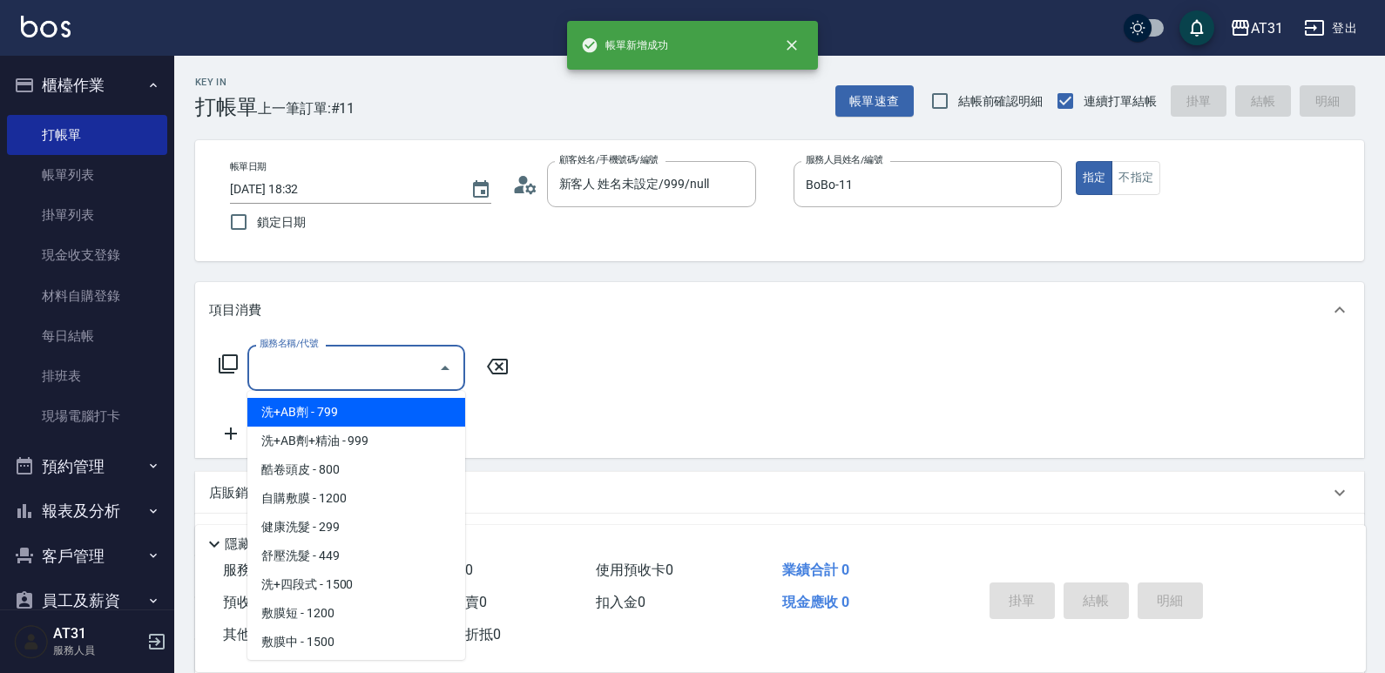
click at [380, 373] on input "服務名稱/代號" at bounding box center [343, 368] width 176 height 30
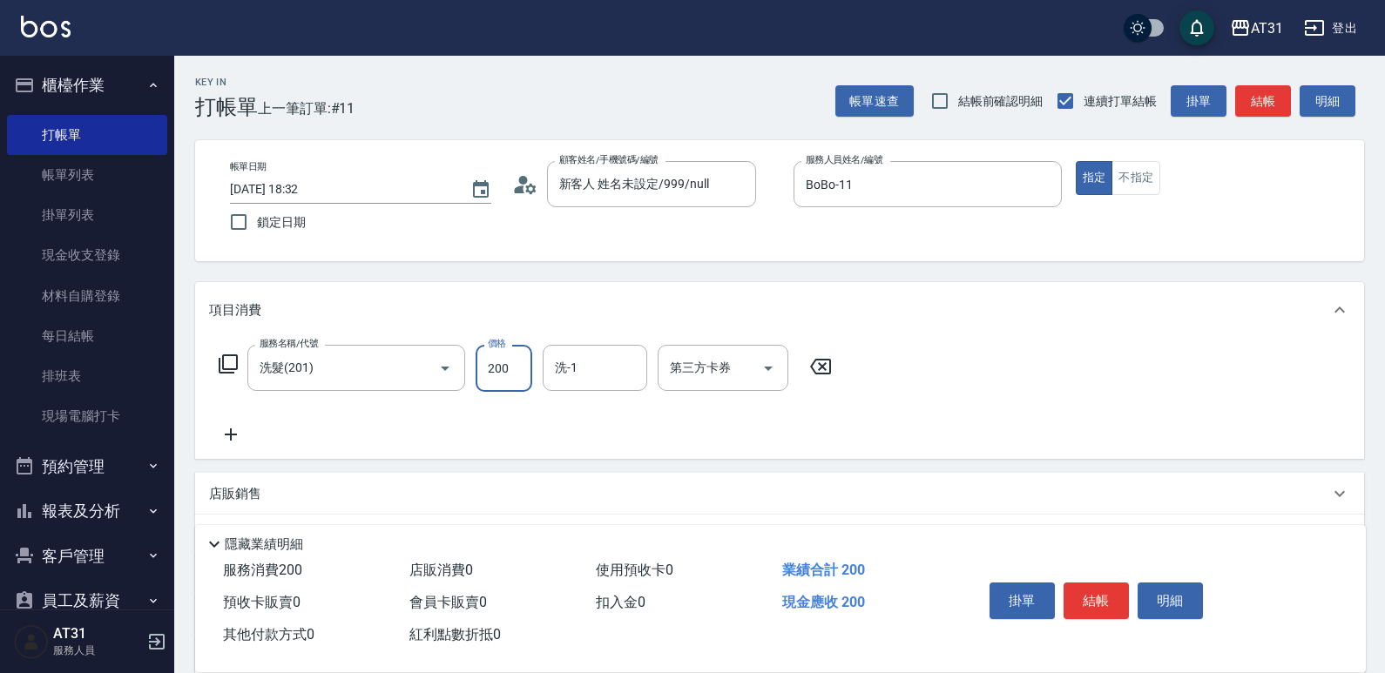
click at [1097, 584] on button "結帳" at bounding box center [1096, 601] width 65 height 37
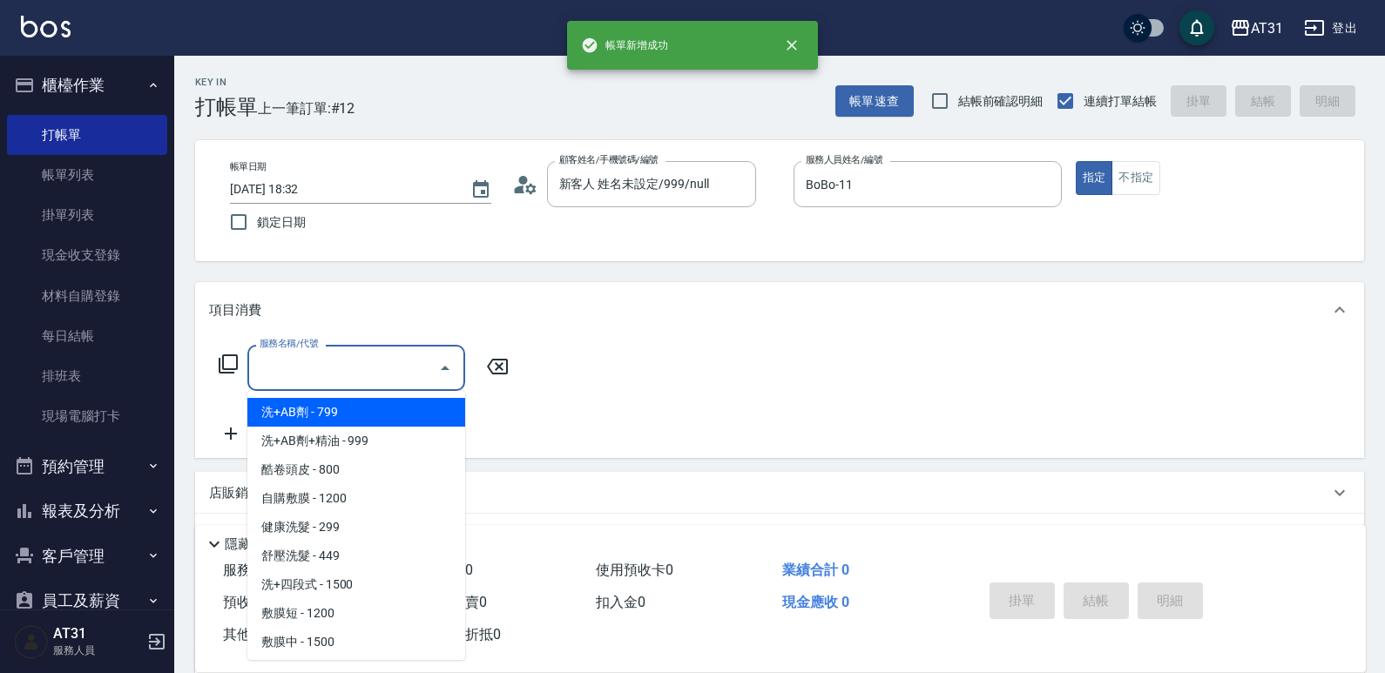
click at [312, 358] on div "服務名稱/代號 服務名稱/代號" at bounding box center [356, 368] width 218 height 46
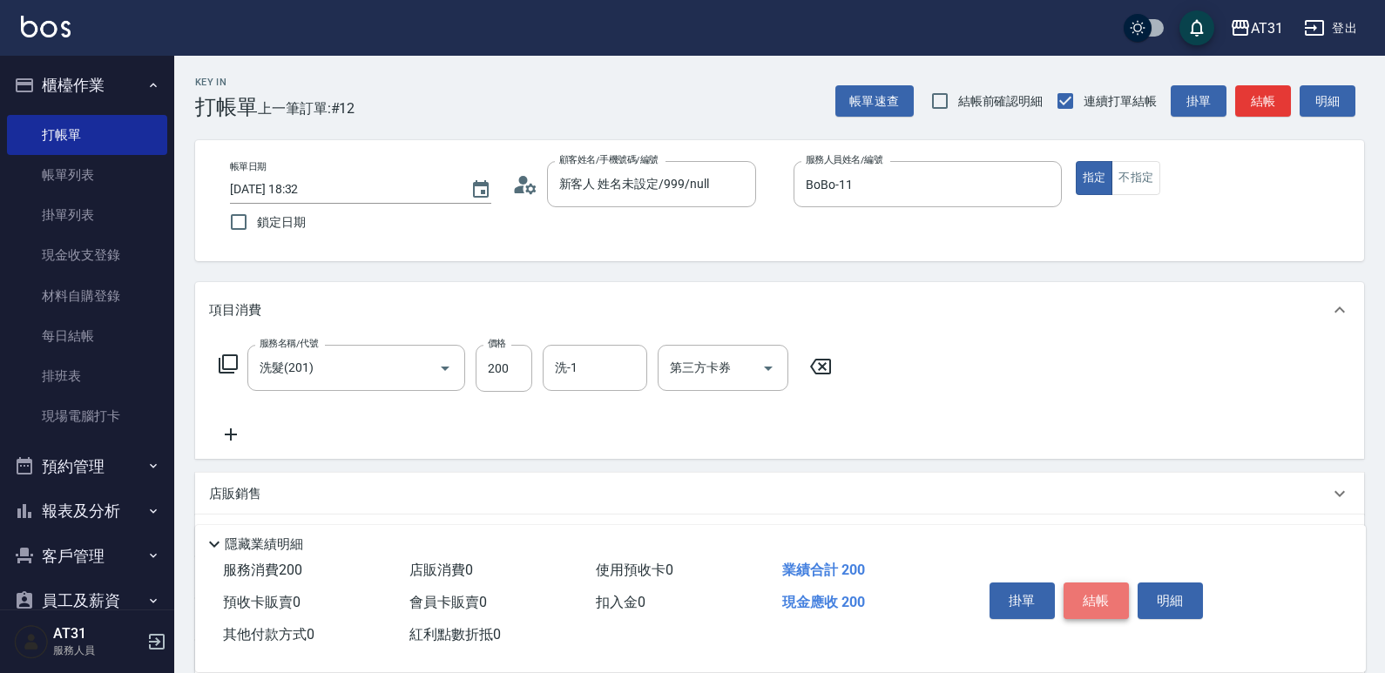
click at [1097, 587] on button "結帳" at bounding box center [1096, 601] width 65 height 37
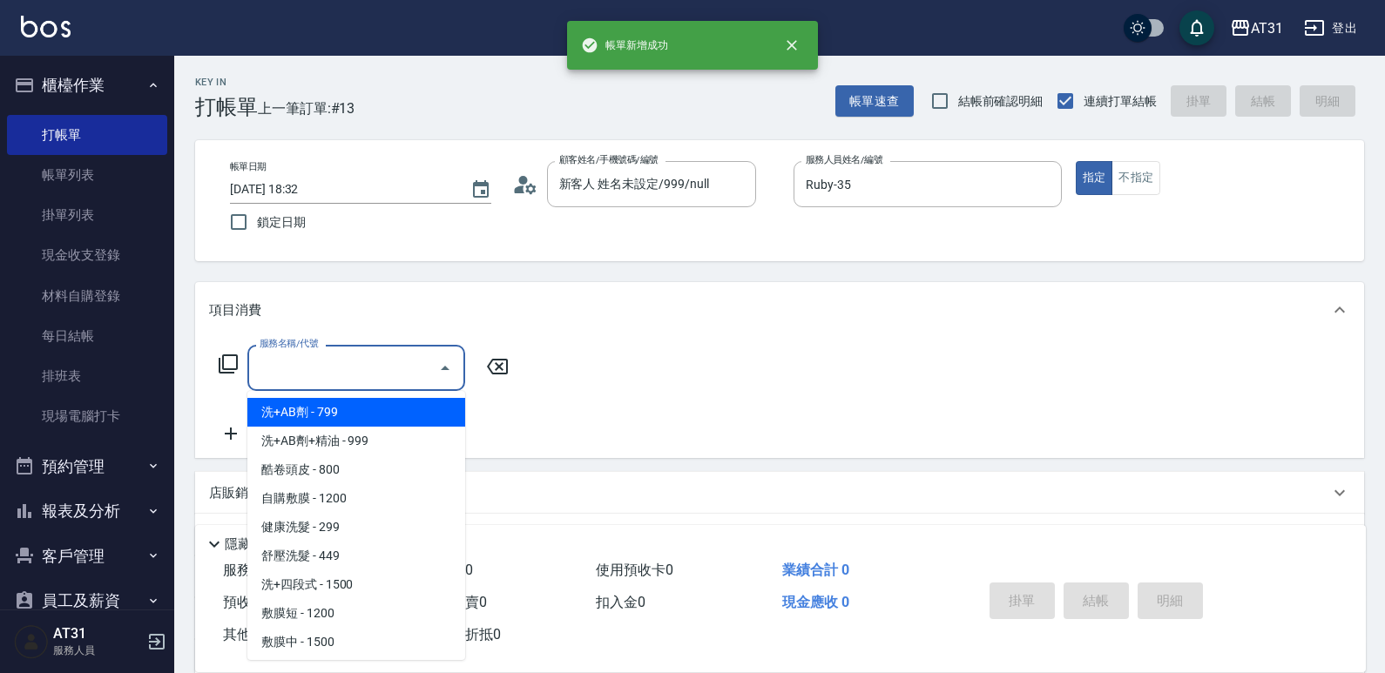
click at [399, 371] on input "服務名稱/代號" at bounding box center [343, 368] width 176 height 30
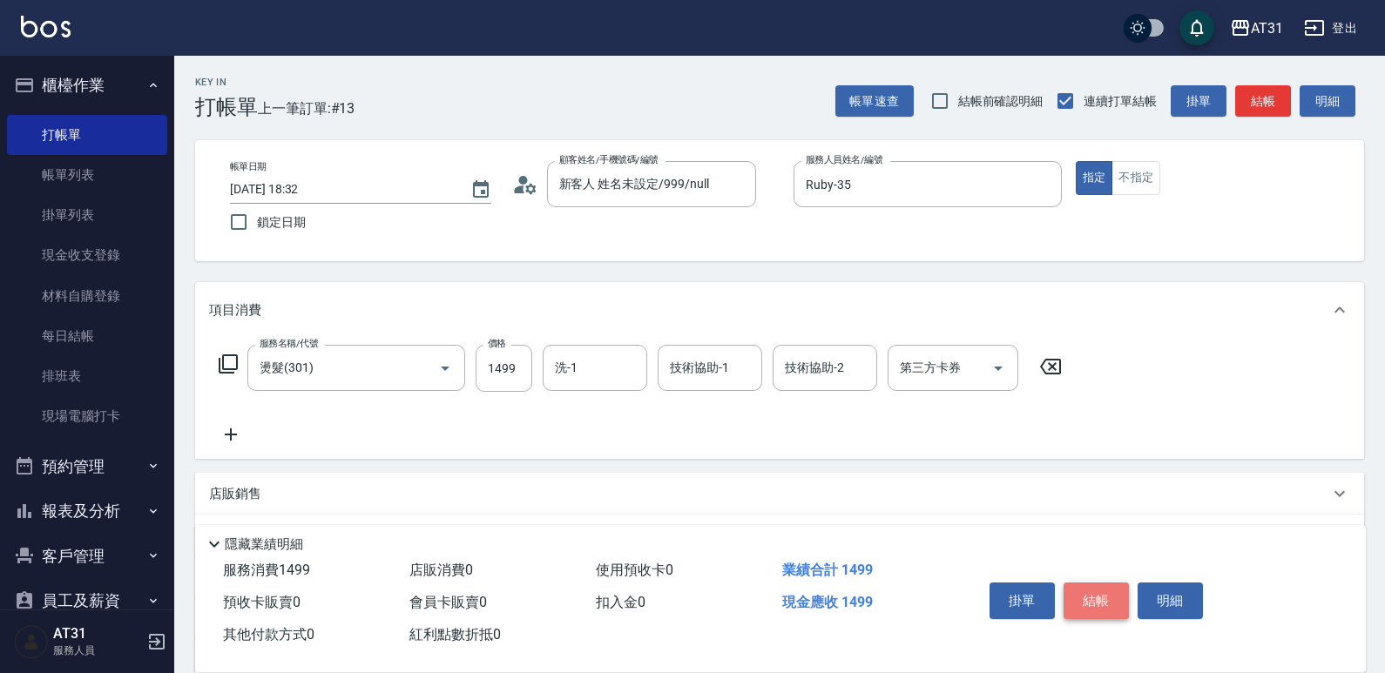
click at [1105, 602] on button "結帳" at bounding box center [1096, 601] width 65 height 37
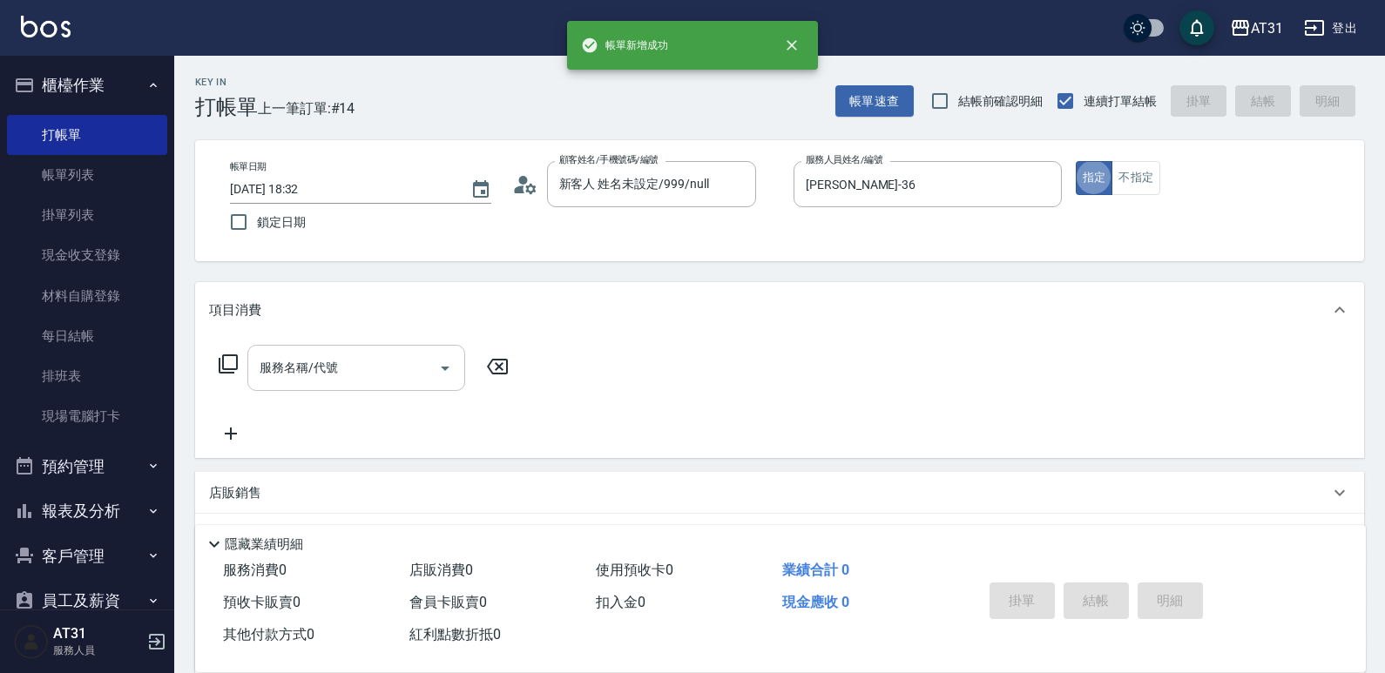
click at [341, 383] on div "服務名稱/代號" at bounding box center [356, 368] width 218 height 46
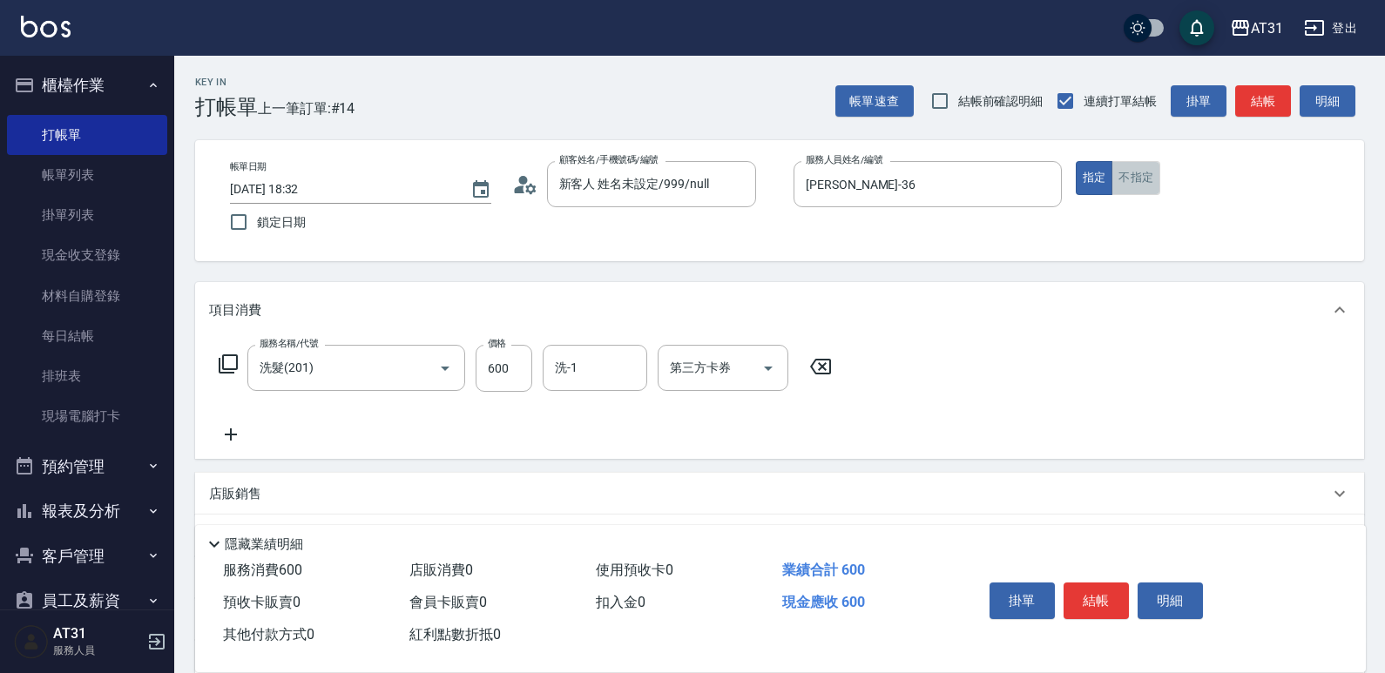
click at [1116, 186] on button "不指定" at bounding box center [1136, 178] width 49 height 34
click at [1098, 594] on button "結帳" at bounding box center [1096, 601] width 65 height 37
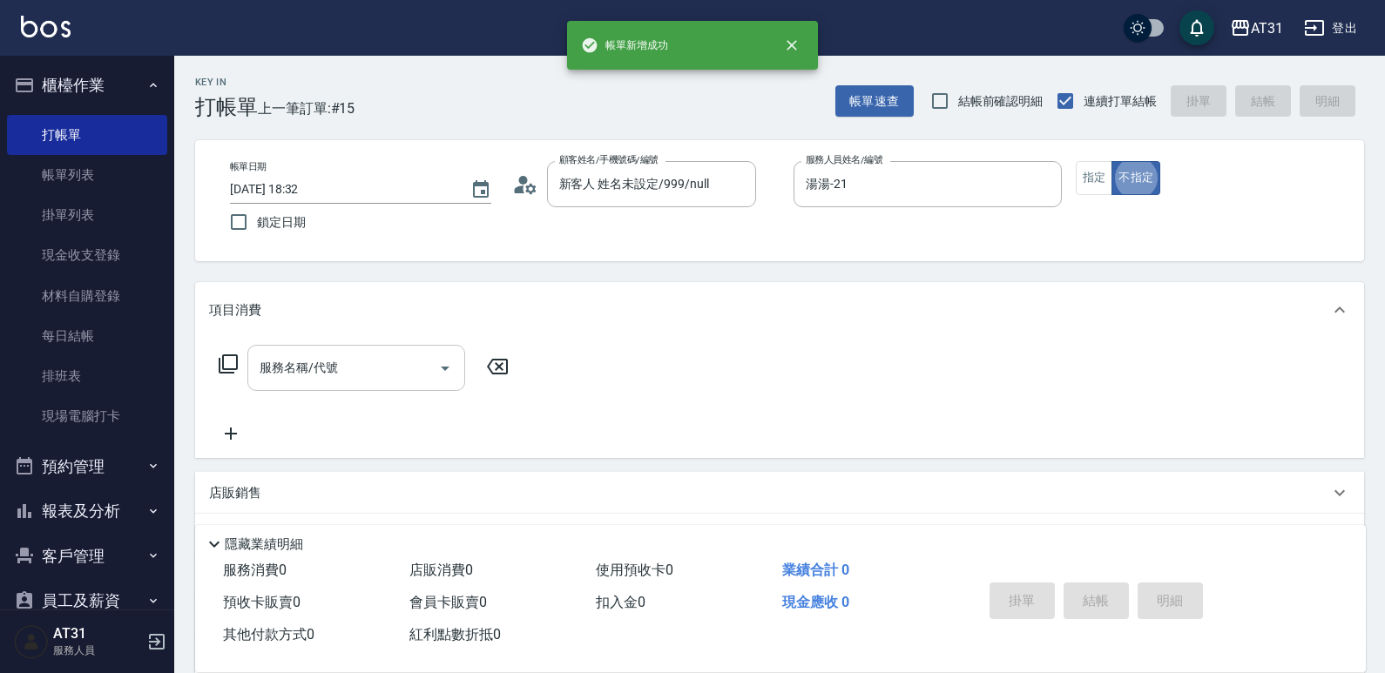
click at [320, 375] on input "服務名稱/代號" at bounding box center [343, 368] width 176 height 30
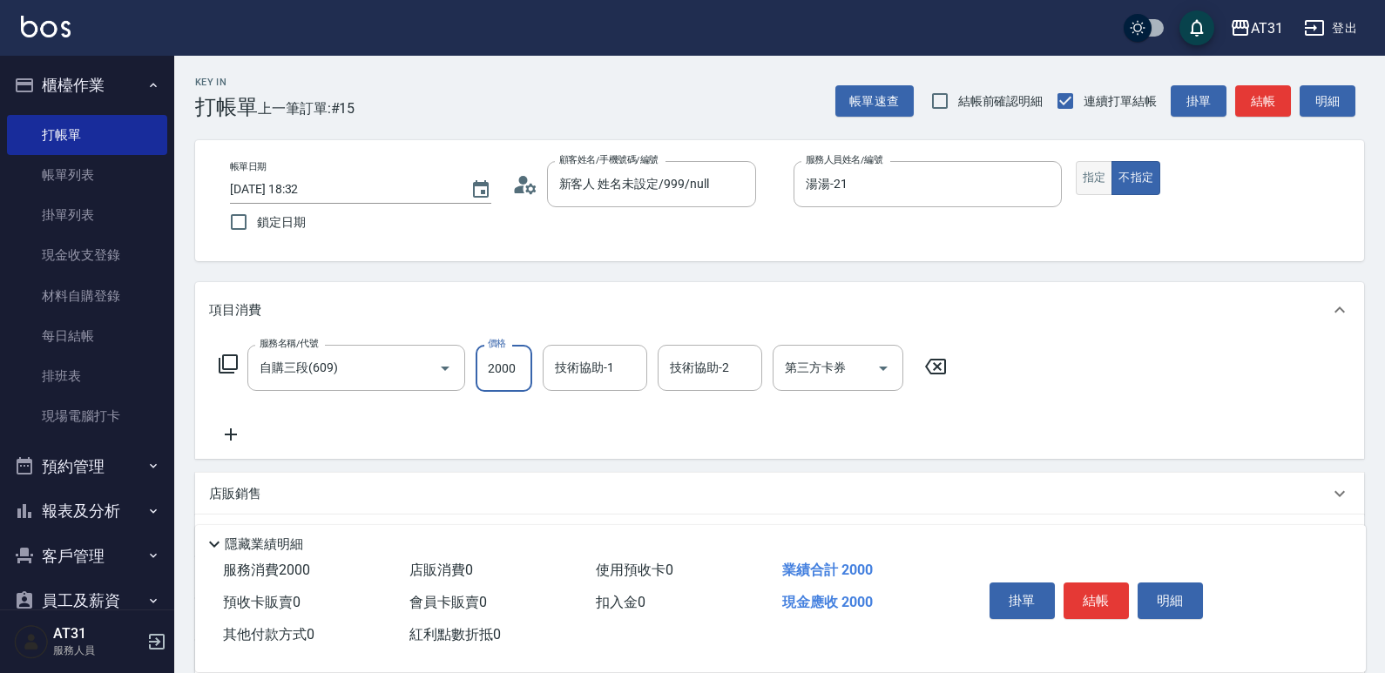
click at [1091, 188] on button "指定" at bounding box center [1094, 178] width 37 height 34
click at [1101, 592] on button "結帳" at bounding box center [1096, 601] width 65 height 37
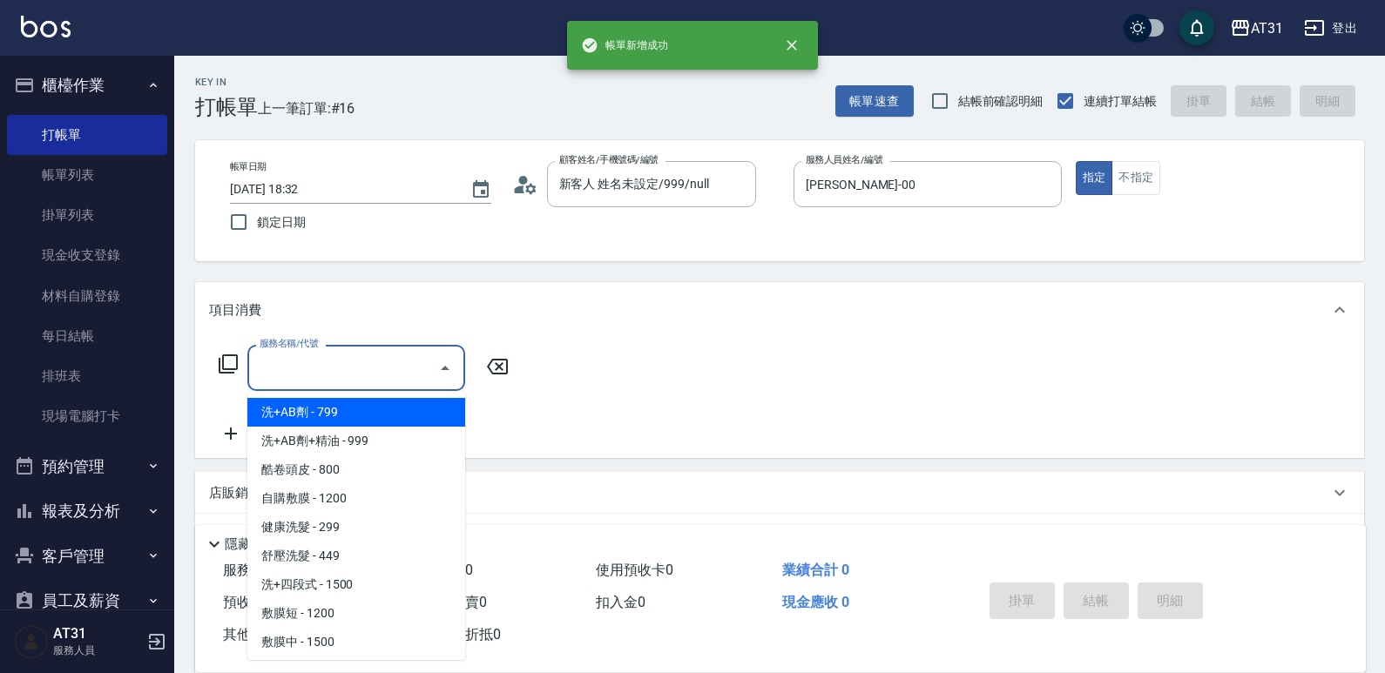
click at [334, 375] on input "服務名稱/代號" at bounding box center [343, 368] width 176 height 30
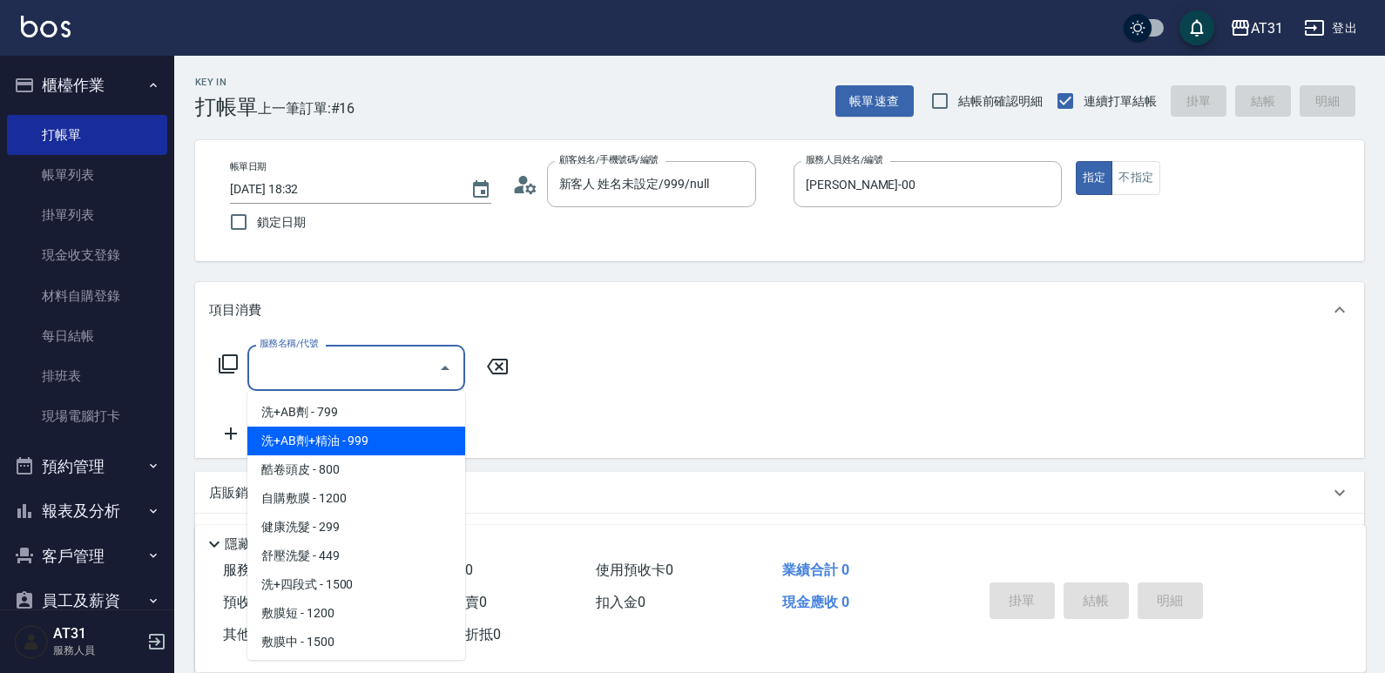
click at [339, 430] on span "洗+AB劑+精油 - 999" at bounding box center [356, 441] width 218 height 29
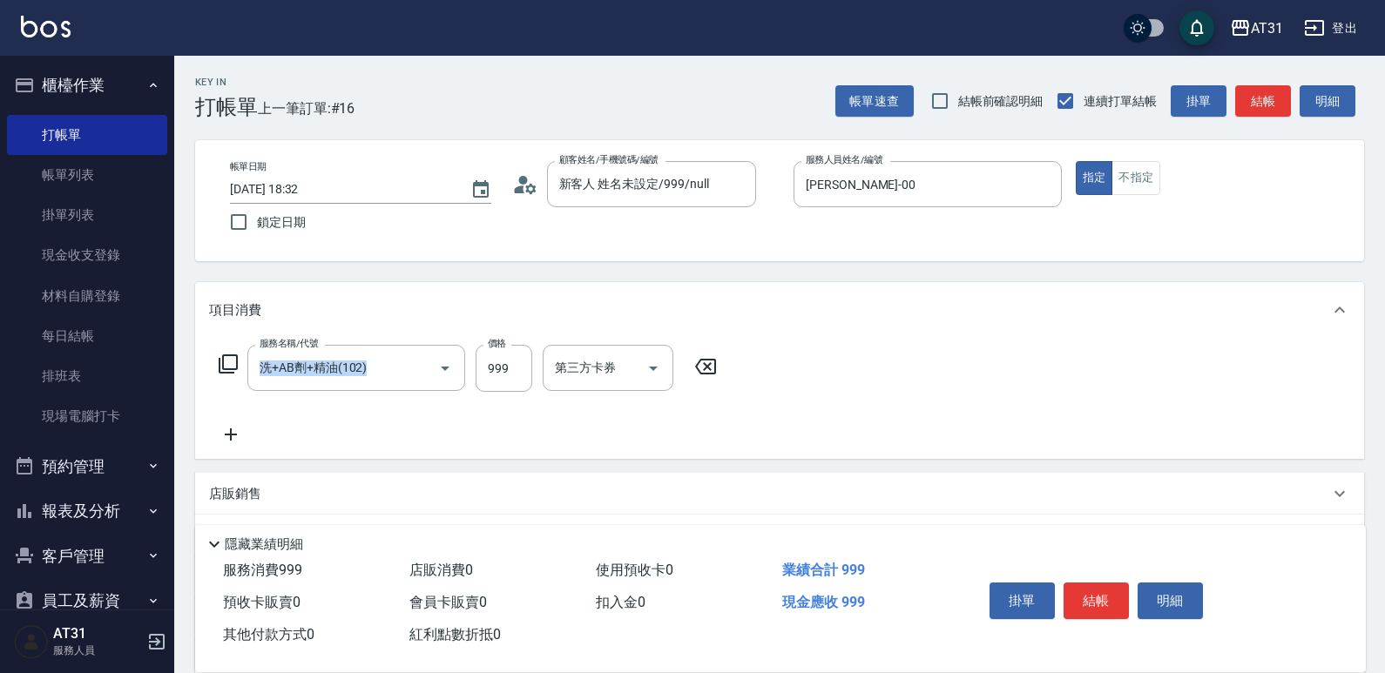
drag, startPoint x: 339, startPoint y: 429, endPoint x: 344, endPoint y: 412, distance: 18.2
click at [341, 427] on div "服務名稱/代號 洗+AB劑+精油(102) 服務名稱/代號 價格 999 價格 第三方卡券 第三方卡券" at bounding box center [468, 395] width 518 height 100
click at [422, 369] on icon "Clear" at bounding box center [421, 368] width 10 height 10
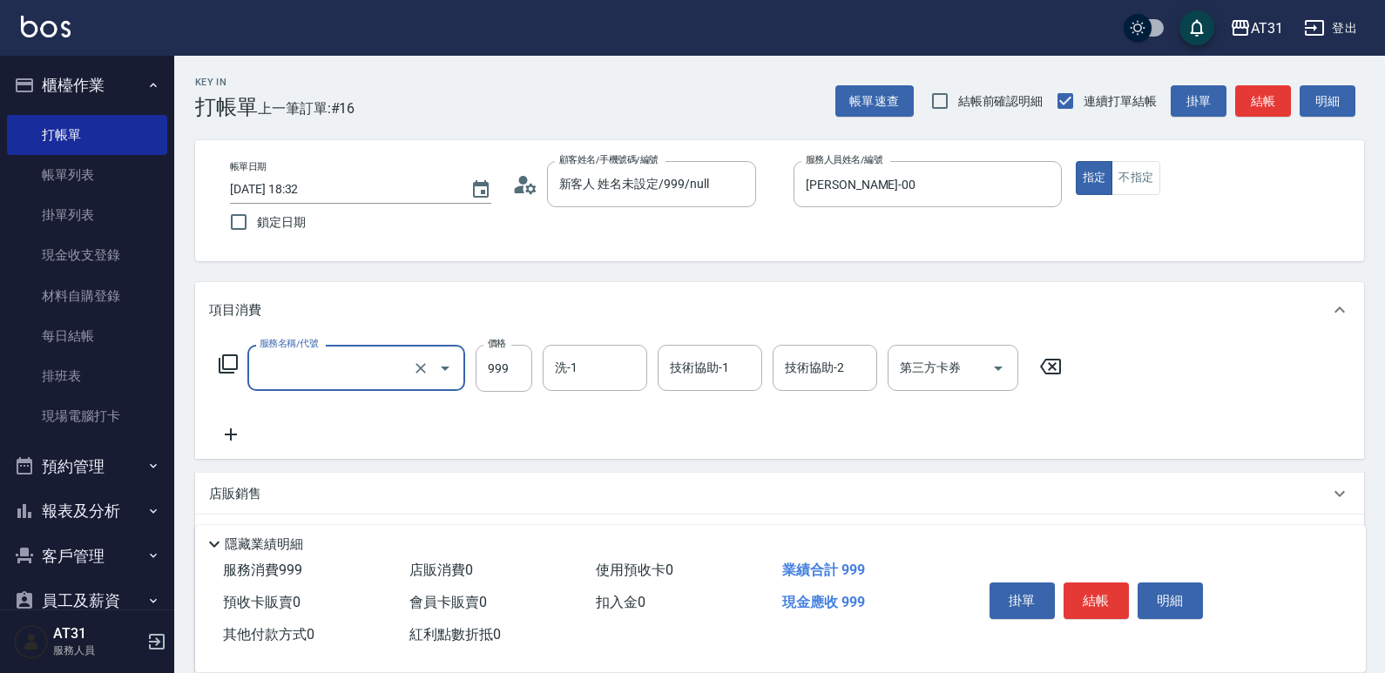
click at [377, 379] on input "服務名稱/代號" at bounding box center [331, 368] width 153 height 30
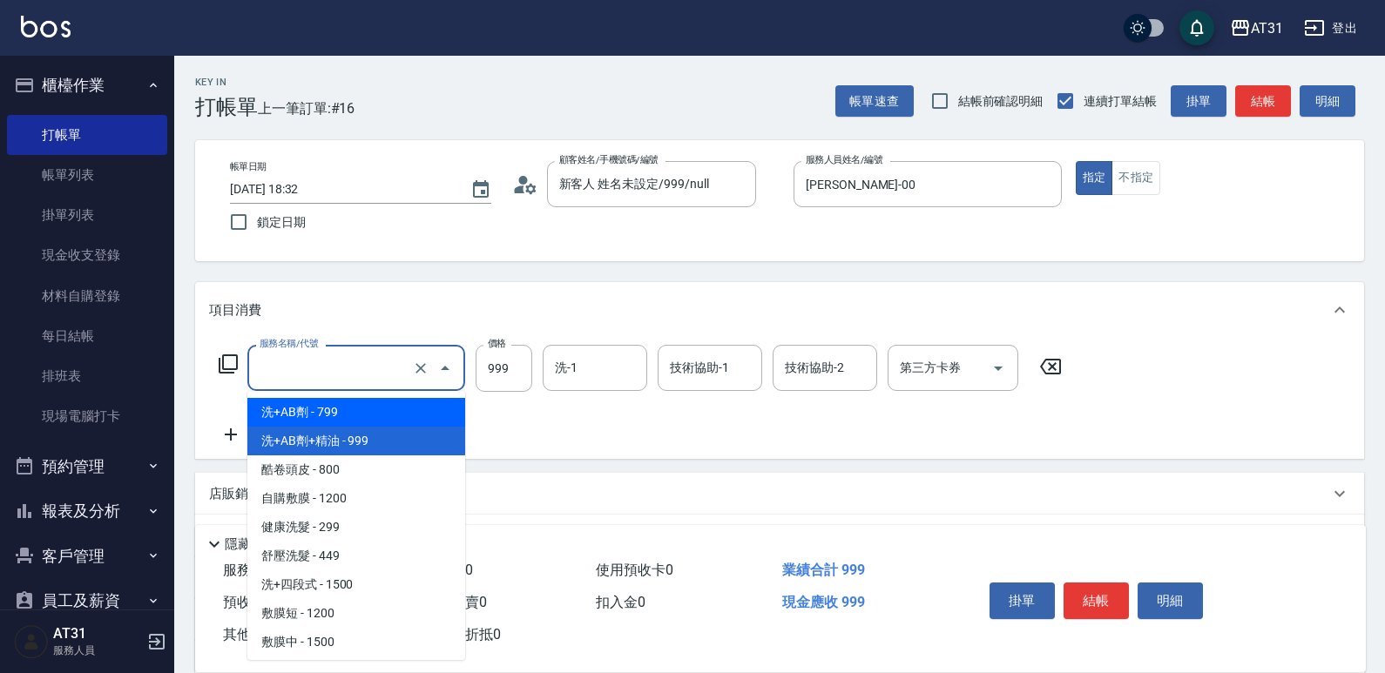
click at [359, 412] on span "洗+AB劑 - 799" at bounding box center [356, 412] width 218 height 29
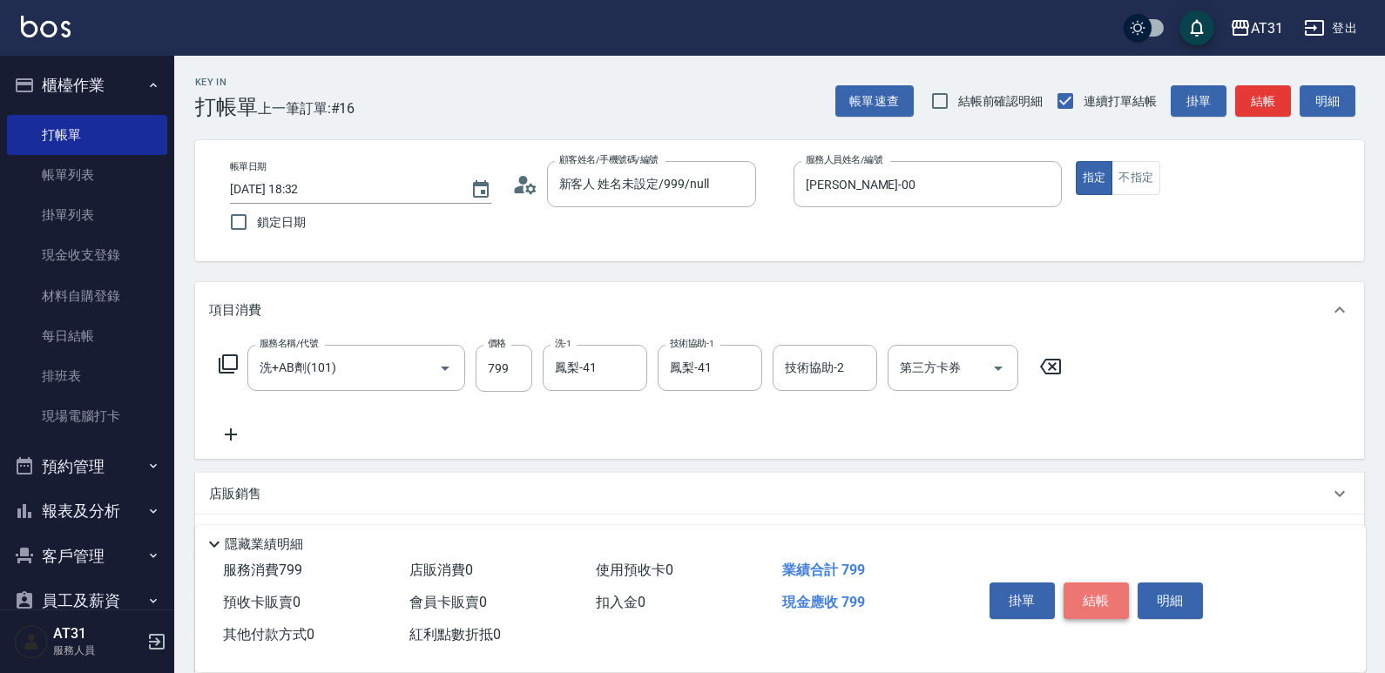
click at [1097, 608] on button "結帳" at bounding box center [1096, 601] width 65 height 37
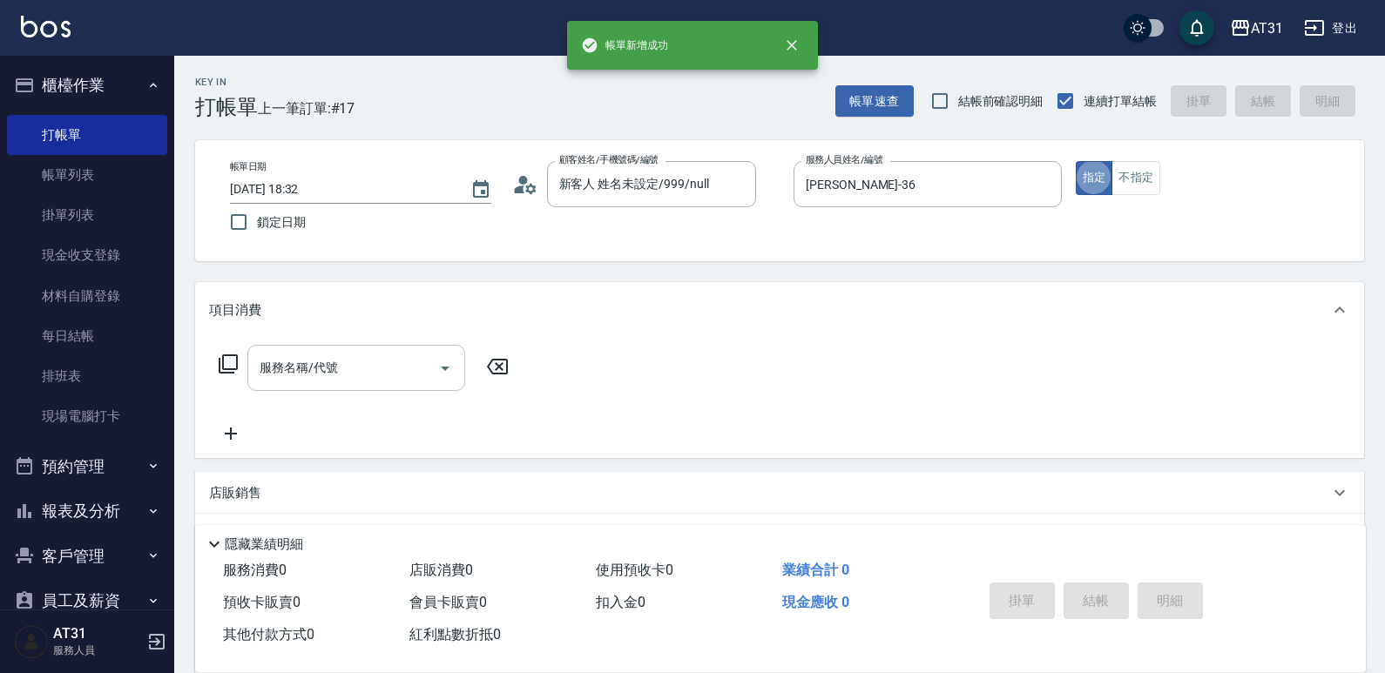
click at [375, 385] on div "服務名稱/代號" at bounding box center [356, 368] width 218 height 46
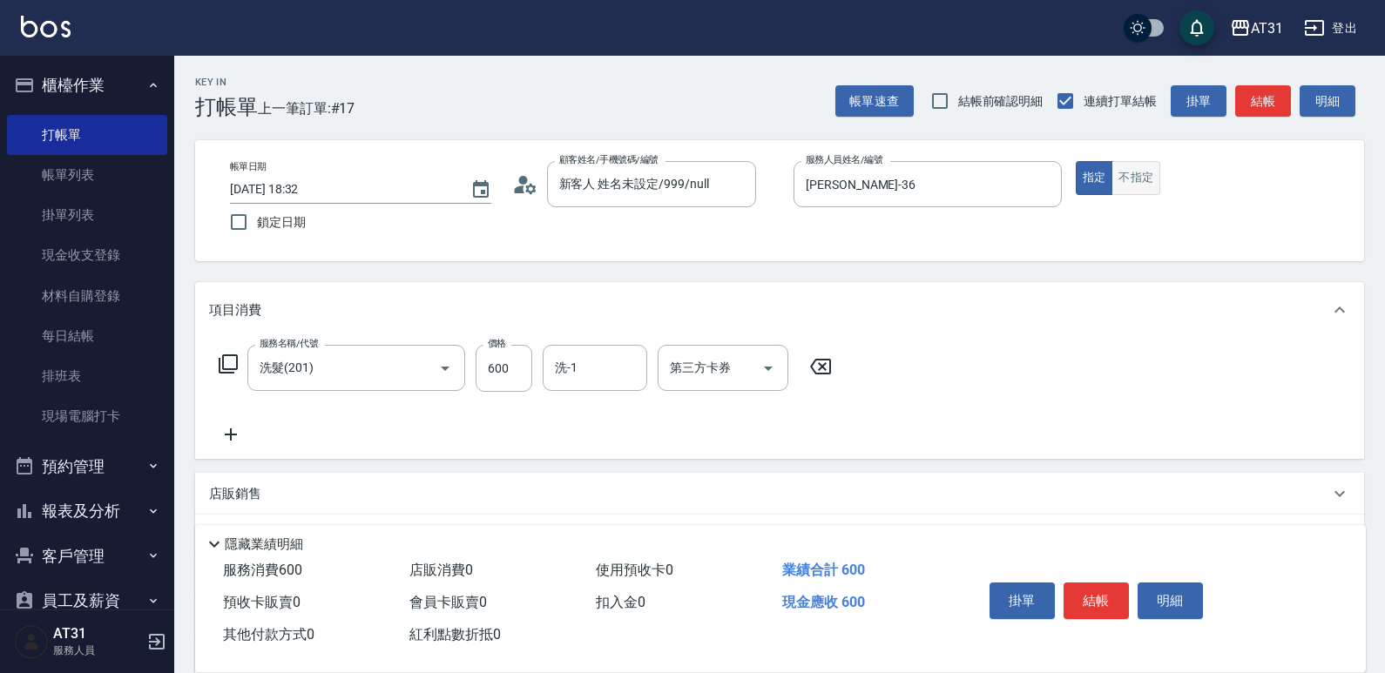
click at [1153, 194] on button "不指定" at bounding box center [1136, 178] width 49 height 34
click at [1094, 609] on button "結帳" at bounding box center [1096, 601] width 65 height 37
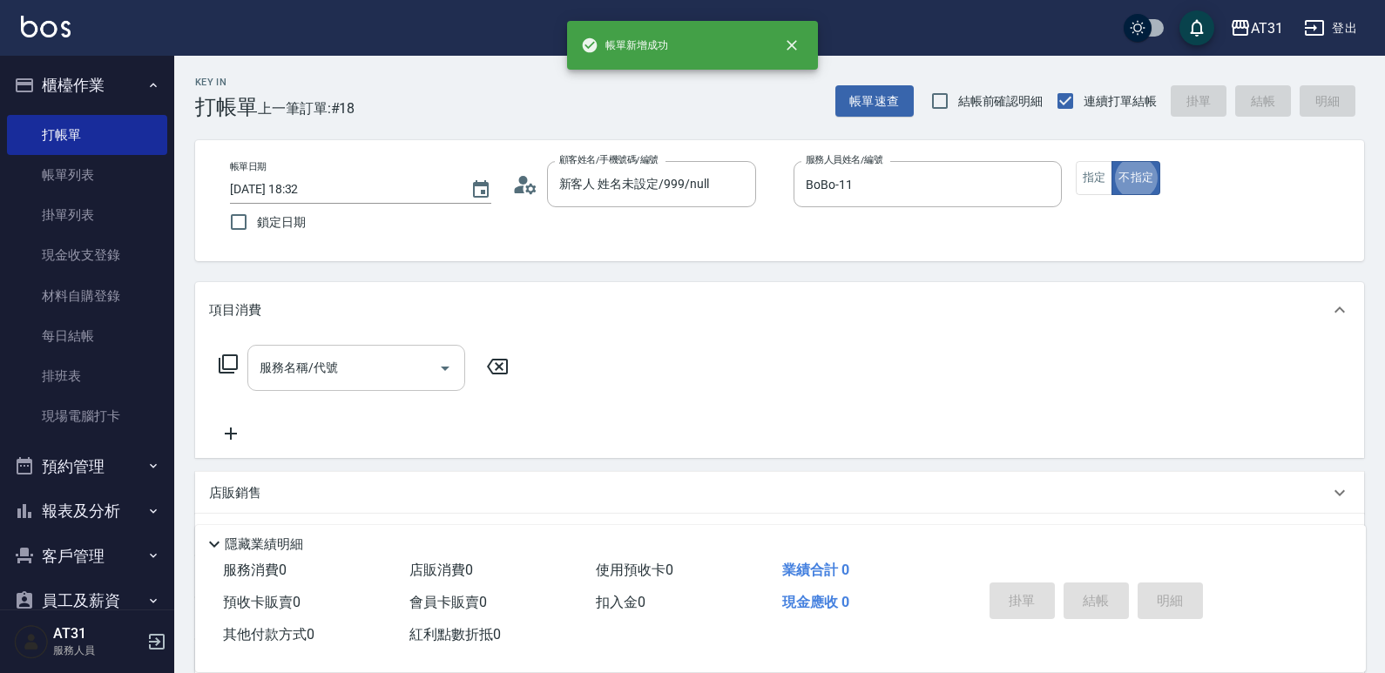
click at [380, 362] on input "服務名稱/代號" at bounding box center [343, 368] width 176 height 30
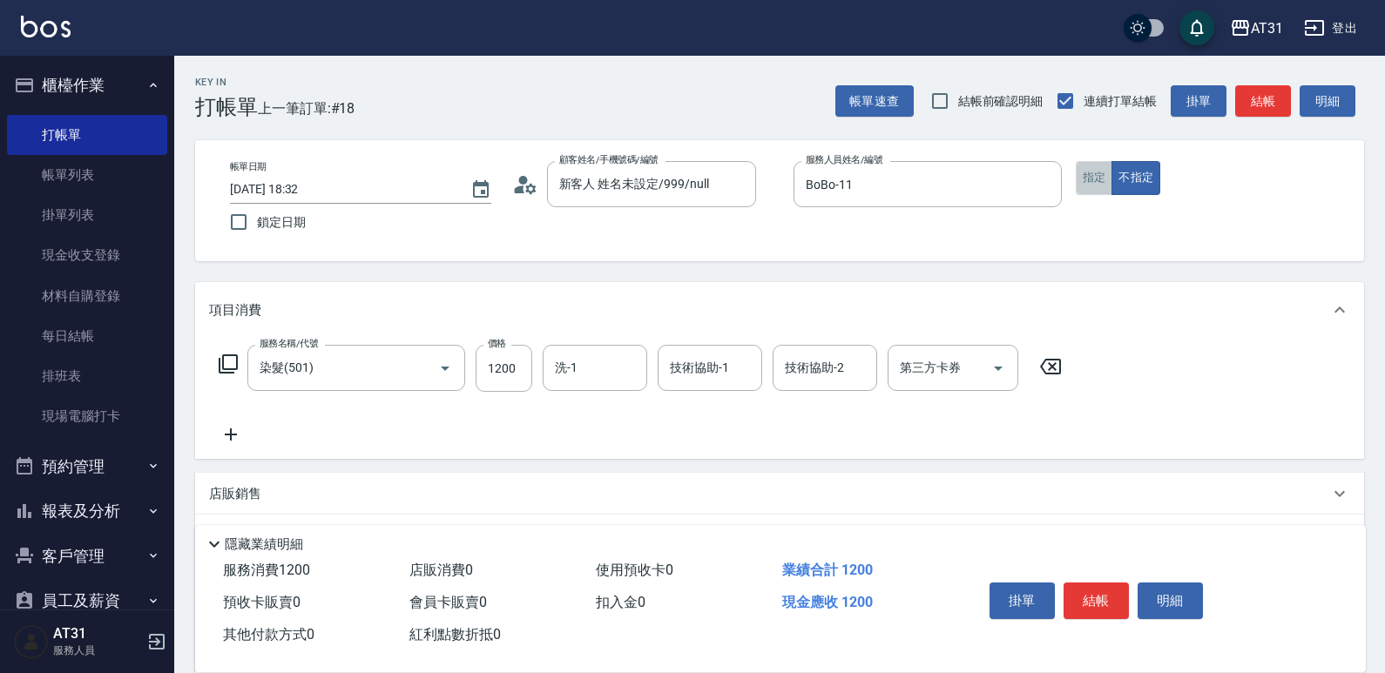
click at [1082, 173] on button "指定" at bounding box center [1094, 178] width 37 height 34
drag, startPoint x: 1088, startPoint y: 593, endPoint x: 1093, endPoint y: 585, distance: 10.2
click at [1088, 592] on button "結帳" at bounding box center [1096, 601] width 65 height 37
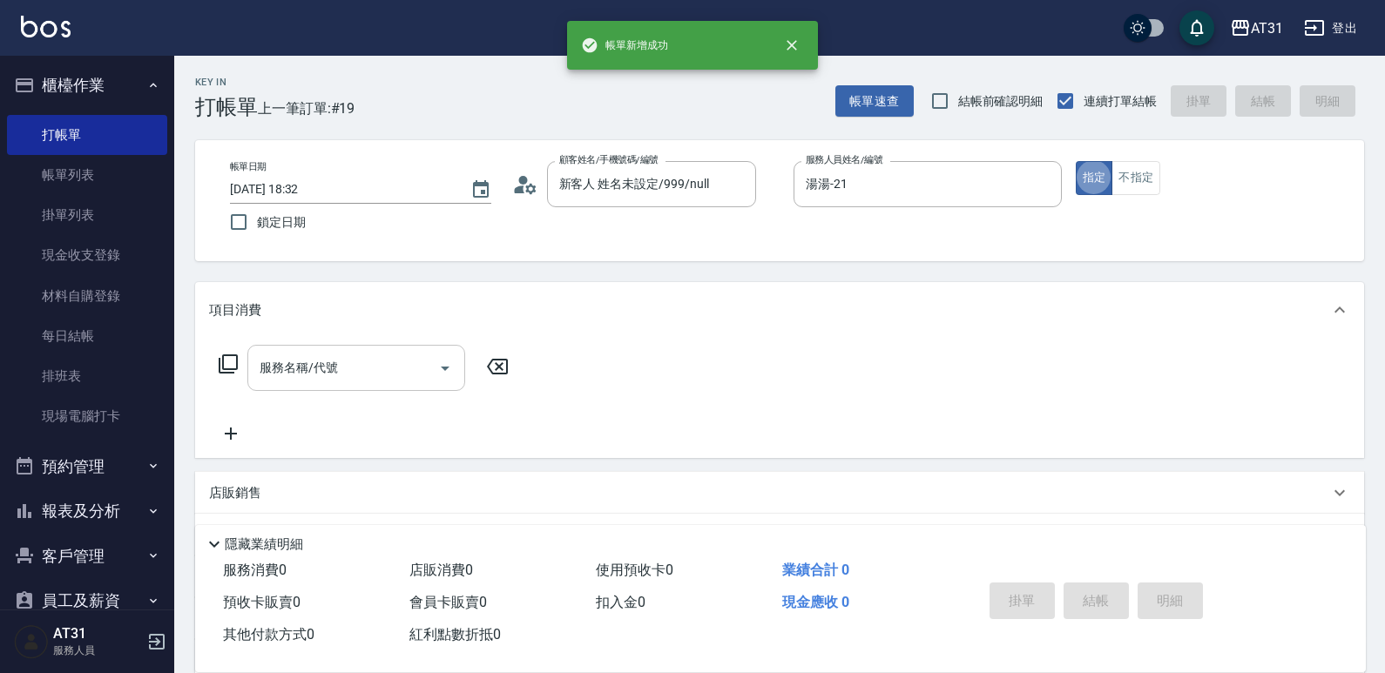
click at [351, 368] on input "服務名稱/代號" at bounding box center [343, 368] width 176 height 30
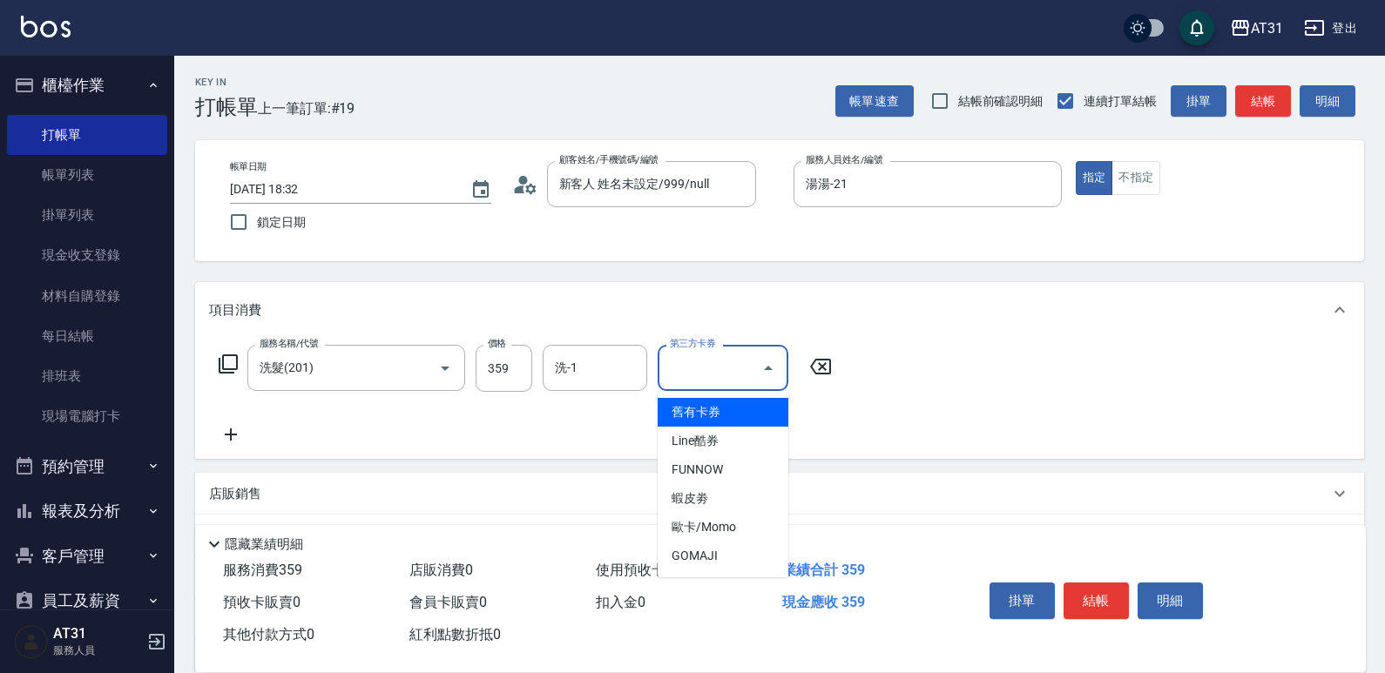
click at [705, 379] on input "第三方卡券" at bounding box center [710, 368] width 89 height 30
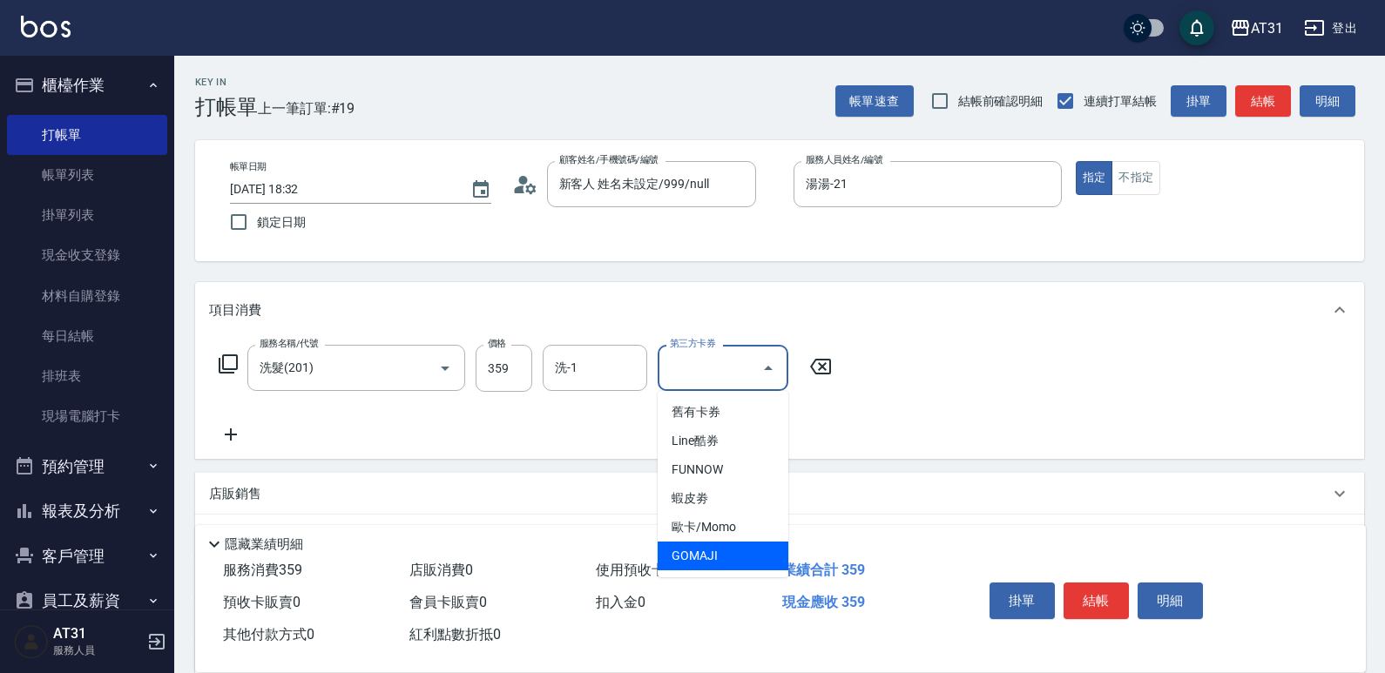
click at [706, 551] on span "GOMAJI" at bounding box center [723, 556] width 131 height 29
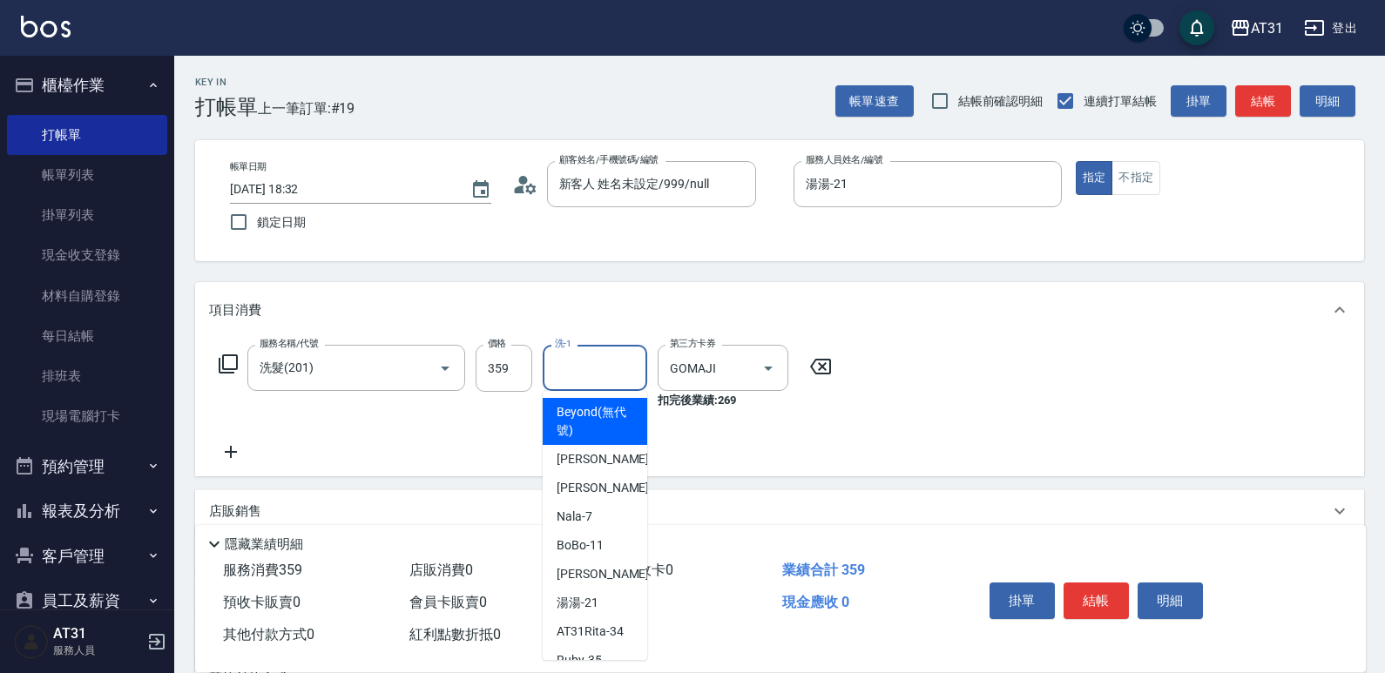
click at [583, 370] on input "洗-1" at bounding box center [595, 368] width 89 height 30
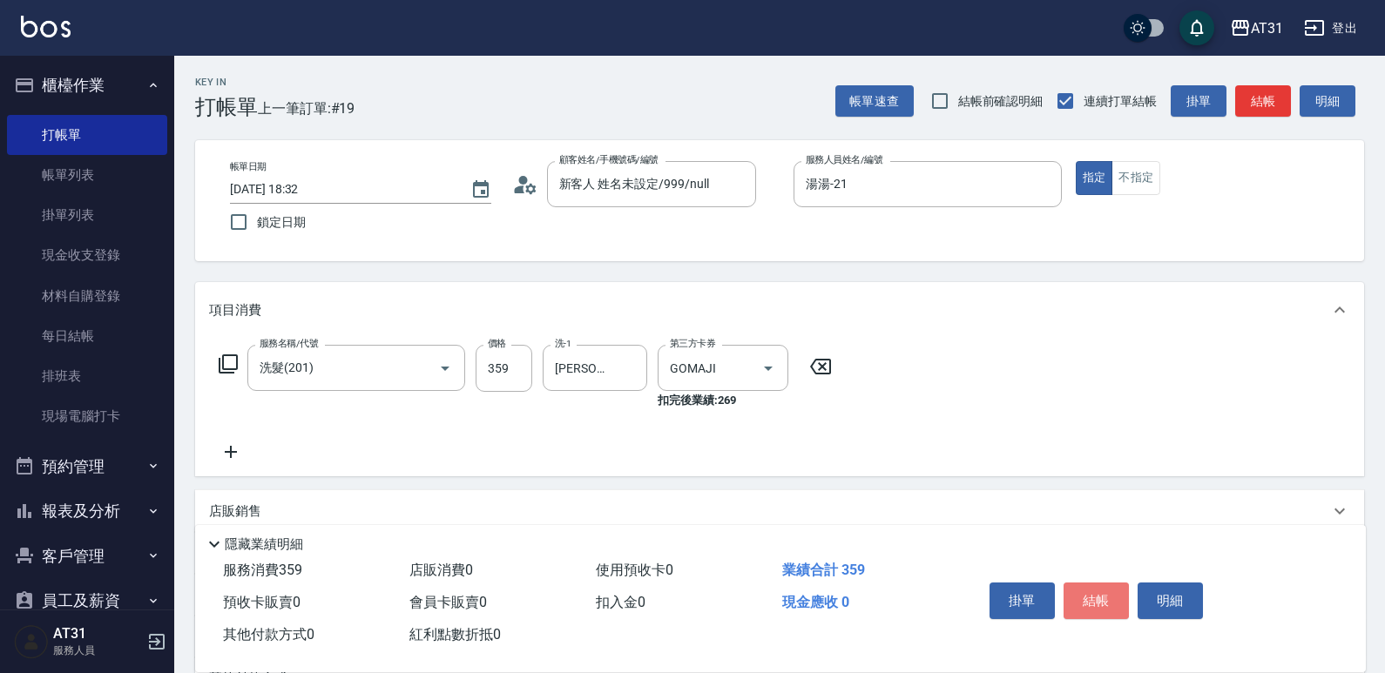
click at [1093, 601] on button "結帳" at bounding box center [1096, 601] width 65 height 37
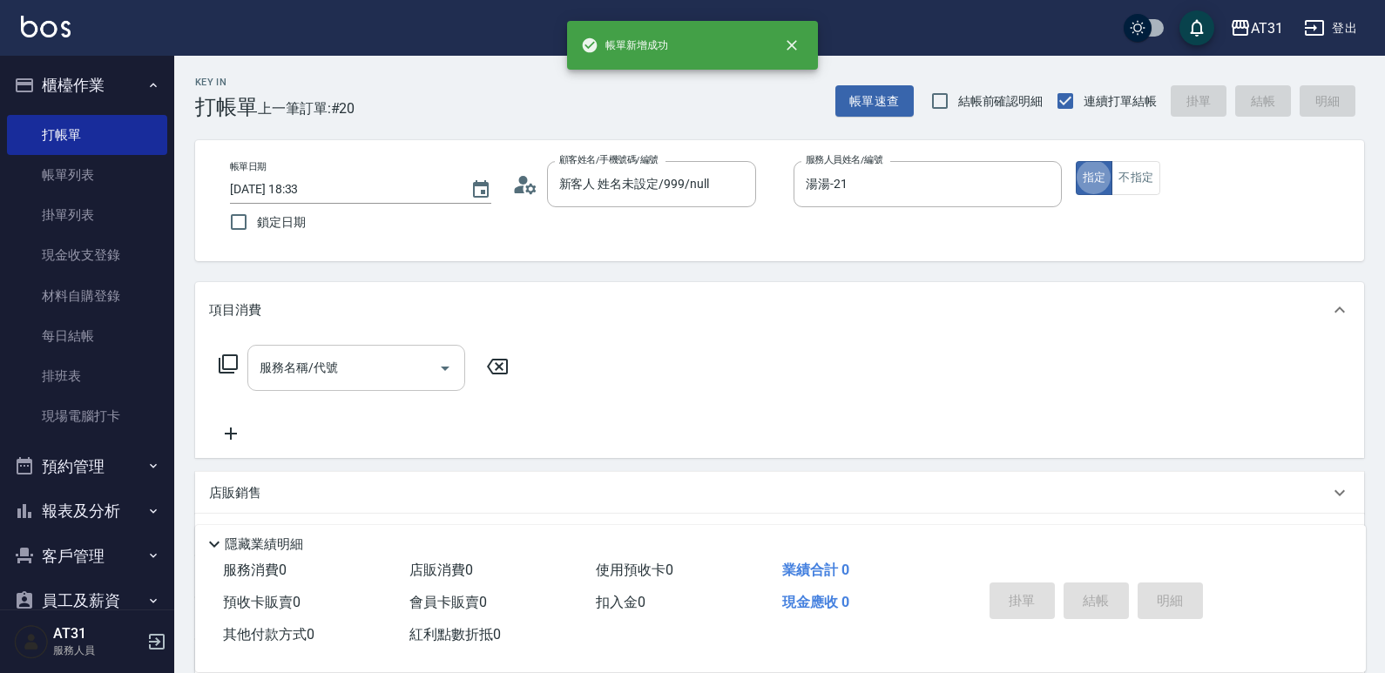
click at [363, 372] on input "服務名稱/代號" at bounding box center [343, 368] width 176 height 30
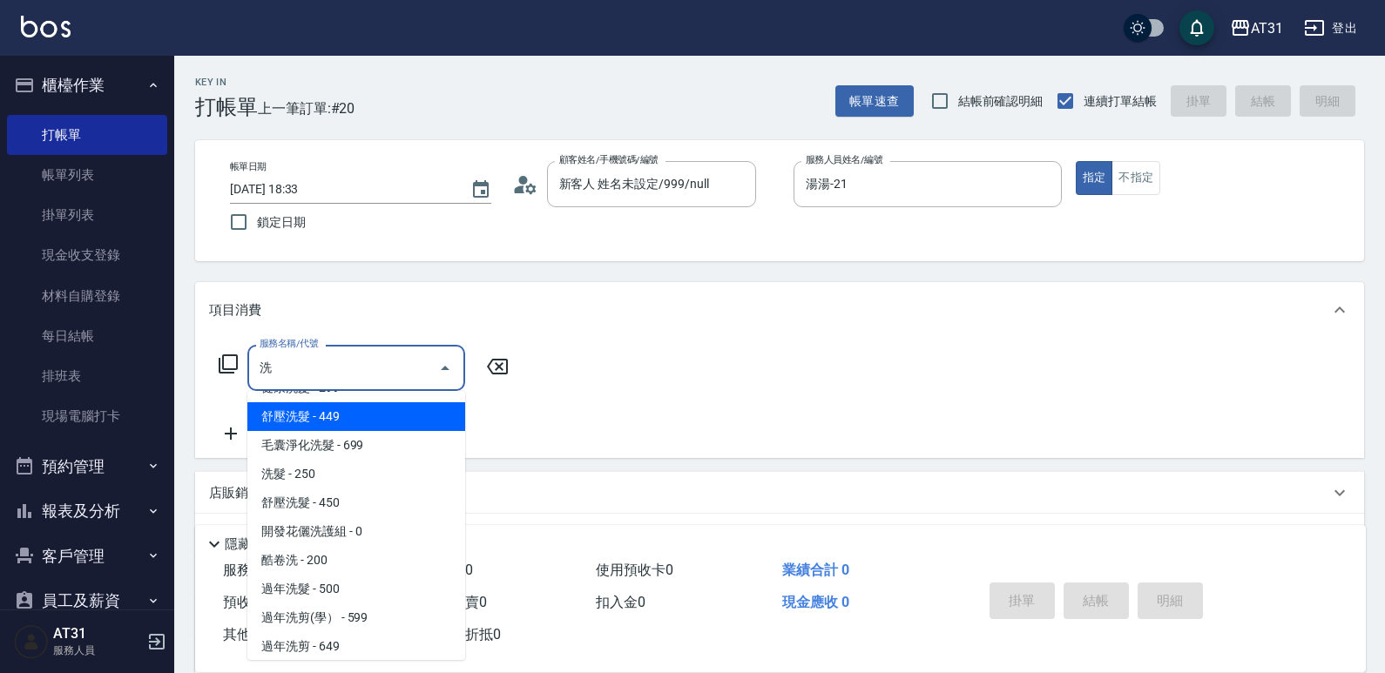
scroll to position [523, 0]
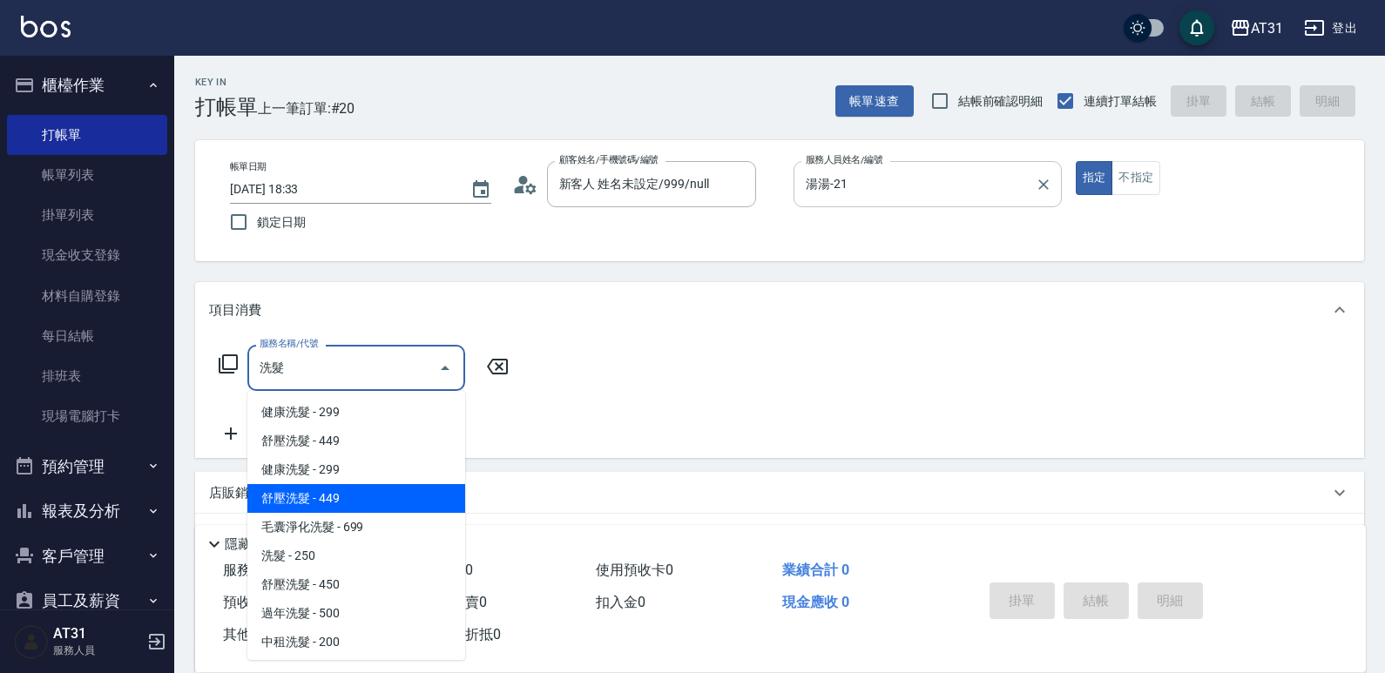
click at [1018, 184] on input "湯湯-21" at bounding box center [914, 184] width 226 height 30
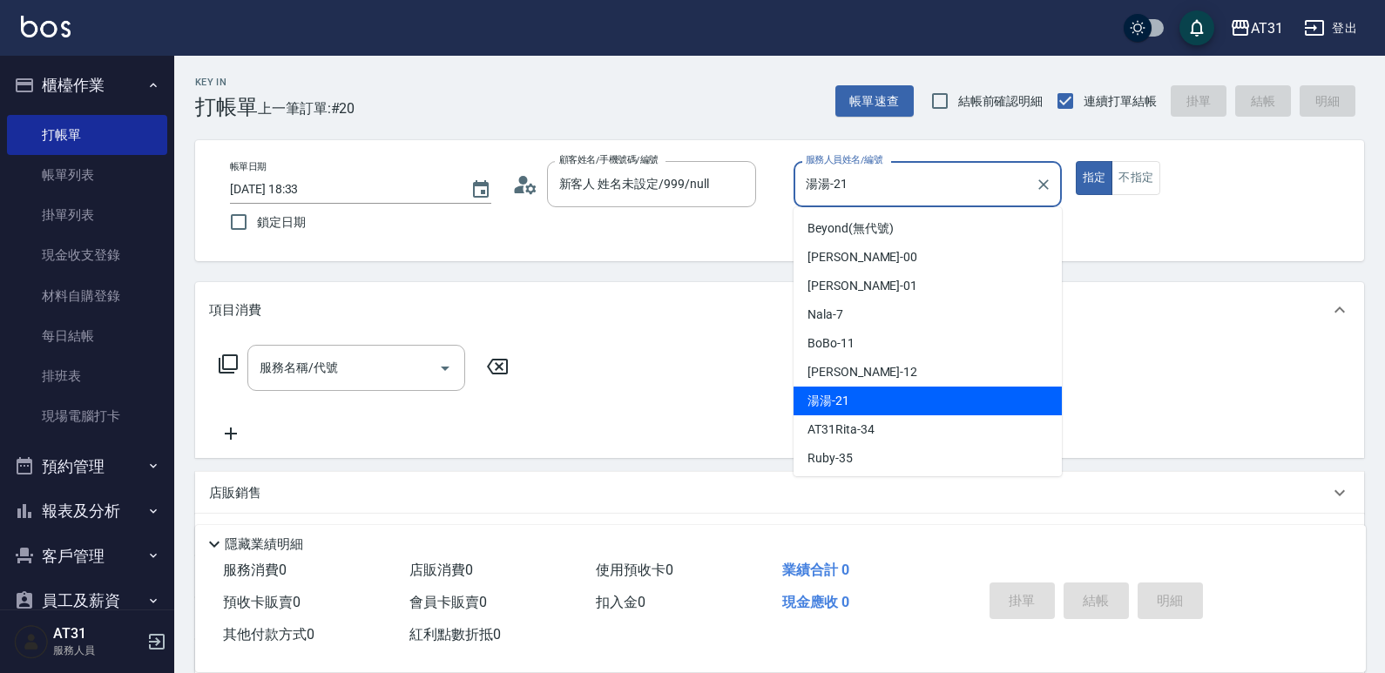
click at [1037, 190] on icon "Clear" at bounding box center [1043, 184] width 17 height 17
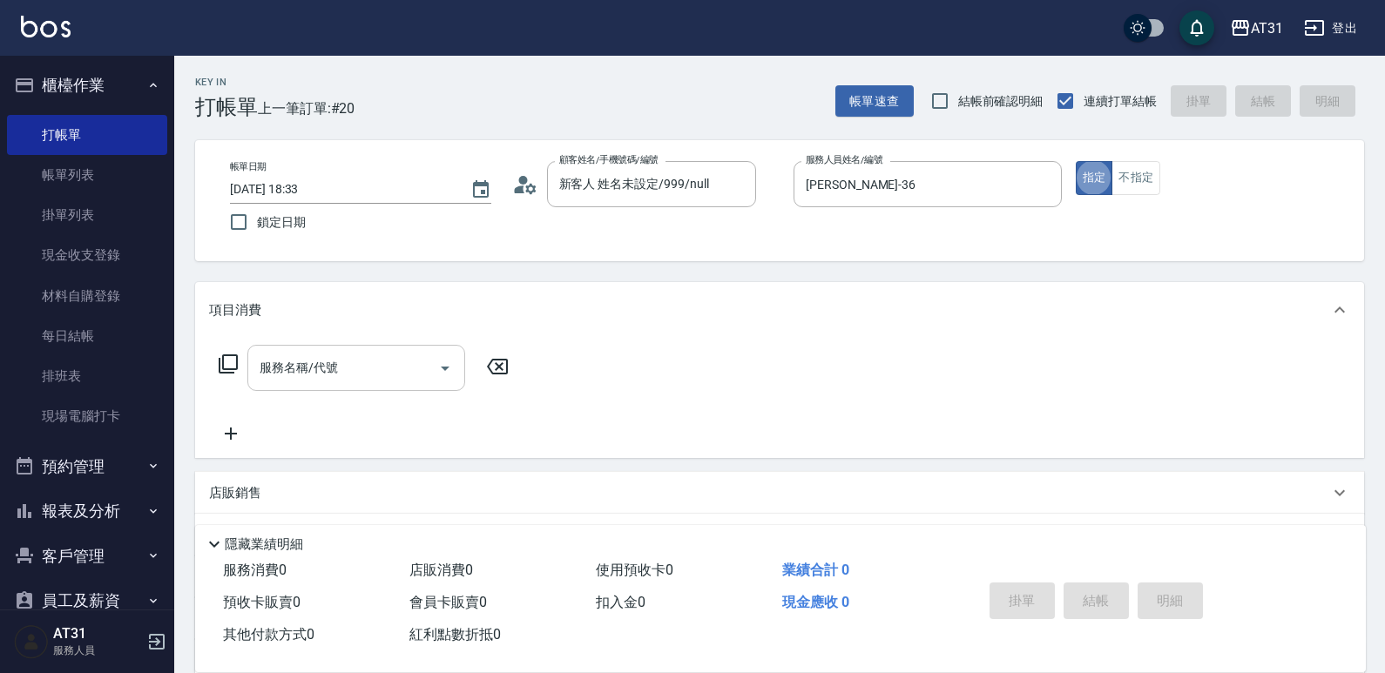
click at [410, 350] on div "服務名稱/代號" at bounding box center [356, 368] width 218 height 46
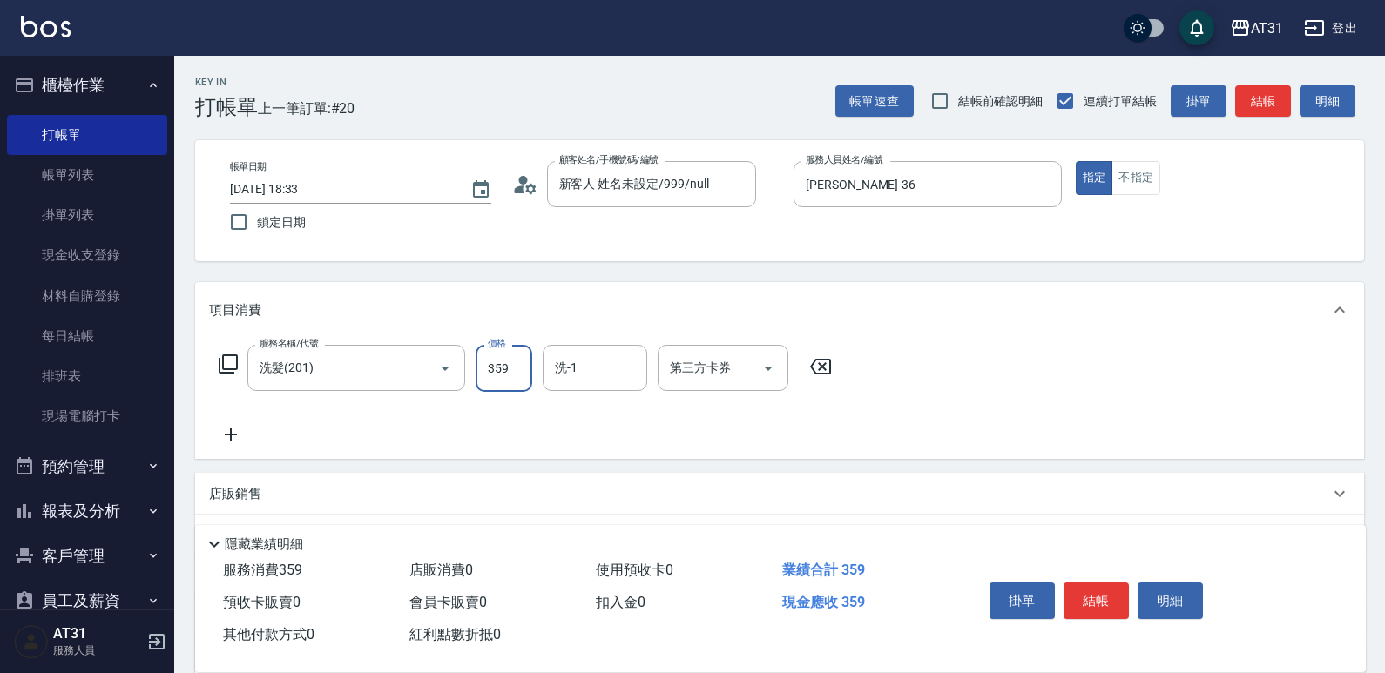
click at [792, 384] on div "第三方卡券 第三方卡券" at bounding box center [728, 368] width 141 height 47
click at [766, 375] on icon "Open" at bounding box center [768, 368] width 21 height 21
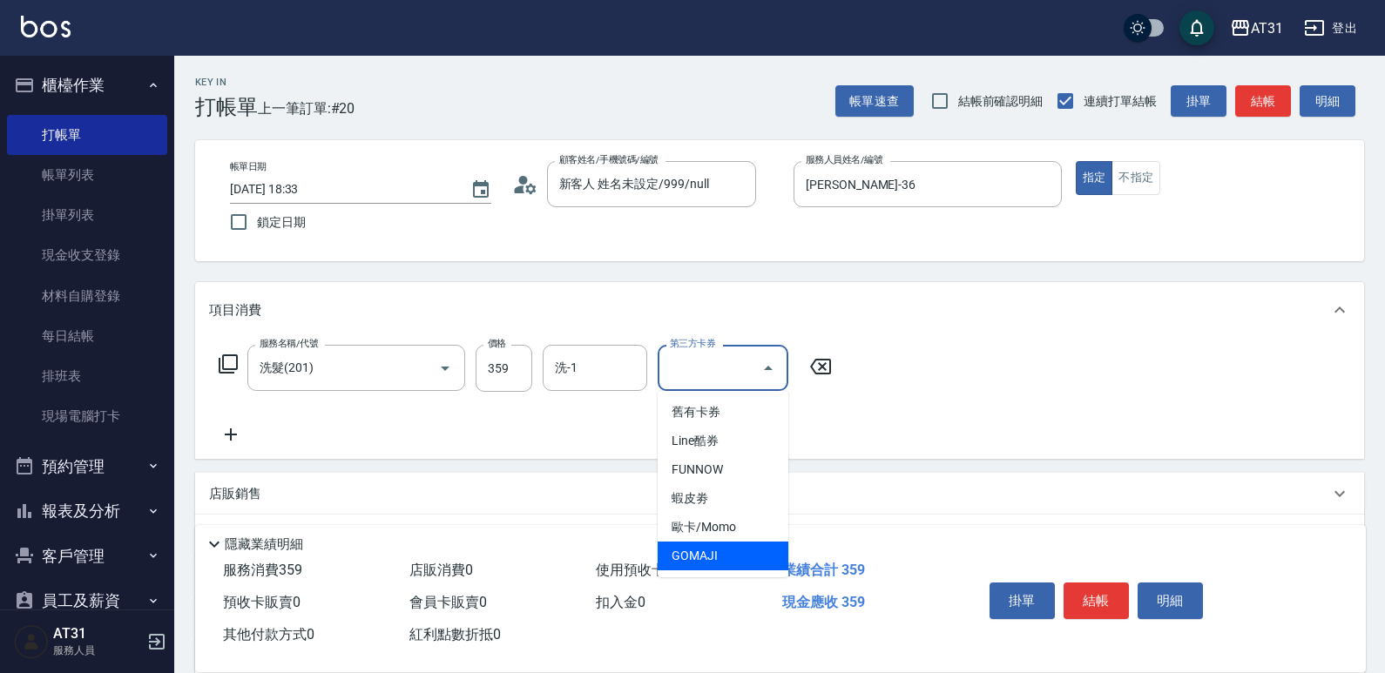
click at [720, 551] on span "GOMAJI" at bounding box center [723, 556] width 131 height 29
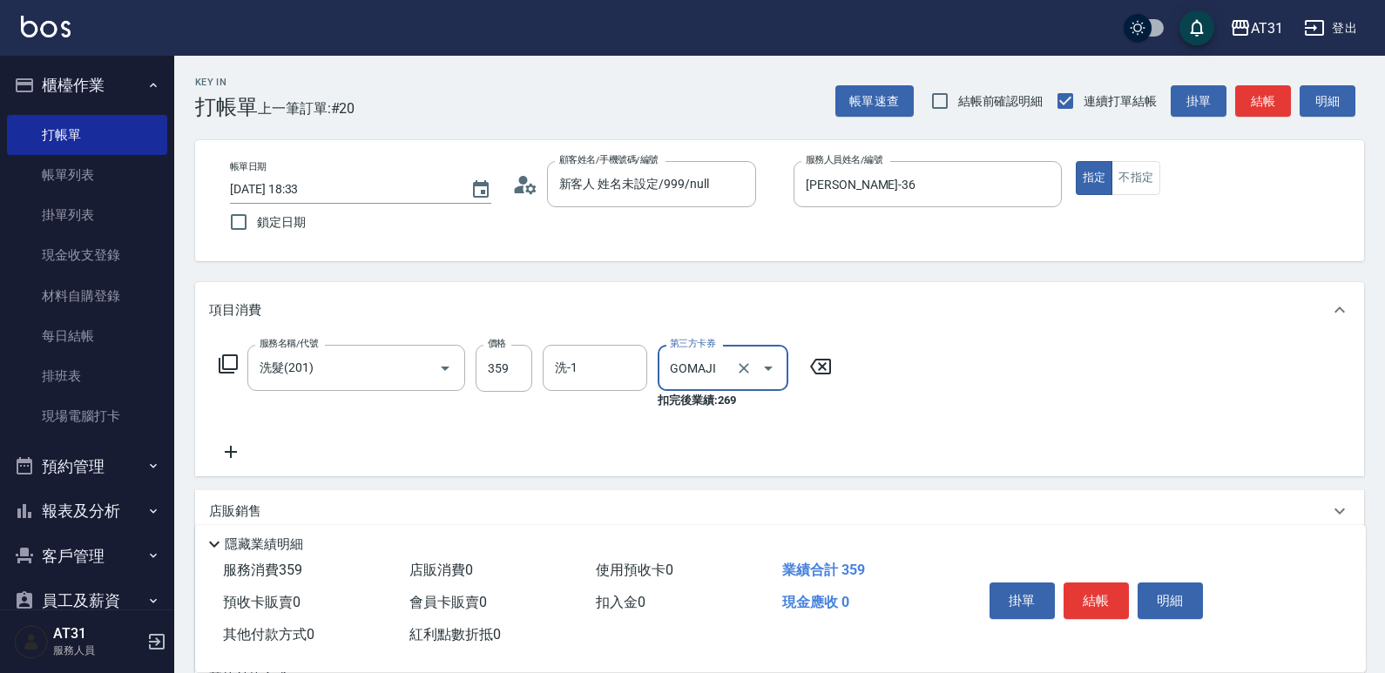
click at [1106, 597] on button "結帳" at bounding box center [1096, 601] width 65 height 37
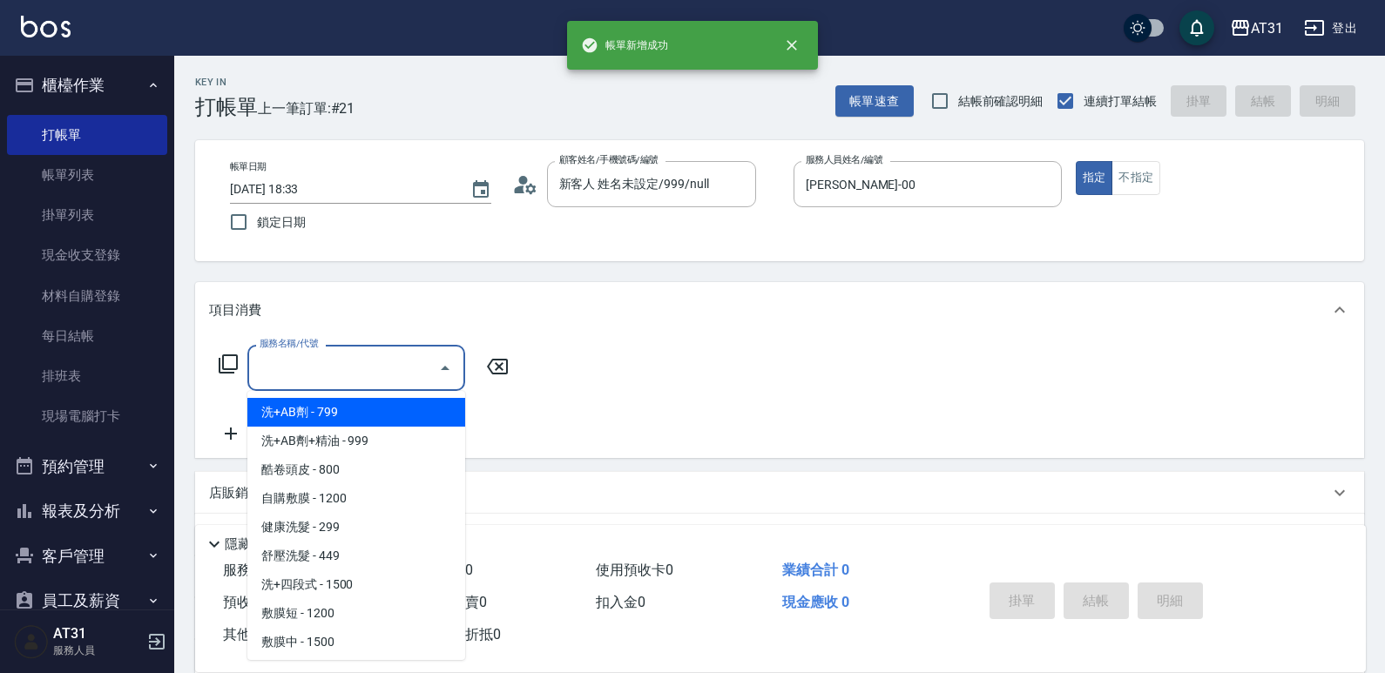
click at [370, 370] on input "服務名稱/代號" at bounding box center [343, 368] width 176 height 30
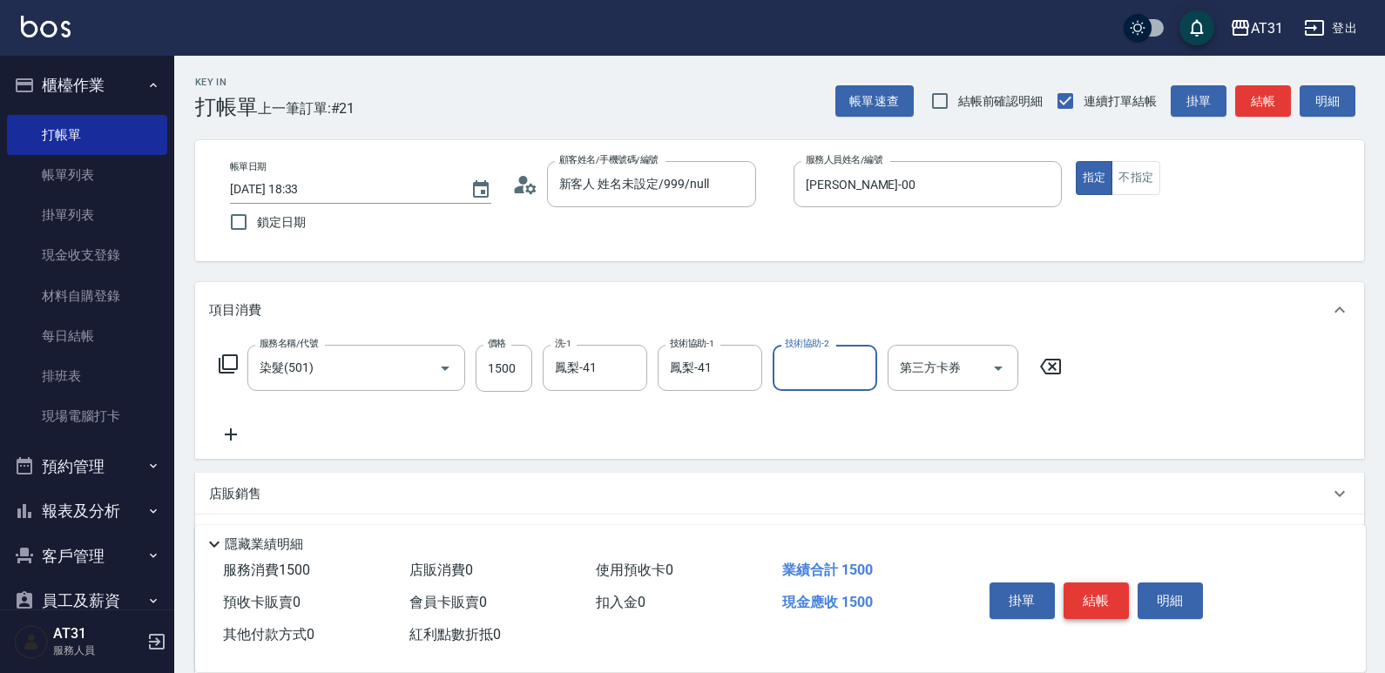
click at [1109, 598] on button "結帳" at bounding box center [1096, 601] width 65 height 37
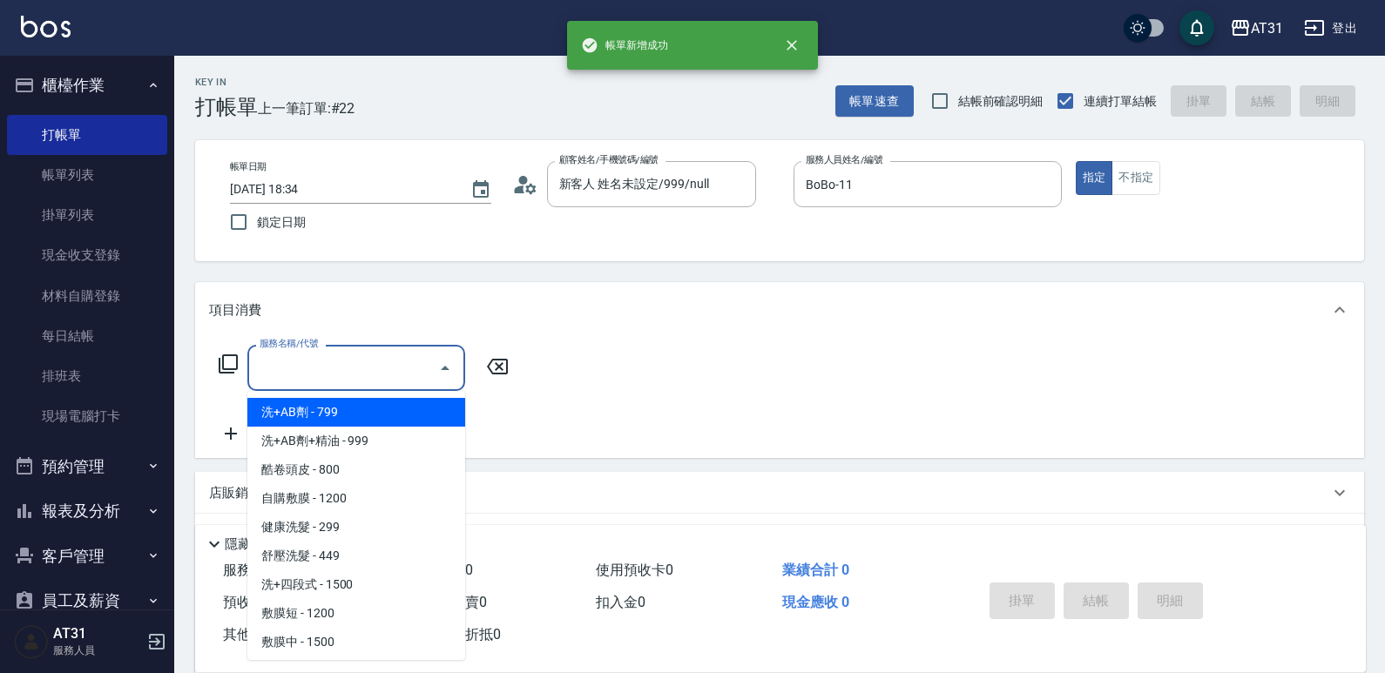
click at [308, 371] on input "服務名稱/代號" at bounding box center [343, 368] width 176 height 30
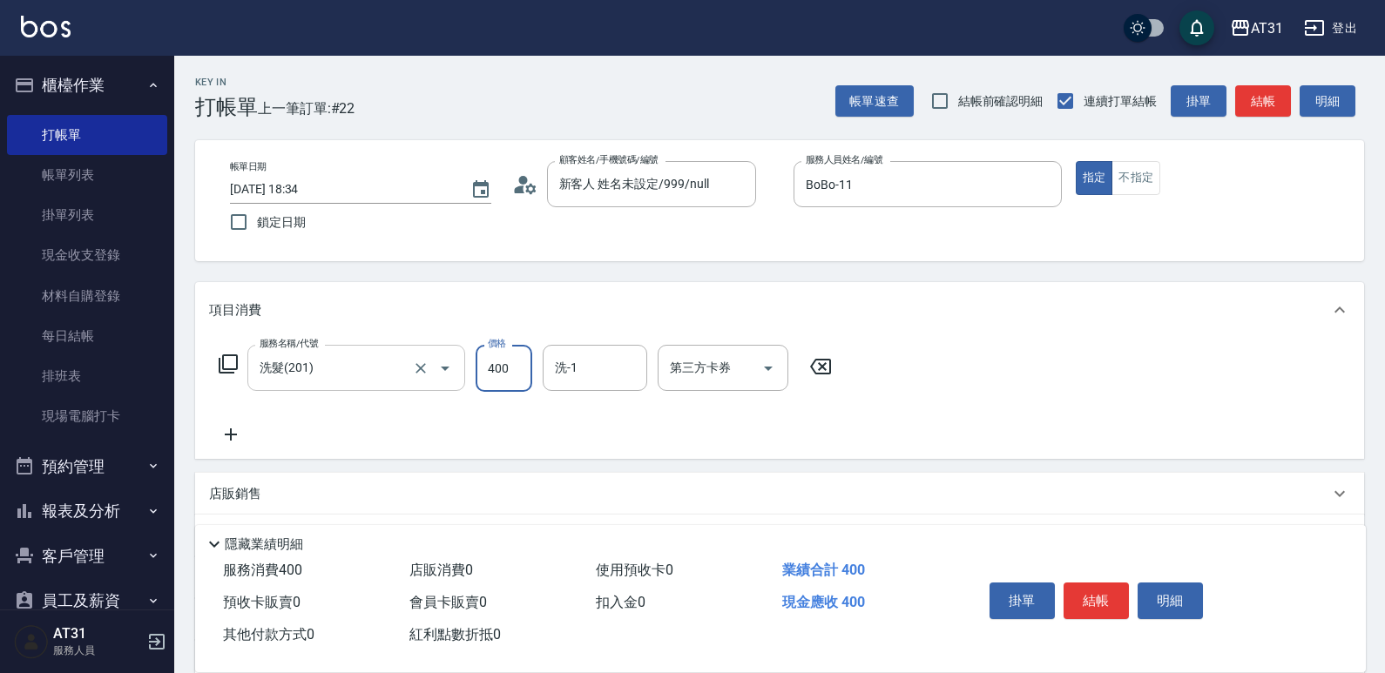
click at [432, 362] on button "Open" at bounding box center [445, 369] width 28 height 28
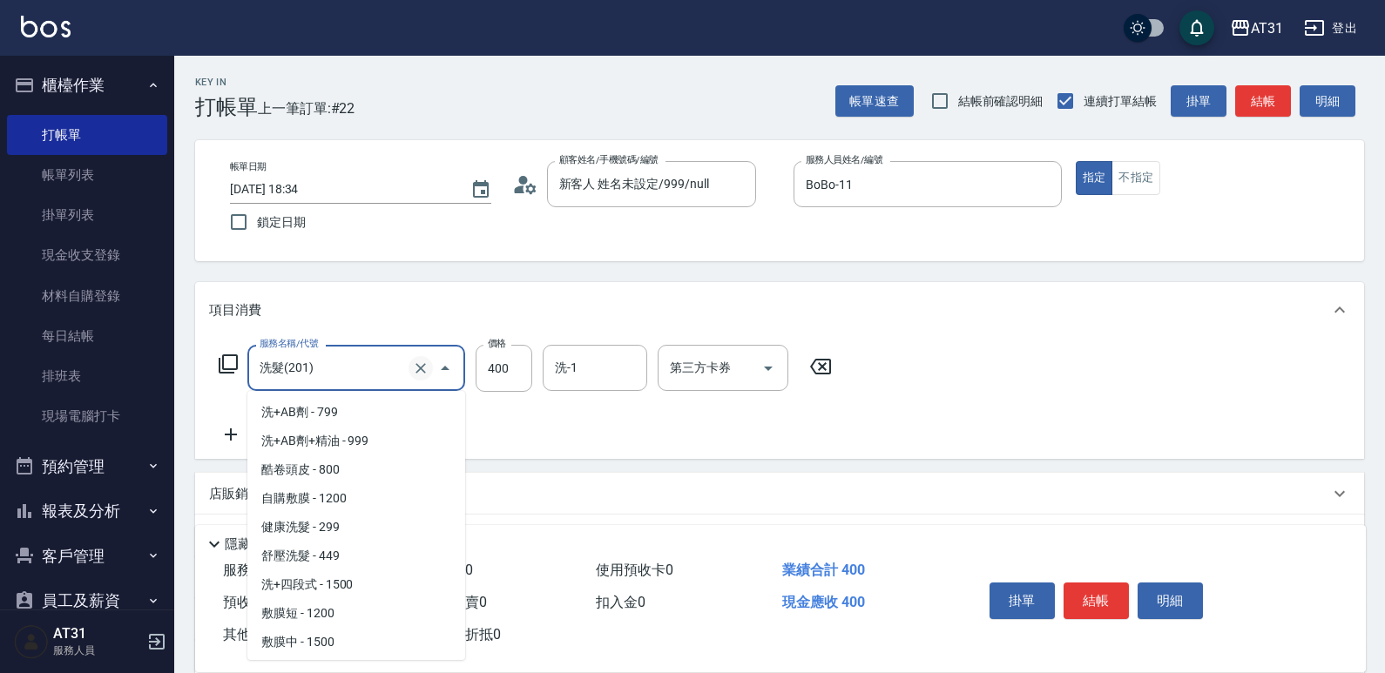
scroll to position [963, 0]
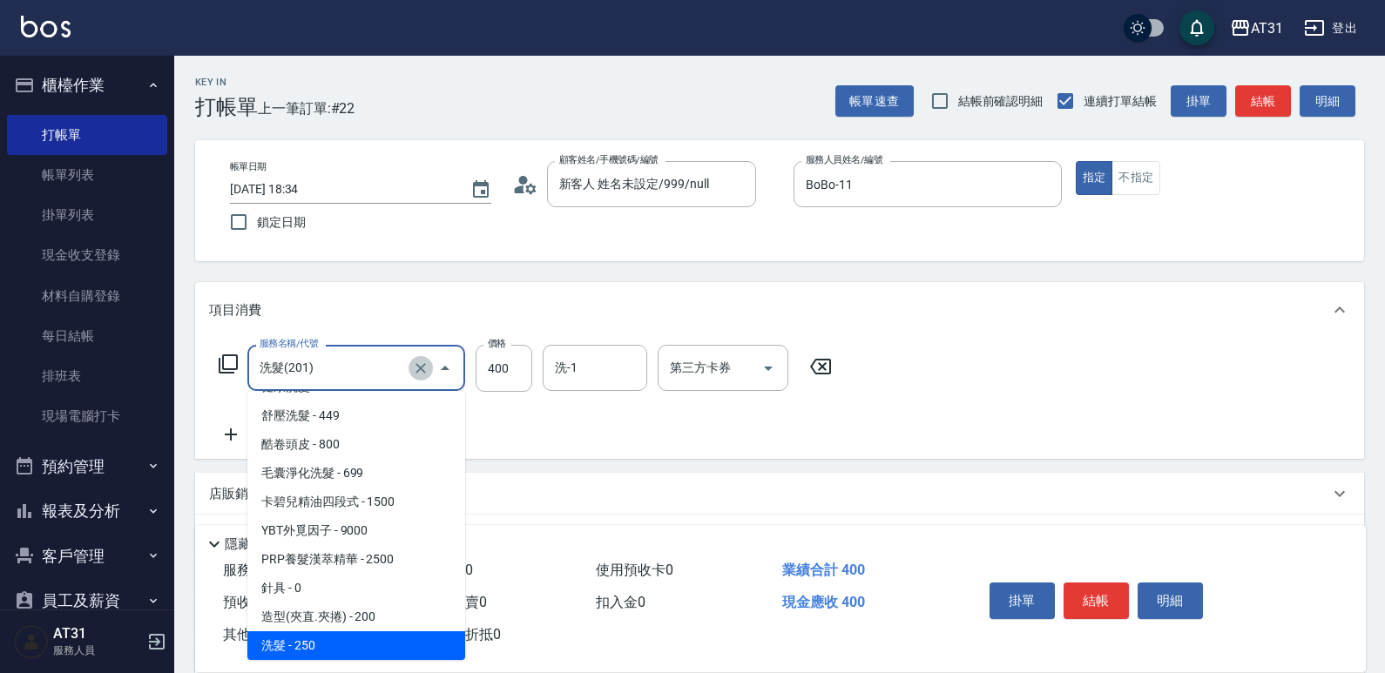
click at [422, 377] on button "Clear" at bounding box center [421, 368] width 24 height 24
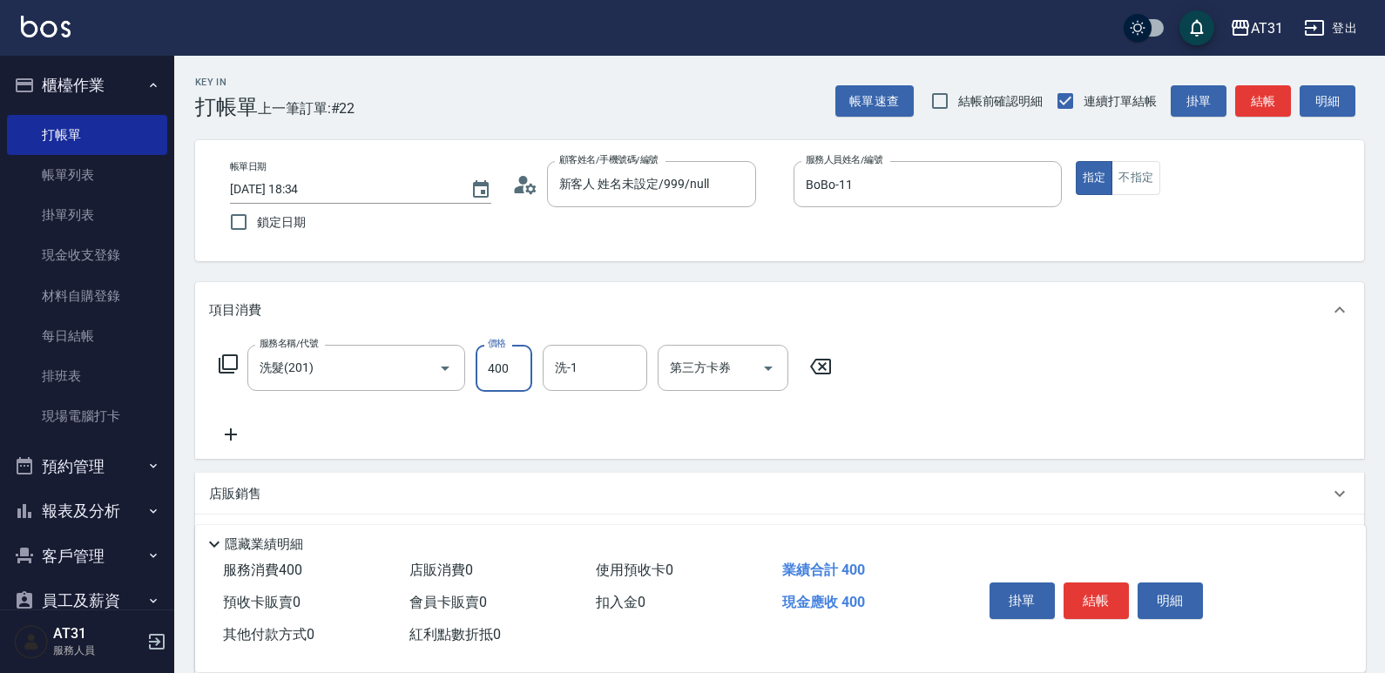
click at [526, 372] on input "400" at bounding box center [504, 368] width 57 height 47
click at [428, 368] on icon "Clear" at bounding box center [420, 368] width 17 height 17
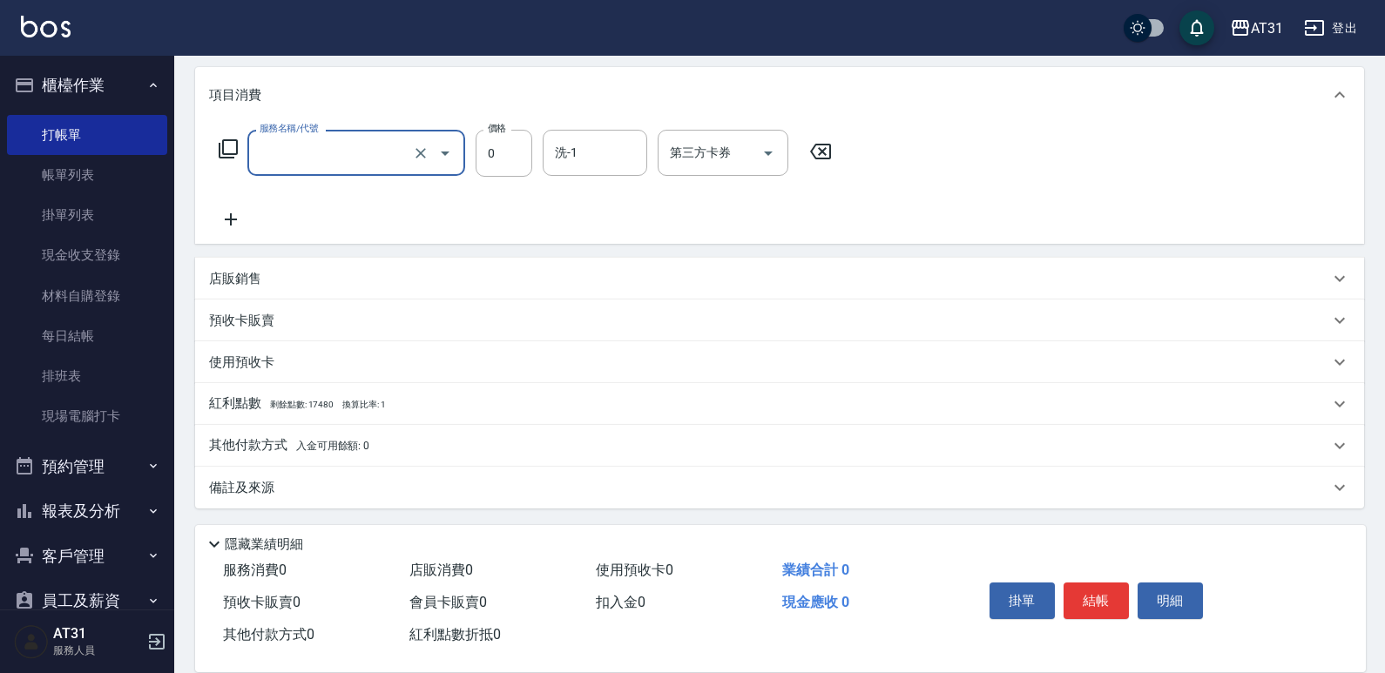
scroll to position [218, 0]
click at [283, 281] on div "店販銷售" at bounding box center [769, 276] width 1120 height 18
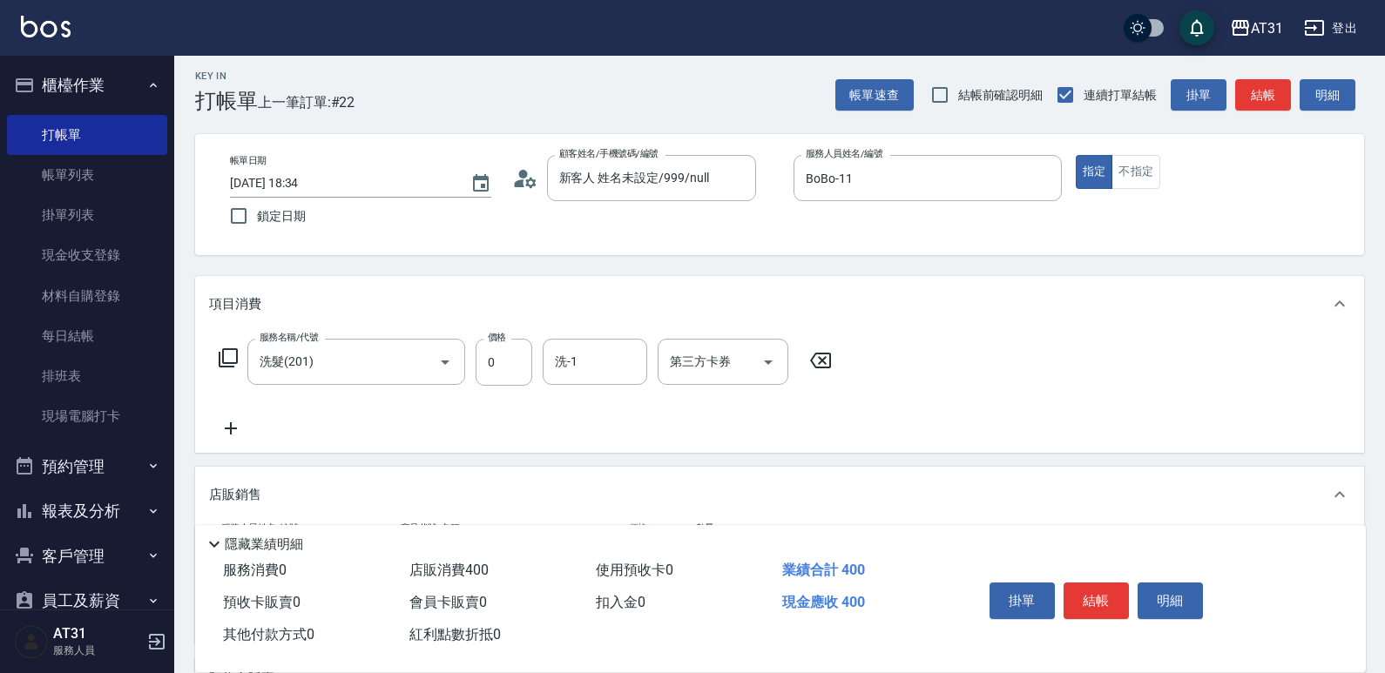
scroll to position [0, 0]
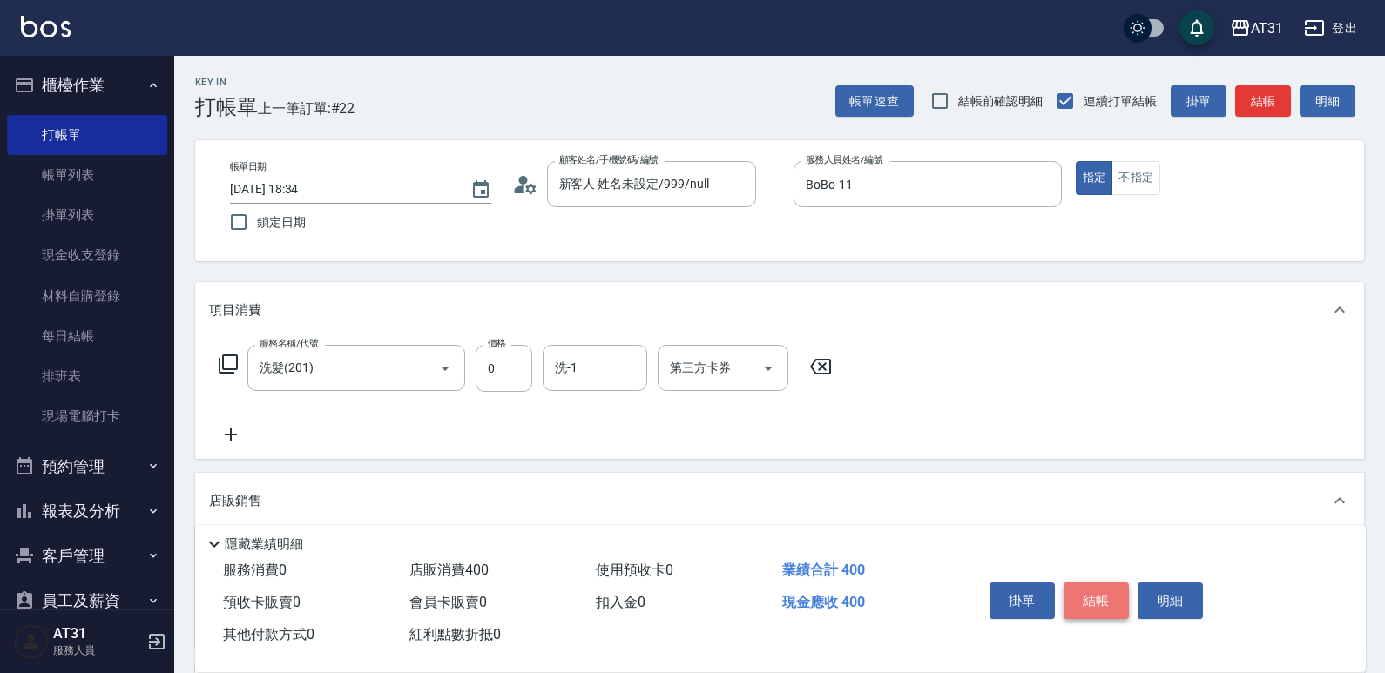
click at [1109, 592] on button "結帳" at bounding box center [1096, 601] width 65 height 37
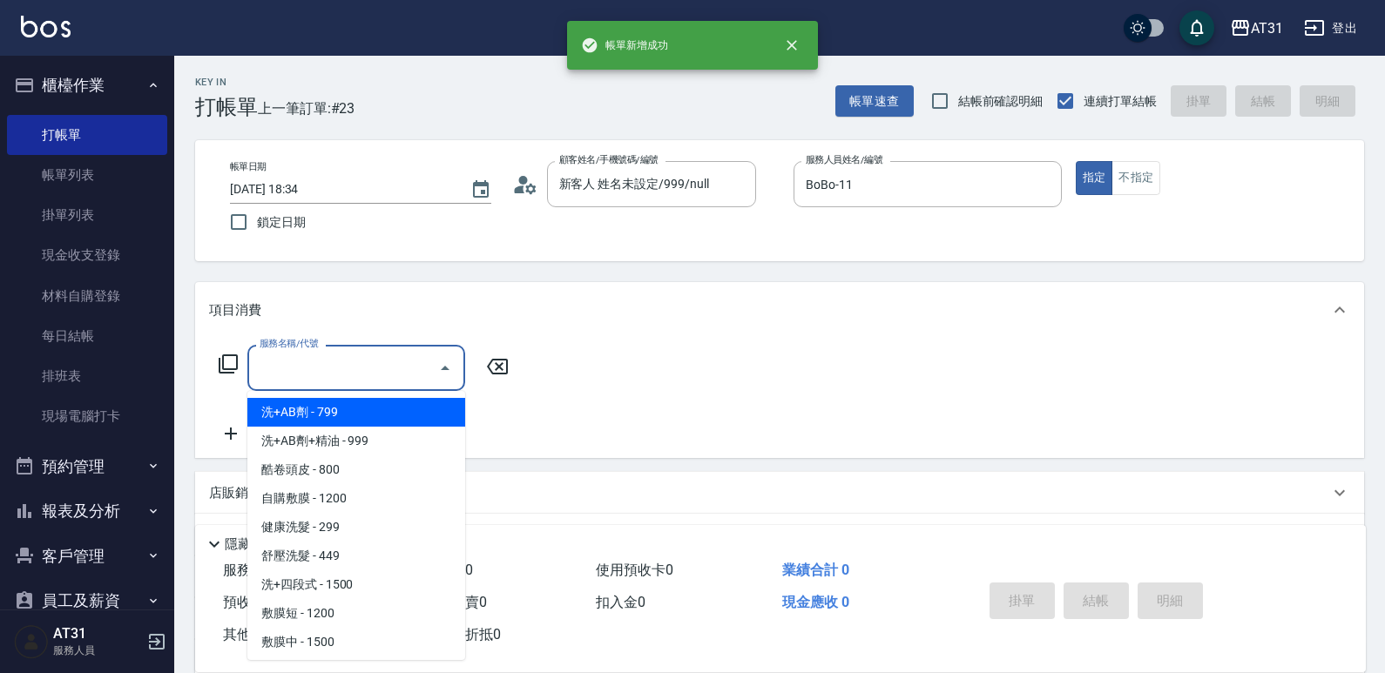
click at [329, 355] on input "服務名稱/代號" at bounding box center [343, 368] width 176 height 30
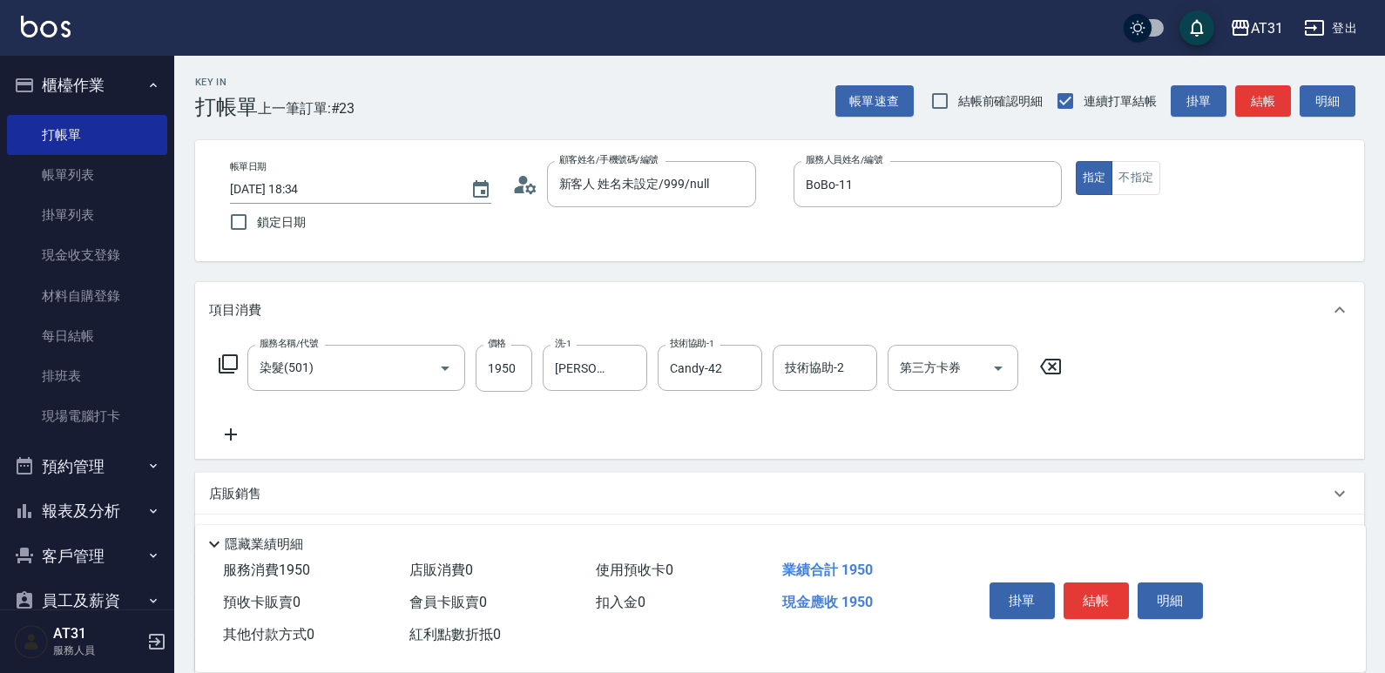
click at [242, 436] on icon at bounding box center [231, 434] width 44 height 21
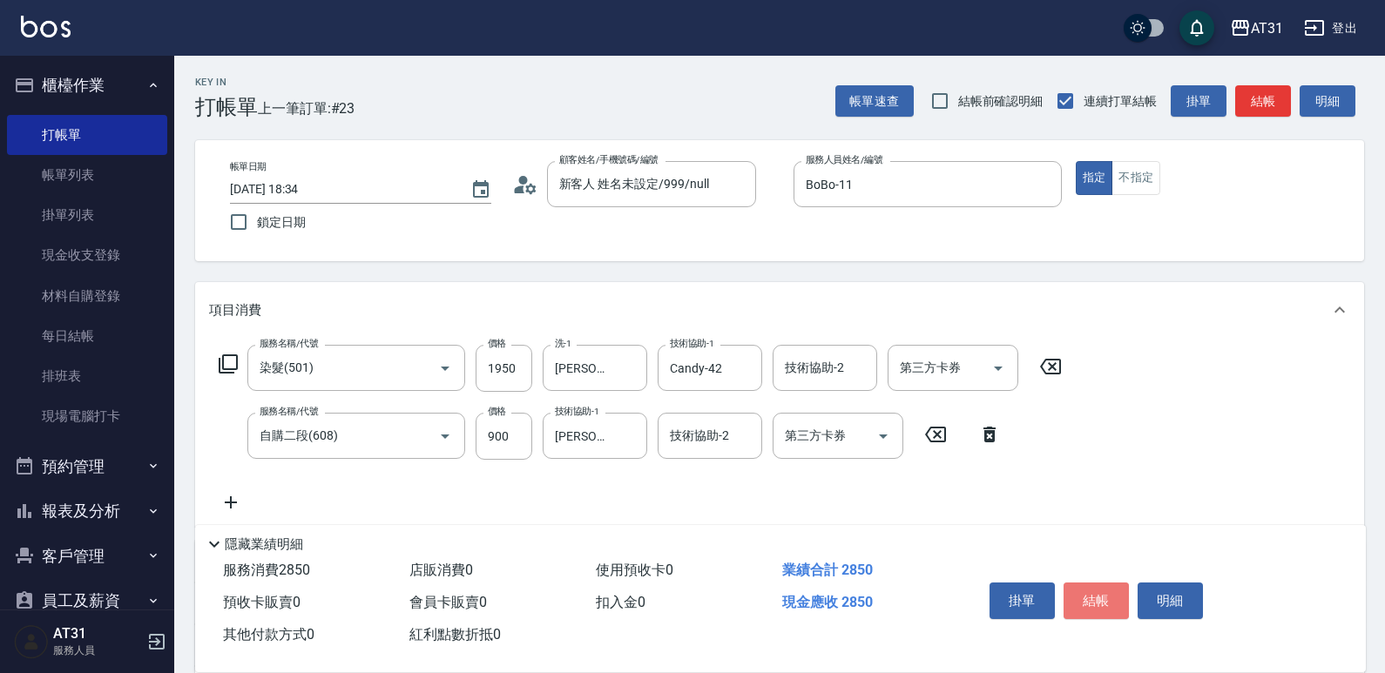
drag, startPoint x: 1104, startPoint y: 598, endPoint x: 1098, endPoint y: 588, distance: 11.4
click at [1103, 598] on button "結帳" at bounding box center [1096, 601] width 65 height 37
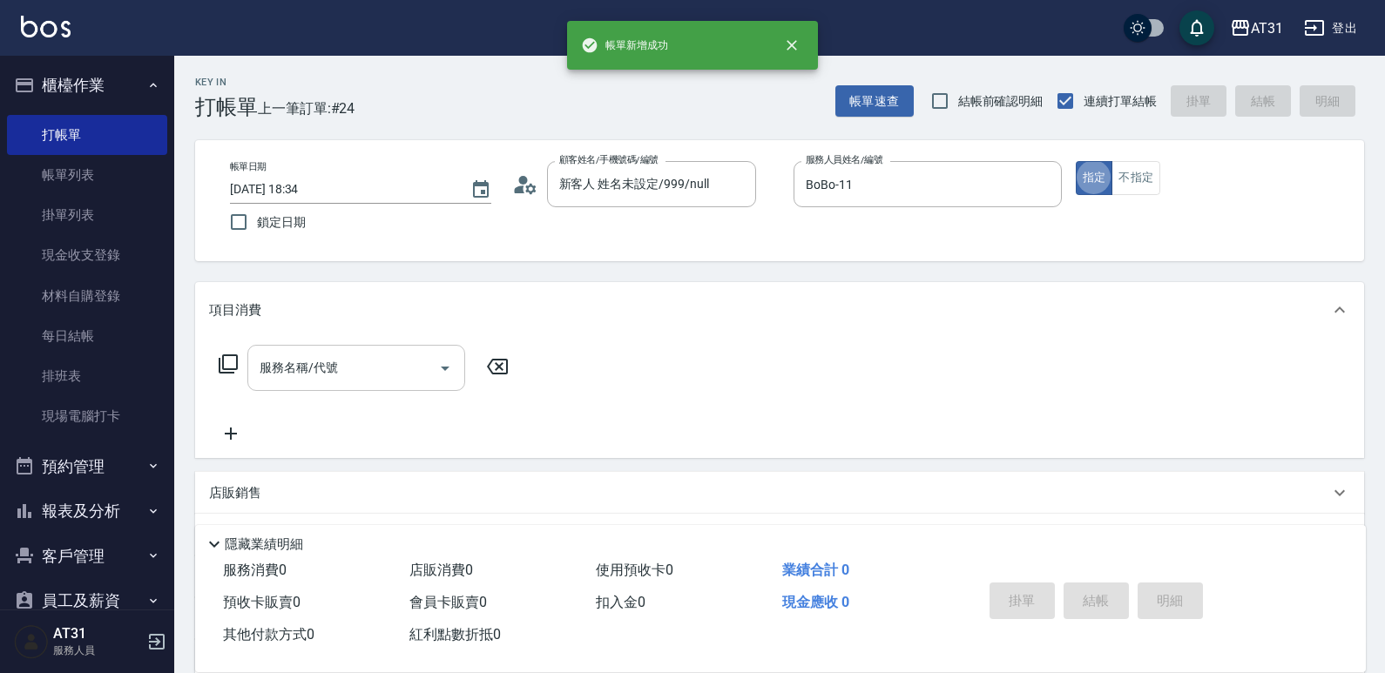
click at [368, 359] on input "服務名稱/代號" at bounding box center [343, 368] width 176 height 30
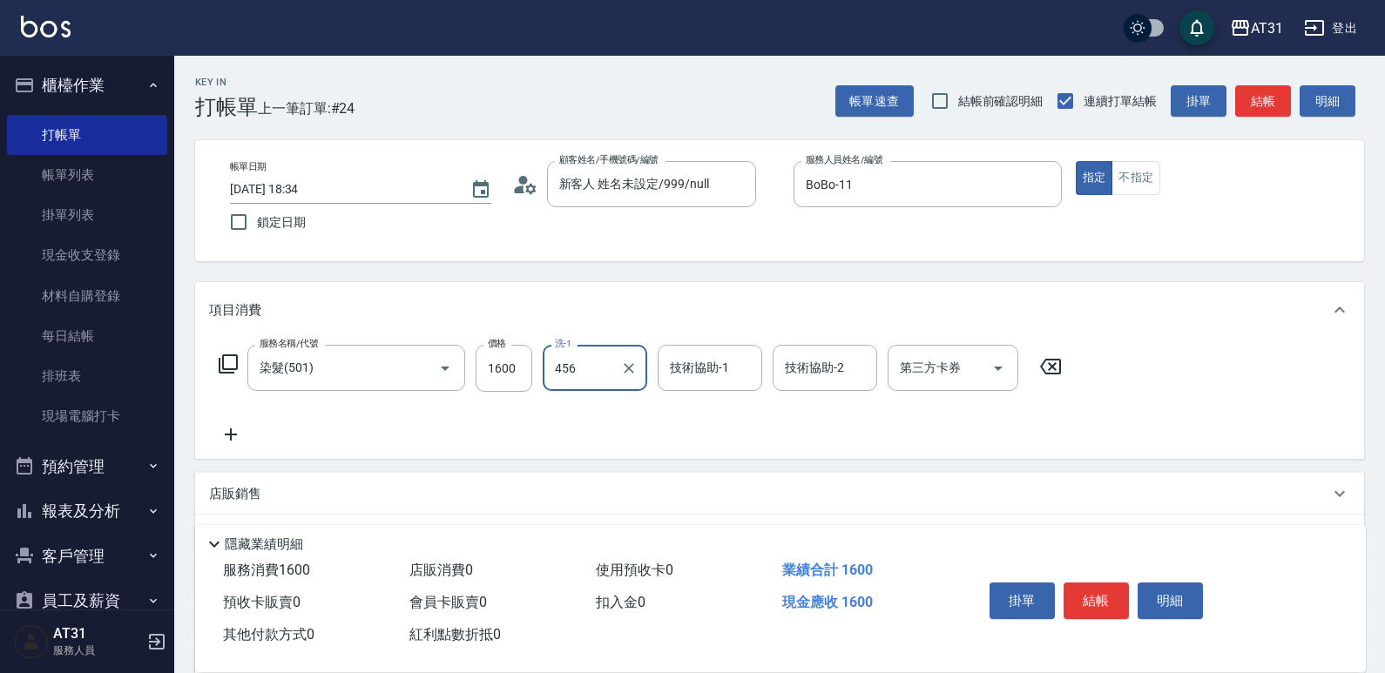
drag, startPoint x: 568, startPoint y: 358, endPoint x: 551, endPoint y: 379, distance: 27.2
click at [551, 379] on input "456" at bounding box center [582, 368] width 63 height 30
click at [1107, 585] on button "結帳" at bounding box center [1096, 601] width 65 height 37
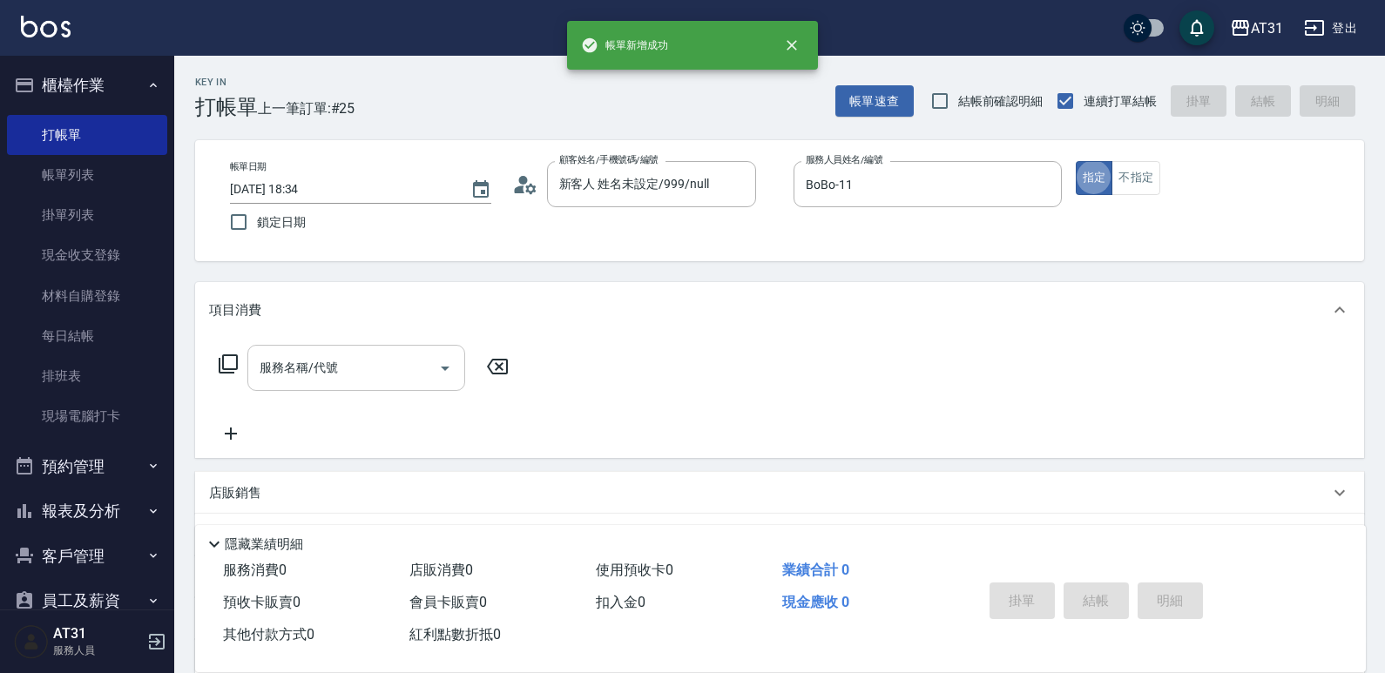
click at [402, 366] on input "服務名稱/代號" at bounding box center [343, 368] width 176 height 30
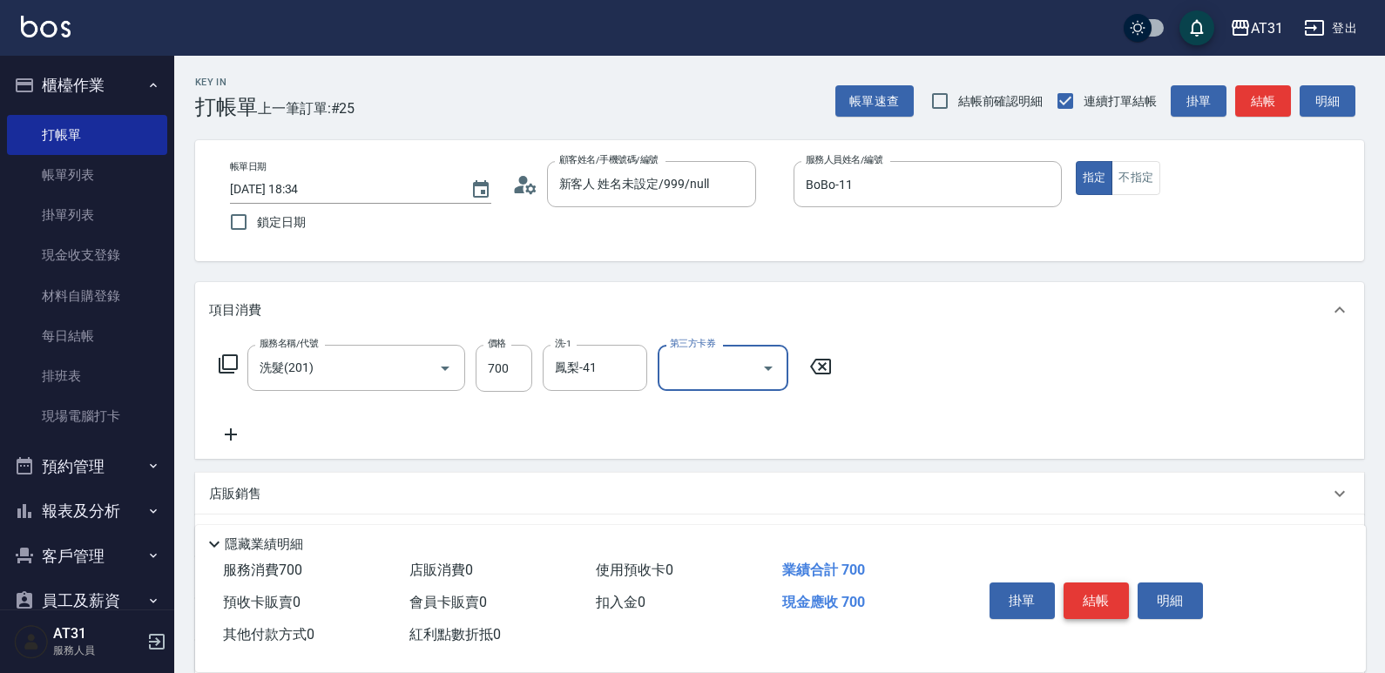
click at [1097, 588] on button "結帳" at bounding box center [1096, 601] width 65 height 37
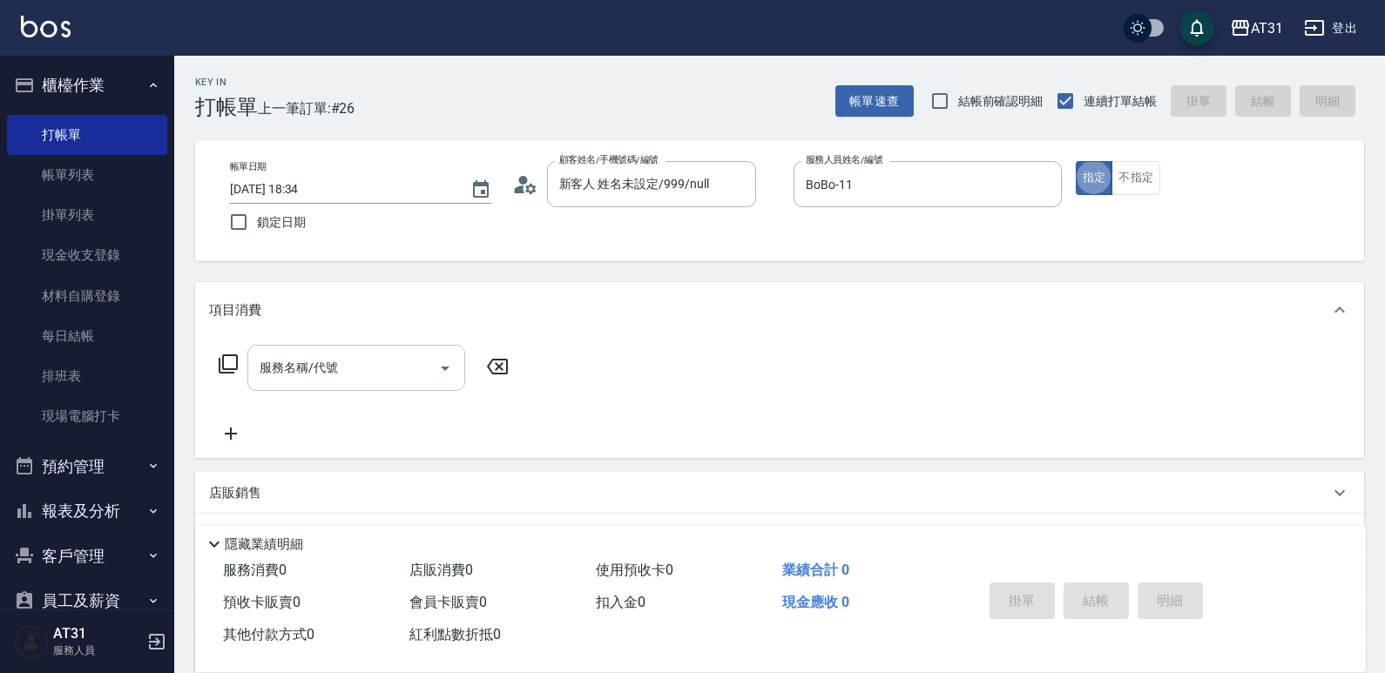
click at [348, 360] on input "服務名稱/代號" at bounding box center [343, 368] width 176 height 30
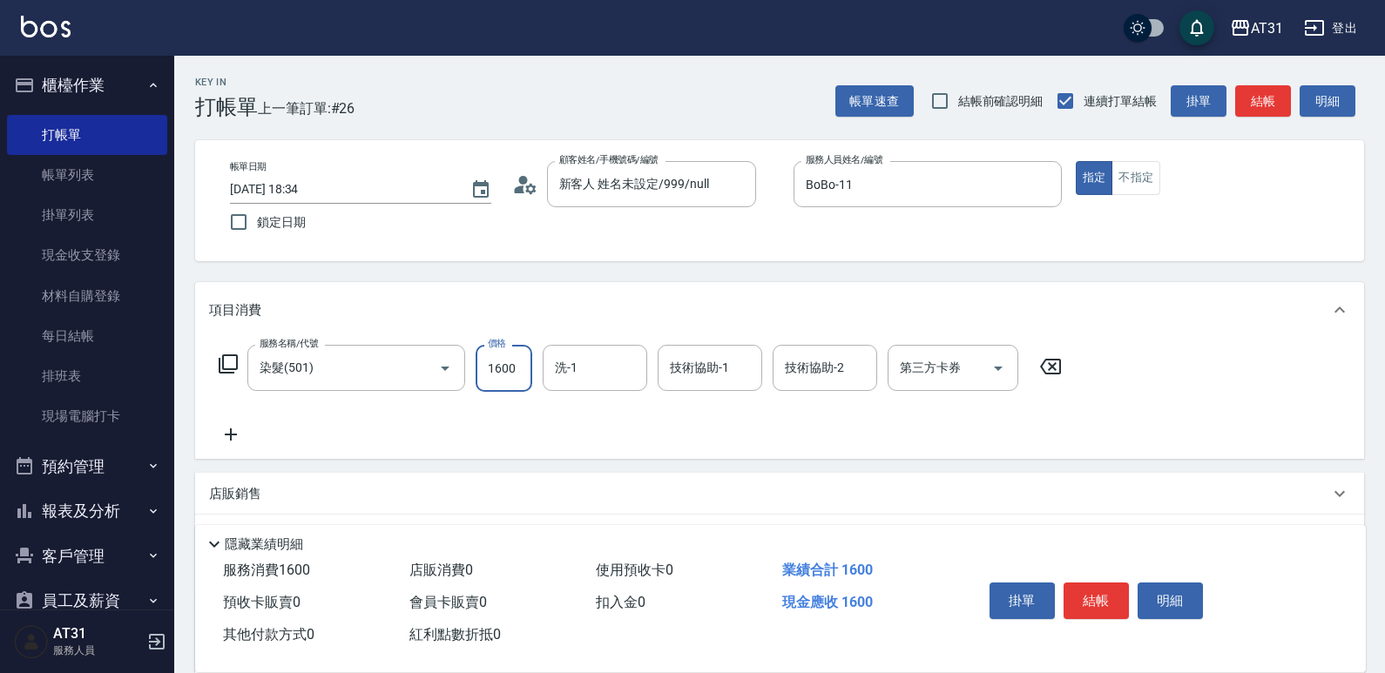
click at [228, 432] on icon at bounding box center [231, 434] width 44 height 21
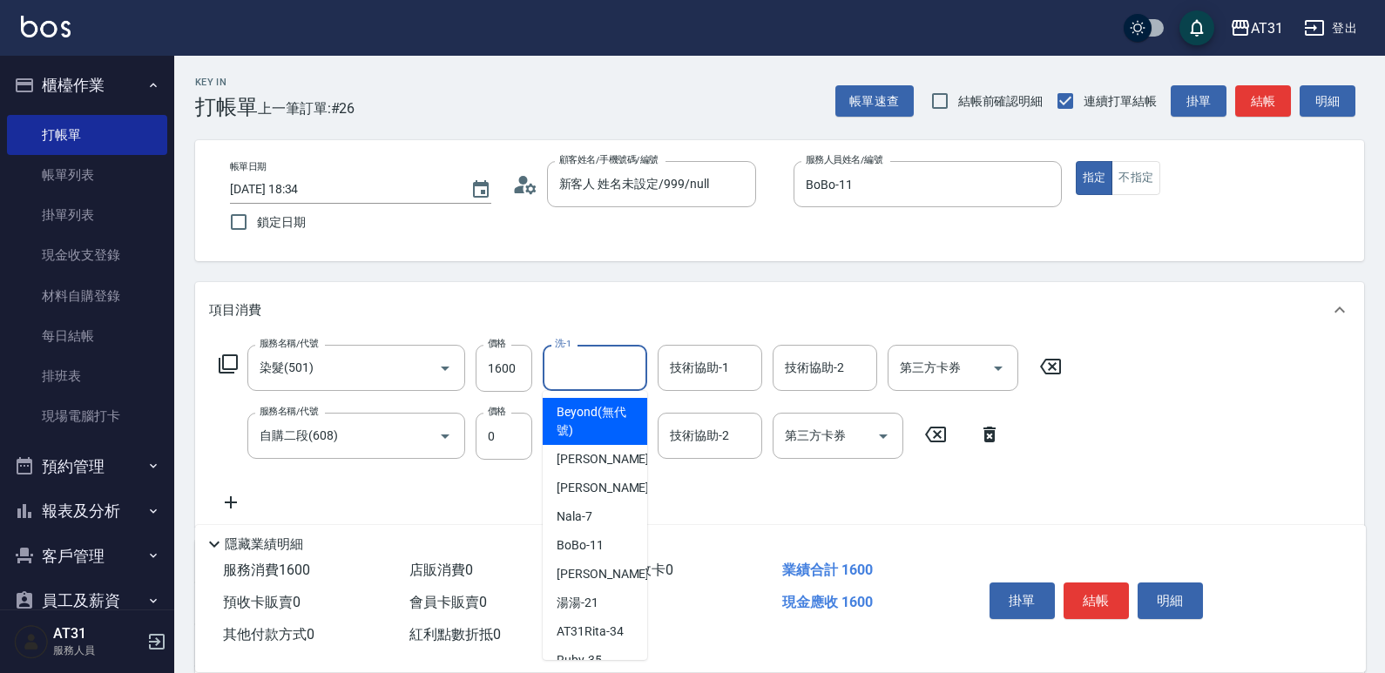
click at [585, 375] on input "洗-1" at bounding box center [595, 368] width 89 height 30
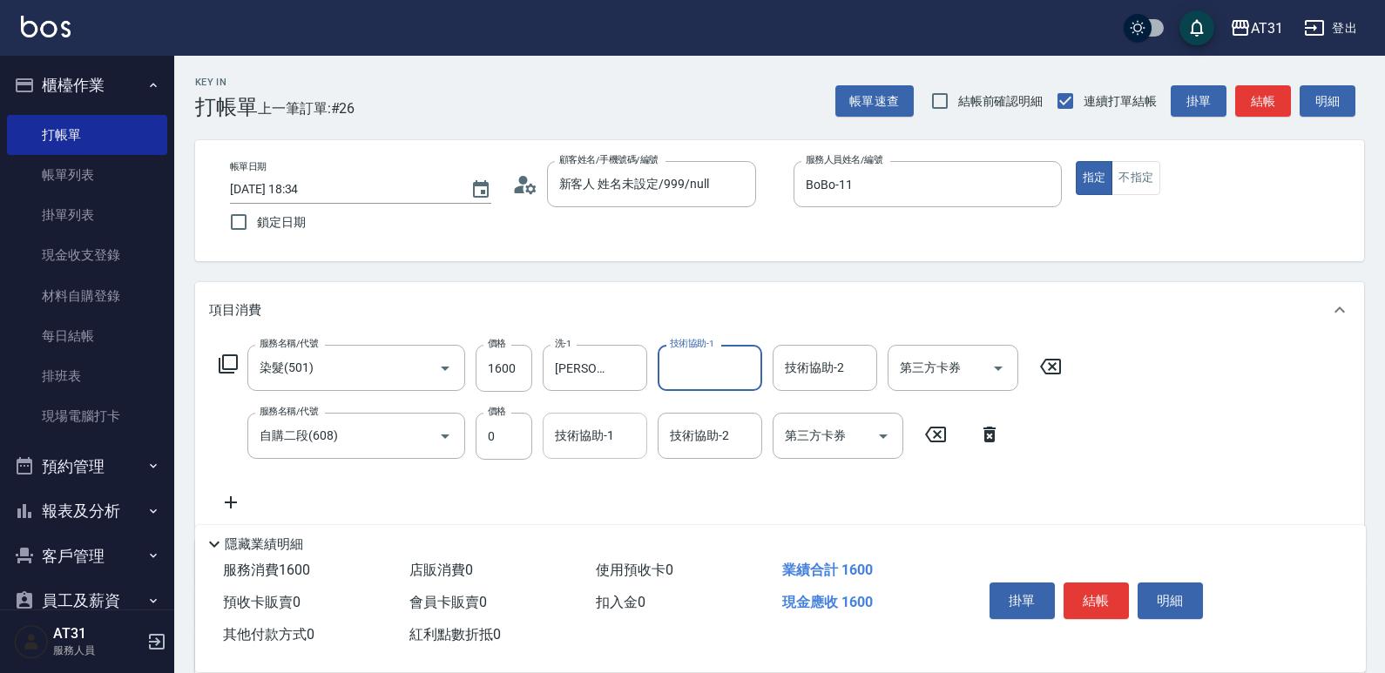
click at [585, 440] on input "技術協助-1" at bounding box center [595, 436] width 89 height 30
click at [1086, 585] on button "結帳" at bounding box center [1096, 601] width 65 height 37
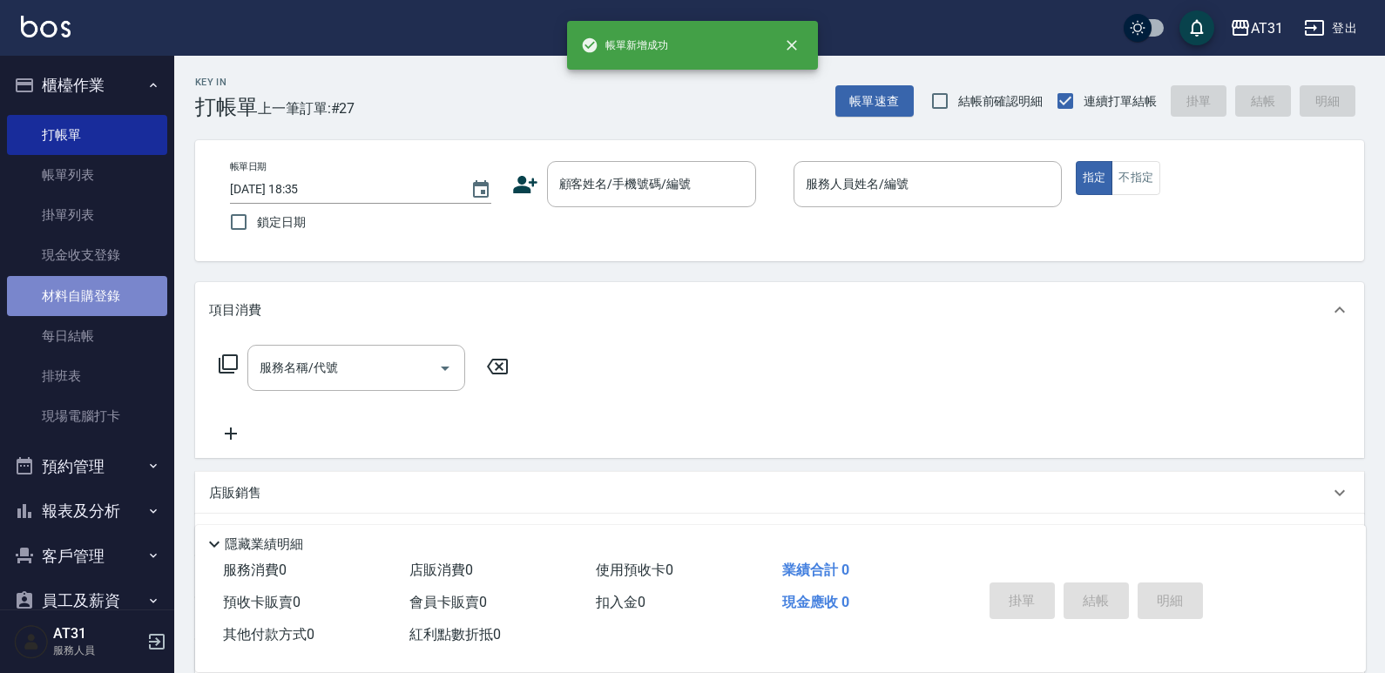
click at [106, 284] on link "材料自購登錄" at bounding box center [87, 296] width 160 height 40
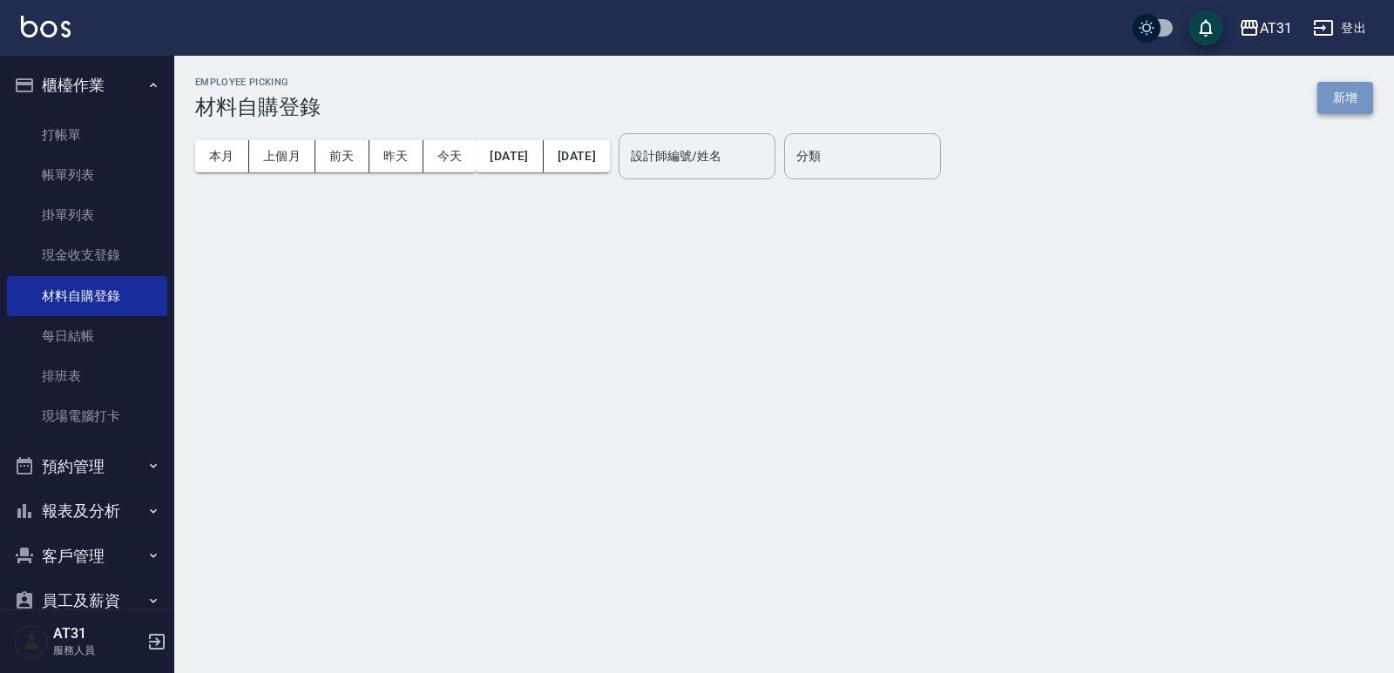
click at [1347, 92] on button "新增" at bounding box center [1345, 98] width 56 height 32
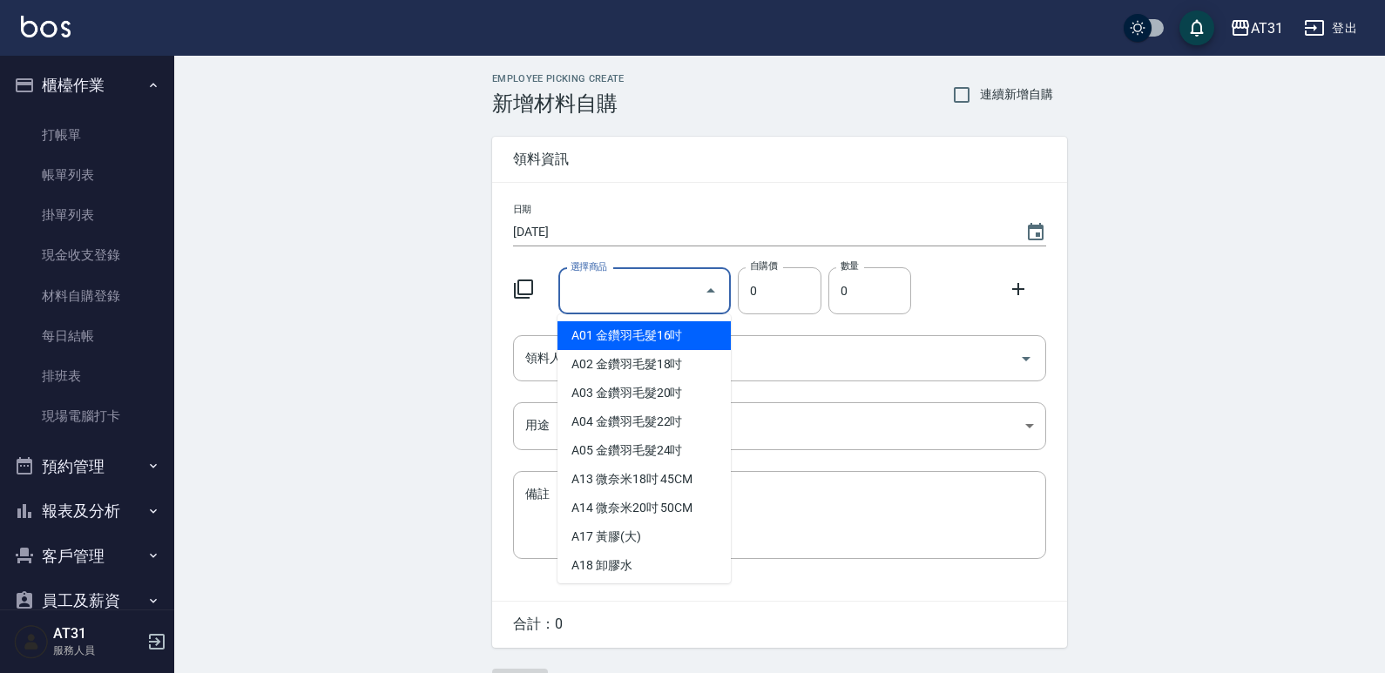
click at [635, 296] on input "選擇商品" at bounding box center [632, 291] width 132 height 30
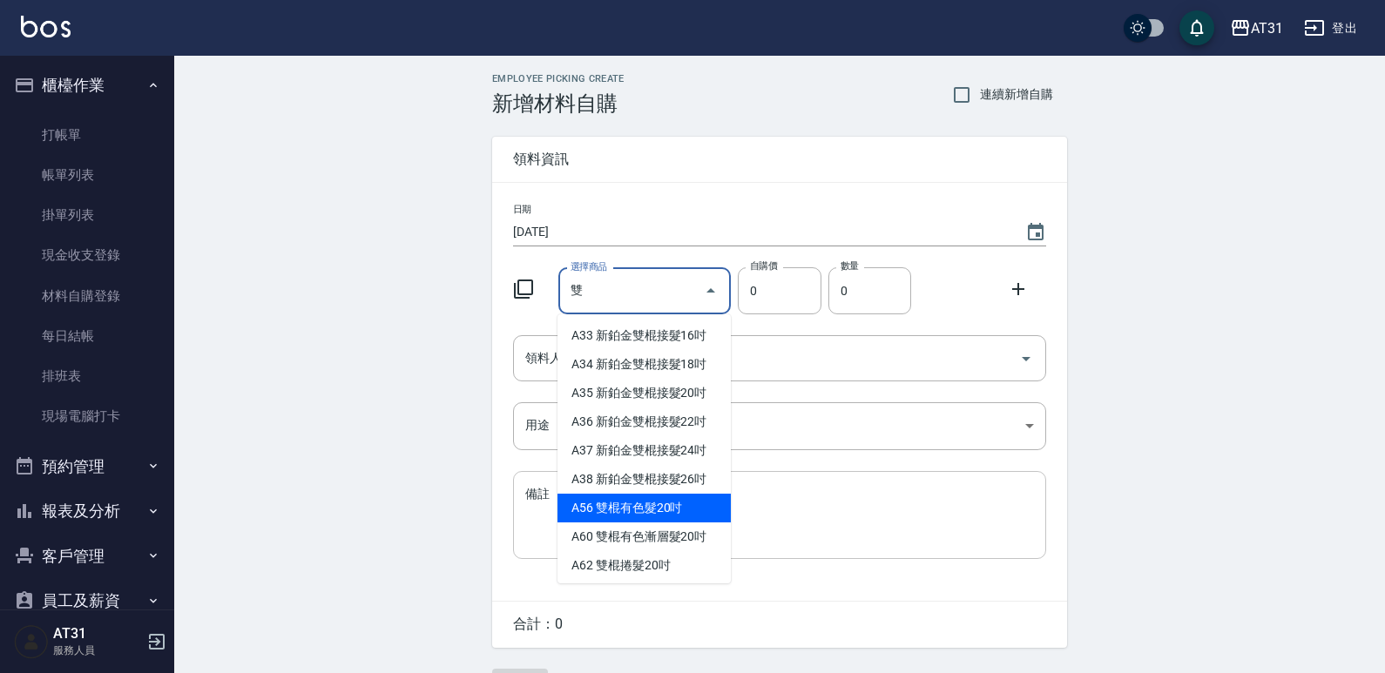
click at [650, 517] on li "A56 雙棍有色髮20吋" at bounding box center [643, 508] width 173 height 29
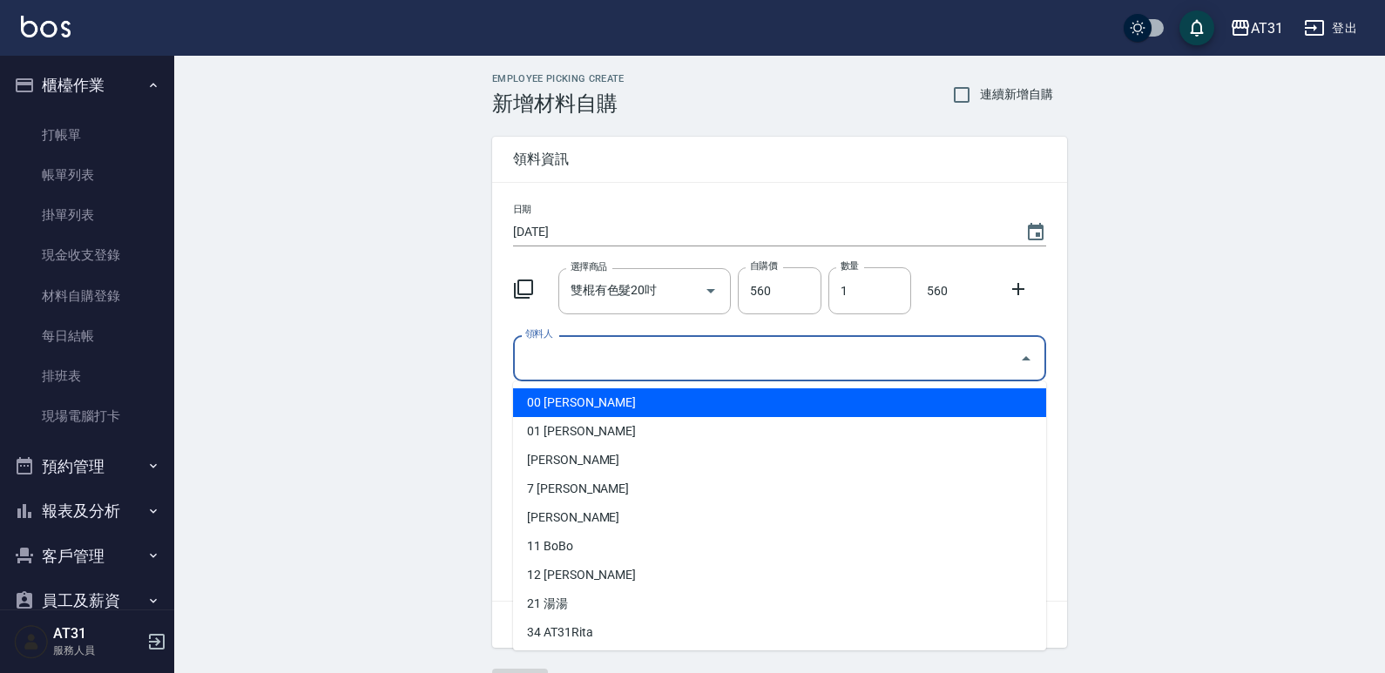
click at [669, 364] on input "領料人" at bounding box center [766, 358] width 491 height 30
click at [646, 404] on li "00 [PERSON_NAME]" at bounding box center [779, 403] width 533 height 29
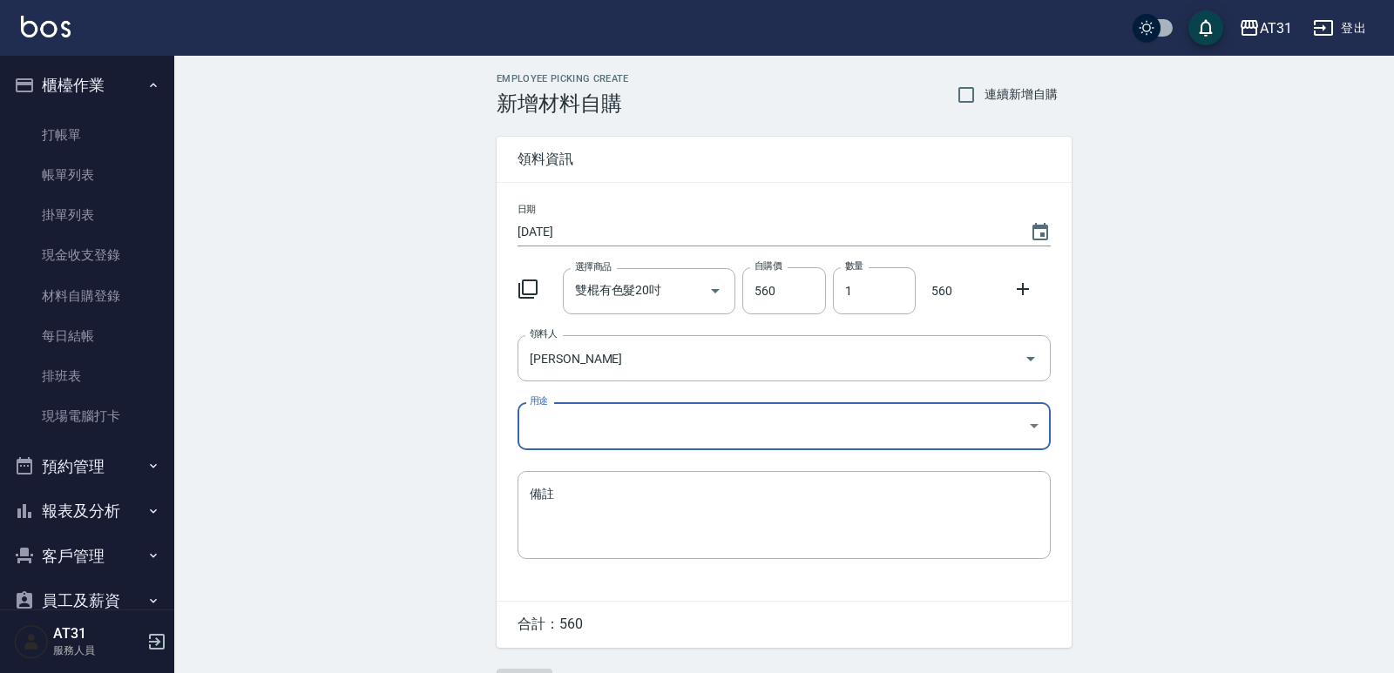
click at [615, 442] on body "AT31 登出 櫃檯作業 打帳單 帳單列表 掛單列表 現金收支登錄 材料自購登錄 每日結帳 排班表 現場電腦打卡 預約管理 預約管理 單日預約紀錄 單週預約紀…" at bounding box center [697, 359] width 1394 height 718
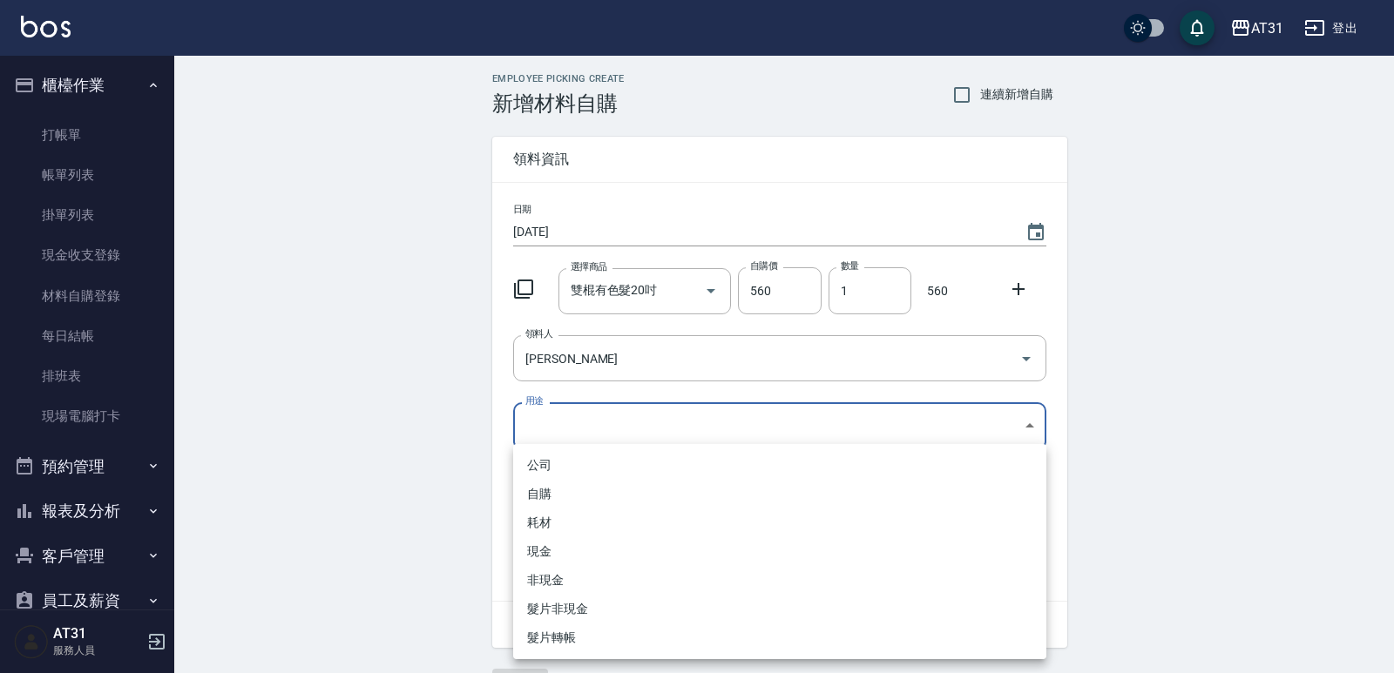
click at [573, 556] on li "現金" at bounding box center [779, 551] width 533 height 29
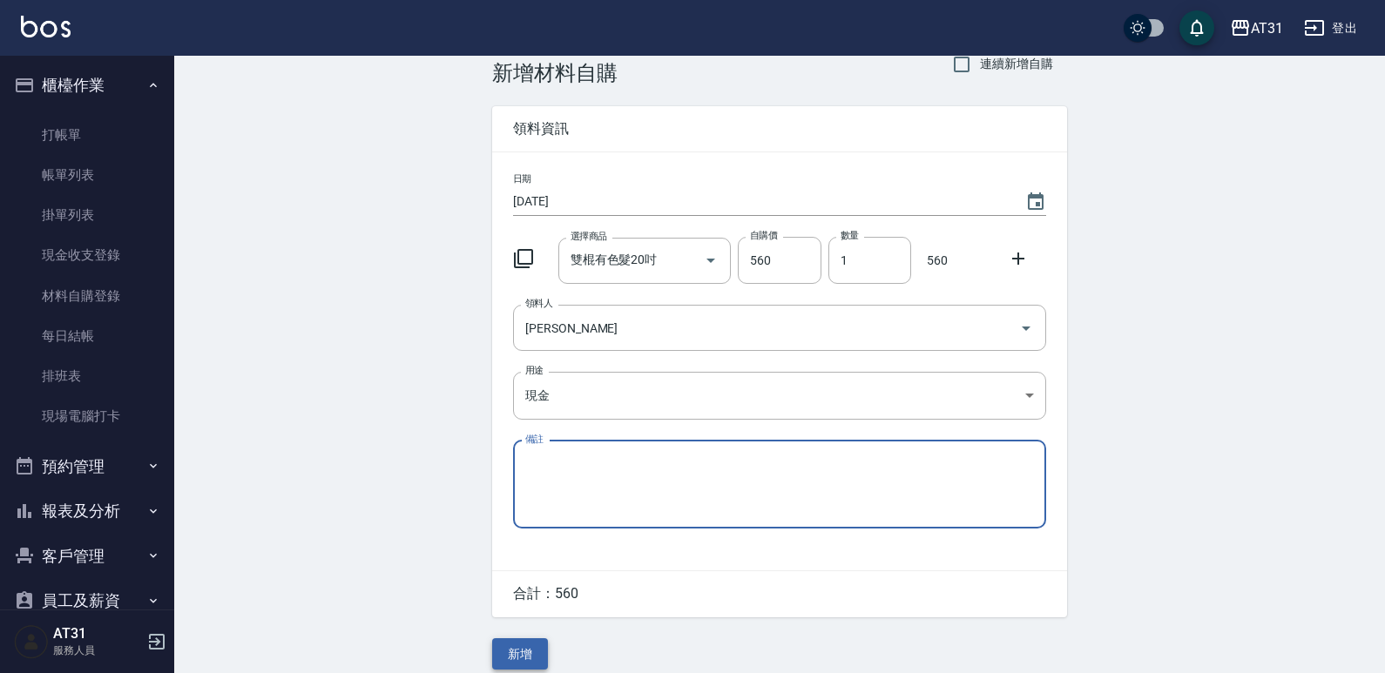
scroll to position [47, 0]
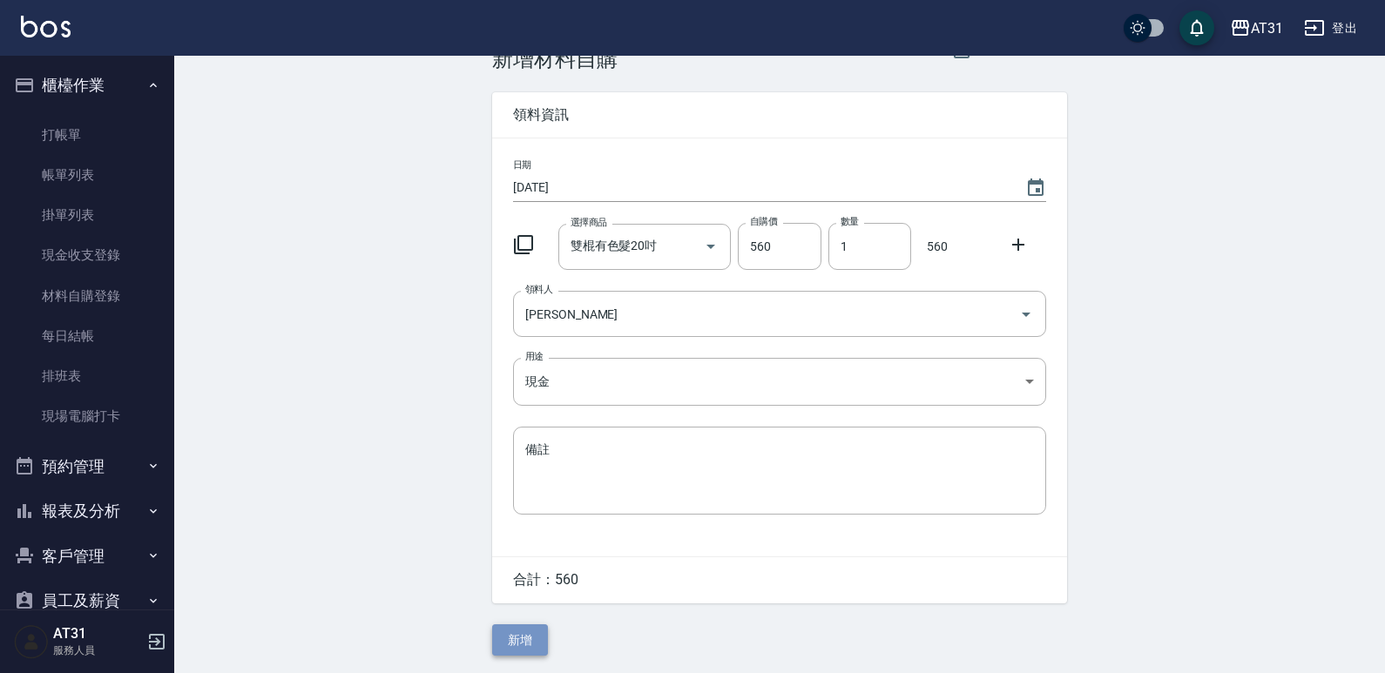
click at [522, 637] on button "新增" at bounding box center [520, 641] width 56 height 32
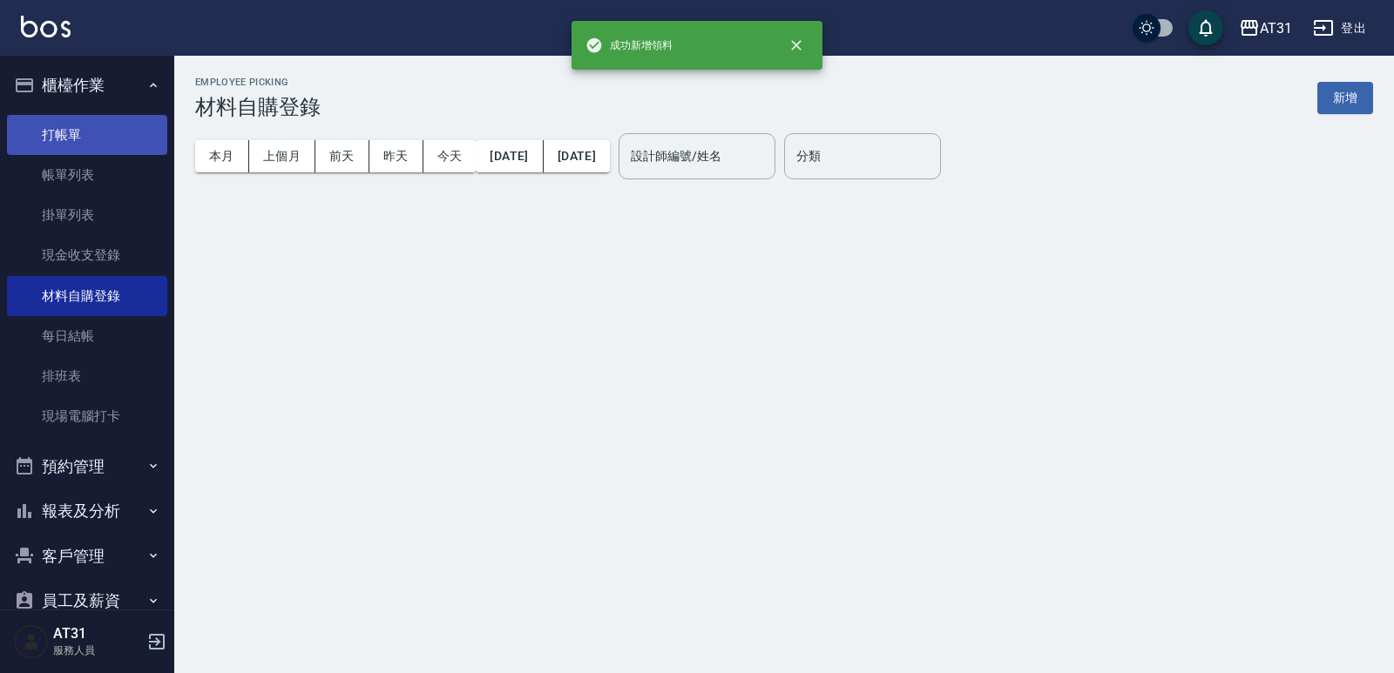
click at [95, 118] on link "打帳單" at bounding box center [87, 135] width 160 height 40
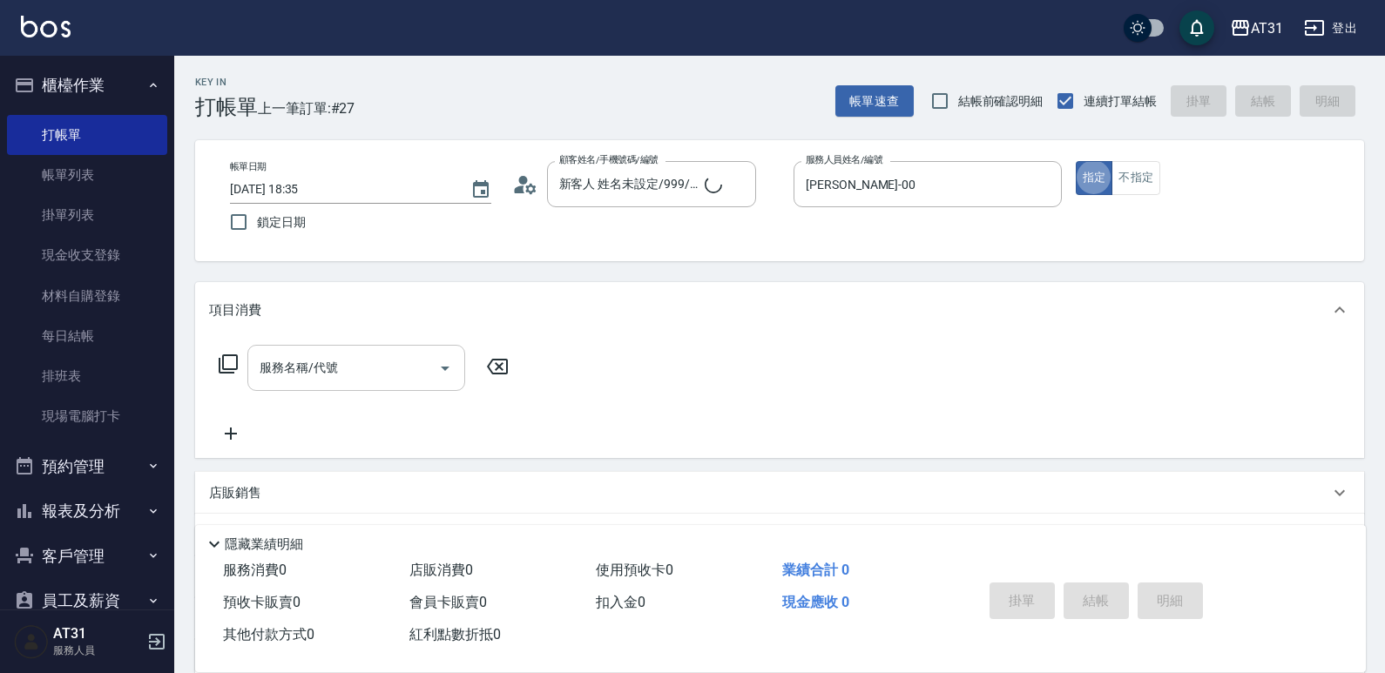
click at [352, 355] on input "服務名稱/代號" at bounding box center [343, 368] width 176 height 30
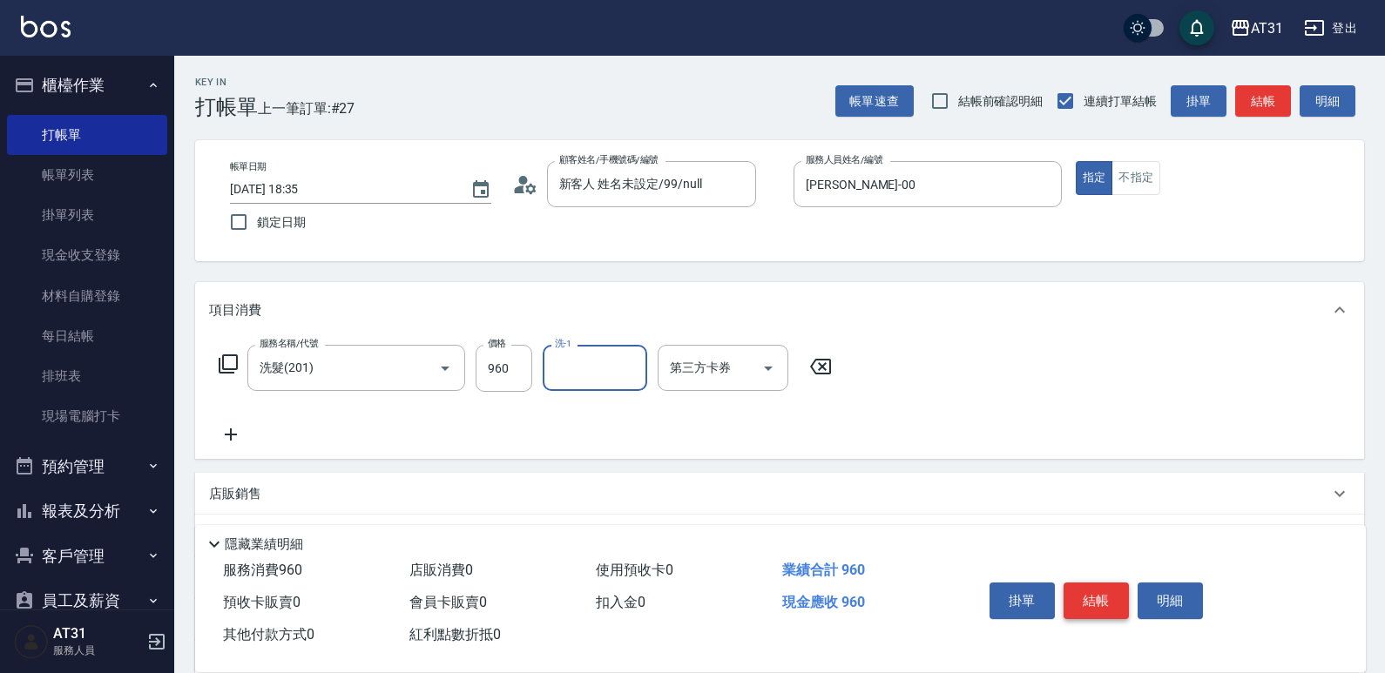
click at [1096, 594] on button "結帳" at bounding box center [1096, 601] width 65 height 37
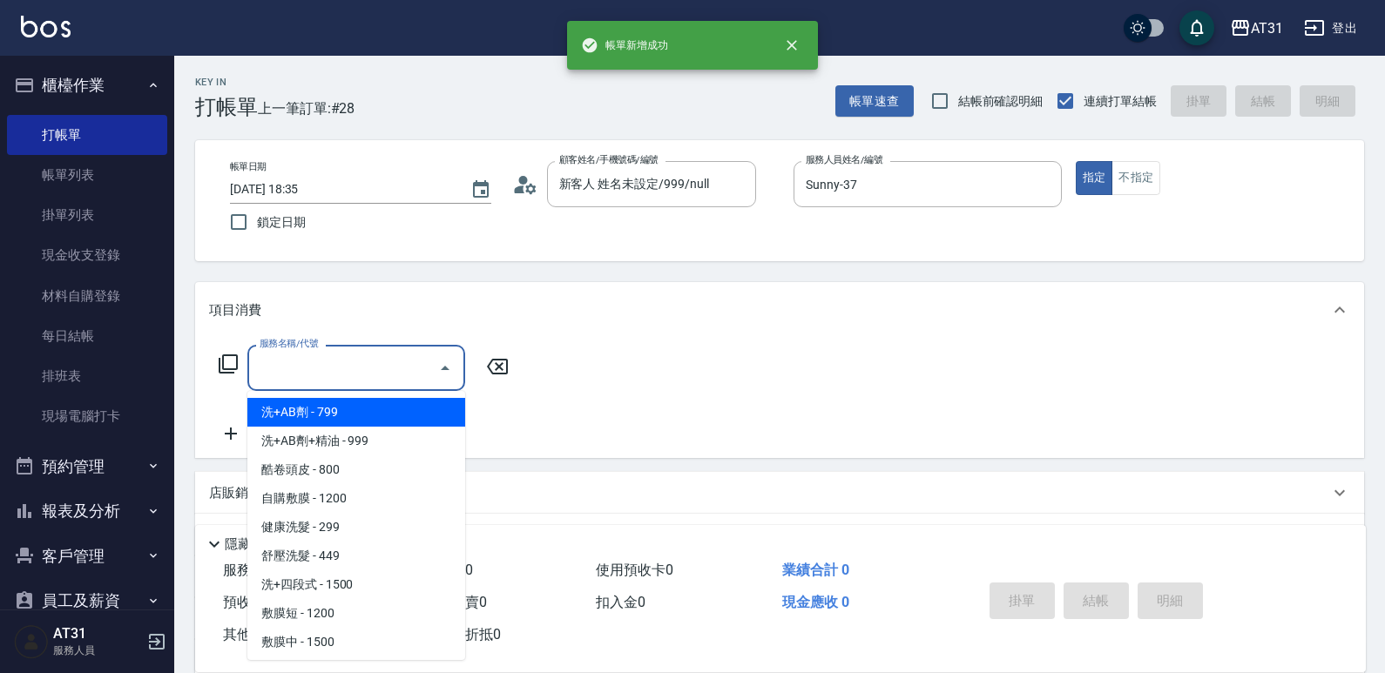
click at [342, 368] on input "服務名稱/代號" at bounding box center [343, 368] width 176 height 30
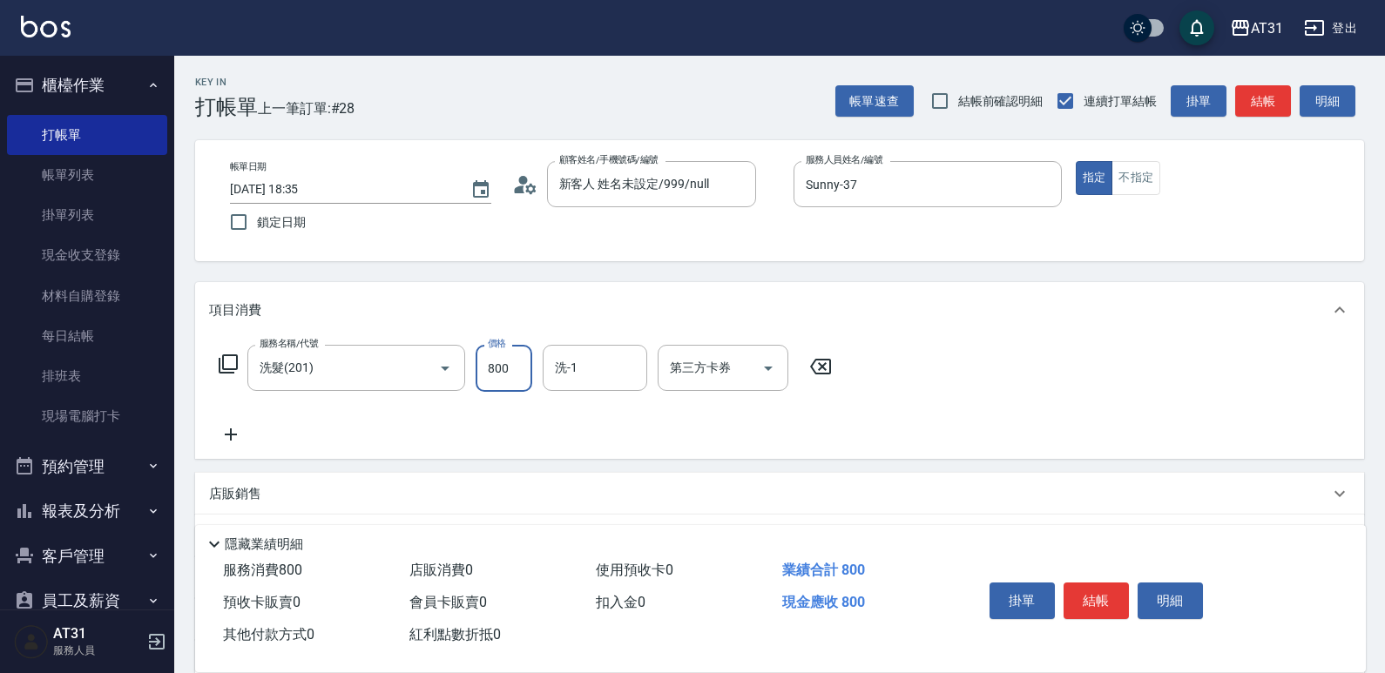
click at [1092, 587] on button "結帳" at bounding box center [1096, 601] width 65 height 37
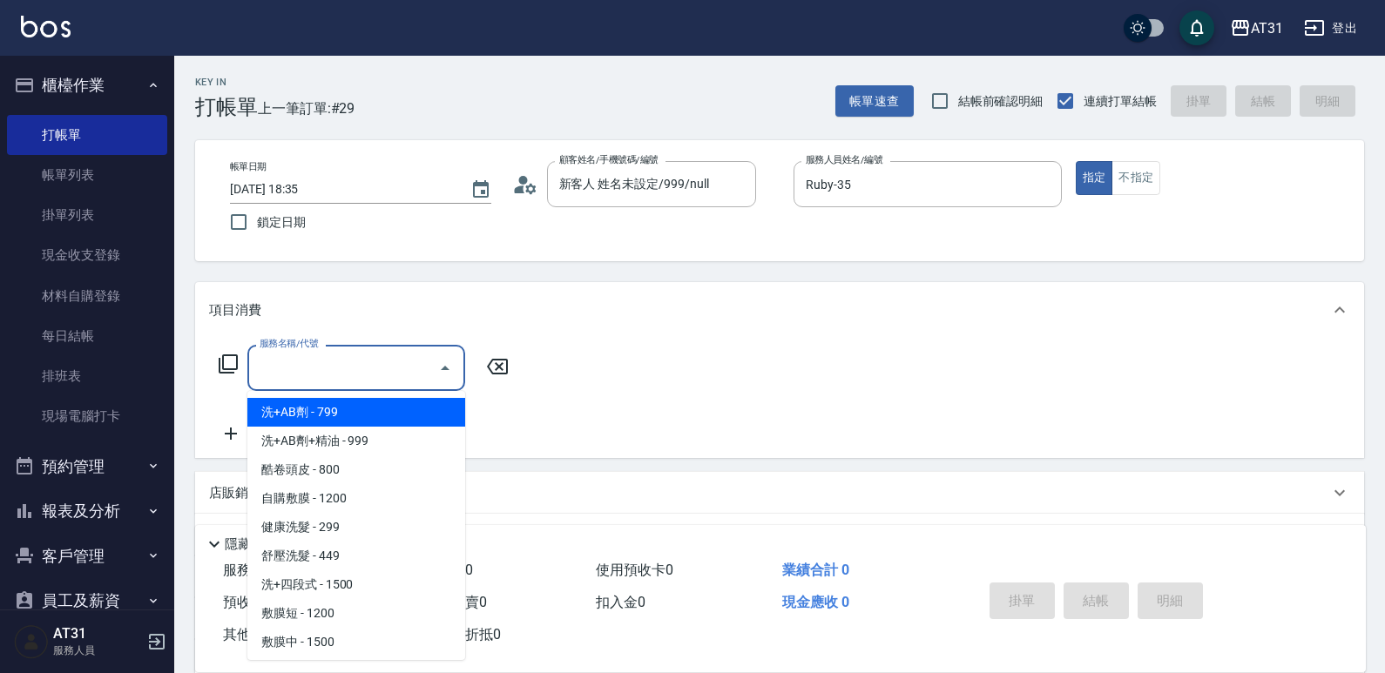
click at [328, 375] on input "服務名稱/代號" at bounding box center [343, 368] width 176 height 30
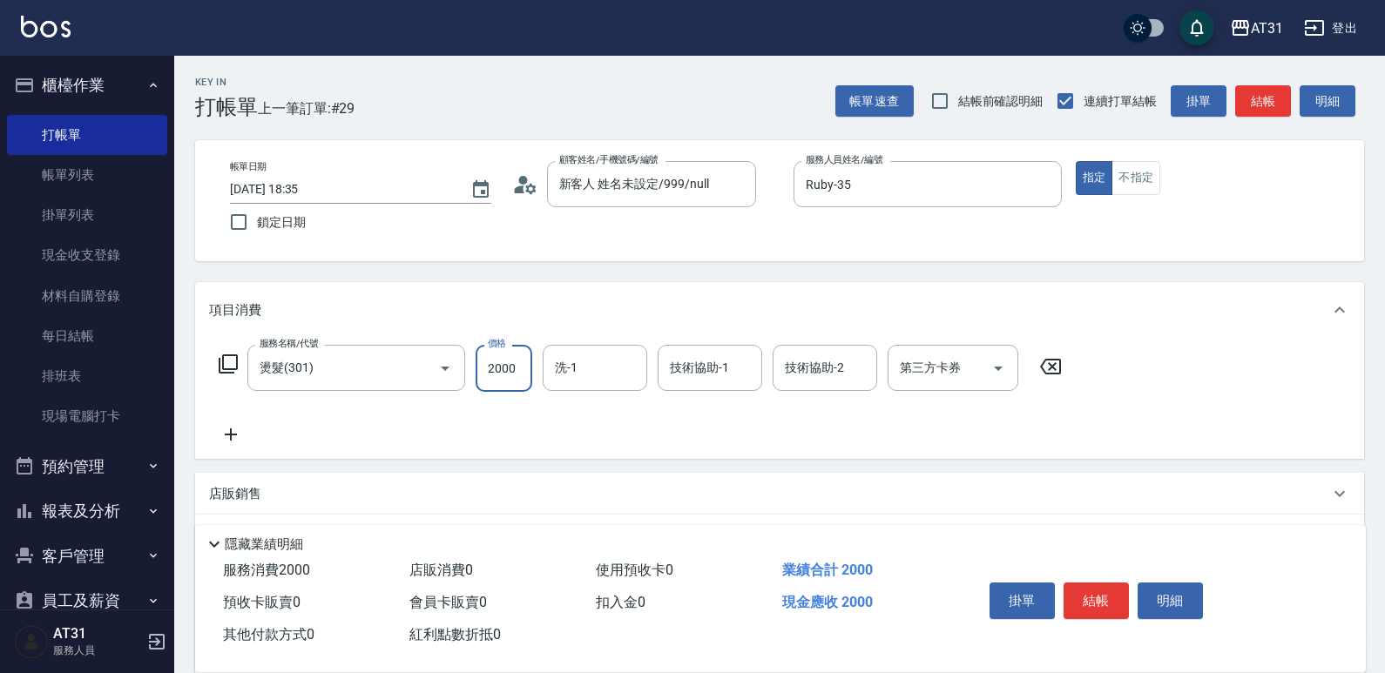
click at [237, 432] on icon at bounding box center [231, 434] width 44 height 21
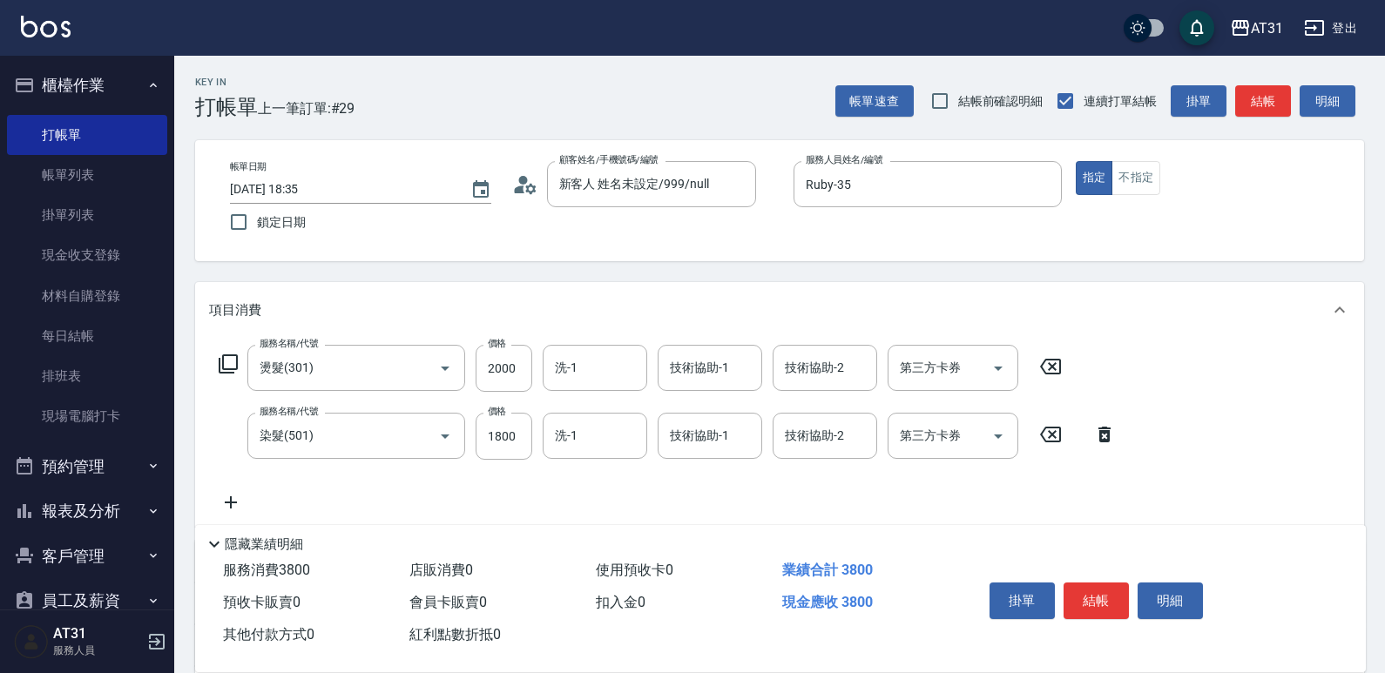
click at [224, 495] on icon at bounding box center [231, 502] width 44 height 21
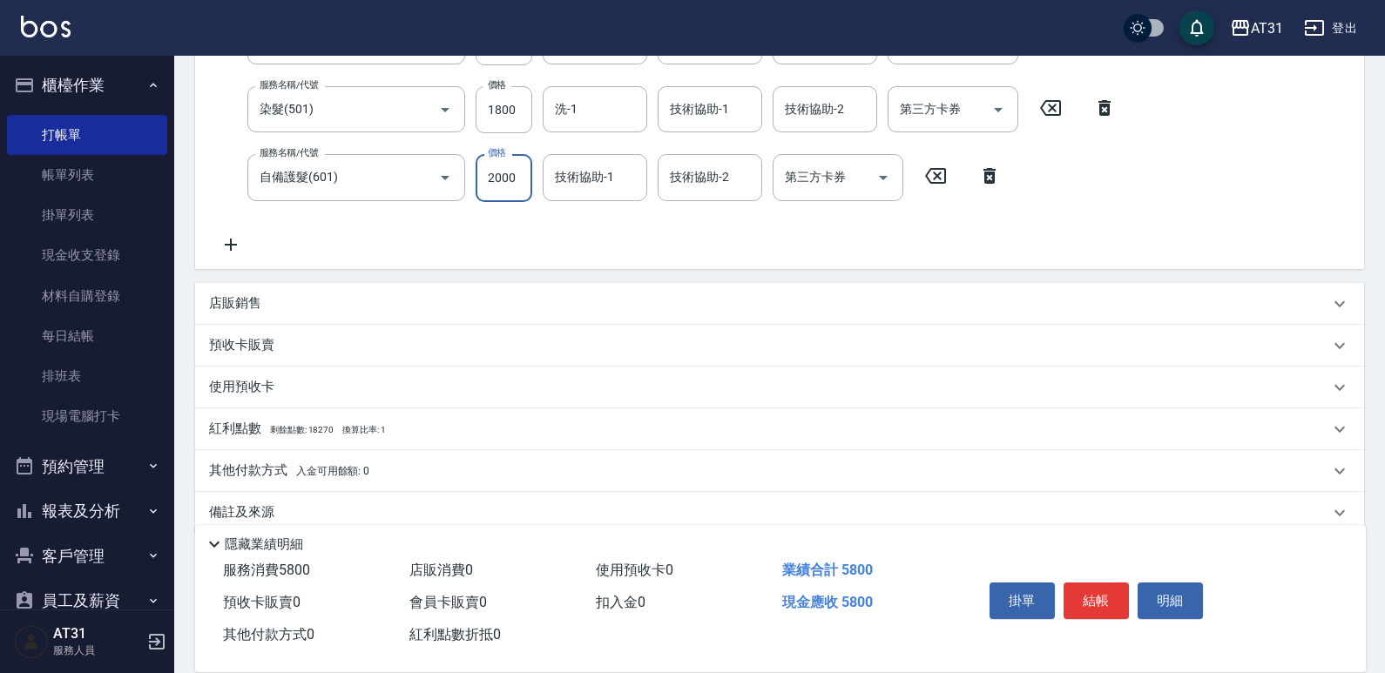
scroll to position [355, 0]
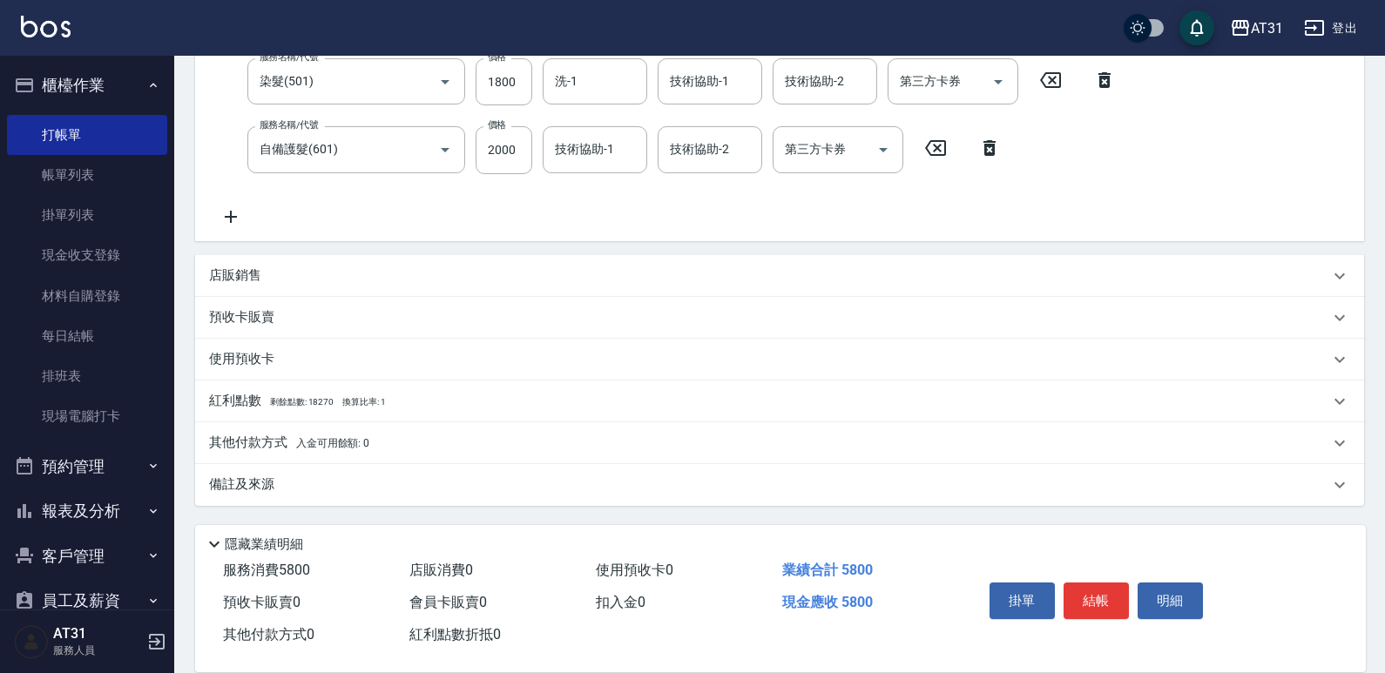
click at [307, 452] on p "其他付款方式 入金可用餘額: 0" at bounding box center [289, 443] width 160 height 19
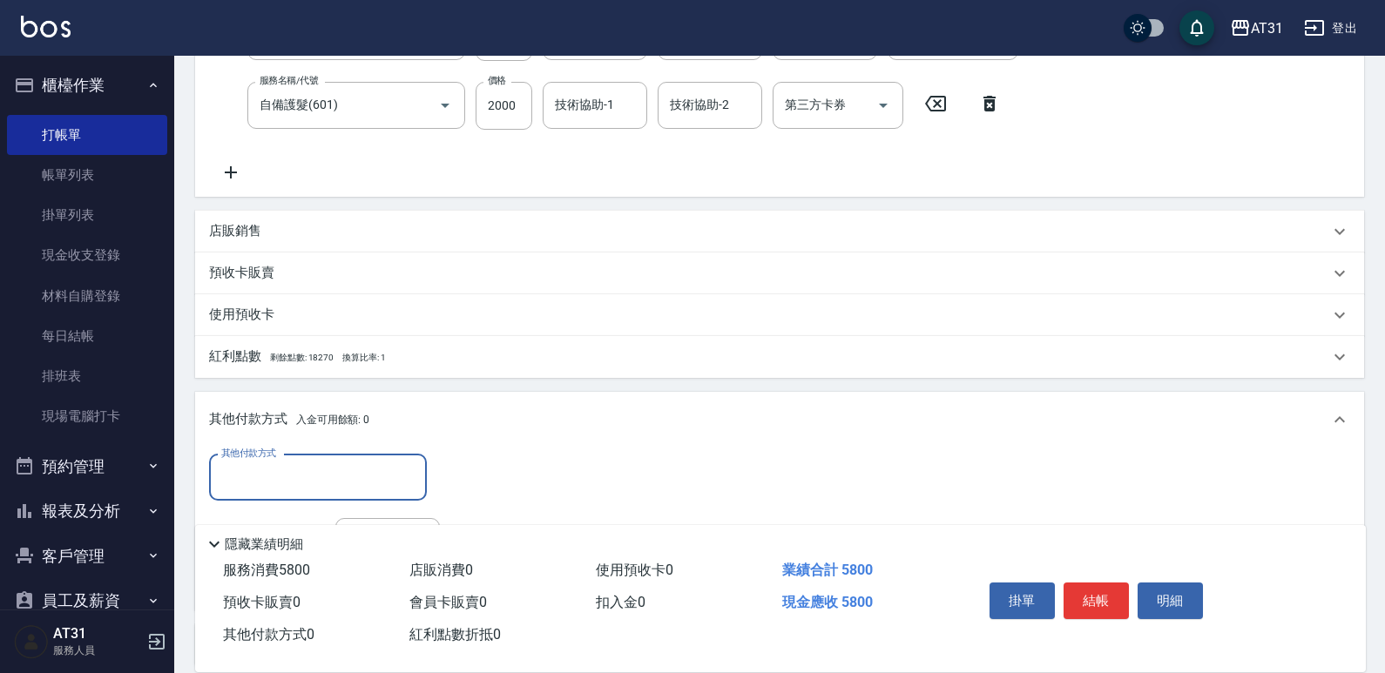
scroll to position [442, 0]
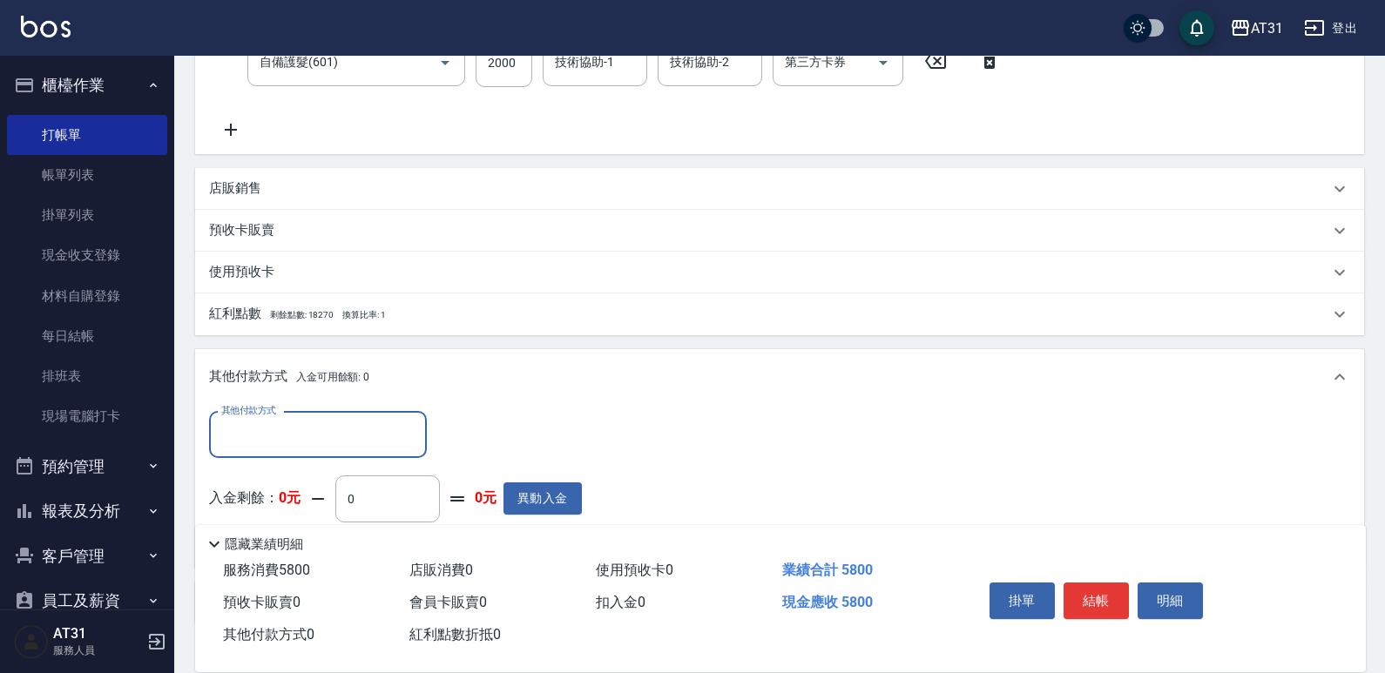
click at [324, 439] on input "其他付款方式" at bounding box center [318, 435] width 202 height 30
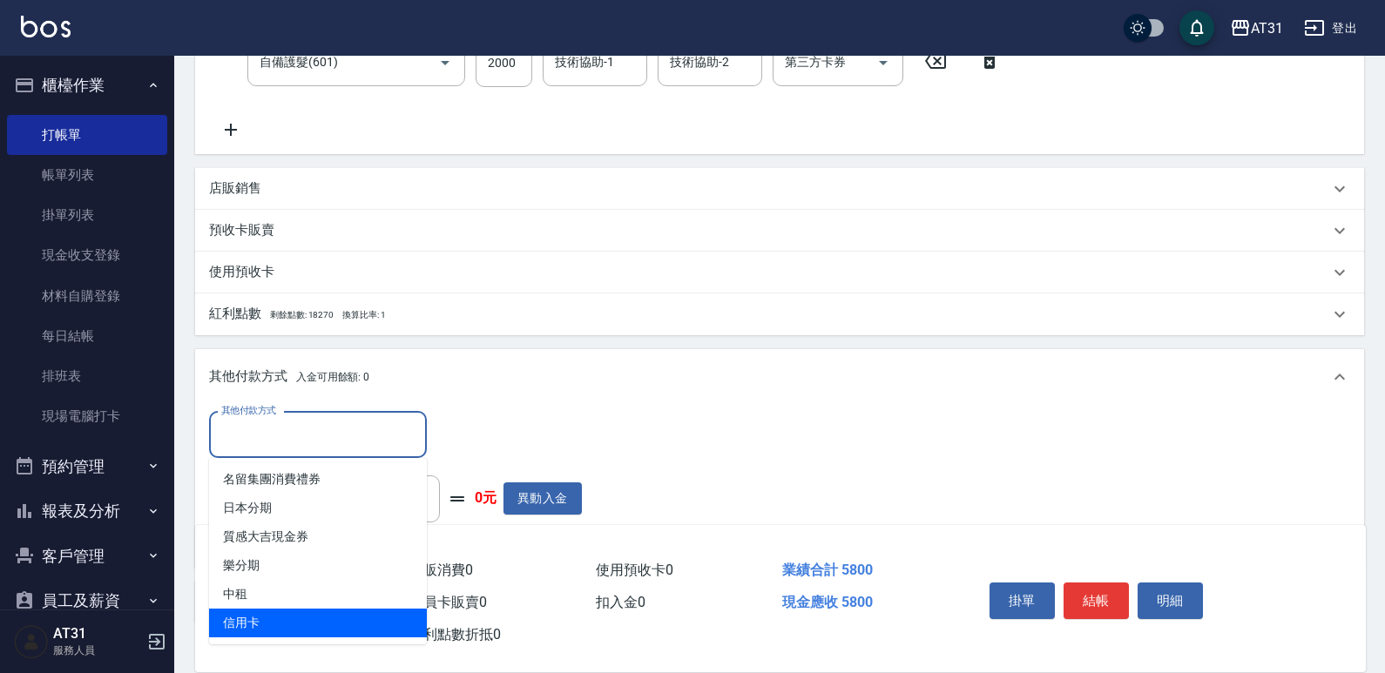
click at [305, 619] on span "信用卡" at bounding box center [318, 623] width 218 height 29
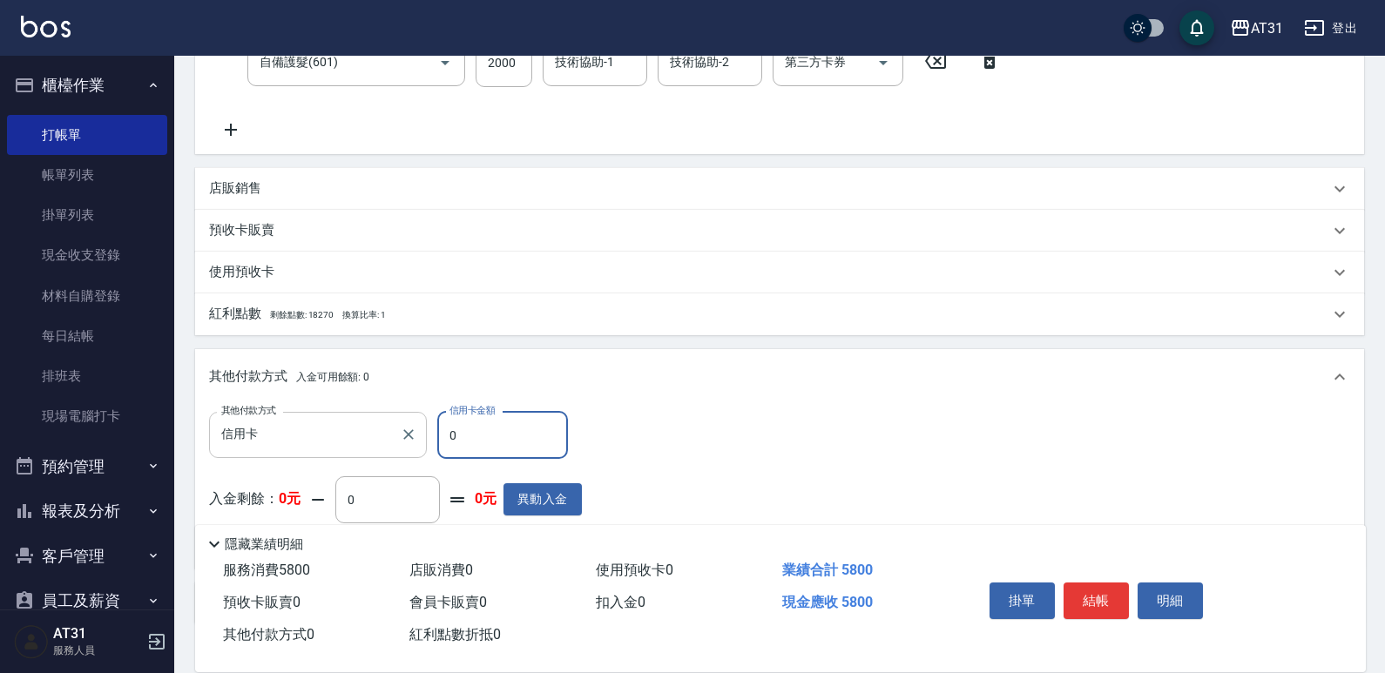
drag, startPoint x: 470, startPoint y: 446, endPoint x: 384, endPoint y: 446, distance: 85.4
click at [384, 446] on div "其他付款方式 信用卡 其他付款方式 信用卡金額 0 信用卡金額" at bounding box center [395, 435] width 373 height 47
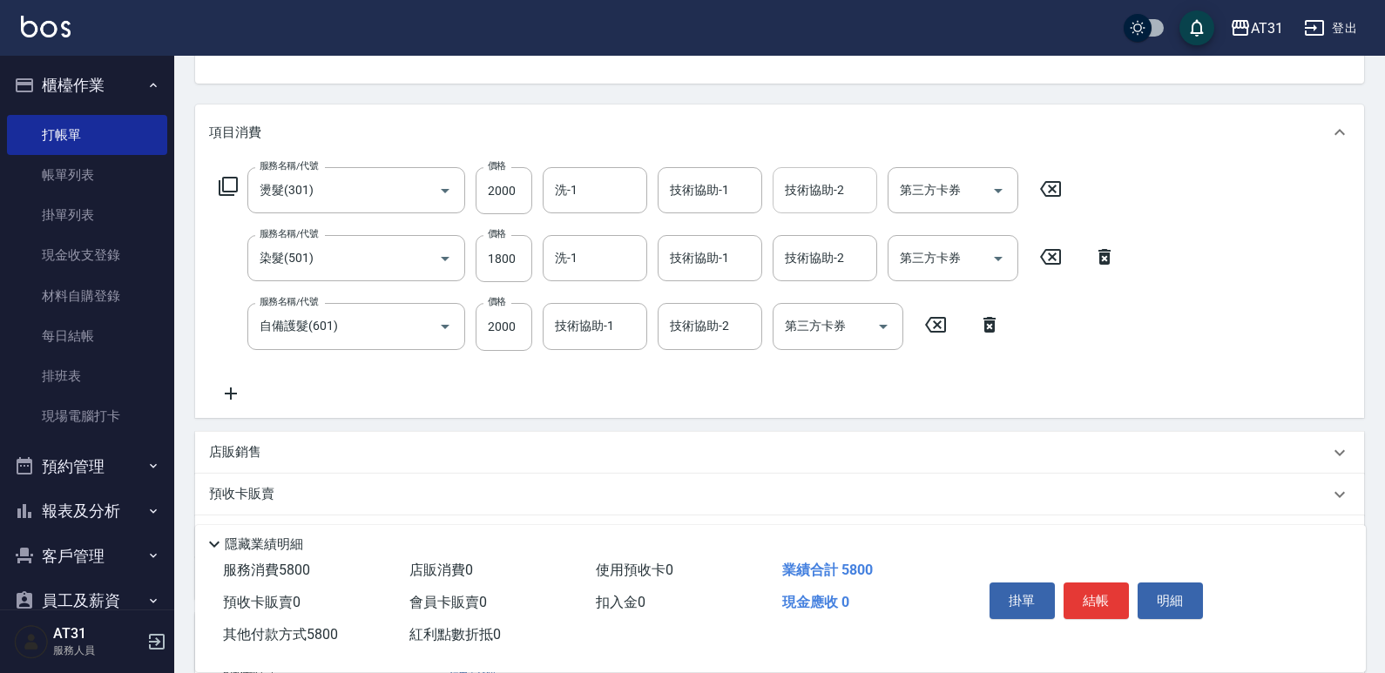
scroll to position [0, 0]
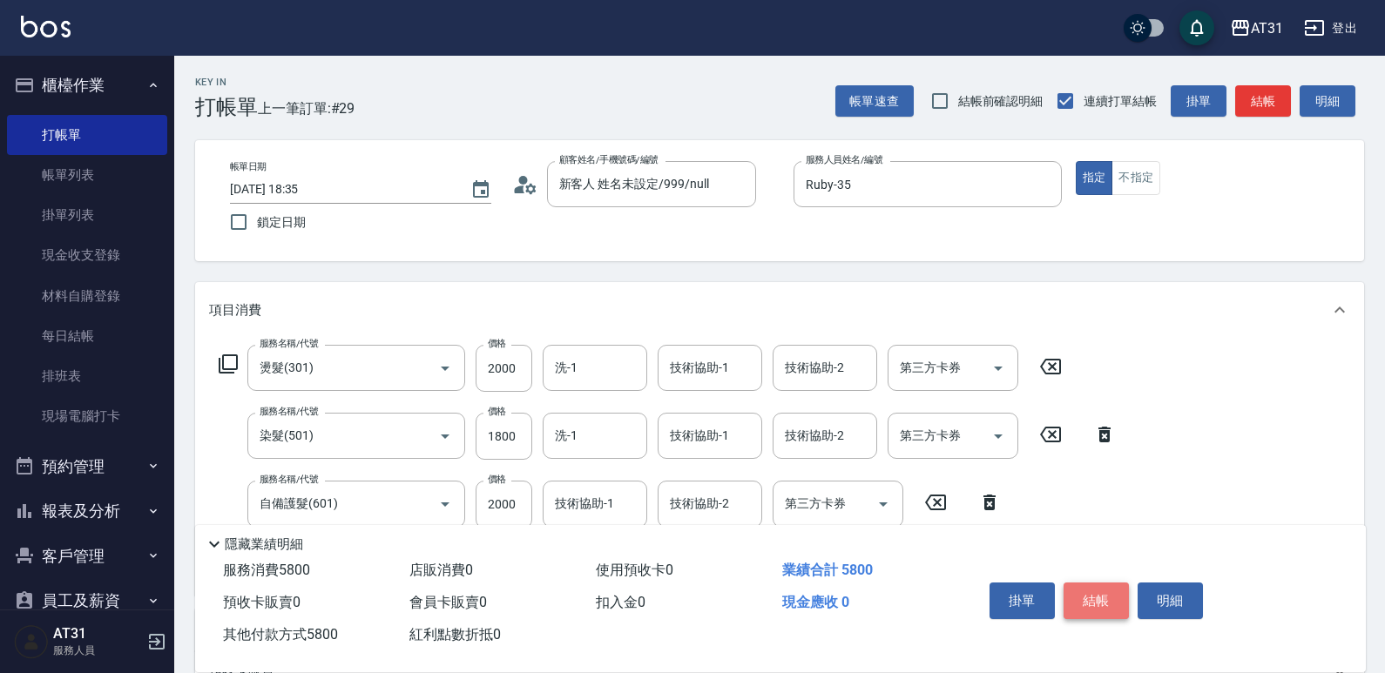
click at [1089, 595] on button "結帳" at bounding box center [1096, 601] width 65 height 37
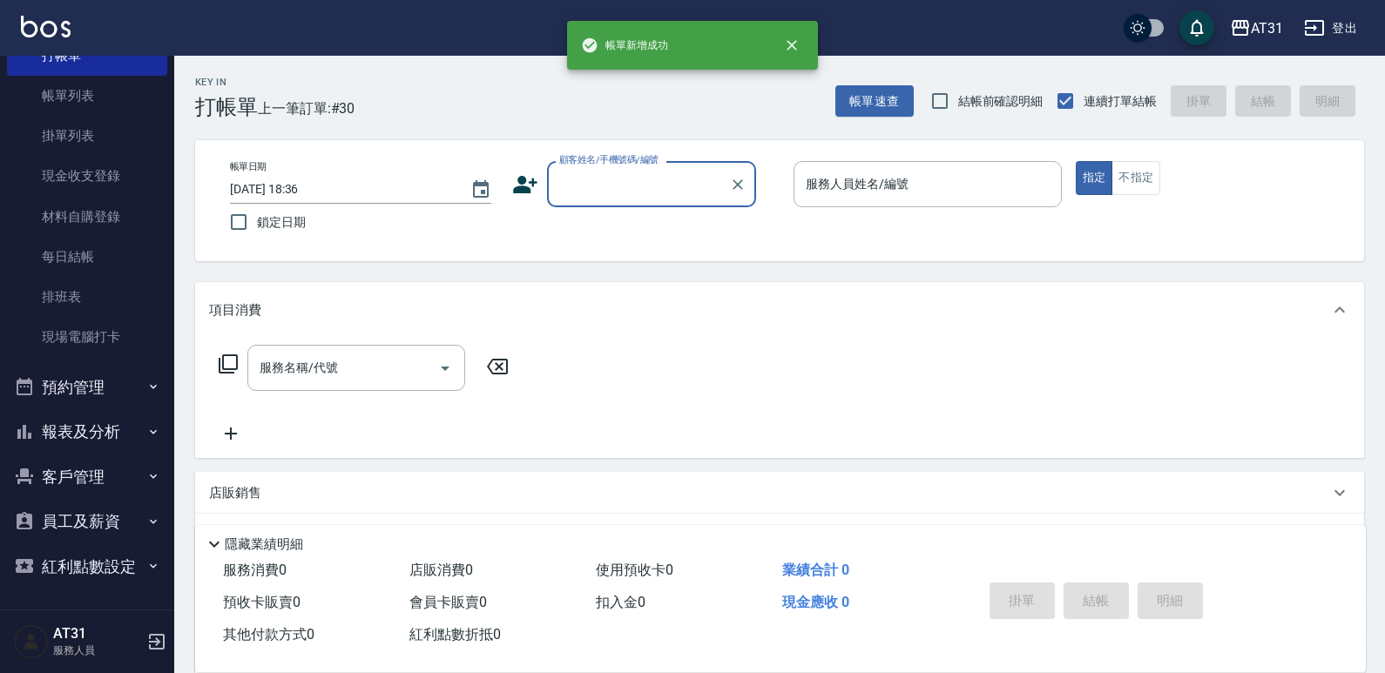
click at [79, 414] on button "報表及分析" at bounding box center [87, 431] width 160 height 45
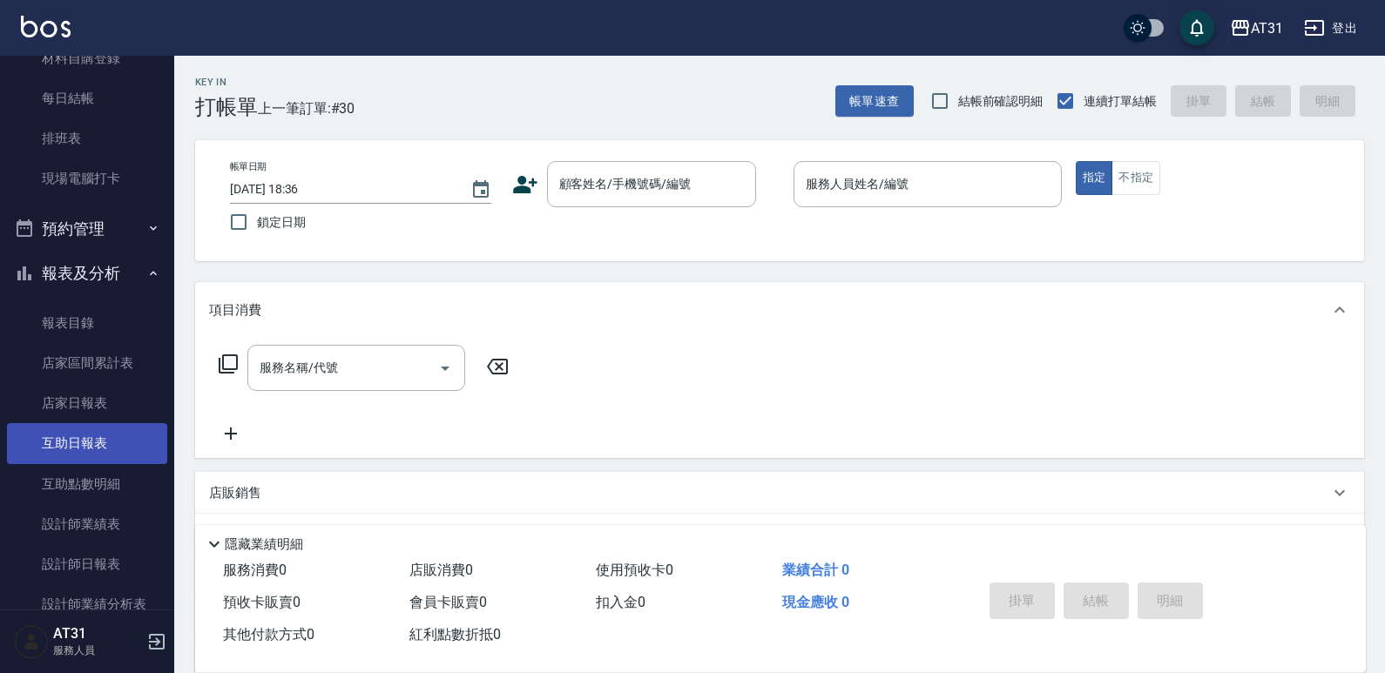
scroll to position [253, 0]
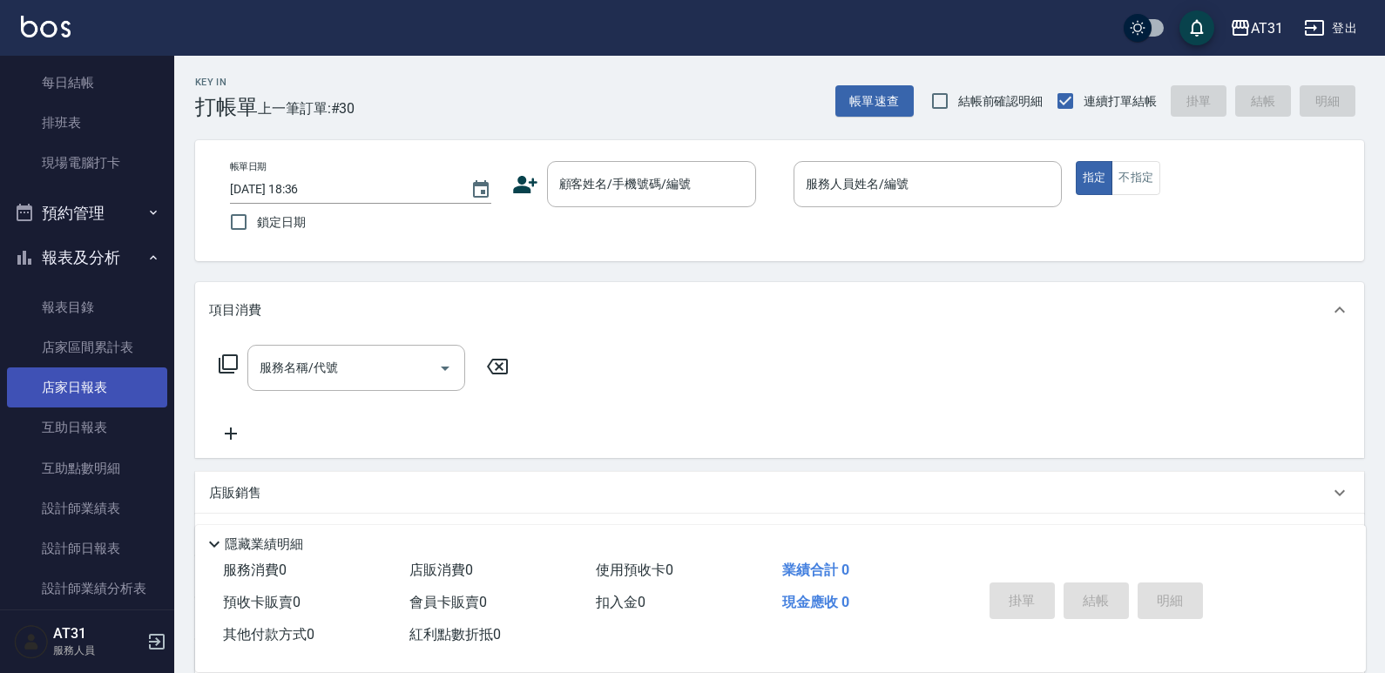
click at [103, 391] on link "店家日報表" at bounding box center [87, 388] width 160 height 40
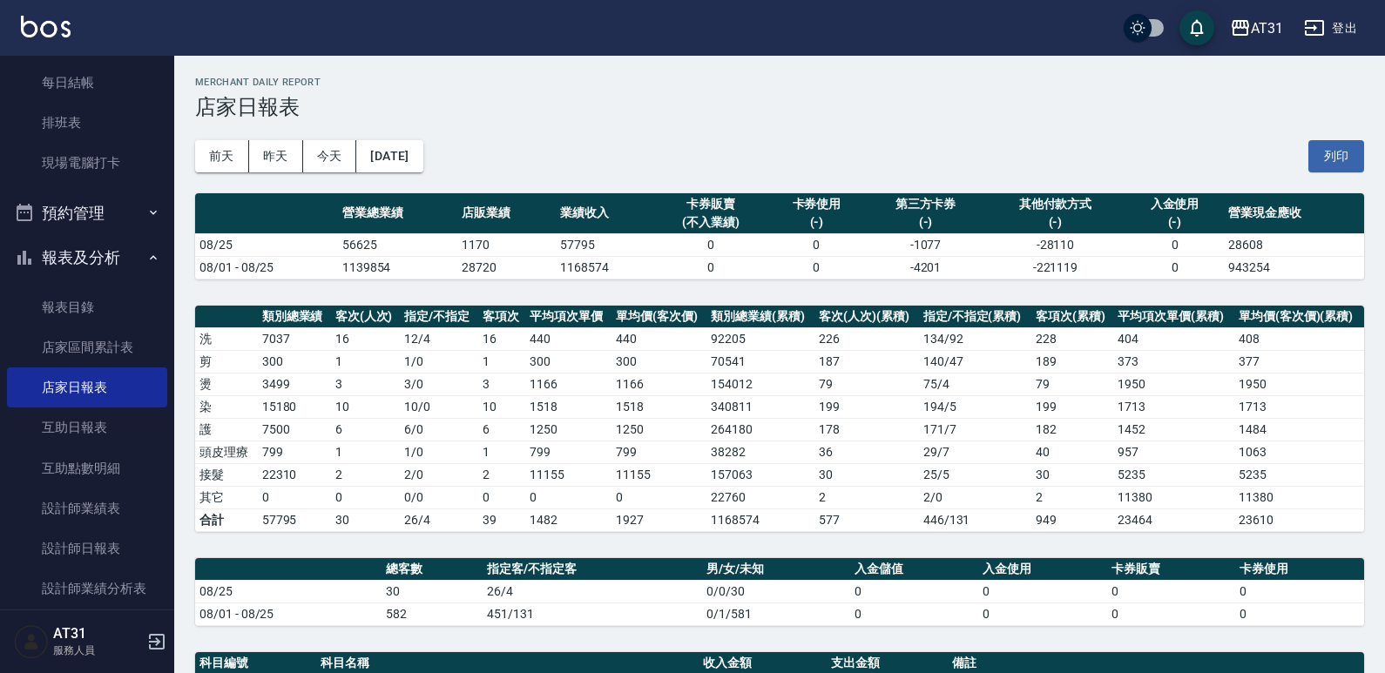
drag, startPoint x: 598, startPoint y: 363, endPoint x: 513, endPoint y: 353, distance: 85.1
drag, startPoint x: 513, startPoint y: 353, endPoint x: 423, endPoint y: 375, distance: 92.3
drag, startPoint x: 423, startPoint y: 375, endPoint x: 336, endPoint y: 397, distance: 90.0
click at [395, 383] on td "3" at bounding box center [366, 384] width 70 height 23
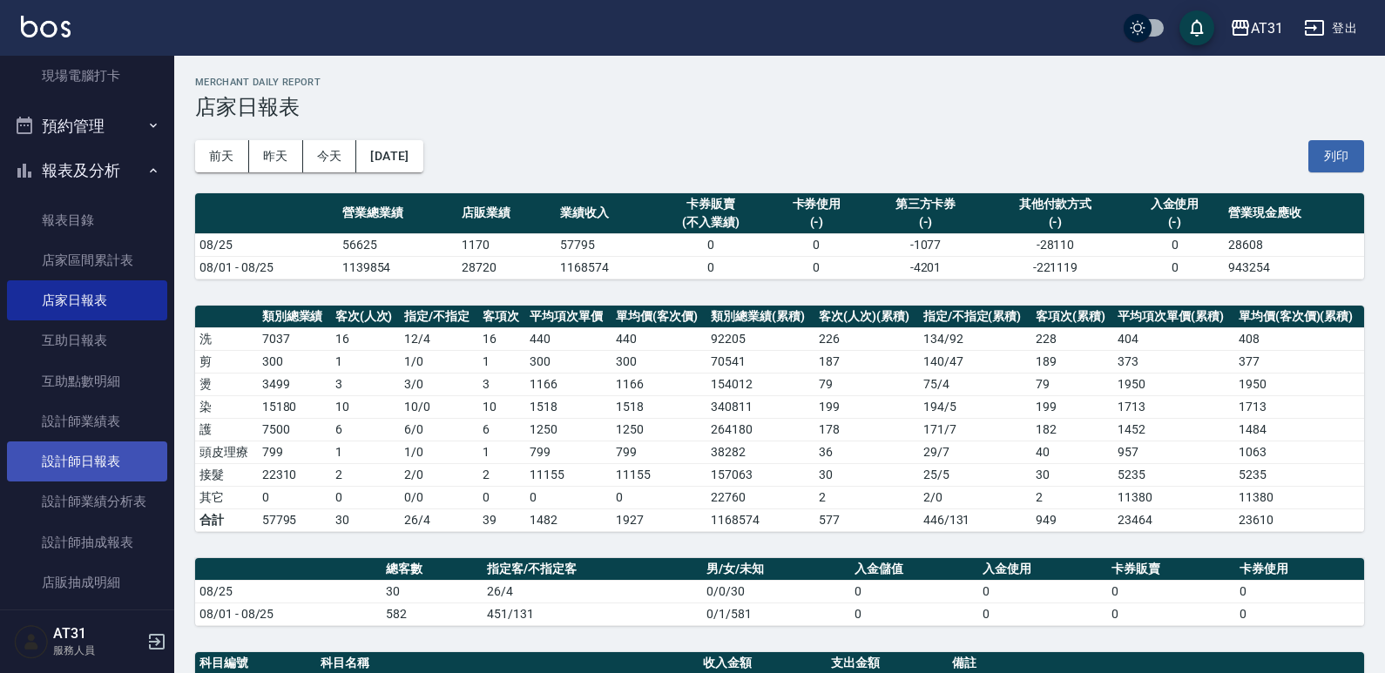
click at [105, 461] on link "設計師日報表" at bounding box center [87, 462] width 160 height 40
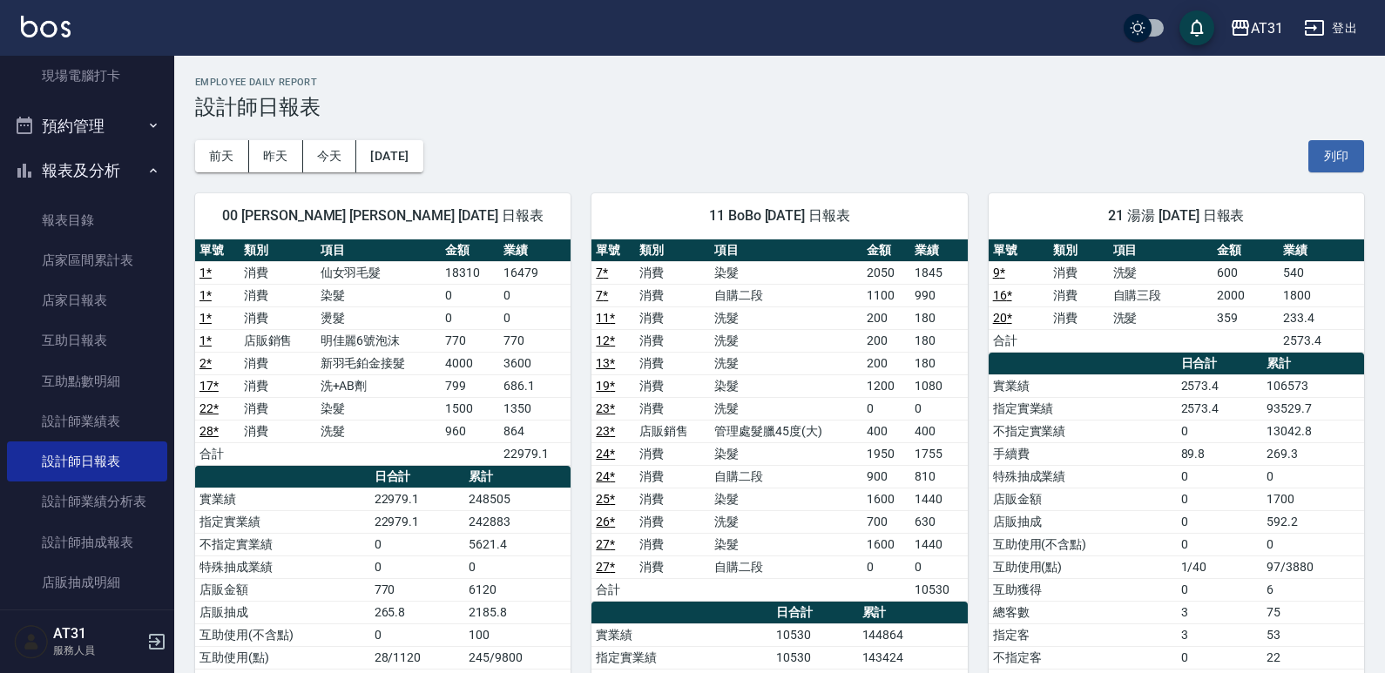
drag, startPoint x: 699, startPoint y: 142, endPoint x: 643, endPoint y: 120, distance: 59.9
drag, startPoint x: 643, startPoint y: 120, endPoint x: 610, endPoint y: 118, distance: 33.2
drag, startPoint x: 610, startPoint y: 118, endPoint x: 572, endPoint y: 103, distance: 40.3
drag, startPoint x: 572, startPoint y: 103, endPoint x: 530, endPoint y: 91, distance: 43.6
drag, startPoint x: 530, startPoint y: 91, endPoint x: 551, endPoint y: 76, distance: 24.9
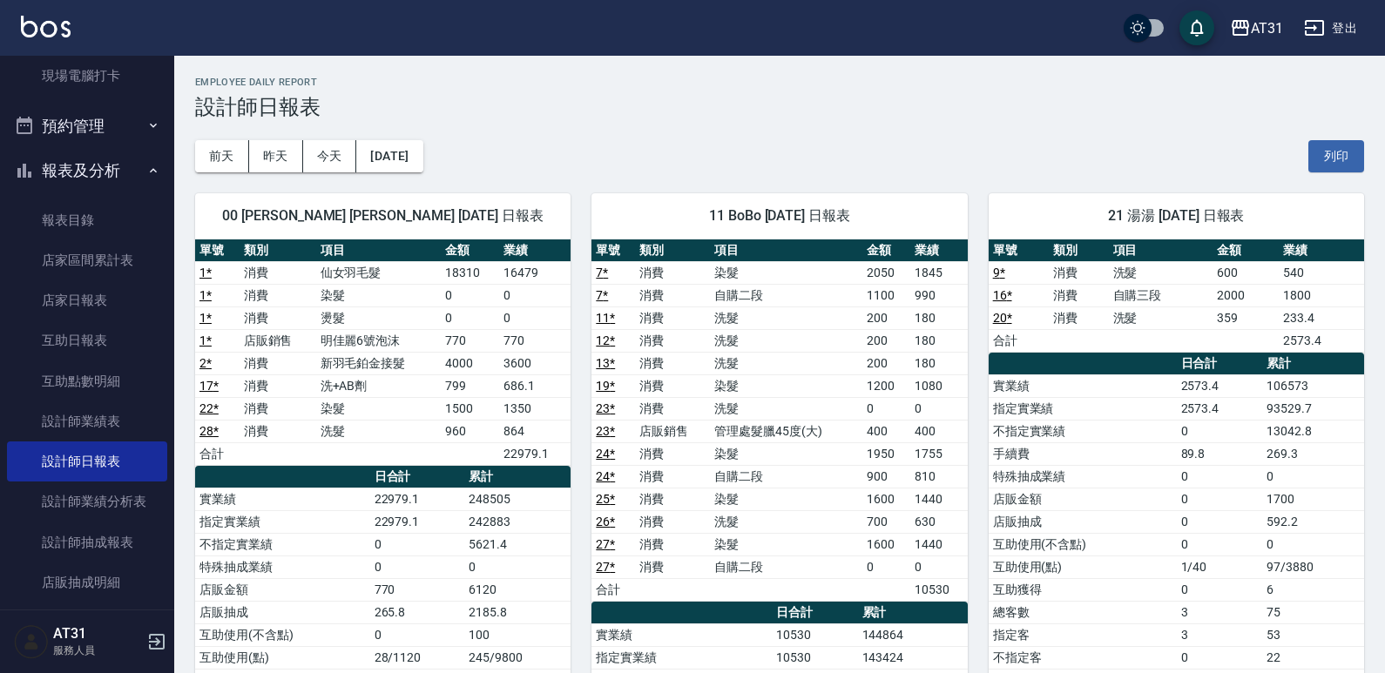
click at [529, 78] on h2 "Employee Daily Report" at bounding box center [779, 82] width 1169 height 11
drag, startPoint x: 770, startPoint y: 71, endPoint x: 752, endPoint y: 72, distance: 18.4
drag, startPoint x: 752, startPoint y: 72, endPoint x: 609, endPoint y: 153, distance: 164.2
click at [677, 78] on h2 "Employee Daily Report" at bounding box center [779, 82] width 1169 height 11
click at [483, 287] on td "0" at bounding box center [469, 295] width 57 height 23
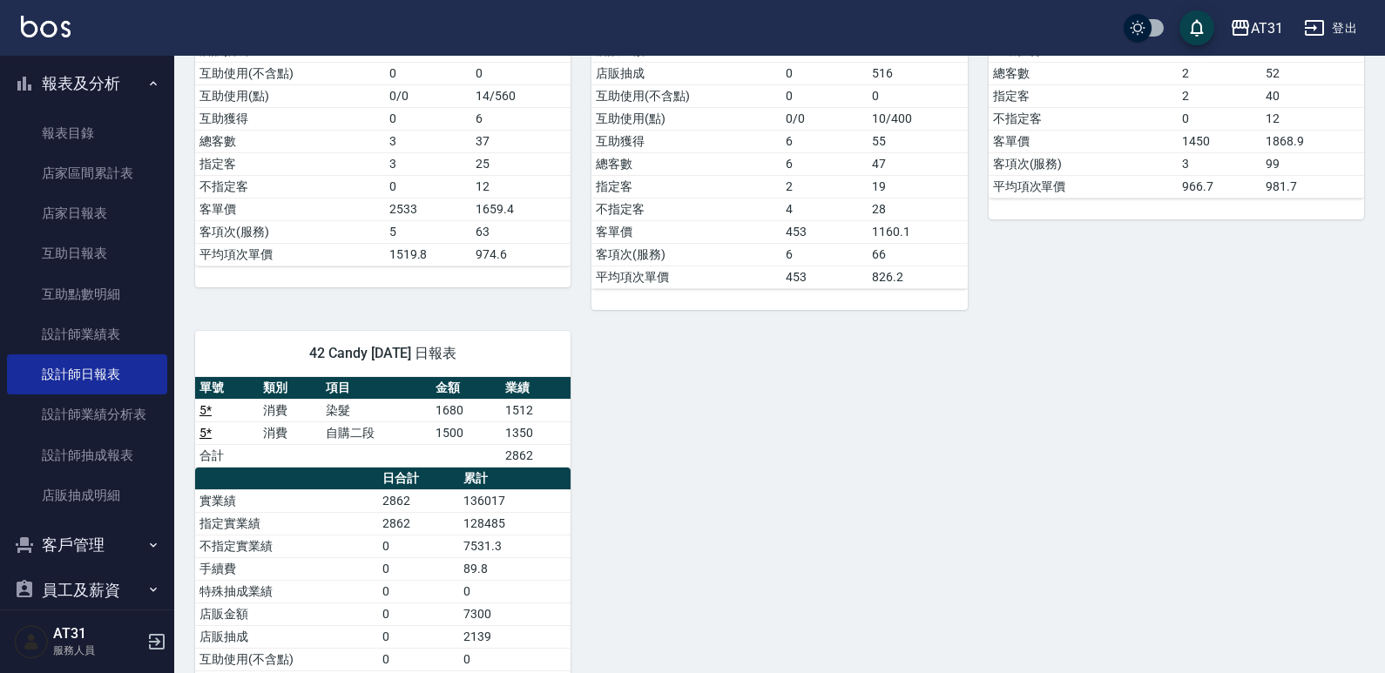
scroll to position [1481, 0]
